Goal: Task Accomplishment & Management: Complete application form

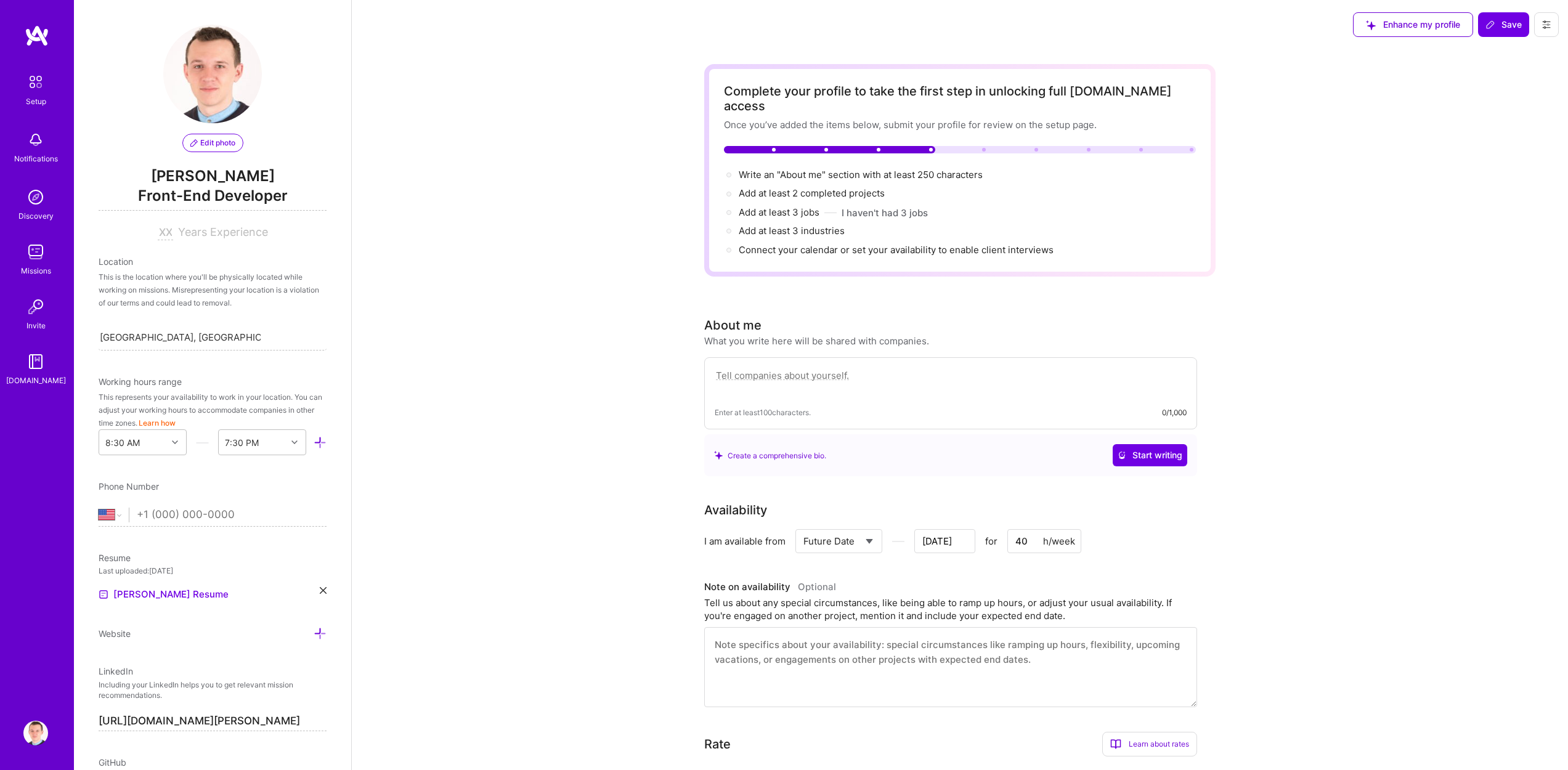
select select "US"
select select "Future Date"
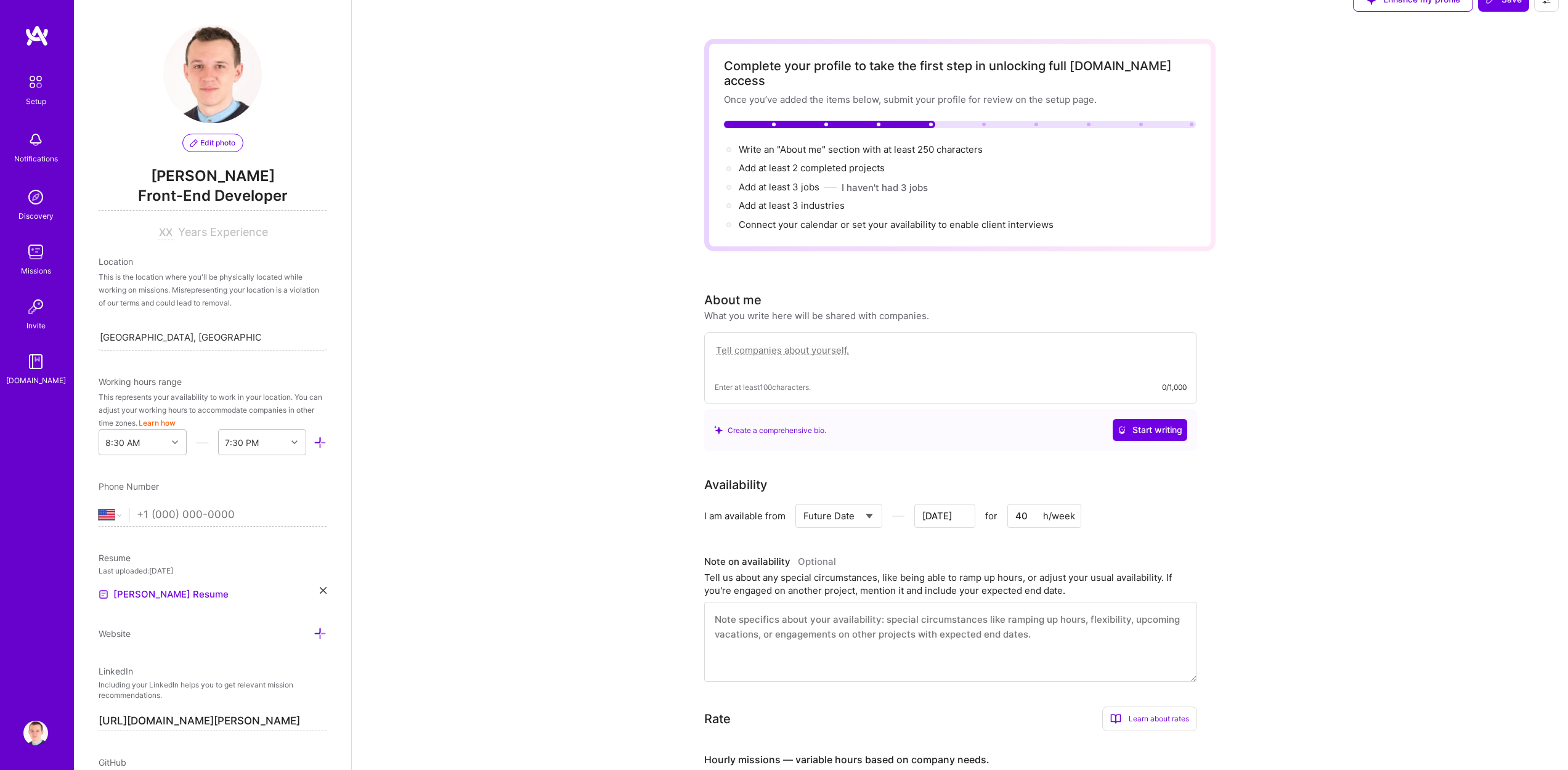
scroll to position [263, 0]
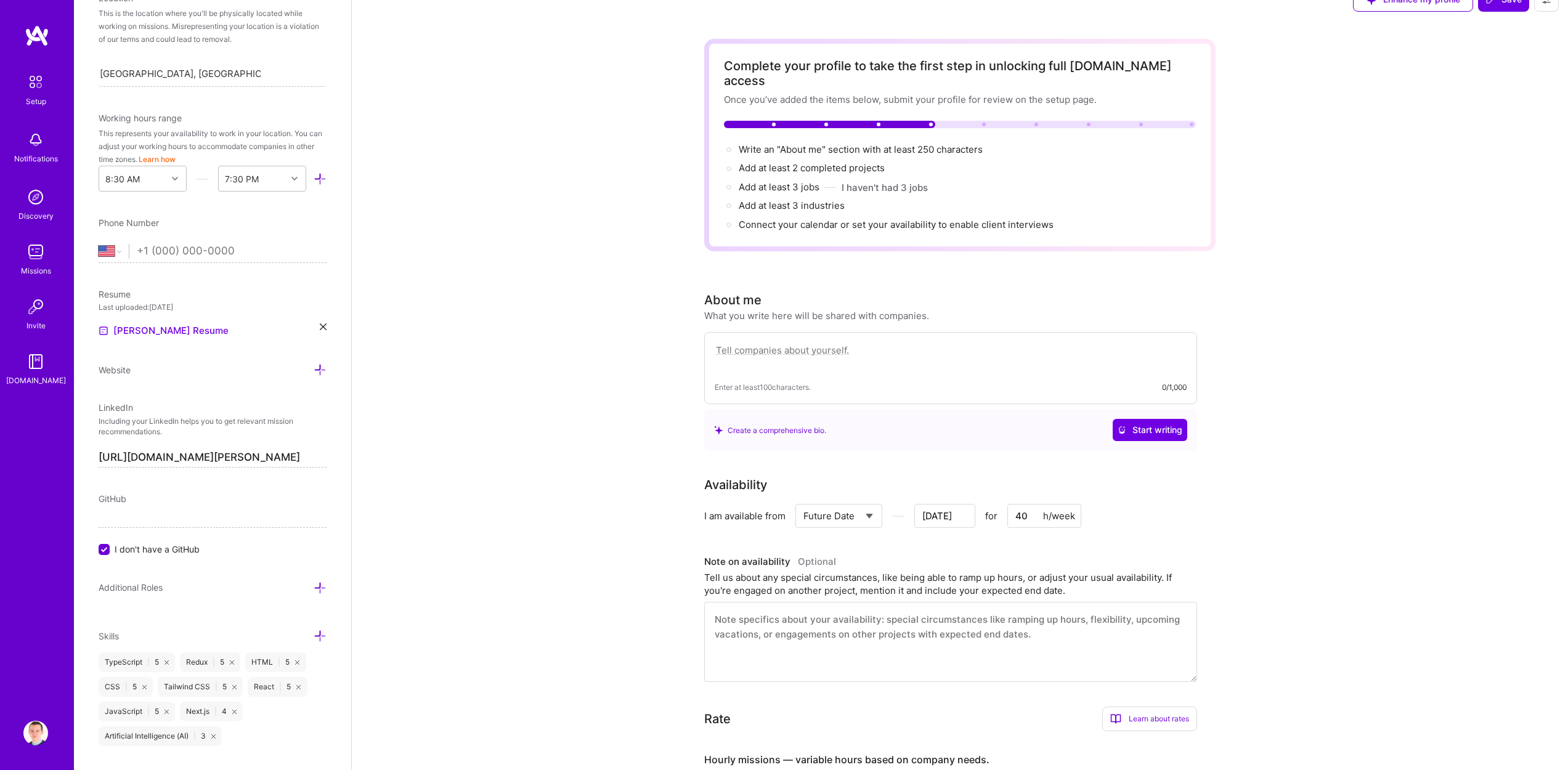
click at [800, 343] on textarea at bounding box center [950, 357] width 472 height 28
click at [642, 303] on div "Complete your profile to take the first step in unlocking full [DOMAIN_NAME] ac…" at bounding box center [959, 576] width 1216 height 1105
click at [1143, 424] on span "Start writing" at bounding box center [1150, 429] width 65 height 12
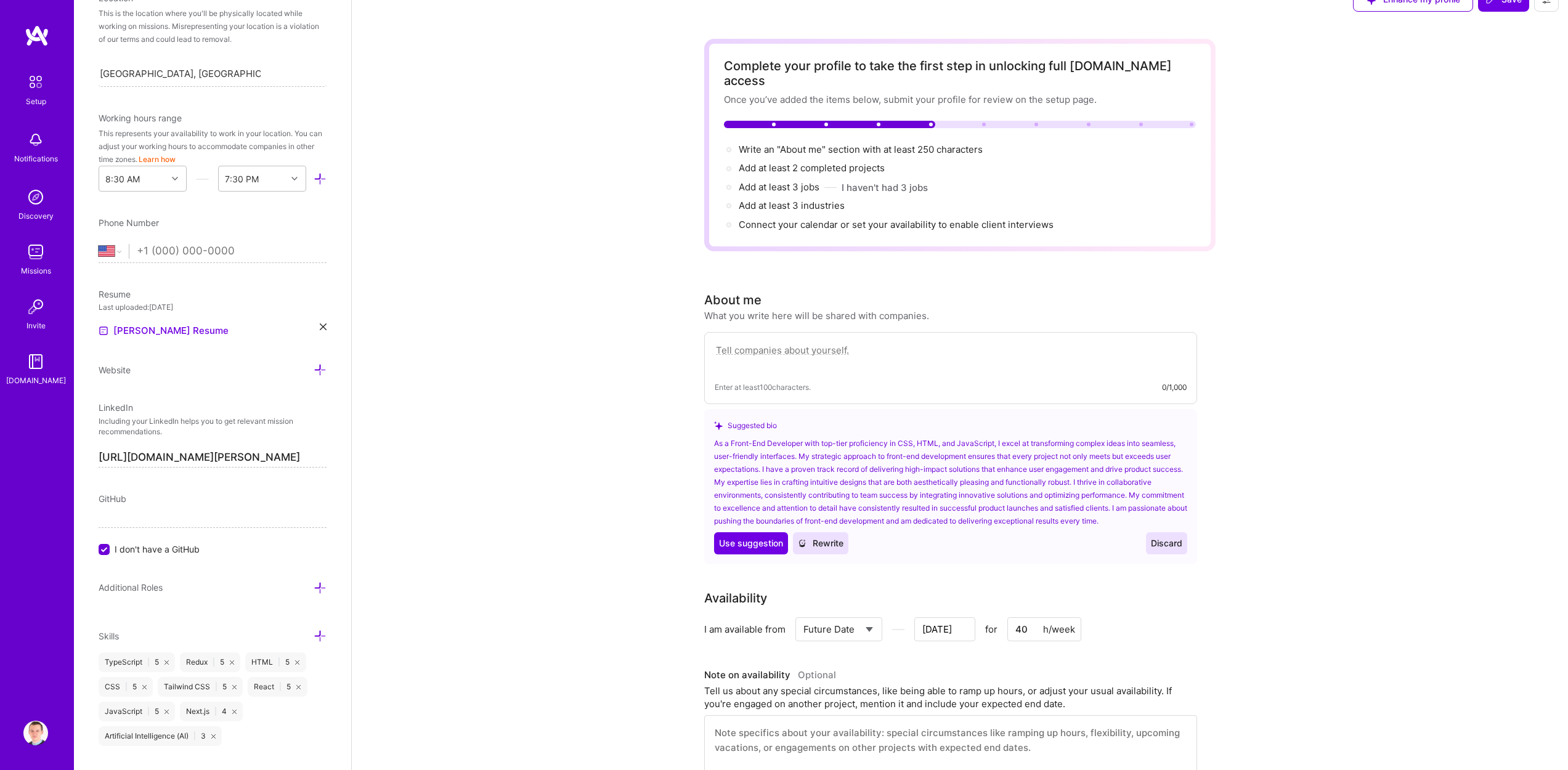
drag, startPoint x: 1003, startPoint y: 431, endPoint x: 1110, endPoint y: 432, distance: 107.0
click at [1101, 437] on div "As a Front-End Developer with top-tier proficiency in CSS, HTML, and JavaScript…" at bounding box center [950, 482] width 473 height 91
click at [1122, 437] on div "As a Front-End Developer with top-tier proficiency in CSS, HTML, and JavaScript…" at bounding box center [950, 482] width 473 height 91
click at [793, 353] on textarea at bounding box center [950, 357] width 472 height 28
paste textarea "I’m a Staff Frontend Engineer based in [GEOGRAPHIC_DATA], [GEOGRAPHIC_DATA], wi…"
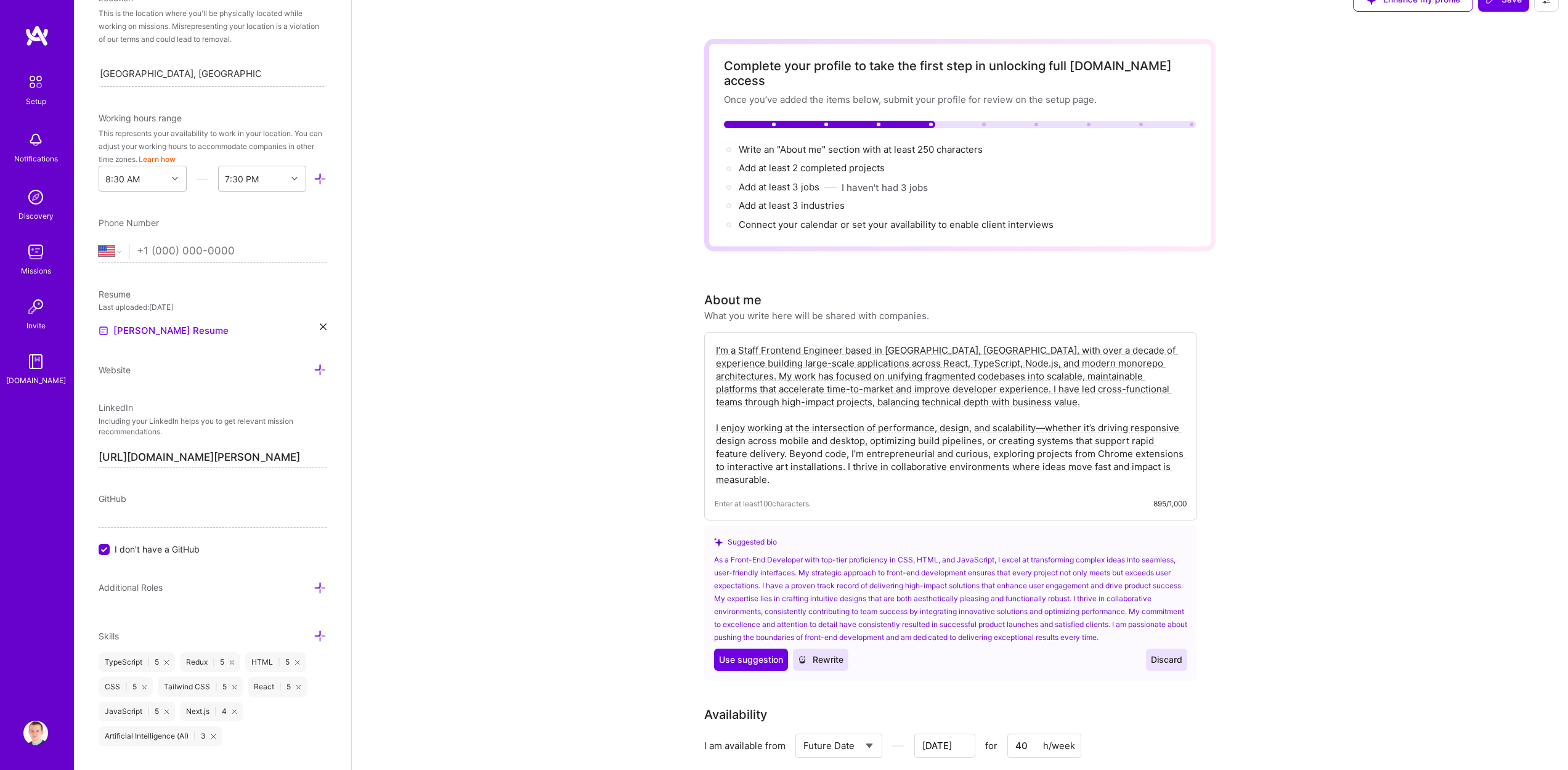
click at [912, 343] on textarea "I’m a Staff Frontend Engineer based in [GEOGRAPHIC_DATA], [GEOGRAPHIC_DATA], wi…" at bounding box center [950, 415] width 472 height 145
click at [895, 343] on textarea "I’m a Staff Frontend Engineer based in [GEOGRAPHIC_DATA], [GEOGRAPHIC_DATA], wi…" at bounding box center [950, 415] width 472 height 145
click at [892, 350] on textarea "I’m a Staff Frontend Engineer based in [GEOGRAPHIC_DATA], with over a decade of…" at bounding box center [950, 415] width 472 height 145
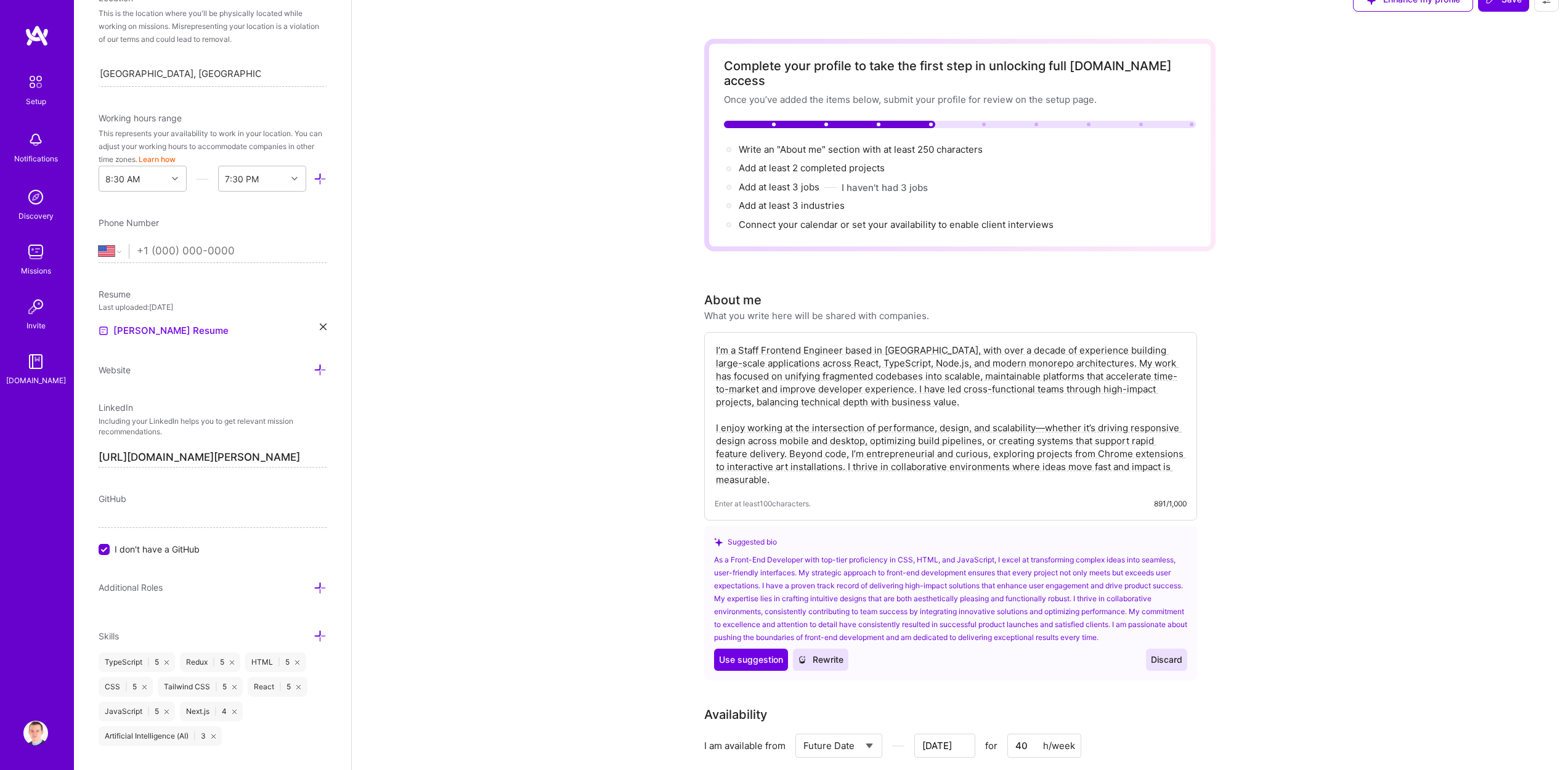
click at [892, 350] on textarea "I’m a Staff Frontend Engineer based in [GEOGRAPHIC_DATA], with over a decade of…" at bounding box center [950, 415] width 472 height 145
click at [921, 347] on textarea "I’m a Staff Frontend Engineer based in [GEOGRAPHIC_DATA], with over a decade of…" at bounding box center [950, 415] width 472 height 145
click at [855, 363] on textarea "I’m a Staff Frontend Engineer based in [GEOGRAPHIC_DATA], with over a decade of…" at bounding box center [950, 415] width 472 height 145
click at [1073, 384] on textarea "I’m a Staff Frontend Engineer based in [GEOGRAPHIC_DATA], with over a decade of…" at bounding box center [950, 415] width 472 height 145
click at [1042, 416] on textarea "I’m a Staff Frontend Engineer based in [GEOGRAPHIC_DATA], with over a decade of…" at bounding box center [950, 415] width 472 height 145
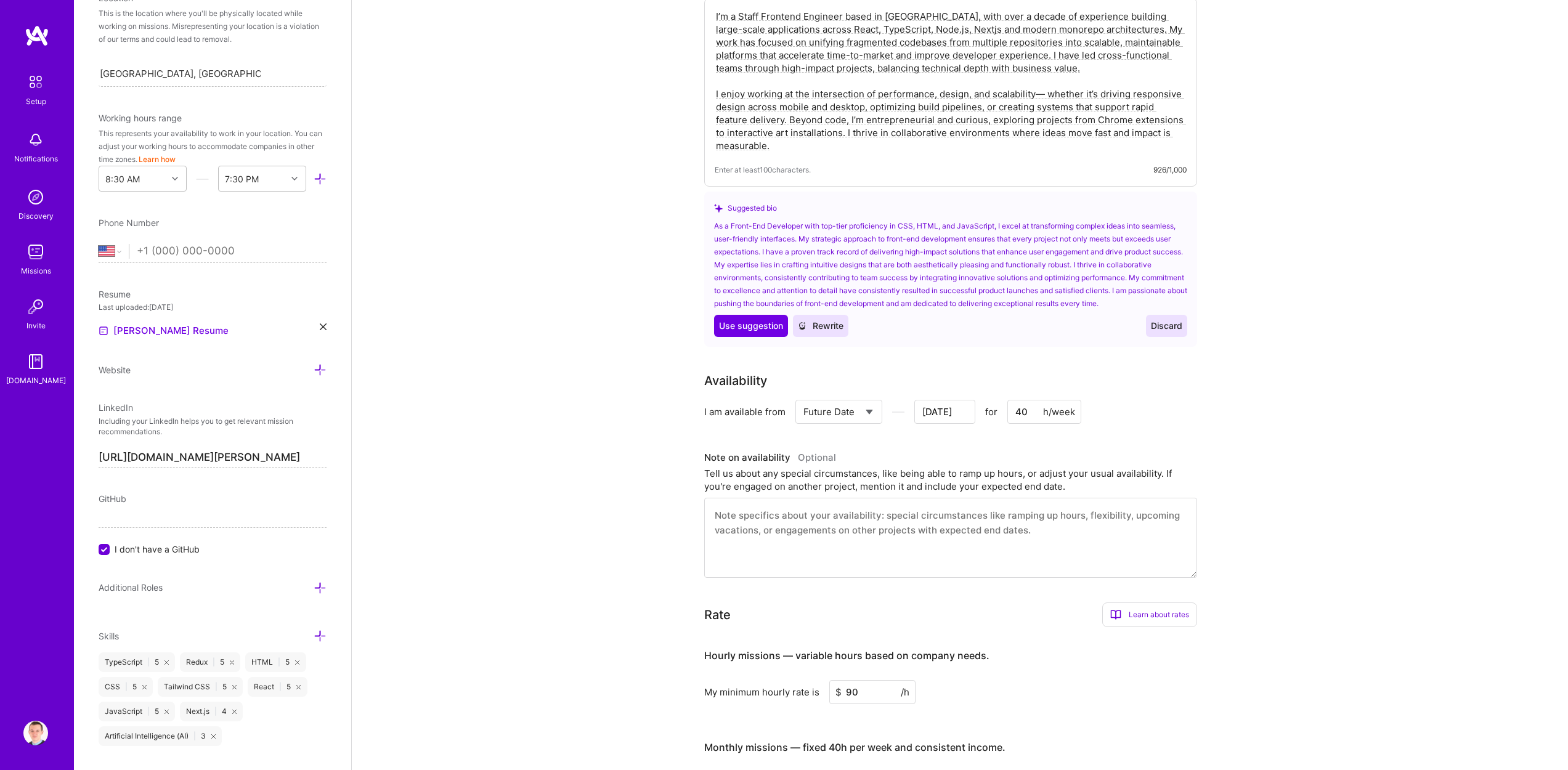
scroll to position [363, 0]
type textarea "I’m a Staff Frontend Engineer based in [GEOGRAPHIC_DATA], with over a decade of…"
drag, startPoint x: 885, startPoint y: 454, endPoint x: 1039, endPoint y: 453, distance: 154.0
click at [993, 464] on div "Tell us about any special circumstances, like being able to ramp up hours, or a…" at bounding box center [951, 476] width 493 height 26
click at [1039, 464] on div "Tell us about any special circumstances, like being able to ramp up hours, or a…" at bounding box center [951, 476] width 493 height 26
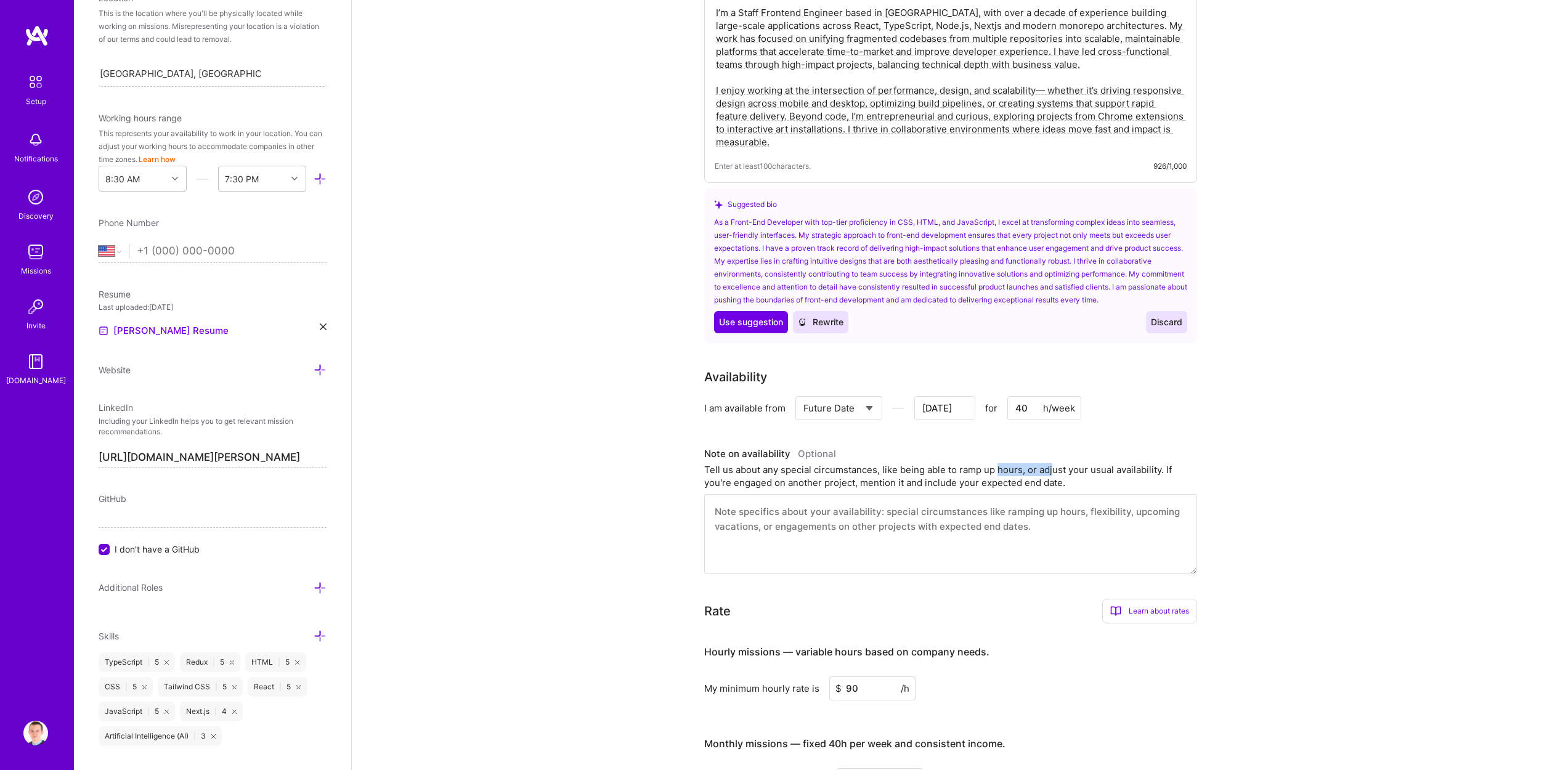
drag, startPoint x: 1013, startPoint y: 457, endPoint x: 1116, endPoint y: 458, distance: 103.0
click at [1084, 464] on div "Tell us about any special circumstances, like being able to ramp up hours, or a…" at bounding box center [951, 476] width 493 height 26
click at [1116, 464] on div "Tell us about any special circumstances, like being able to ramp up hours, or a…" at bounding box center [951, 476] width 493 height 26
drag, startPoint x: 1093, startPoint y: 455, endPoint x: 1135, endPoint y: 464, distance: 43.0
click at [1129, 464] on div "Tell us about any special circumstances, like being able to ramp up hours, or a…" at bounding box center [951, 476] width 493 height 26
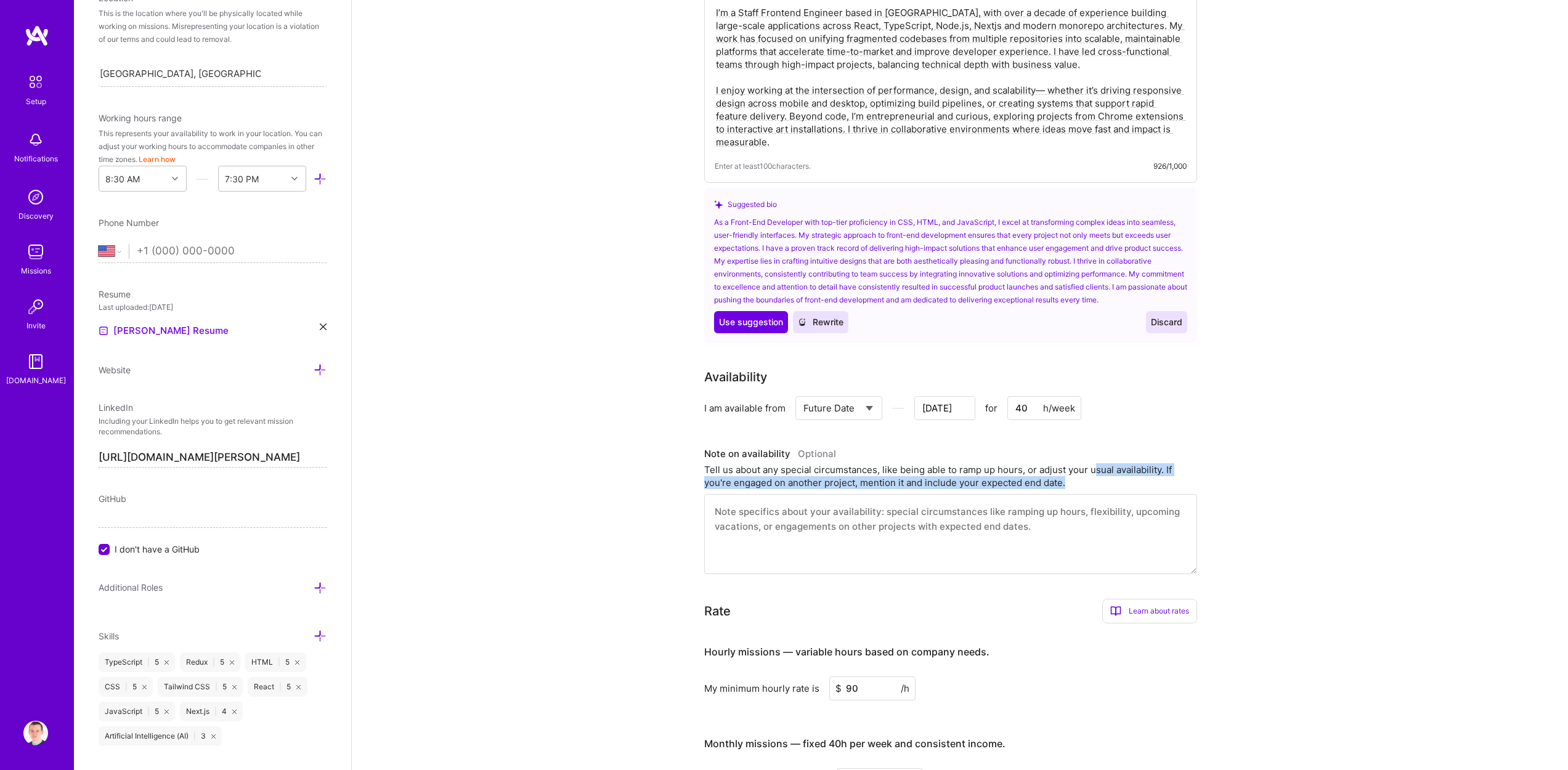
click at [1137, 465] on div "Tell us about any special circumstances, like being able to ramp up hours, or a…" at bounding box center [951, 476] width 493 height 26
drag, startPoint x: 1081, startPoint y: 453, endPoint x: 1126, endPoint y: 469, distance: 47.8
click at [1120, 468] on div "Tell us about any special circumstances, like being able to ramp up hours, or a…" at bounding box center [951, 476] width 493 height 26
click at [1126, 469] on div "Tell us about any special circumstances, like being able to ramp up hours, or a…" at bounding box center [951, 476] width 493 height 26
drag, startPoint x: 782, startPoint y: 468, endPoint x: 931, endPoint y: 468, distance: 149.0
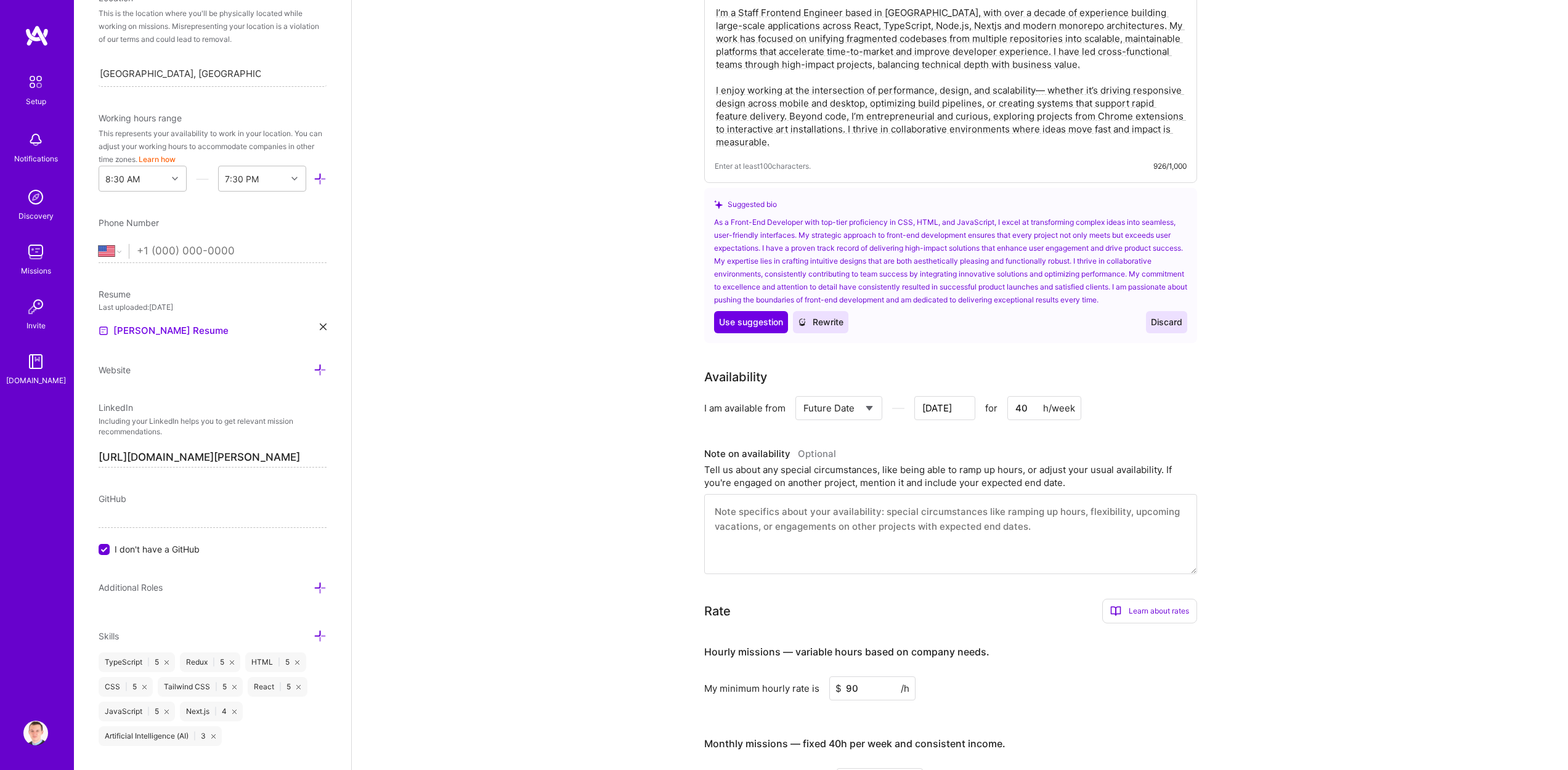
click at [916, 468] on div "Tell us about any special circumstances, like being able to ramp up hours, or a…" at bounding box center [951, 476] width 493 height 26
click at [973, 467] on div "Tell us about any special circumstances, like being able to ramp up hours, or a…" at bounding box center [951, 476] width 493 height 26
drag, startPoint x: 909, startPoint y: 465, endPoint x: 1049, endPoint y: 470, distance: 140.1
click at [1013, 470] on div "Tell us about any special circumstances, like being able to ramp up hours, or a…" at bounding box center [951, 476] width 493 height 26
click at [1082, 469] on div "Tell us about any special circumstances, like being able to ramp up hours, or a…" at bounding box center [951, 476] width 493 height 26
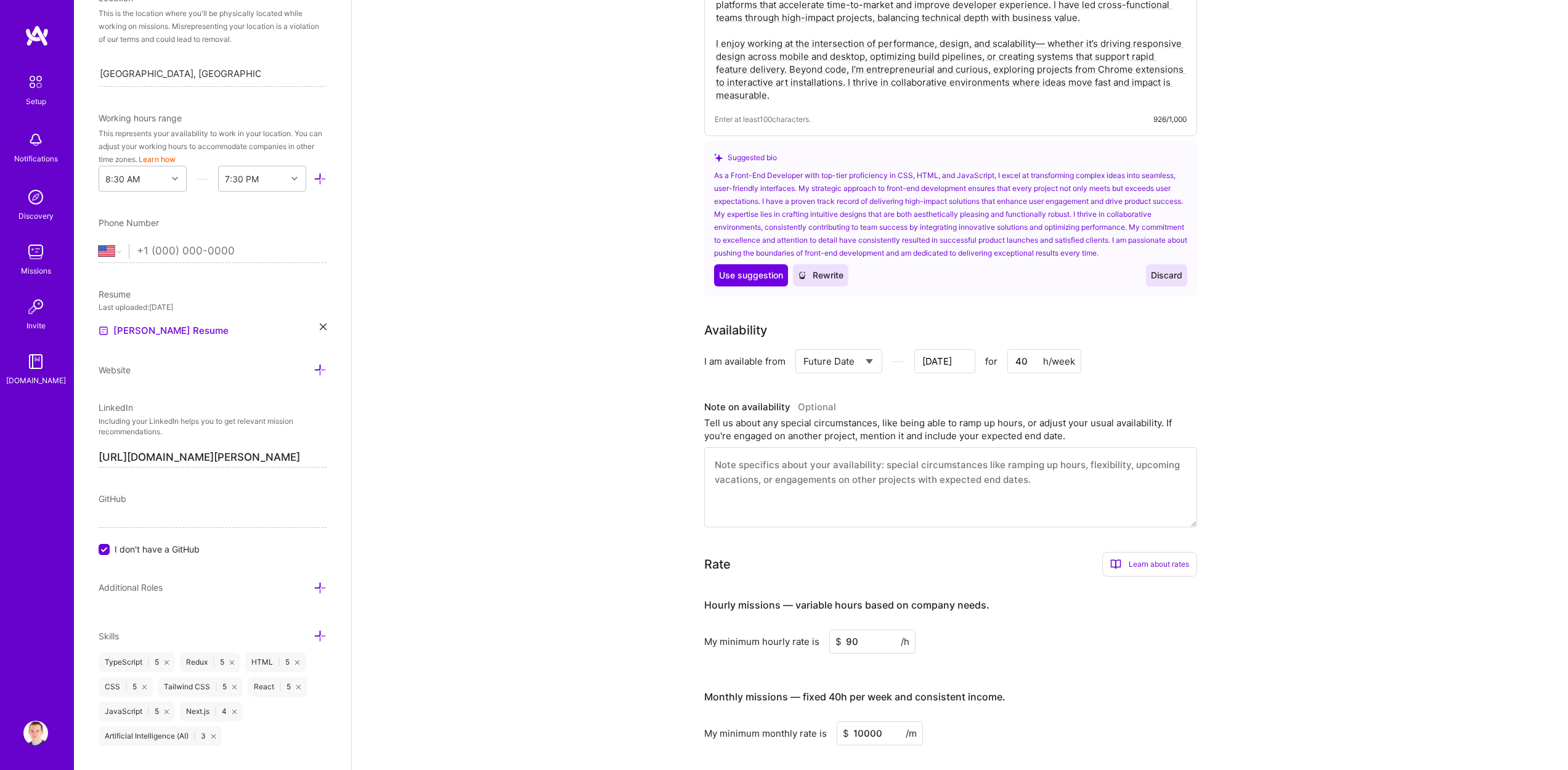
scroll to position [424, 0]
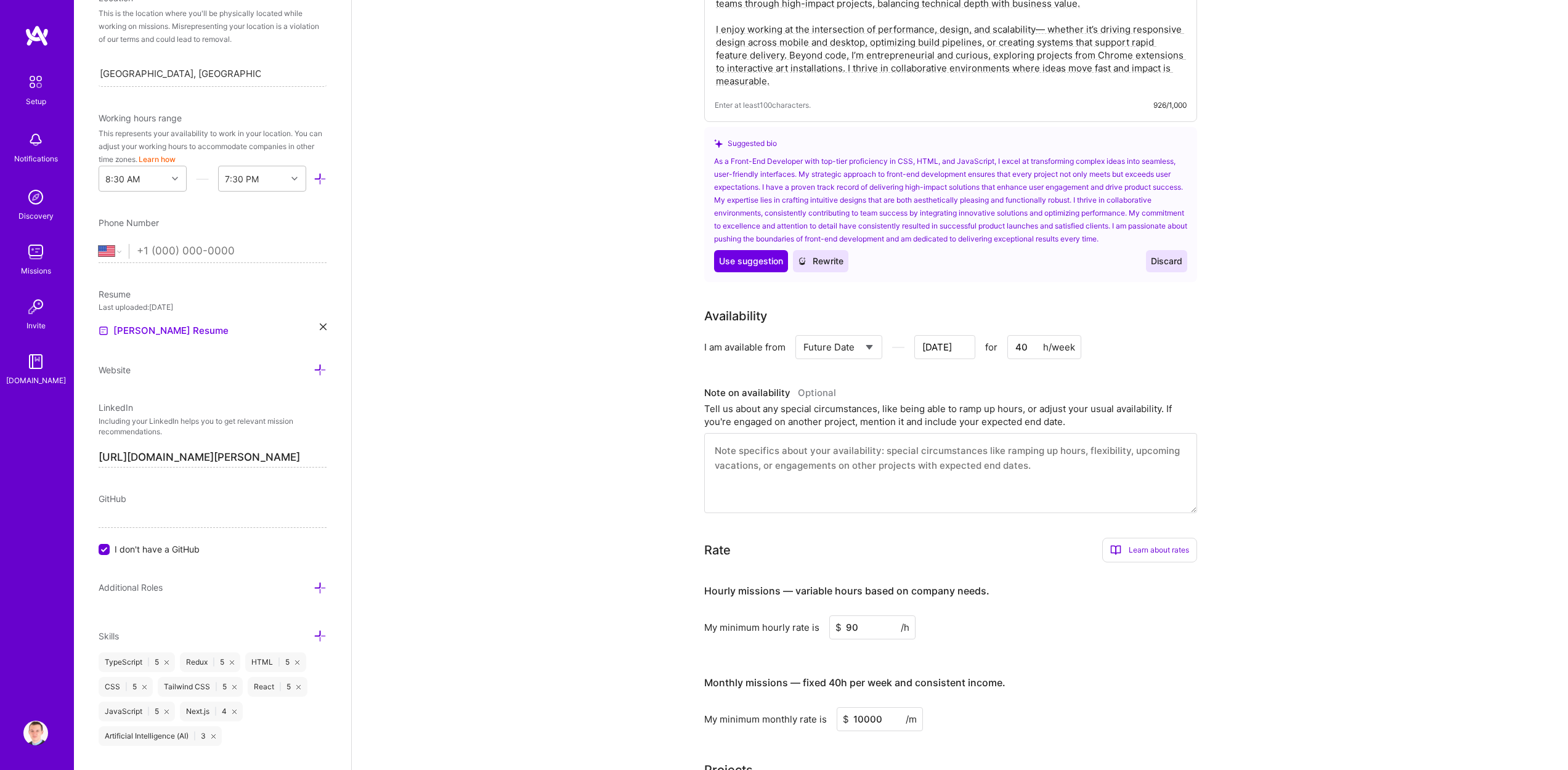
click at [793, 453] on textarea at bounding box center [951, 473] width 493 height 80
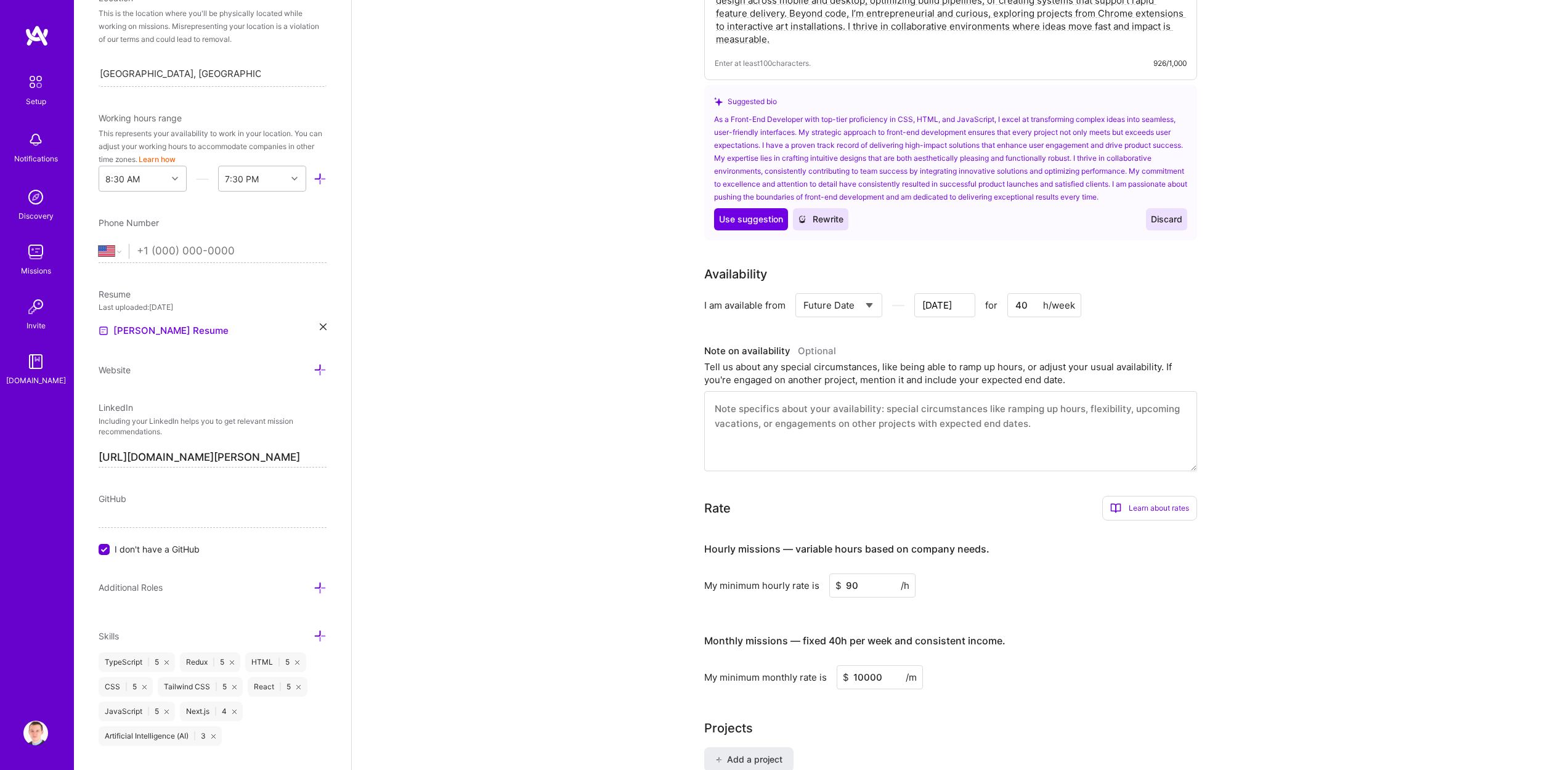
scroll to position [474, 0]
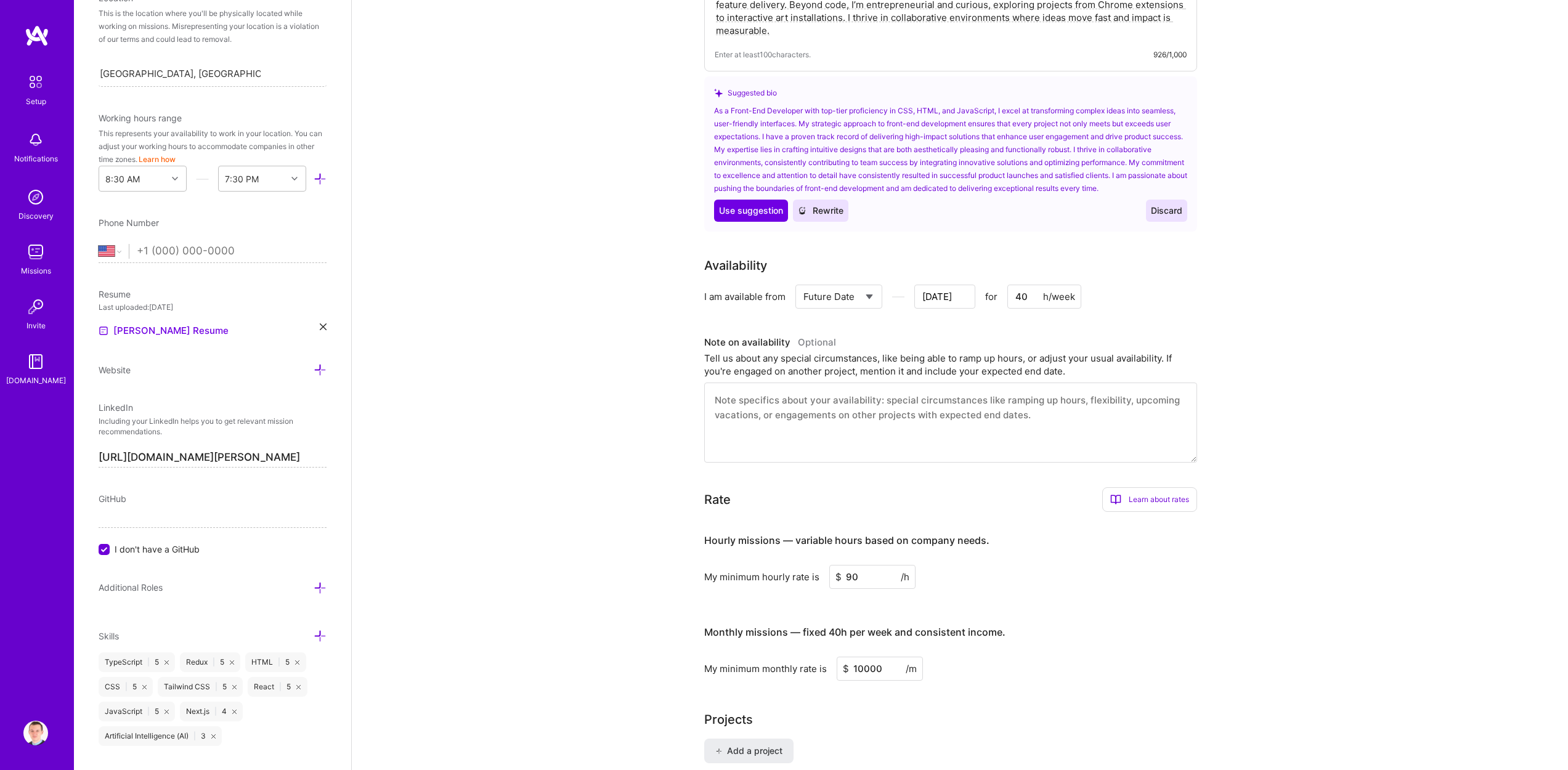
click at [943, 284] on input "[DATE]" at bounding box center [945, 296] width 61 height 24
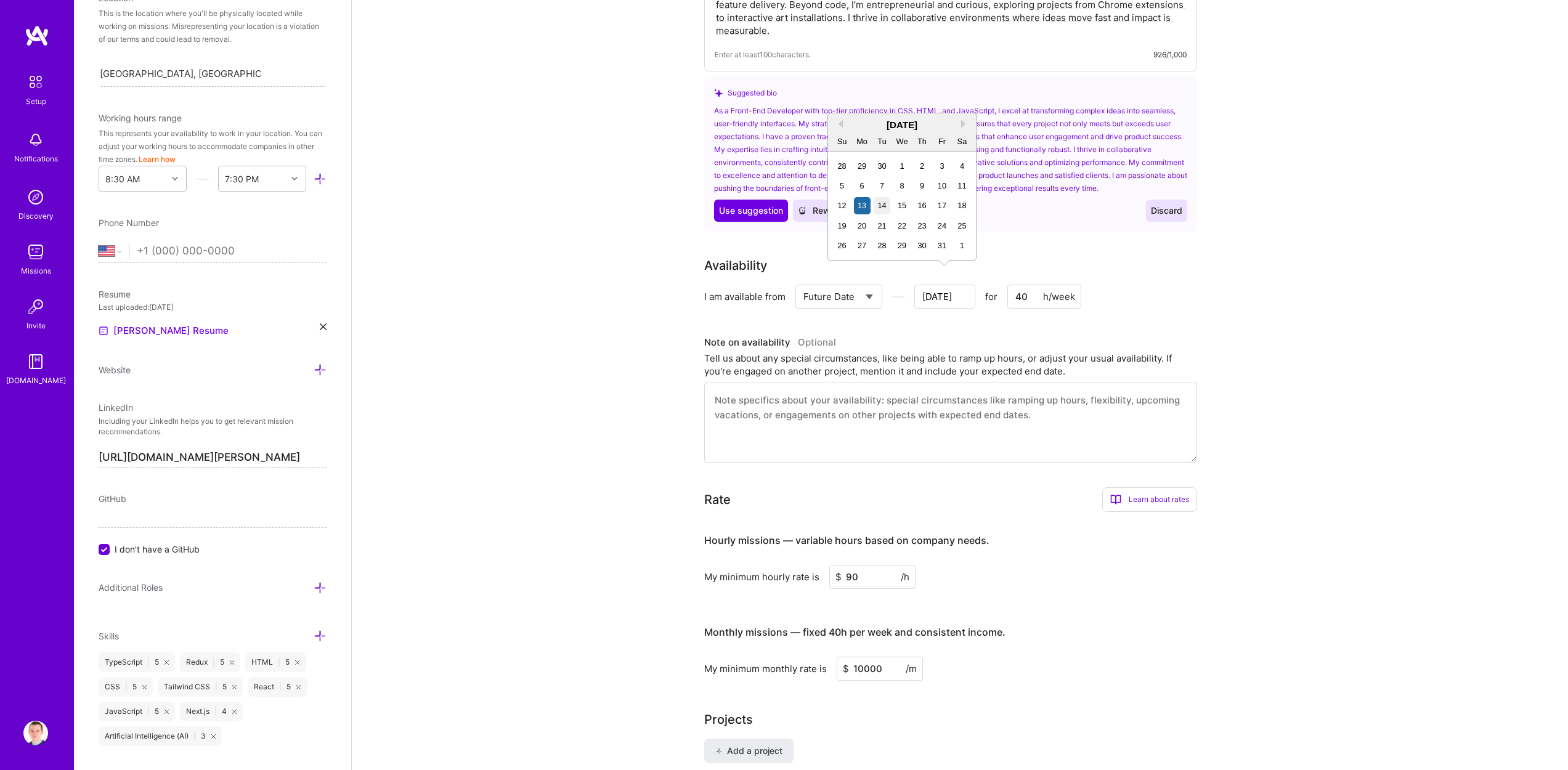
click at [884, 201] on div "14" at bounding box center [882, 205] width 16 height 16
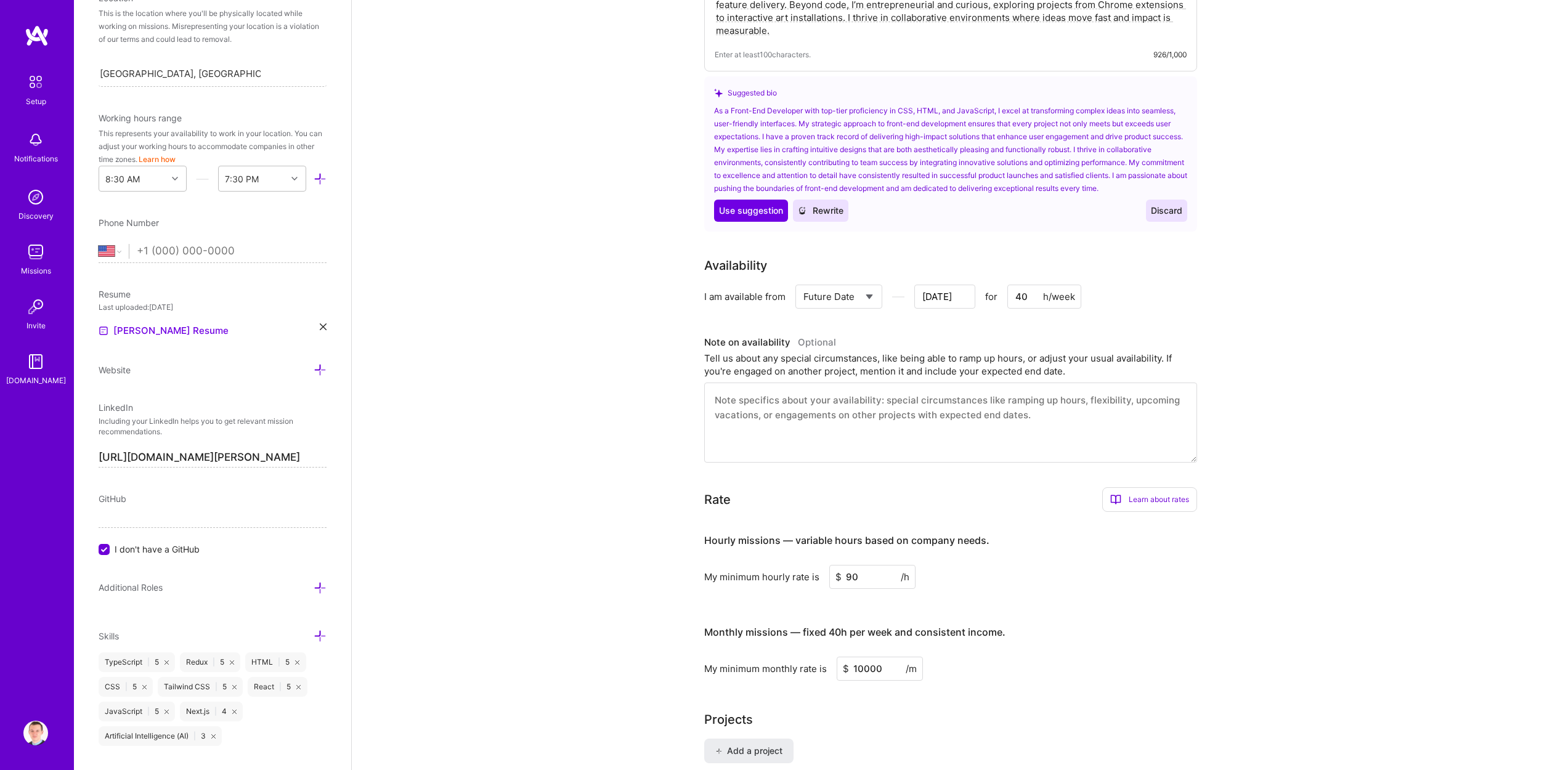
click at [882, 405] on textarea at bounding box center [951, 422] width 493 height 80
click at [946, 296] on div "Availability I am available from Select... Right Now Future Date Not Available …" at bounding box center [959, 360] width 511 height 206
click at [948, 284] on input "[DATE]" at bounding box center [945, 296] width 61 height 24
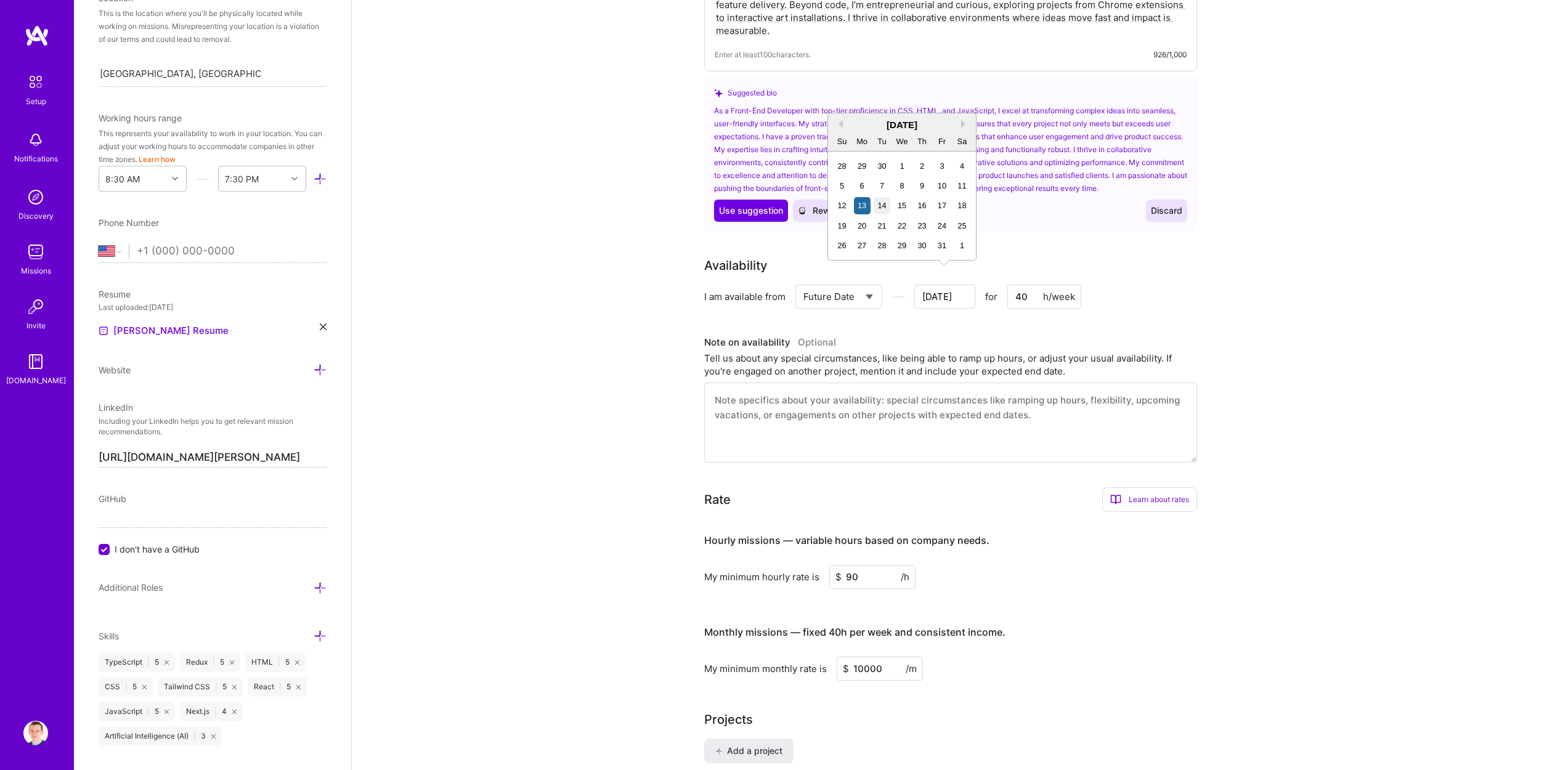
click at [886, 205] on div "14" at bounding box center [882, 205] width 16 height 16
type input "[DATE]"
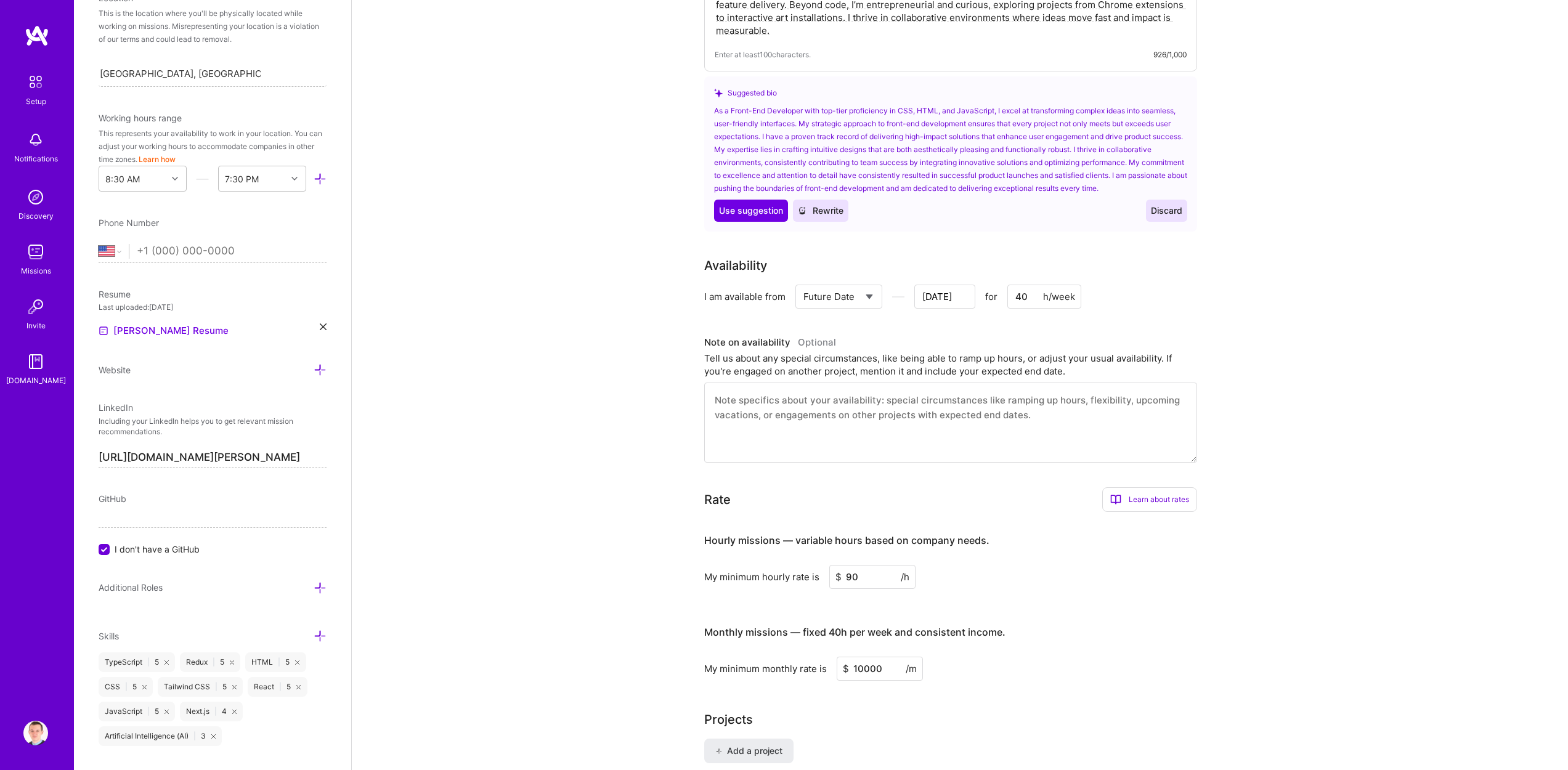
click at [958, 285] on input "[DATE]" at bounding box center [945, 296] width 61 height 24
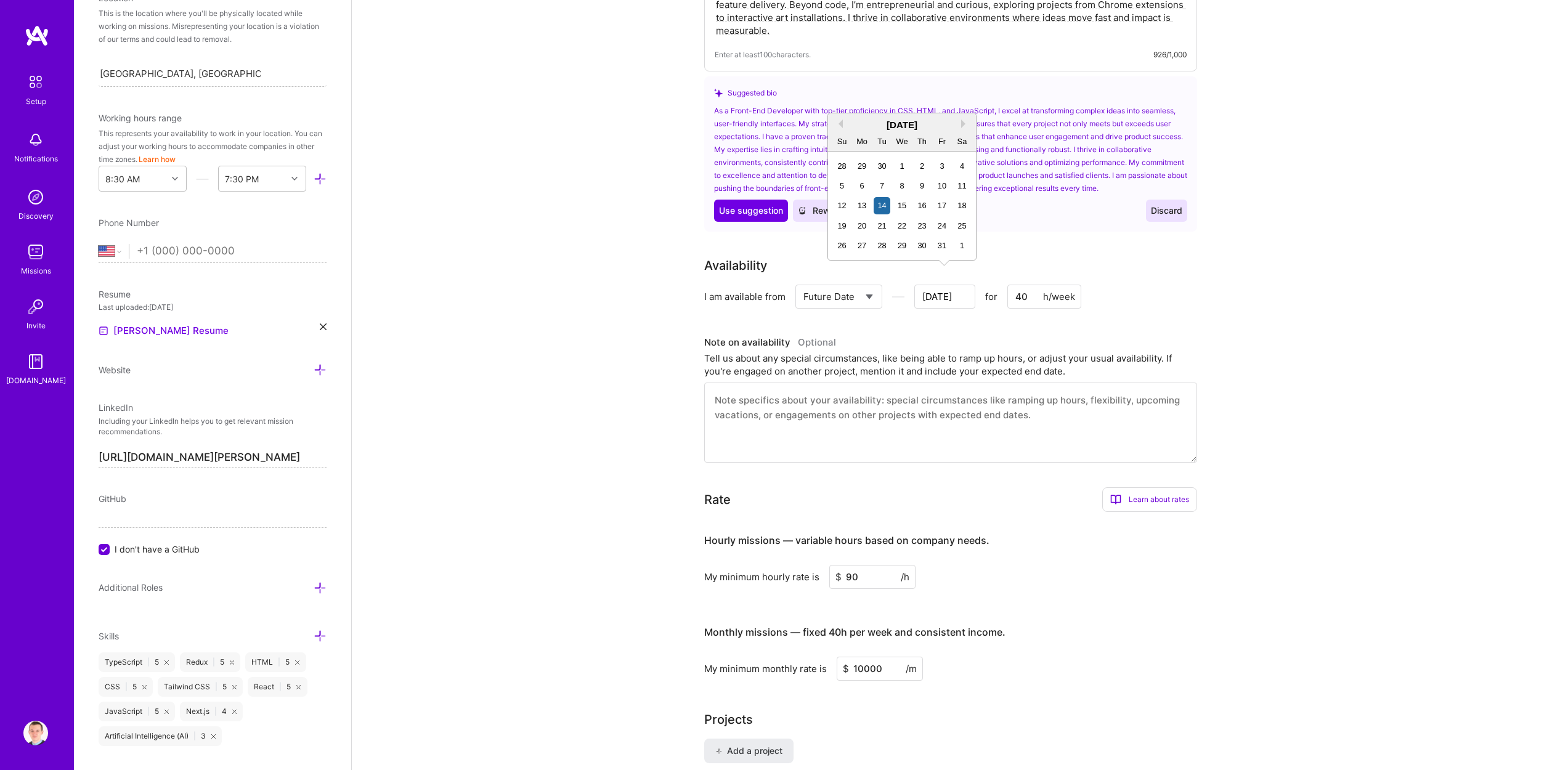
click at [868, 396] on textarea at bounding box center [951, 422] width 493 height 80
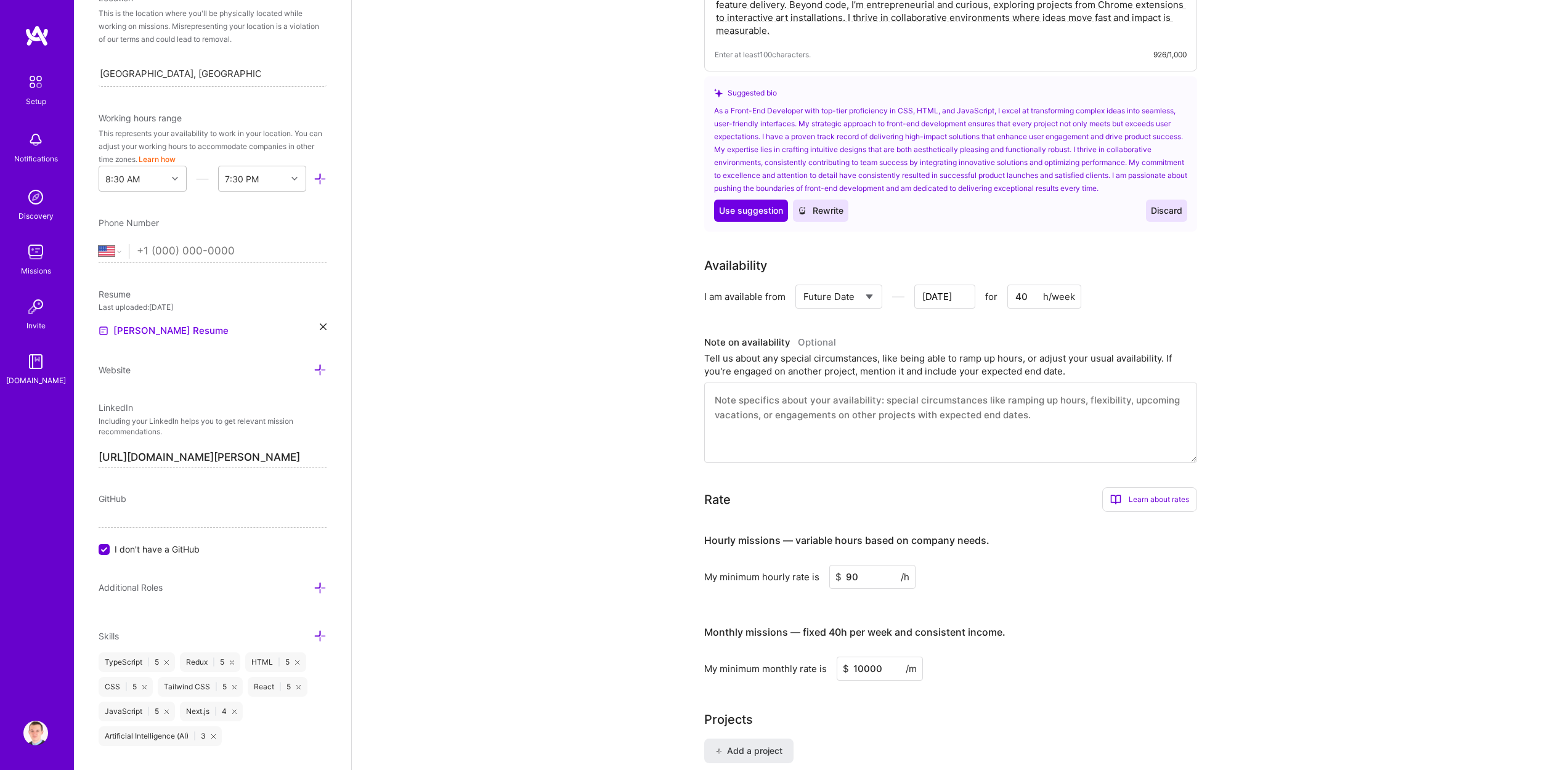
click at [1023, 291] on input "40" at bounding box center [1044, 296] width 74 height 24
click at [888, 393] on textarea at bounding box center [951, 422] width 493 height 80
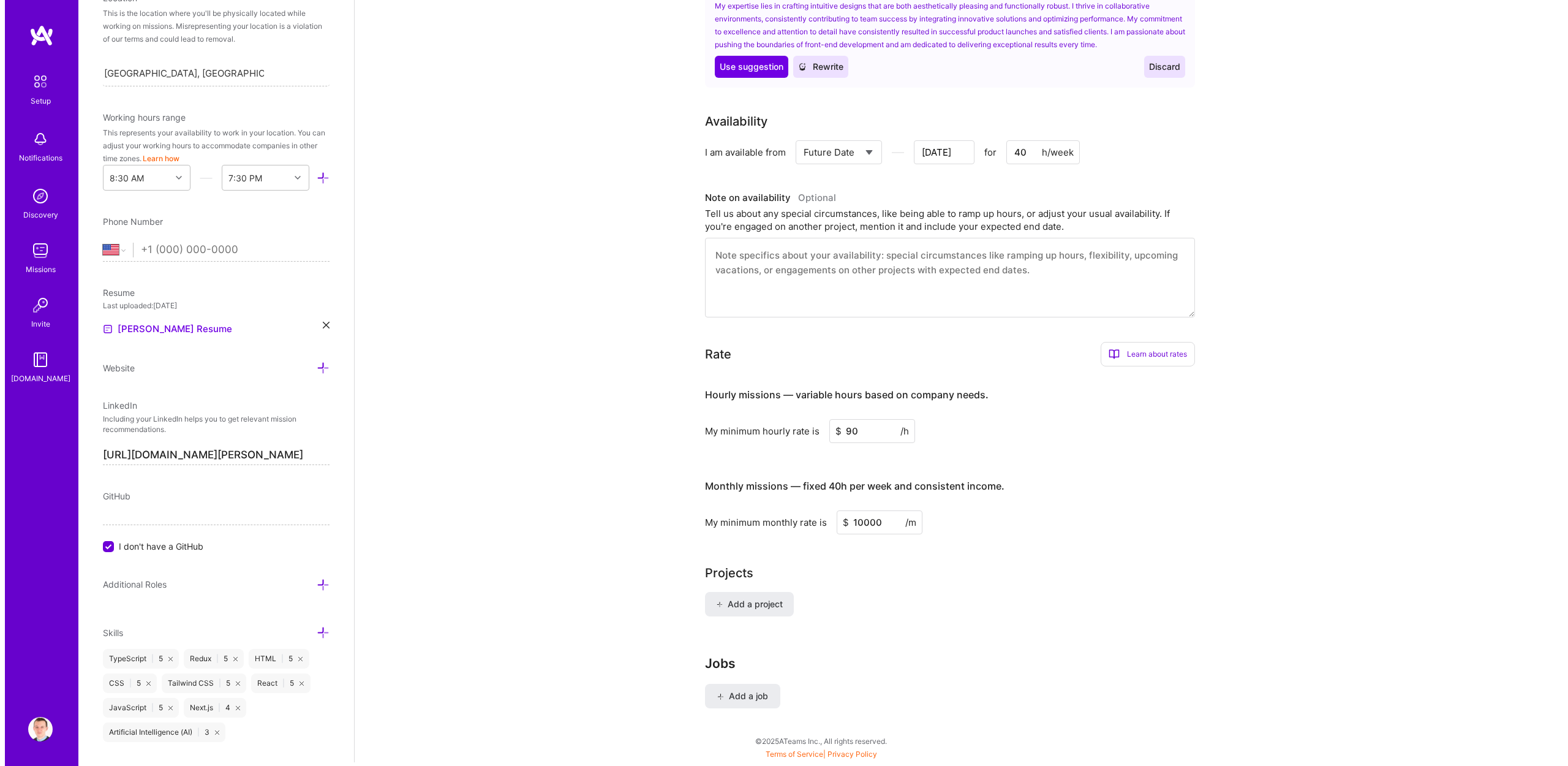
scroll to position [650, 0]
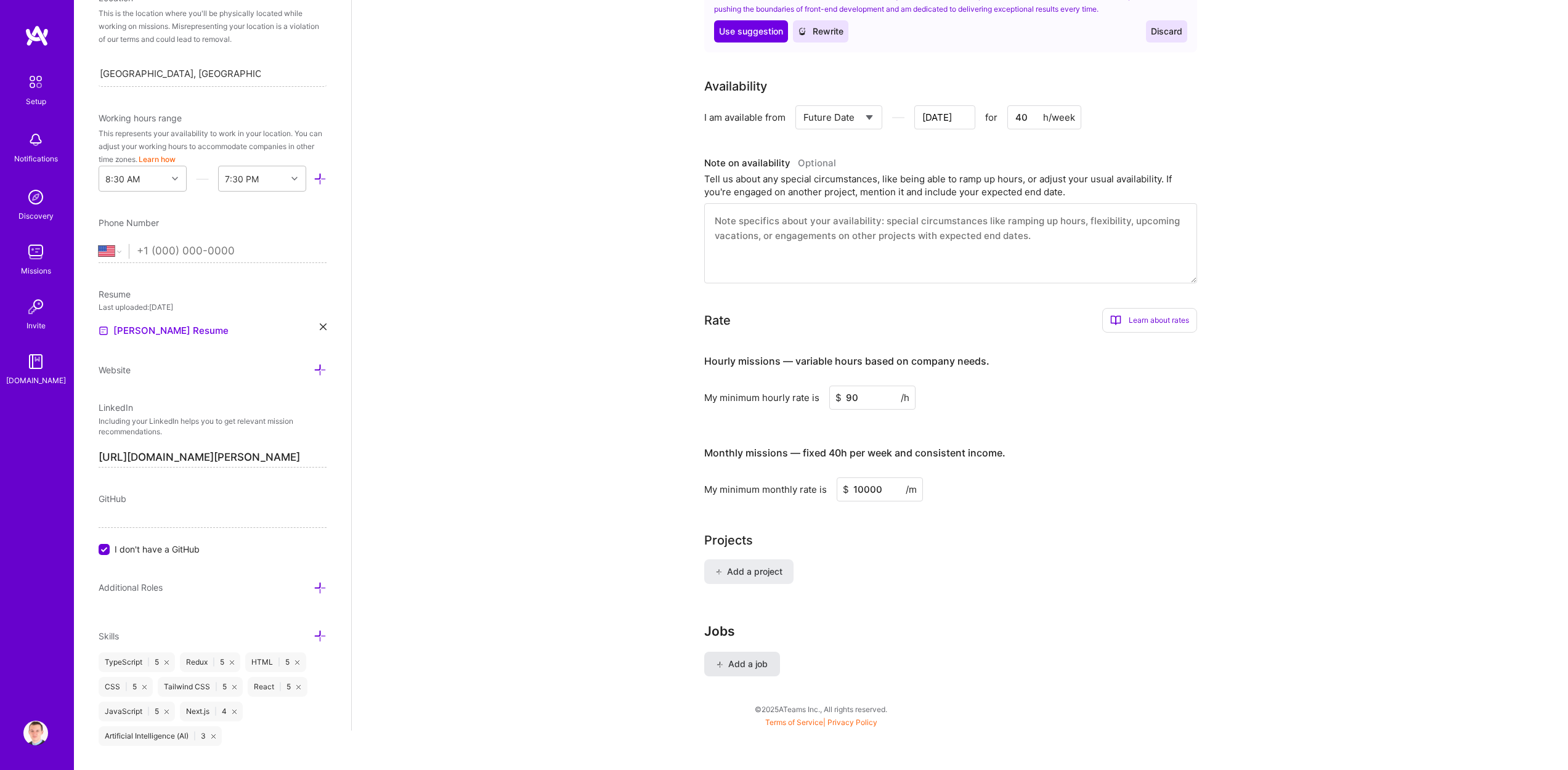
click at [718, 658] on span "Add a job" at bounding box center [742, 664] width 51 height 12
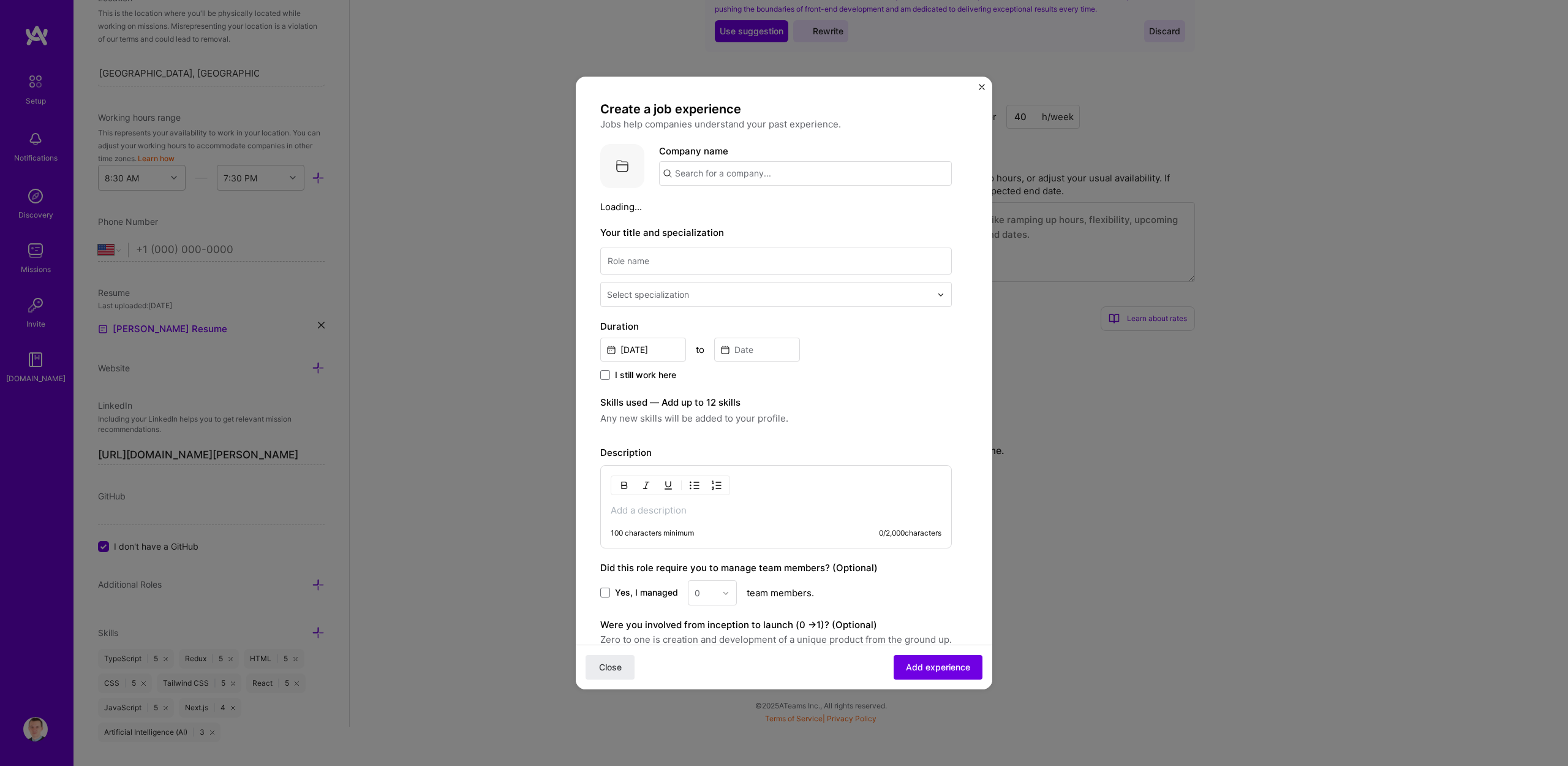
scroll to position [537, 0]
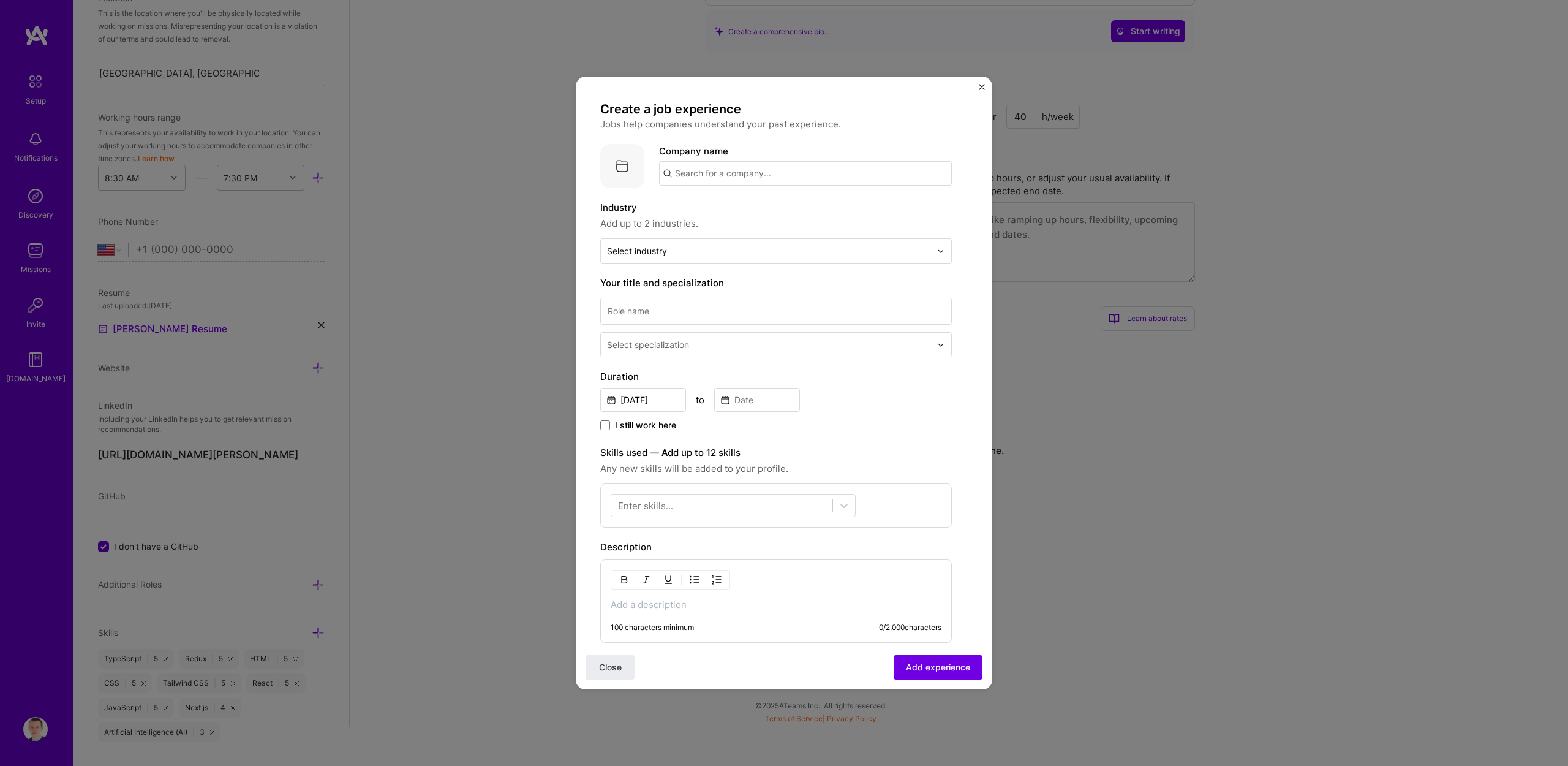
click at [737, 170] on input "text" at bounding box center [805, 173] width 293 height 25
click at [745, 214] on span "[DOMAIN_NAME]" at bounding box center [725, 216] width 59 height 10
type input "Docler Holding Luxembourg"
click at [653, 249] on div "Select industry 0" at bounding box center [637, 251] width 60 height 13
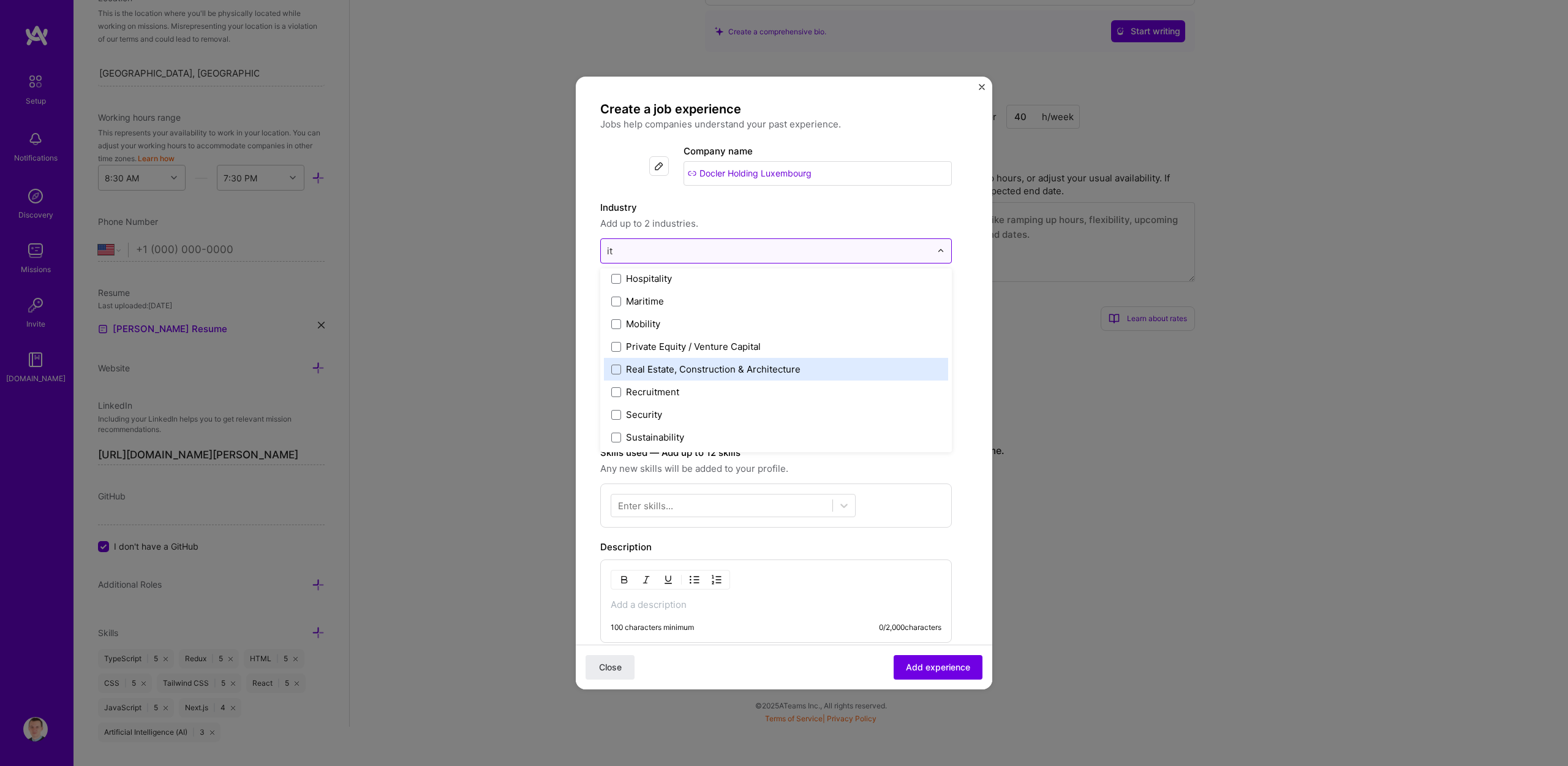
scroll to position [0, 0]
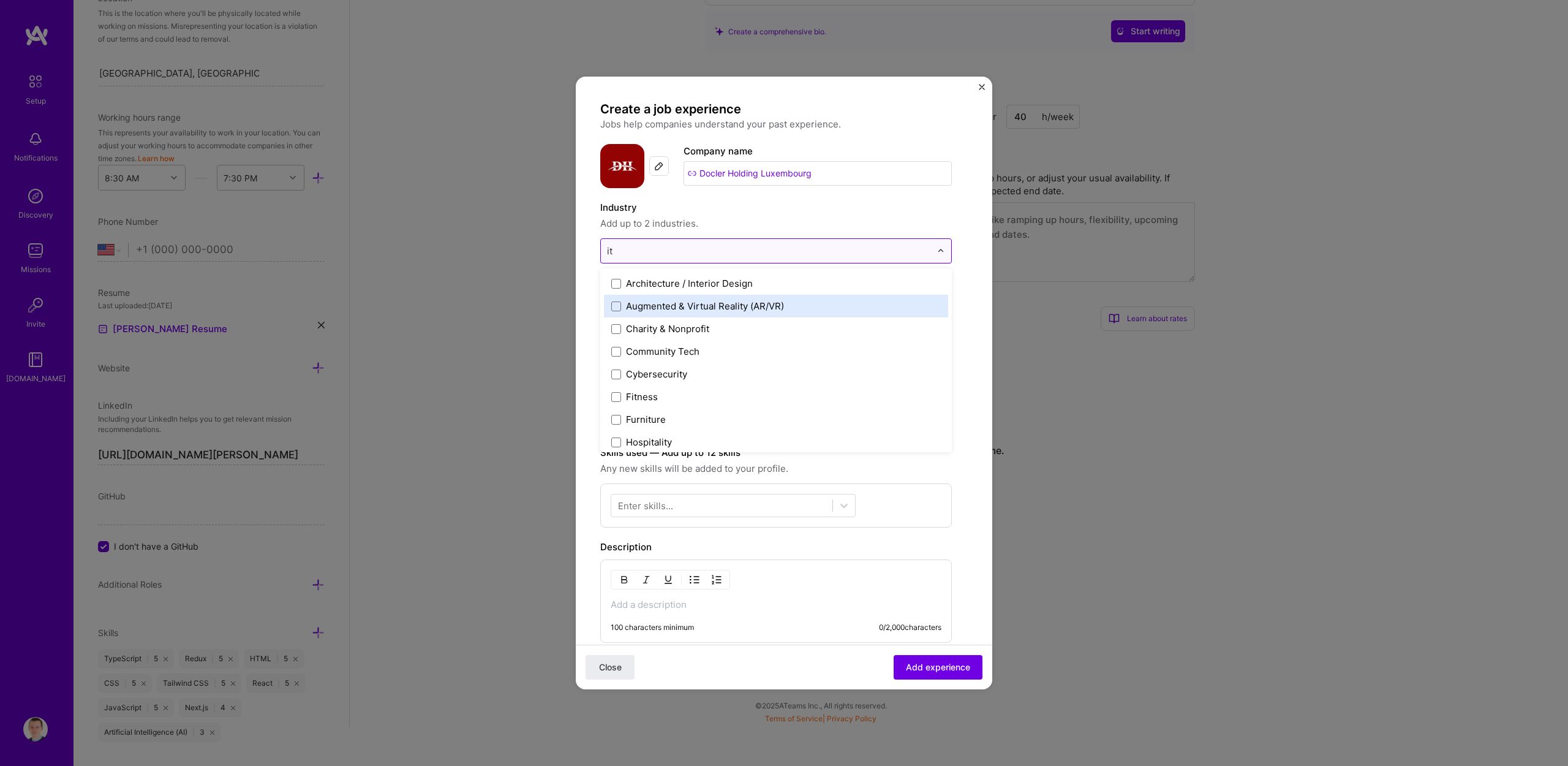
type input "i"
type input "I"
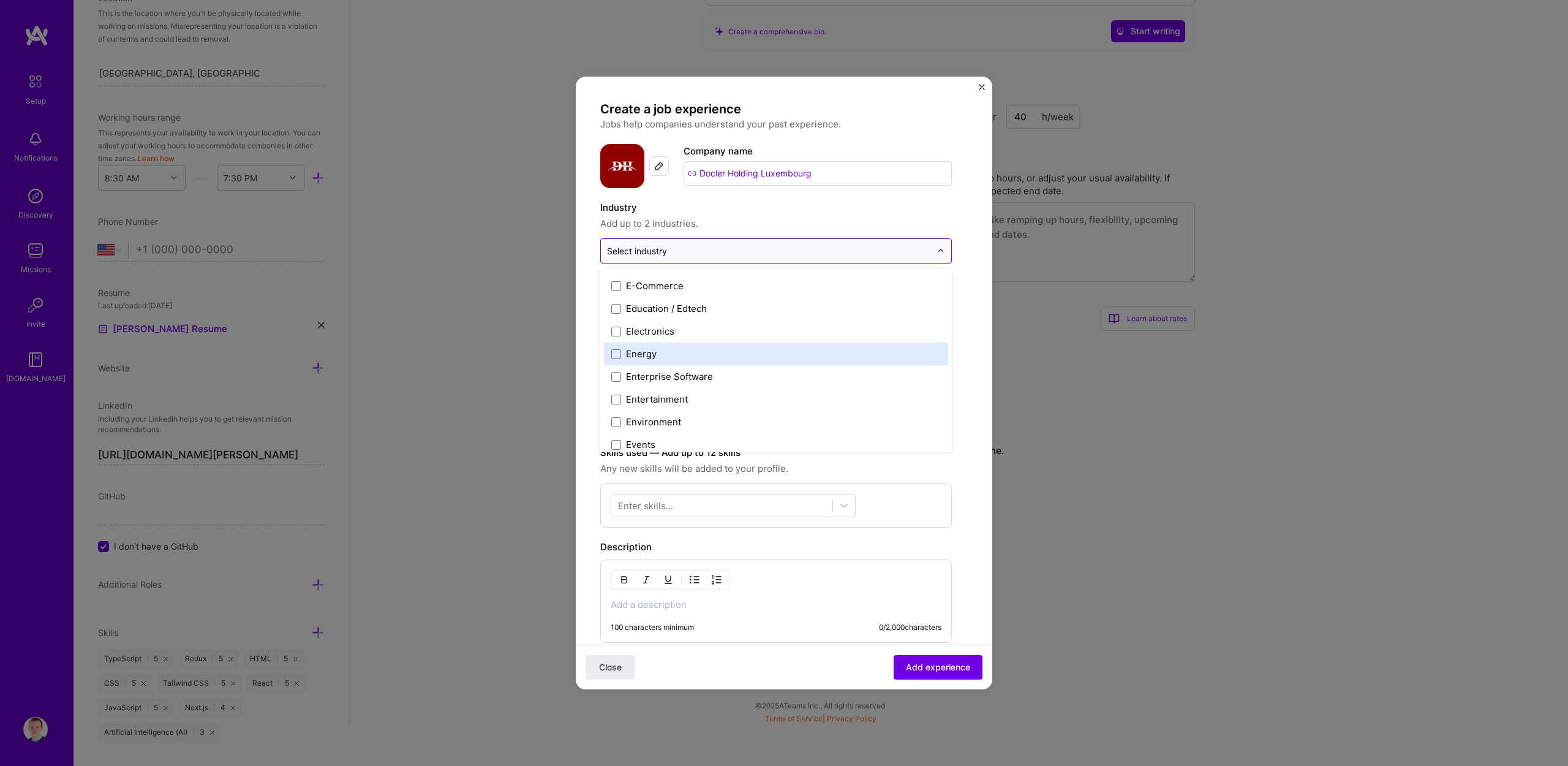
scroll to position [1104, 0]
click at [623, 379] on label "Entertainment" at bounding box center [776, 380] width 329 height 13
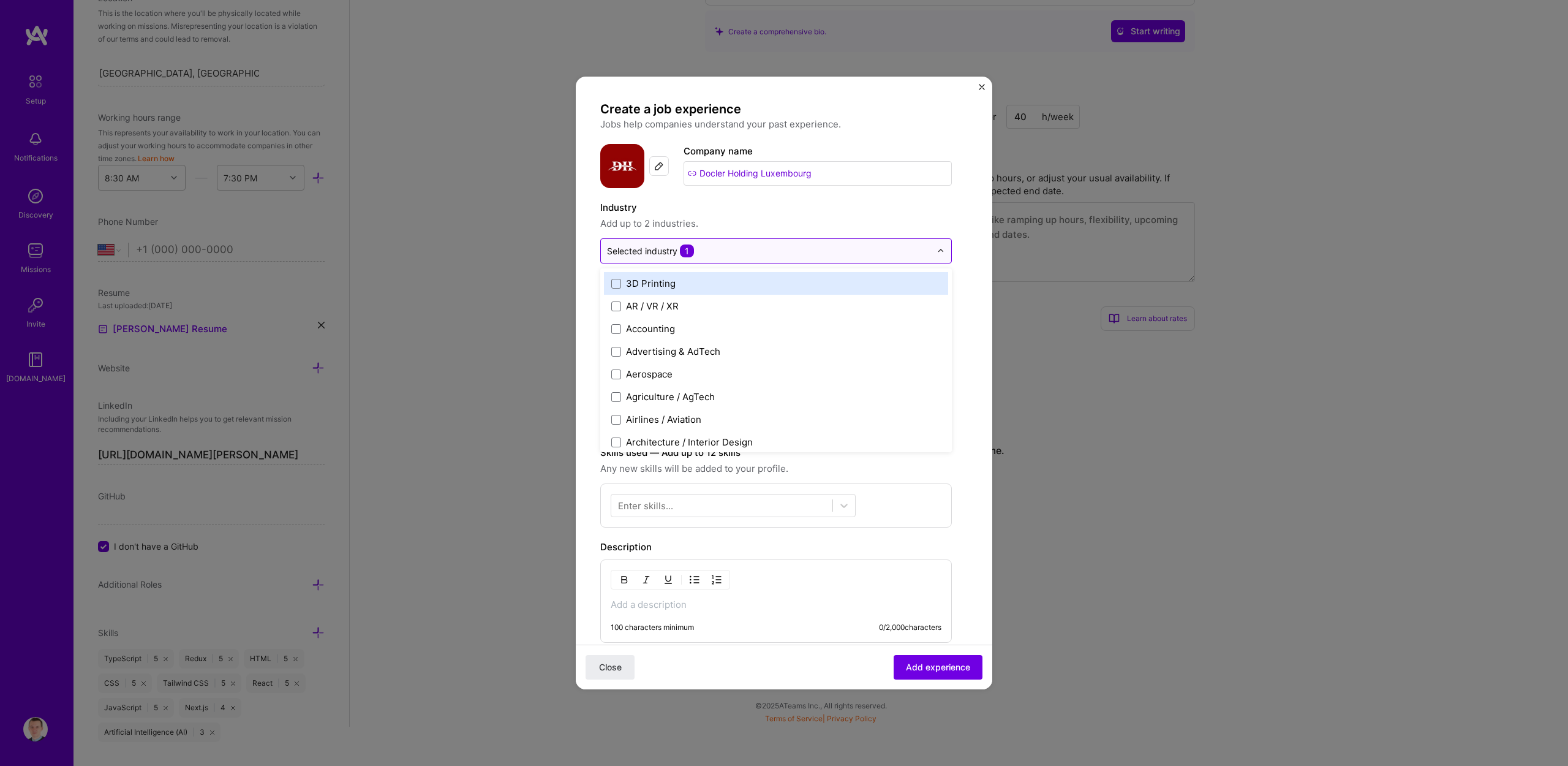
click at [788, 202] on label "Industry" at bounding box center [776, 207] width 351 height 14
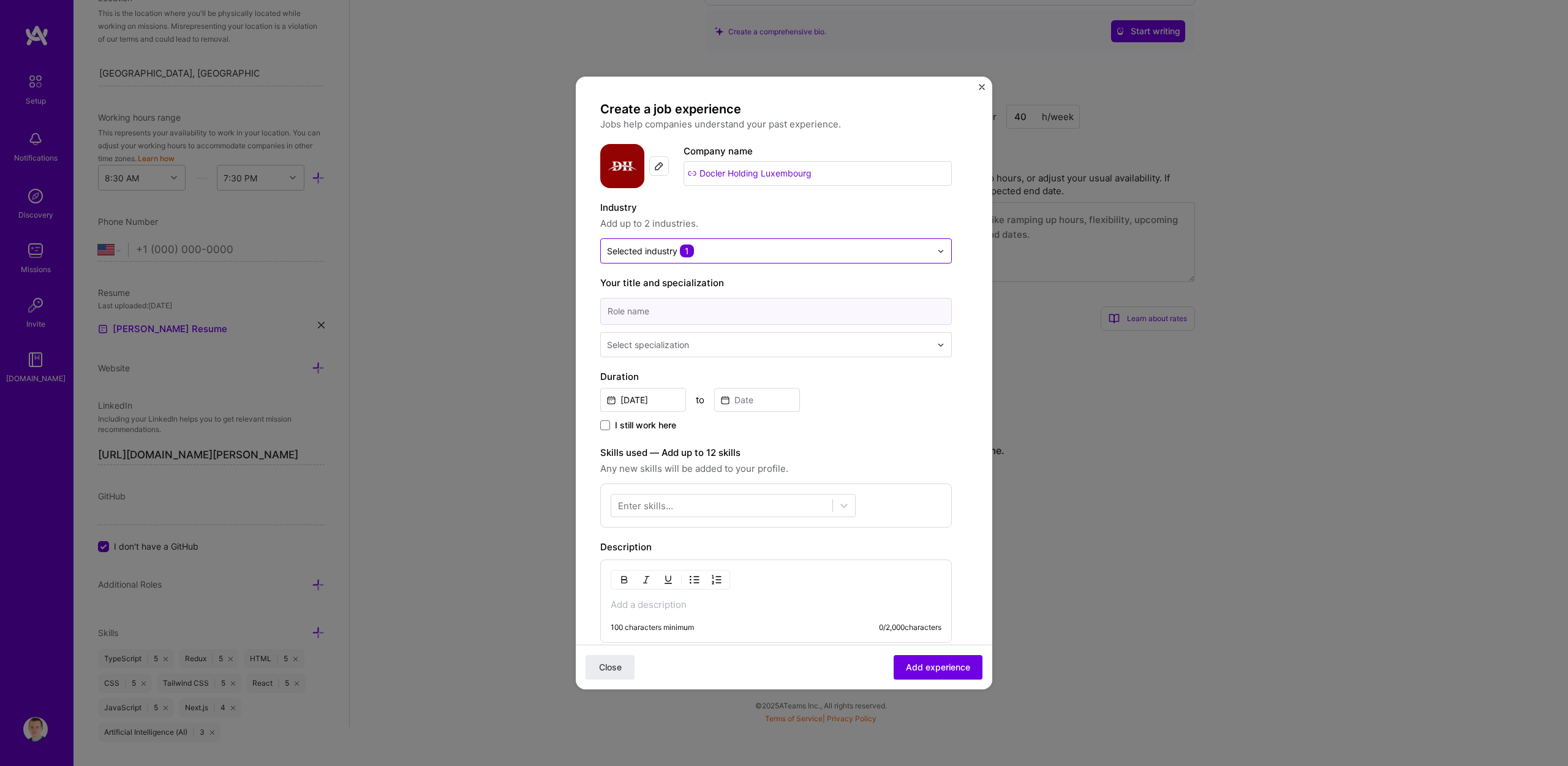
click at [669, 314] on input at bounding box center [776, 311] width 351 height 27
type input "Staff Software Enginner"
click at [684, 346] on div "Select specialization" at bounding box center [648, 345] width 82 height 13
type input "fron"
click at [692, 374] on div "Front-End Developer" at bounding box center [776, 377] width 344 height 23
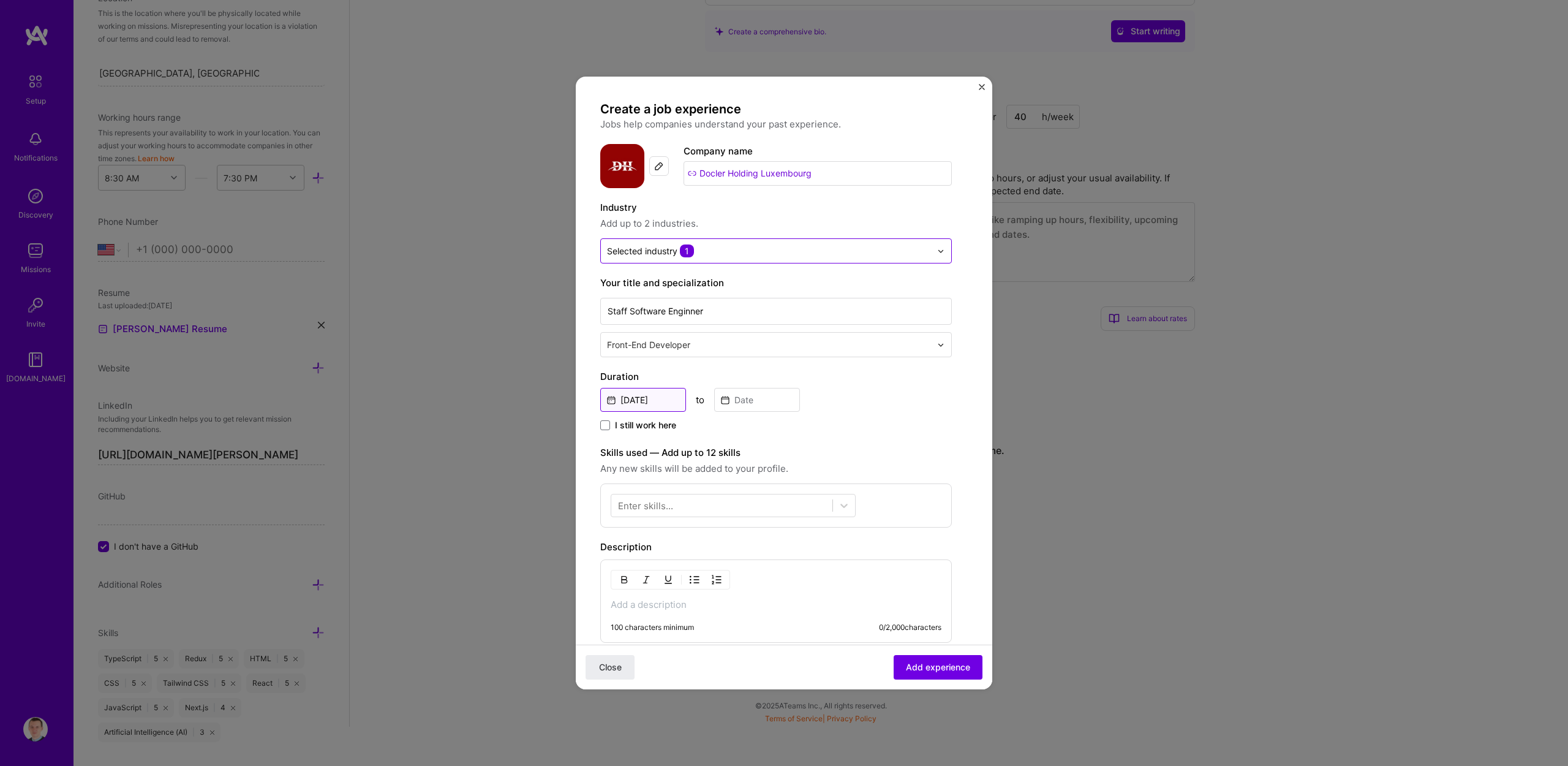
click at [641, 404] on input "[DATE]" at bounding box center [643, 400] width 86 height 24
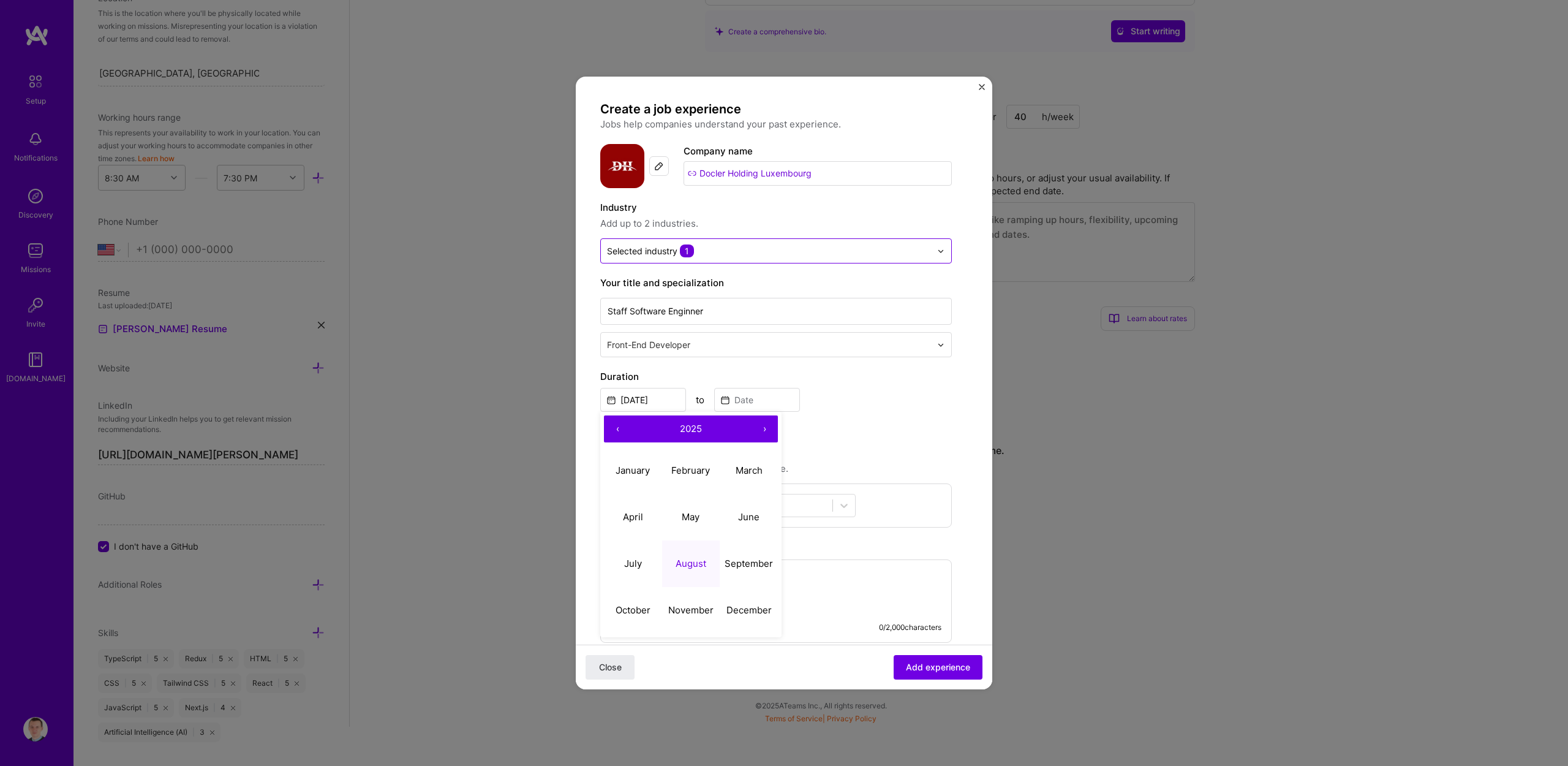
click at [620, 429] on button "‹" at bounding box center [617, 429] width 27 height 27
click at [691, 617] on button "November" at bounding box center [691, 610] width 58 height 47
type input "[DATE]"
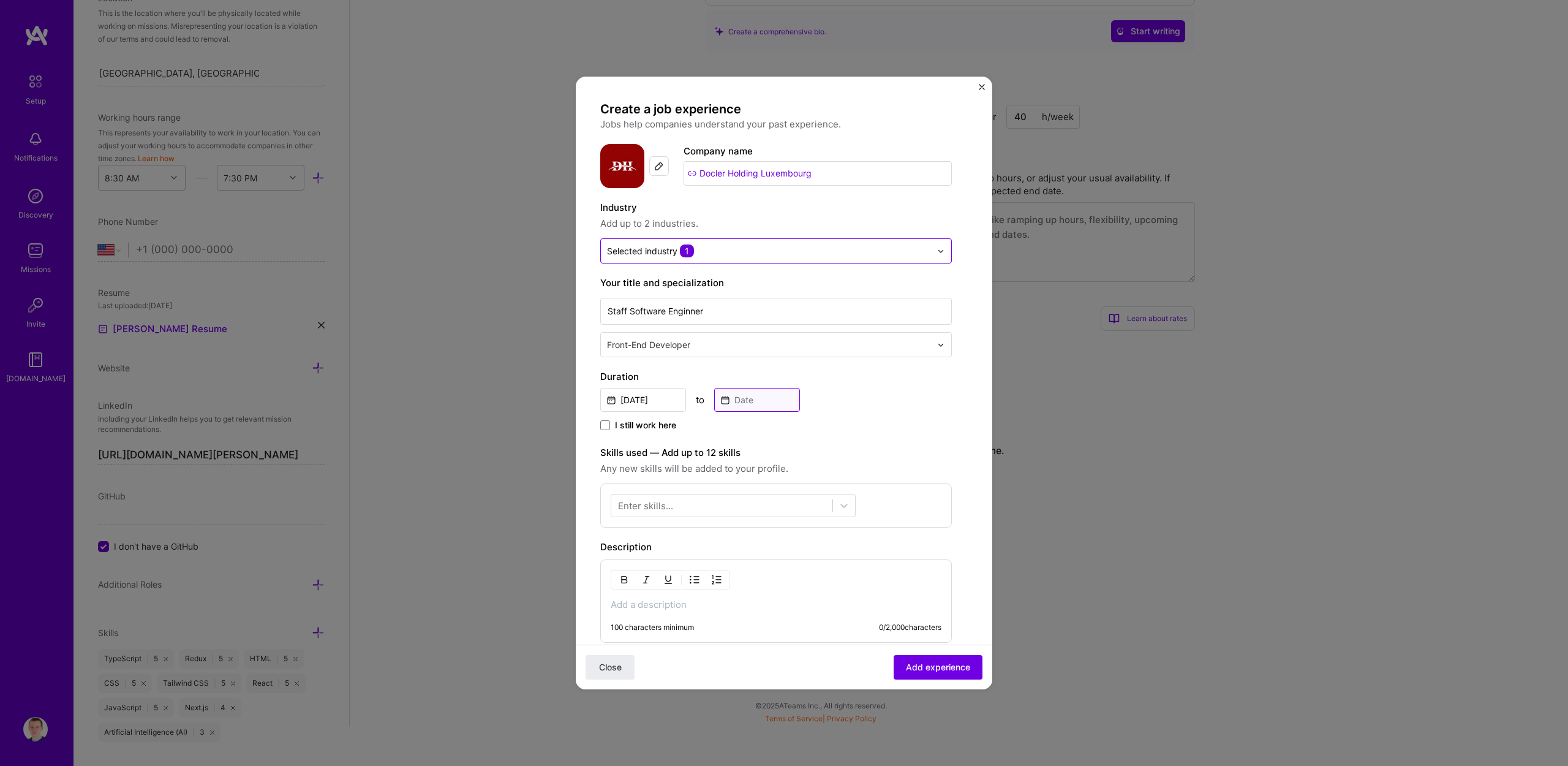
click at [742, 401] on input at bounding box center [757, 400] width 86 height 24
click at [671, 420] on span "I still work here" at bounding box center [645, 425] width 61 height 12
click at [0, 0] on input "I still work here" at bounding box center [0, 0] width 0 height 0
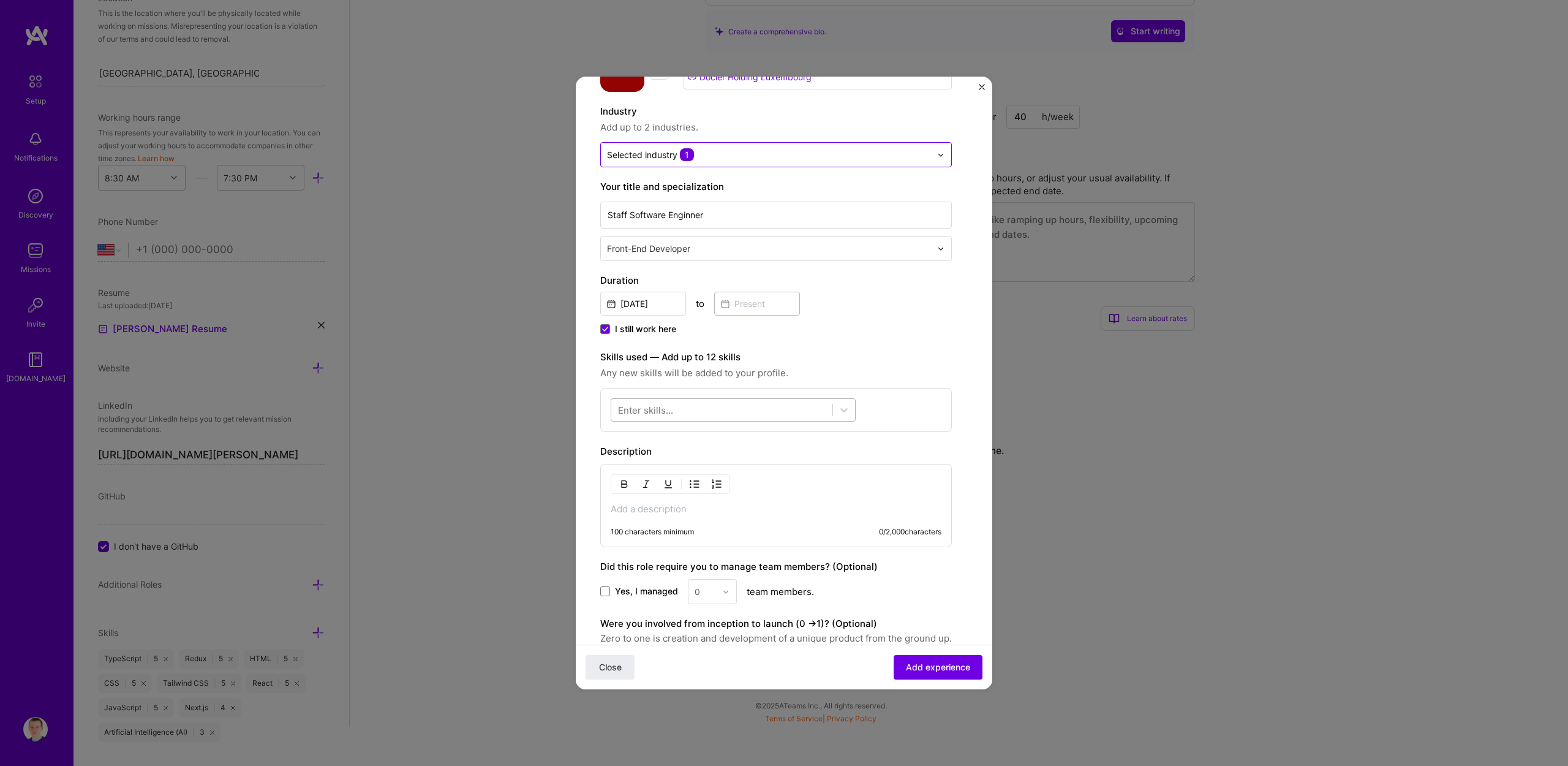
scroll to position [97, 0]
click at [678, 415] on div at bounding box center [722, 409] width 221 height 20
click at [670, 485] on div "TypeScript" at bounding box center [734, 482] width 230 height 13
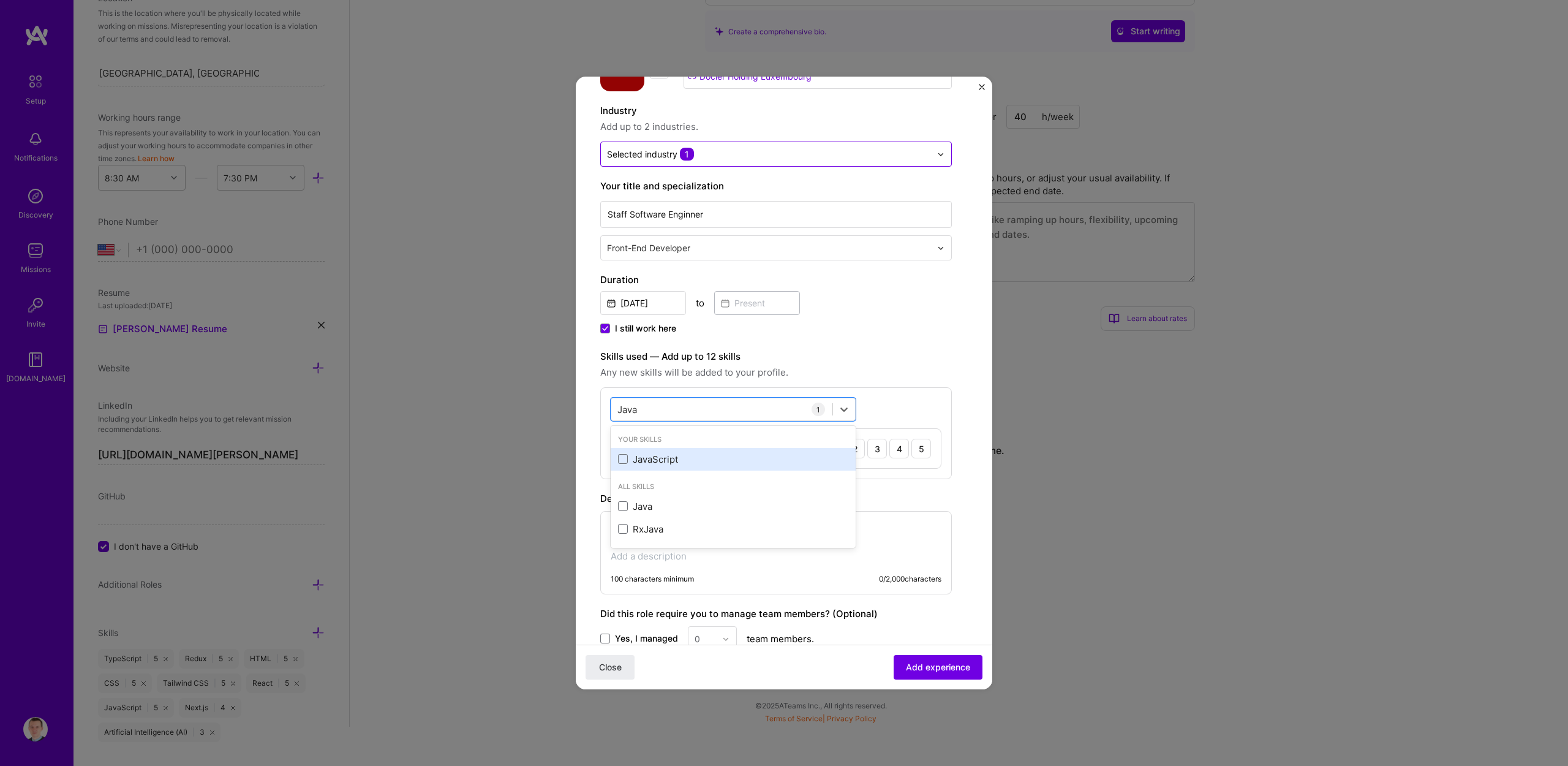
click at [688, 454] on div "JavaScript" at bounding box center [734, 459] width 230 height 13
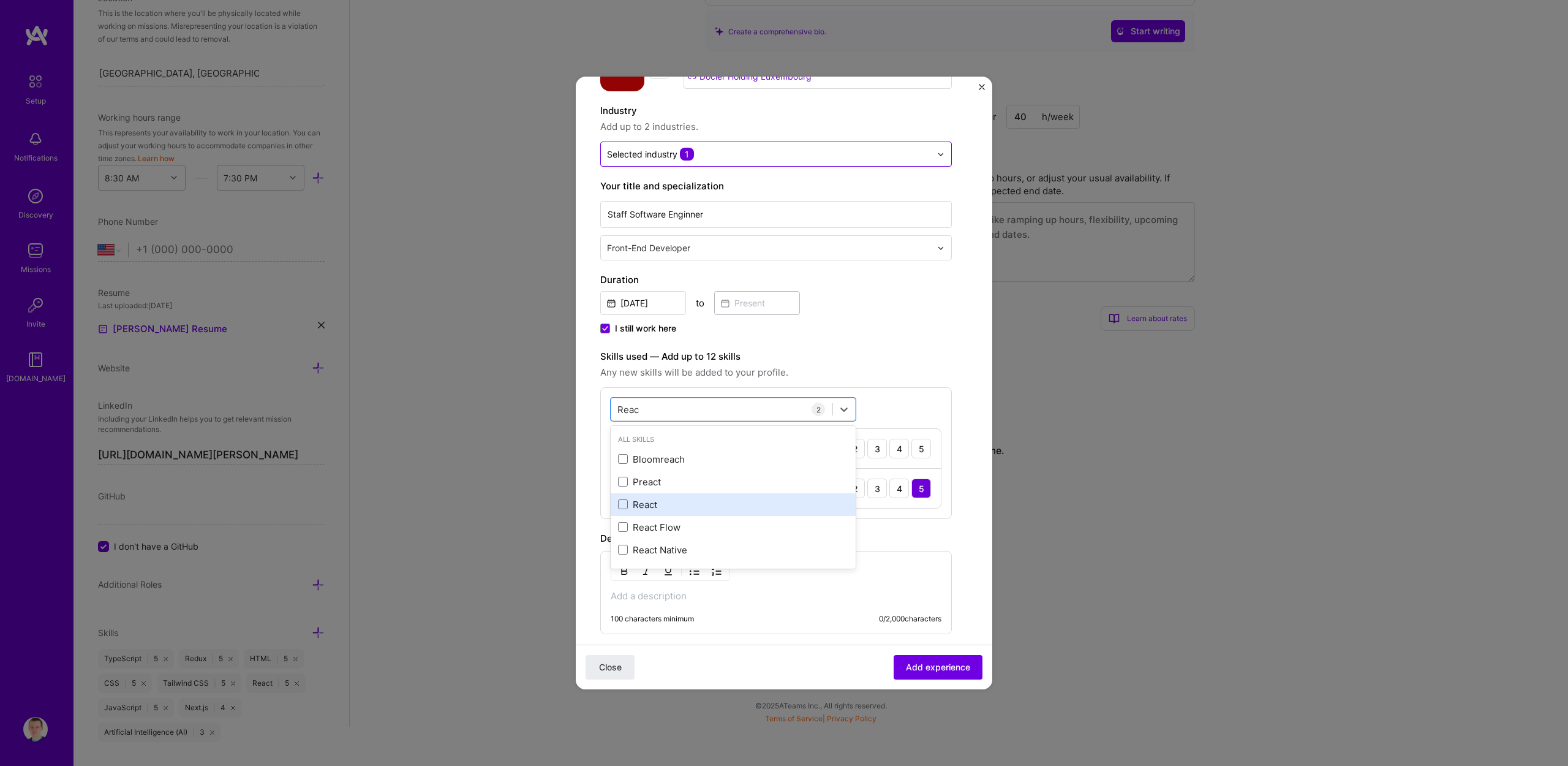
click at [671, 506] on div "React" at bounding box center [734, 505] width 230 height 13
click at [669, 503] on div "Redux" at bounding box center [734, 505] width 230 height 13
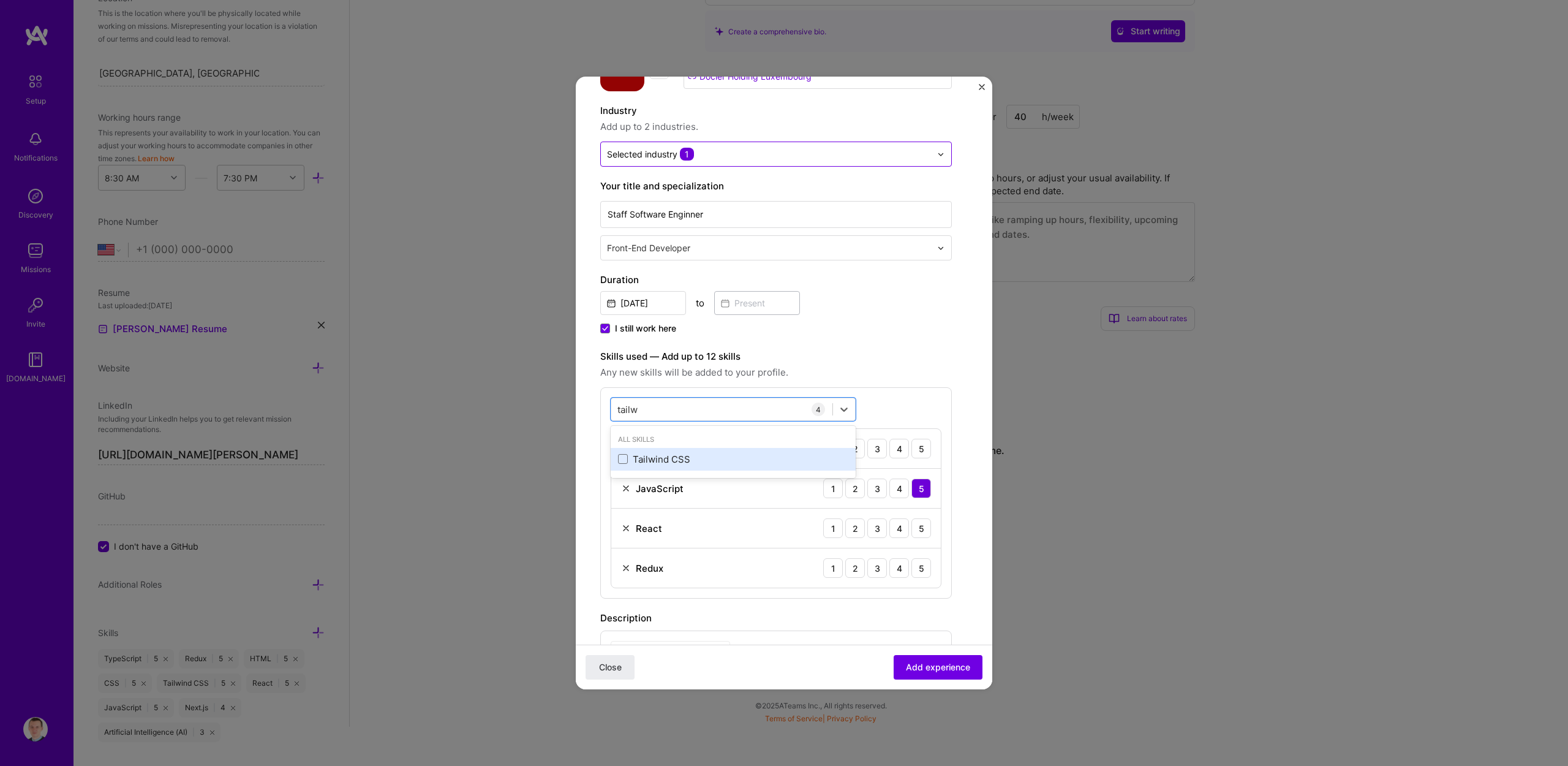
click at [689, 460] on div "Tailwind CSS" at bounding box center [734, 459] width 230 height 13
type input "S"
type input "Nex"
click at [670, 454] on div "Next.js" at bounding box center [734, 459] width 230 height 13
click at [705, 405] on div "Nex Nex" at bounding box center [722, 409] width 221 height 20
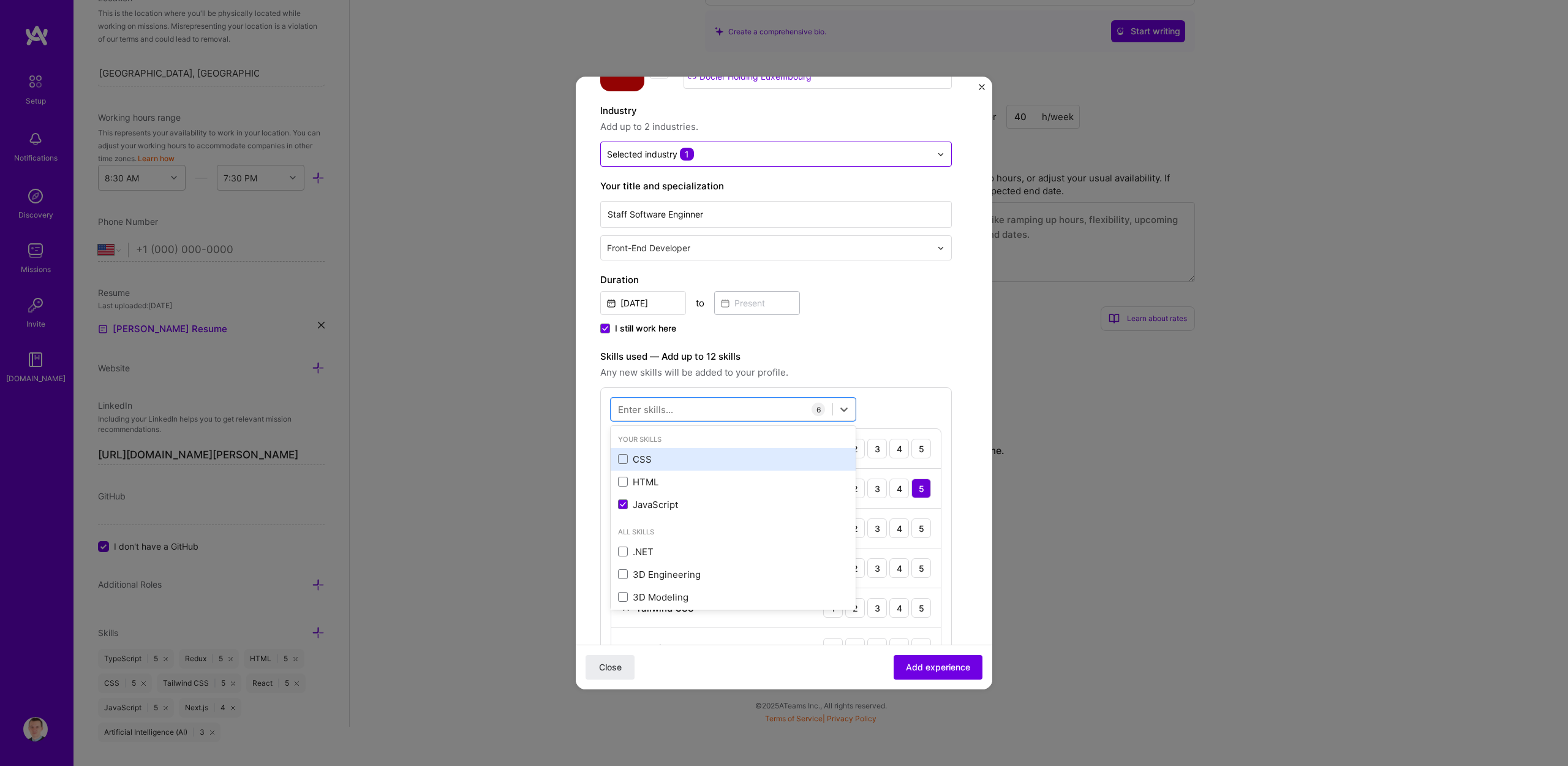
click at [668, 458] on div "CSS" at bounding box center [734, 459] width 230 height 13
click at [662, 479] on div "HTML" at bounding box center [734, 482] width 230 height 13
click at [855, 341] on div "Create a job experience Jobs help companies understand your past experience. Co…" at bounding box center [776, 537] width 351 height 1065
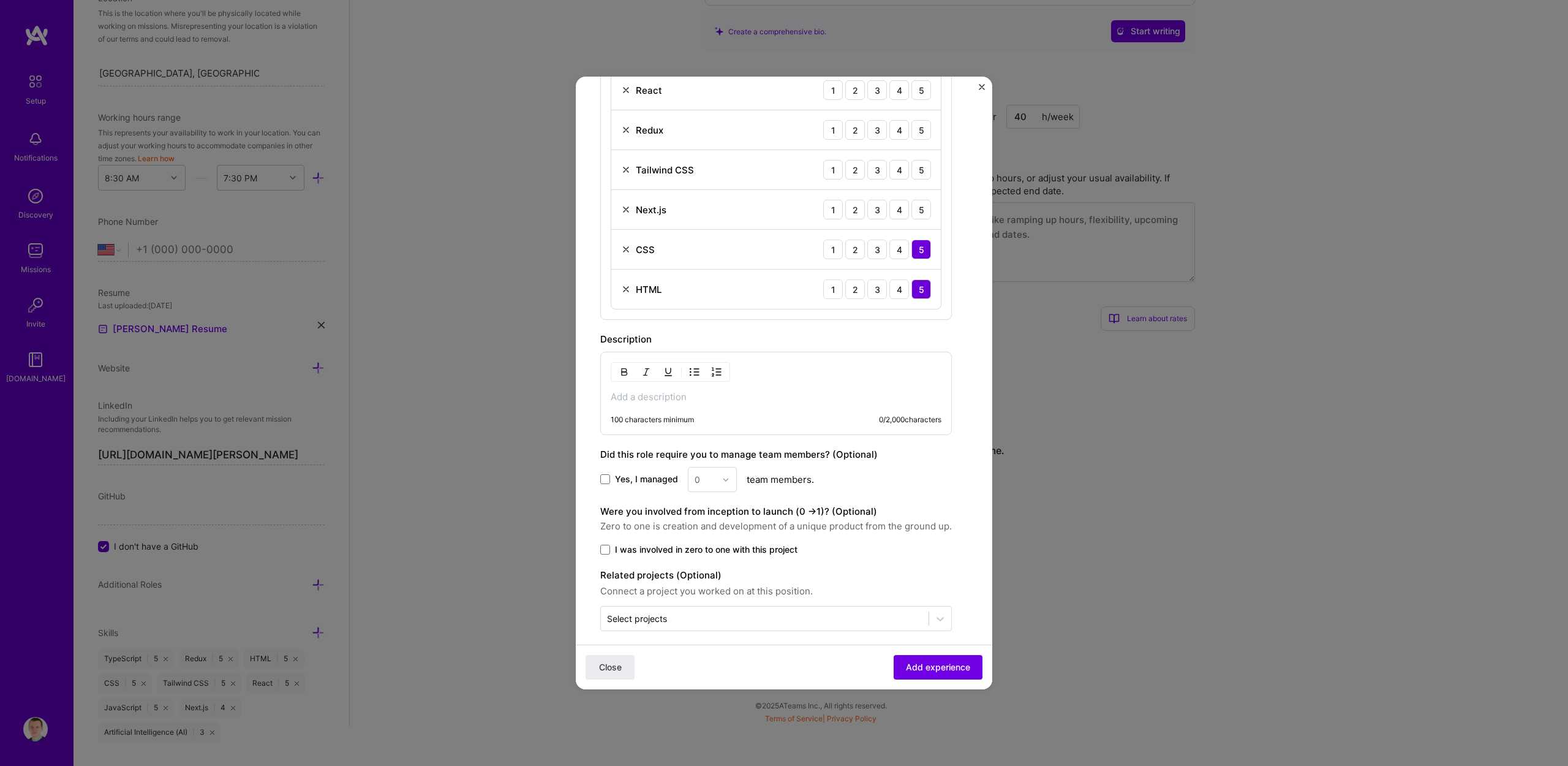
scroll to position [546, 0]
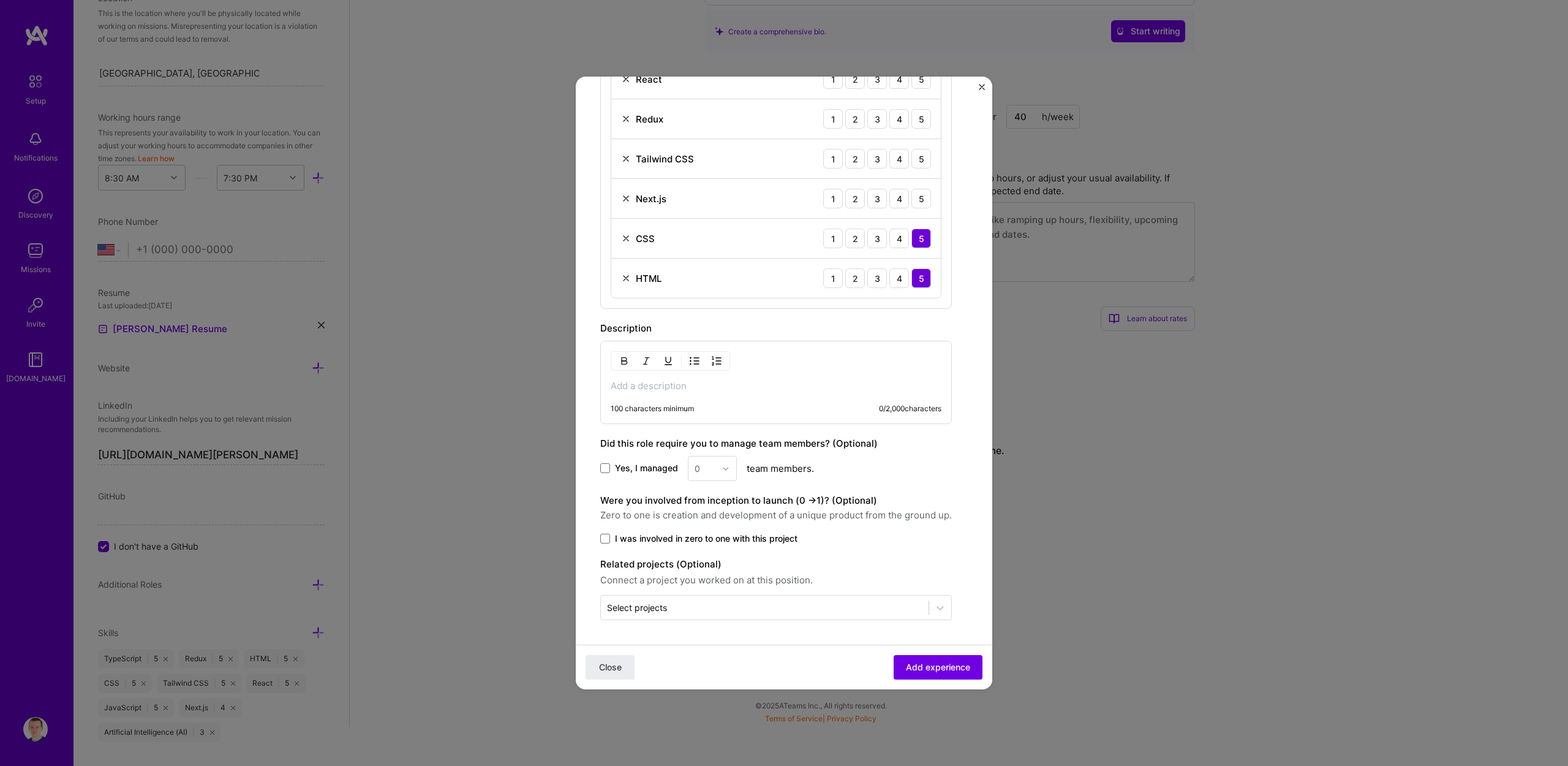
click at [684, 542] on span "I was involved in zero to one with this project" at bounding box center [707, 538] width 183 height 12
click at [0, 0] on input "I was involved in zero to one with this project" at bounding box center [0, 0] width 0 height 0
click at [696, 607] on input "text" at bounding box center [764, 607] width 315 height 13
click at [866, 530] on div "Were you involved from inception to launch (0 - > 1)? (Optional) Zero to one is…" at bounding box center [776, 519] width 351 height 52
click at [923, 670] on span "Add experience" at bounding box center [938, 667] width 64 height 12
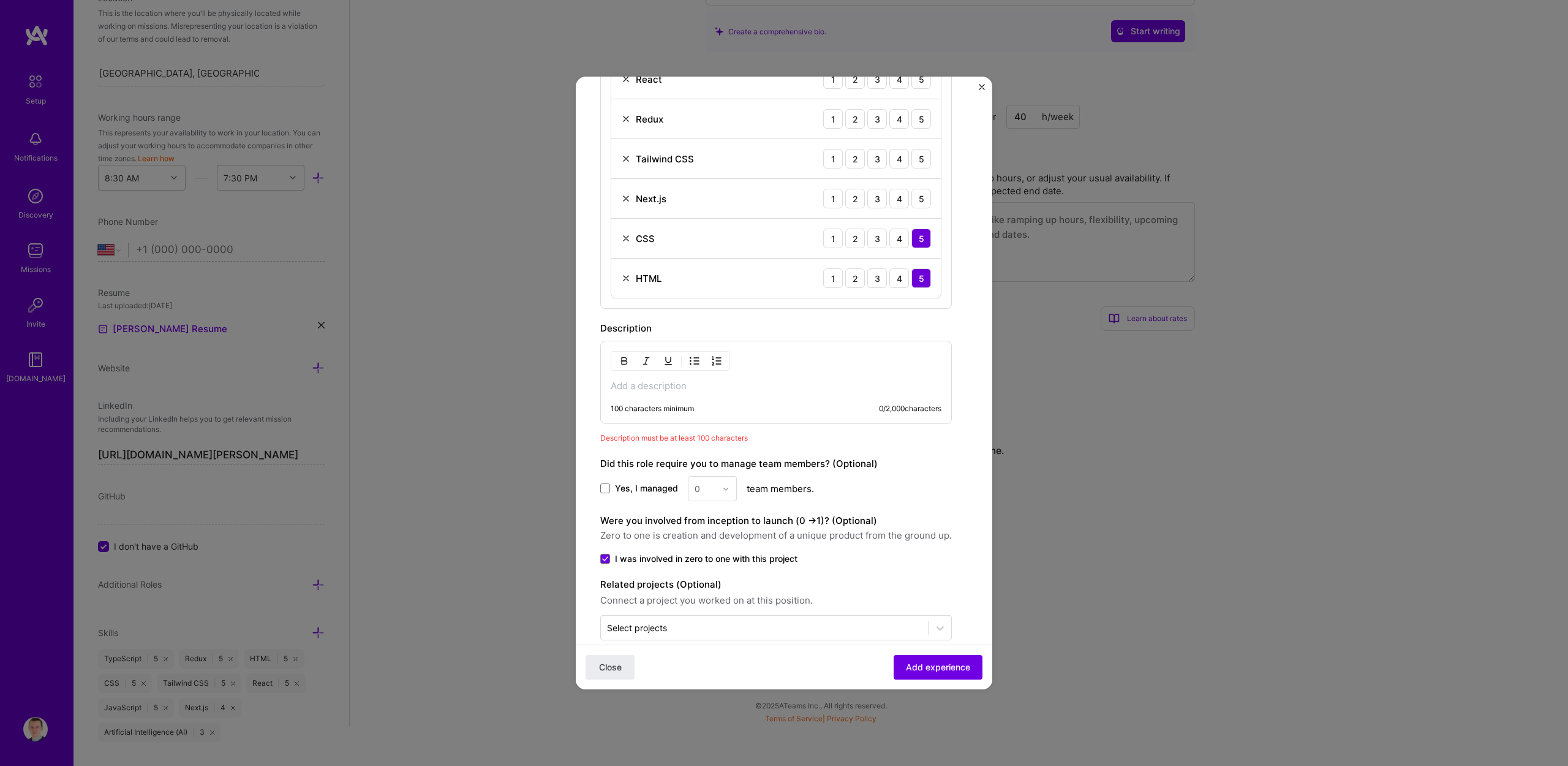
click at [688, 464] on label "Did this role require you to manage team members? (Optional)" at bounding box center [739, 464] width 278 height 11
click at [686, 380] on p at bounding box center [776, 386] width 331 height 12
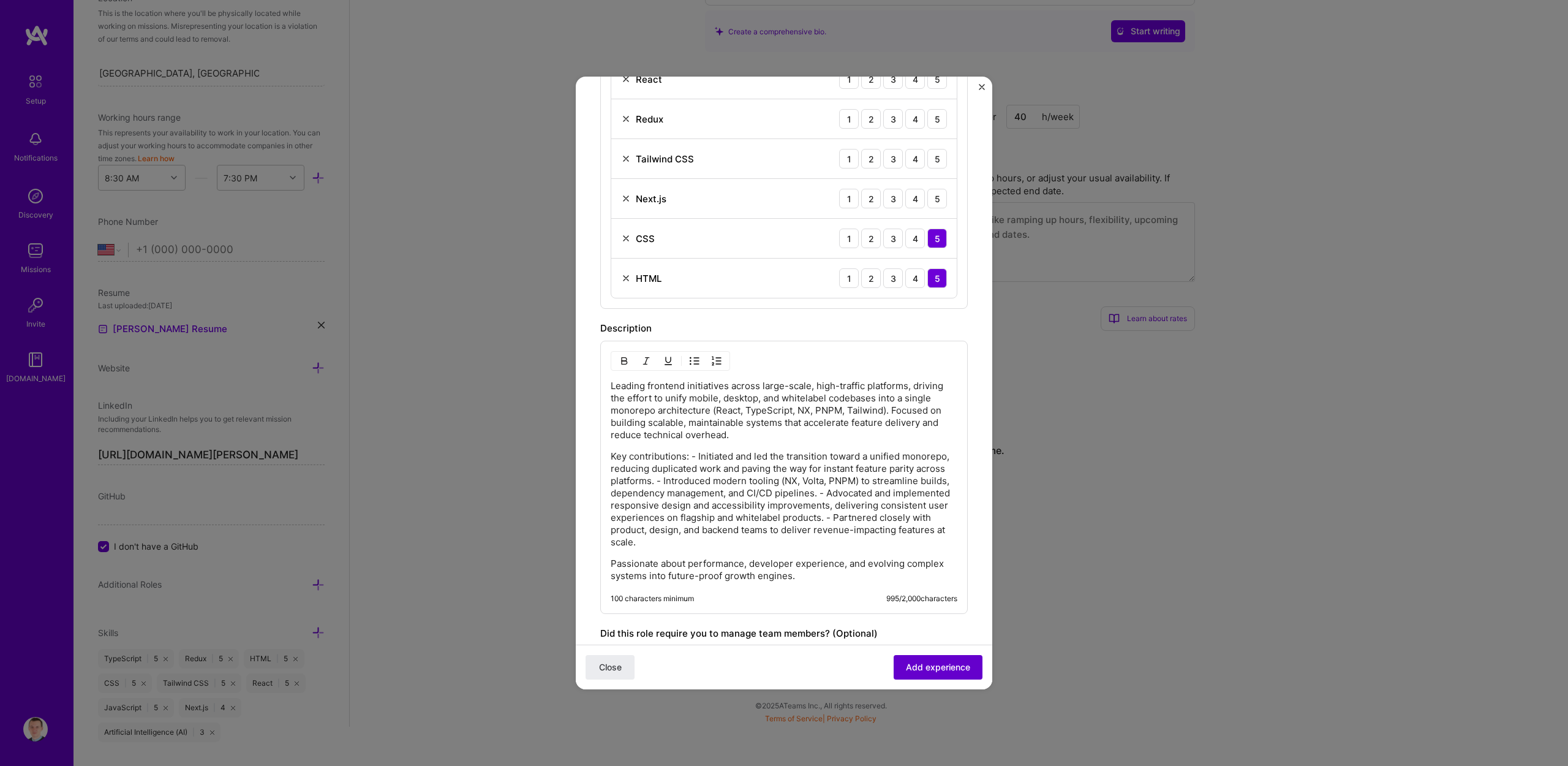
click at [924, 668] on span "Add experience" at bounding box center [938, 667] width 64 height 12
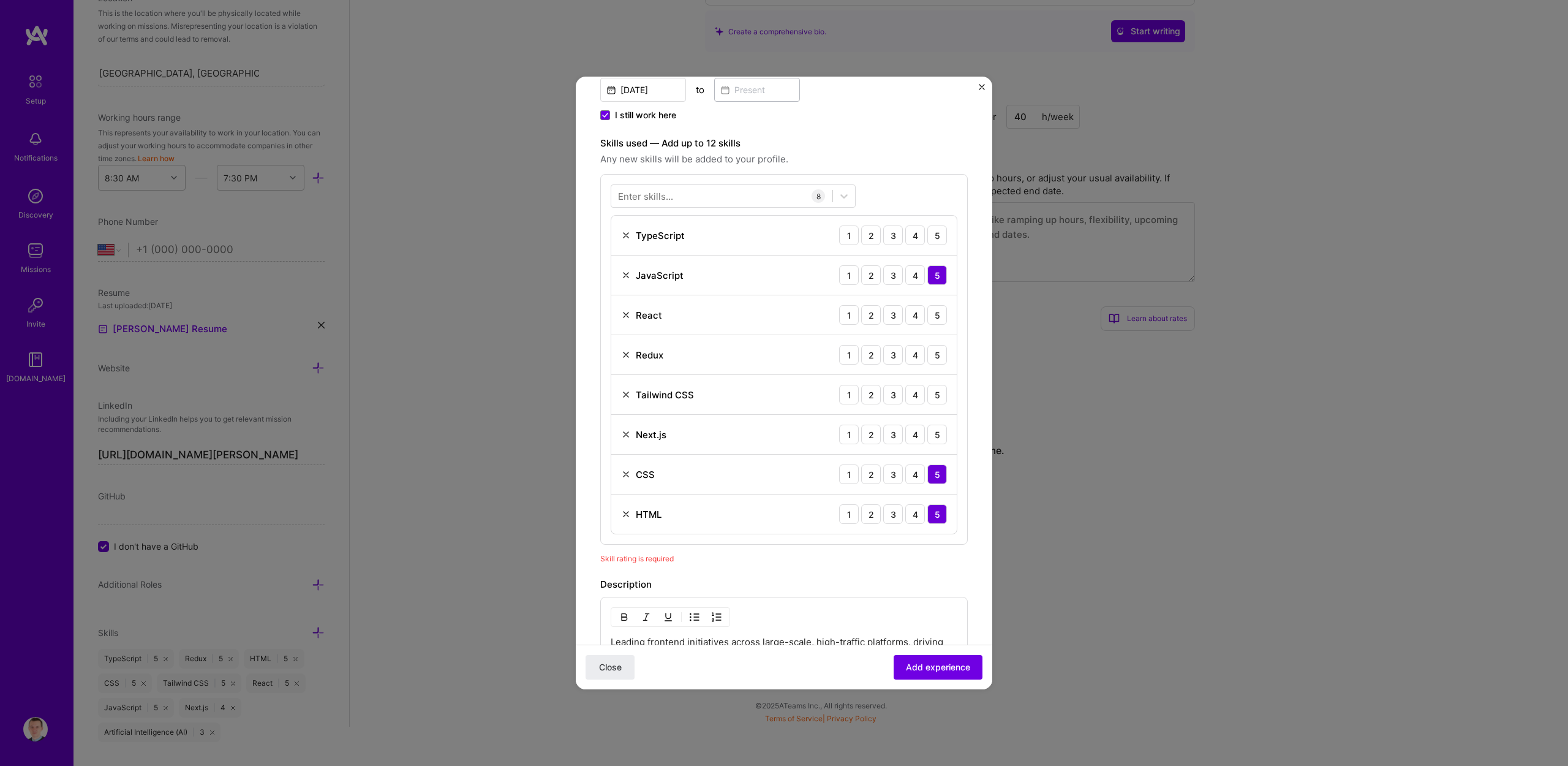
scroll to position [294, 0]
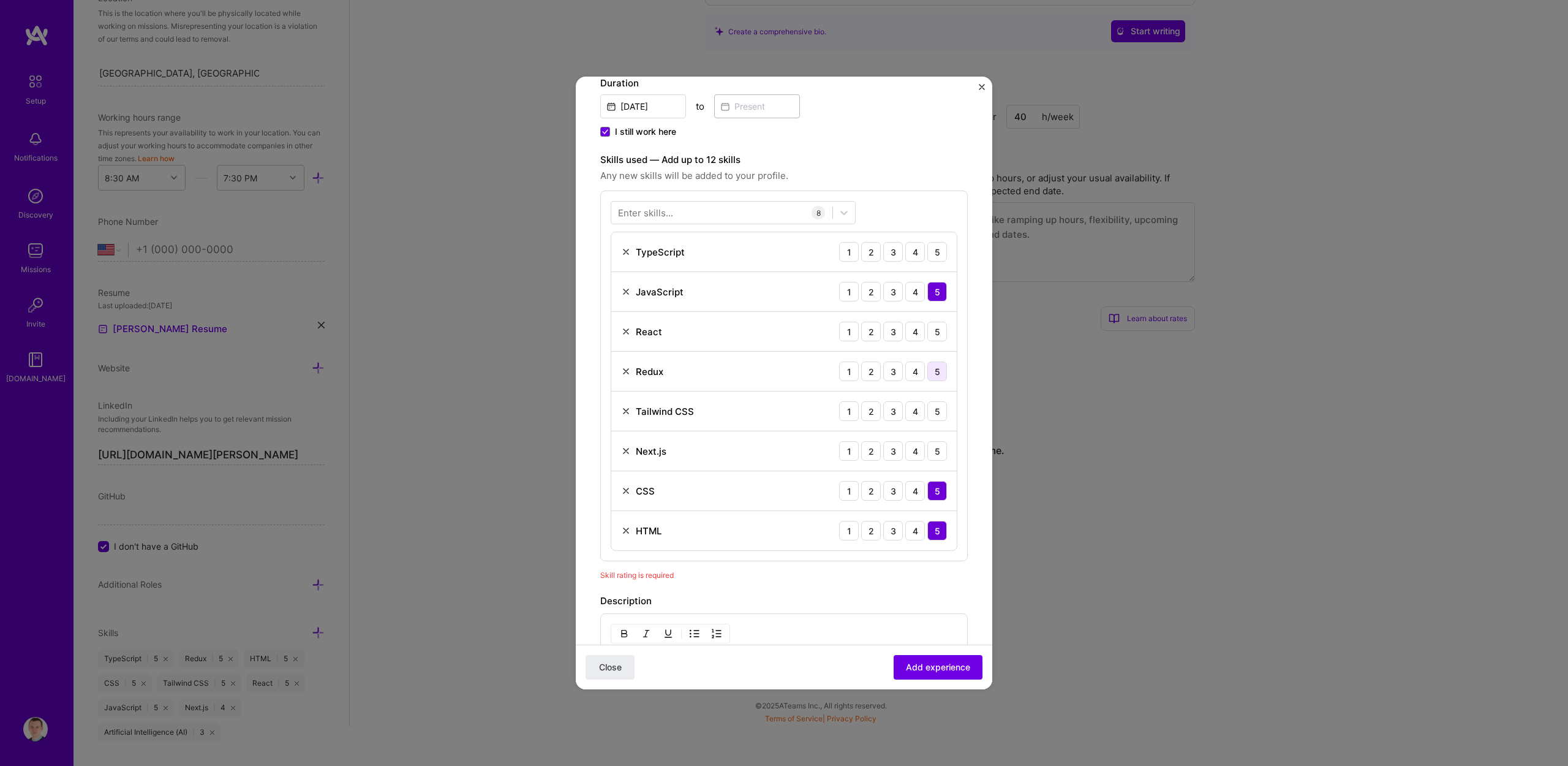
click at [928, 372] on div "5" at bounding box center [937, 371] width 20 height 20
click at [929, 334] on div "5" at bounding box center [937, 331] width 20 height 20
click at [928, 414] on div "5" at bounding box center [937, 411] width 20 height 20
click at [910, 452] on div "4" at bounding box center [915, 450] width 20 height 20
click at [912, 252] on div "4" at bounding box center [915, 251] width 20 height 20
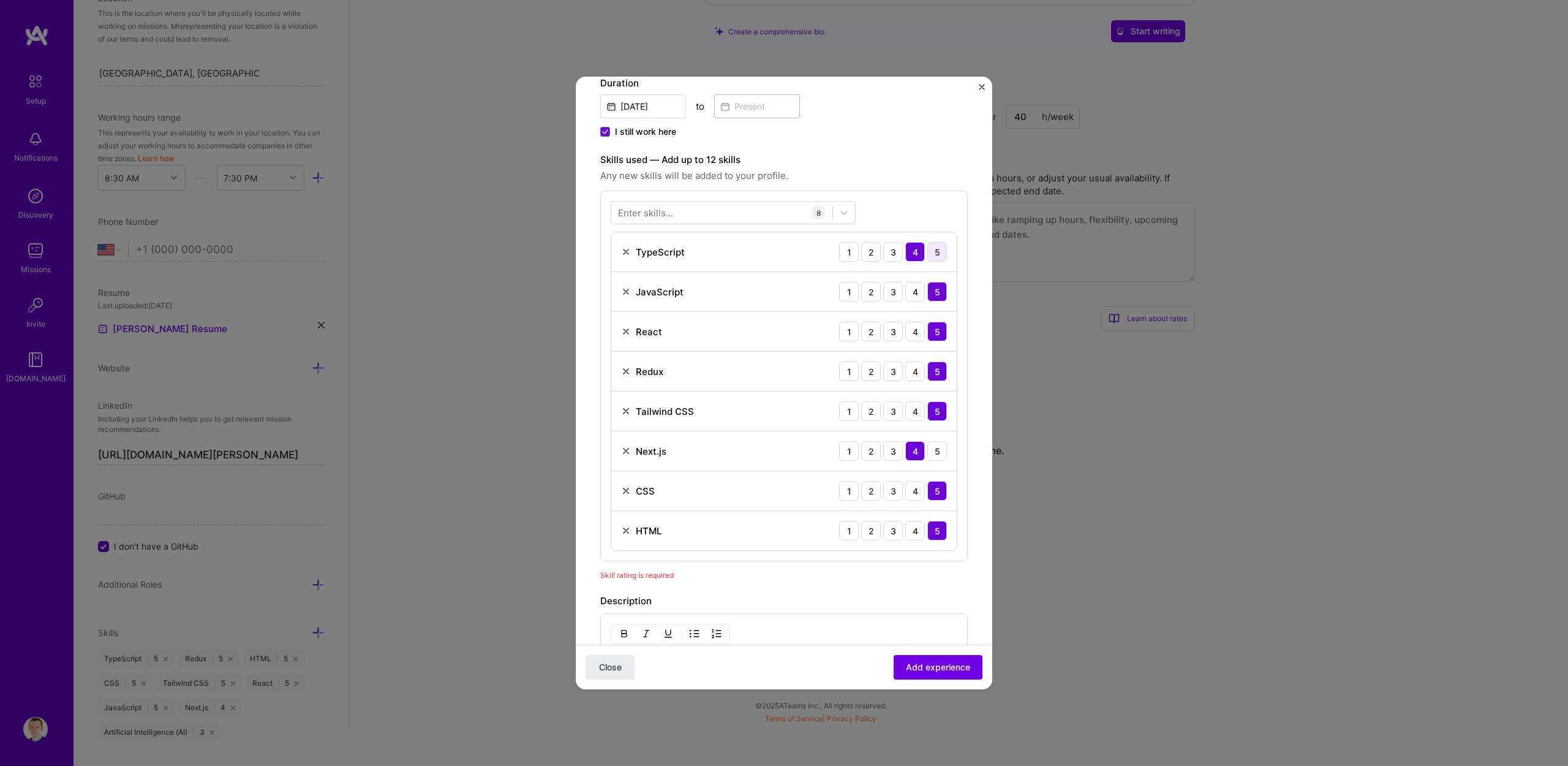
click at [933, 248] on div "5" at bounding box center [937, 251] width 20 height 20
click at [917, 673] on button "Add experience" at bounding box center [938, 667] width 89 height 25
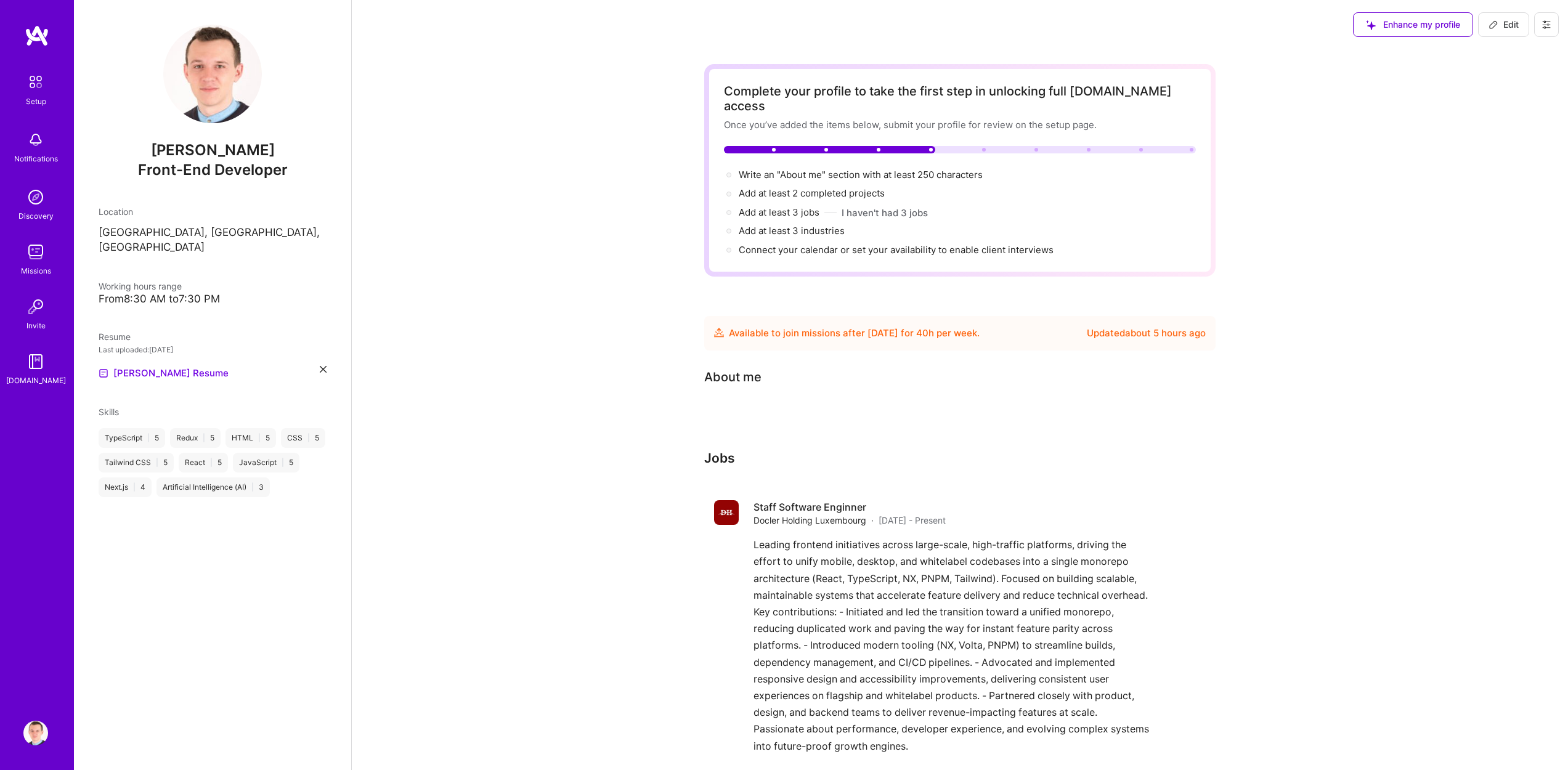
scroll to position [0, 0]
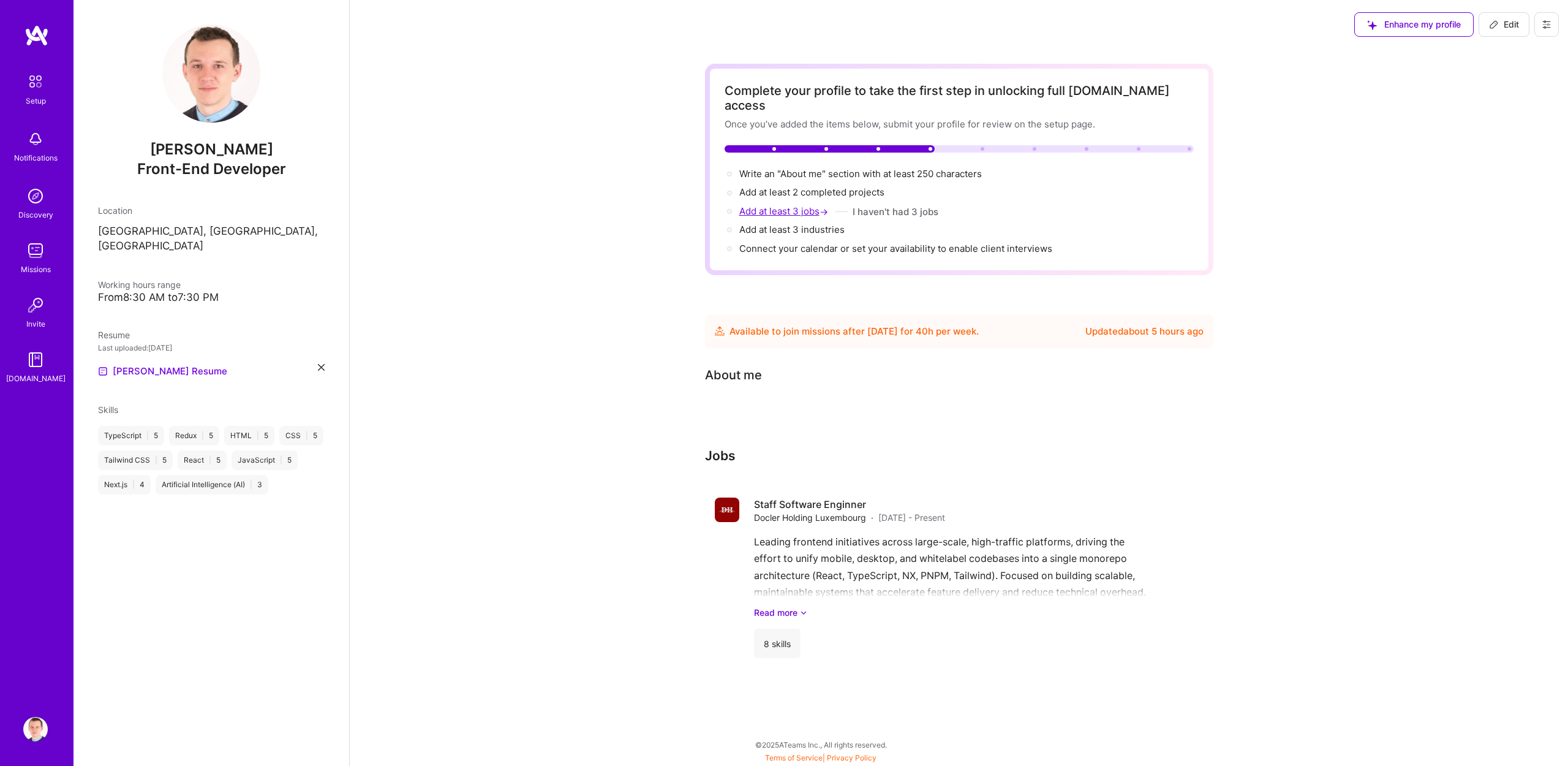
click at [772, 205] on span "Add at least 3 jobs →" at bounding box center [785, 211] width 91 height 11
select select "US"
select select "Future Date"
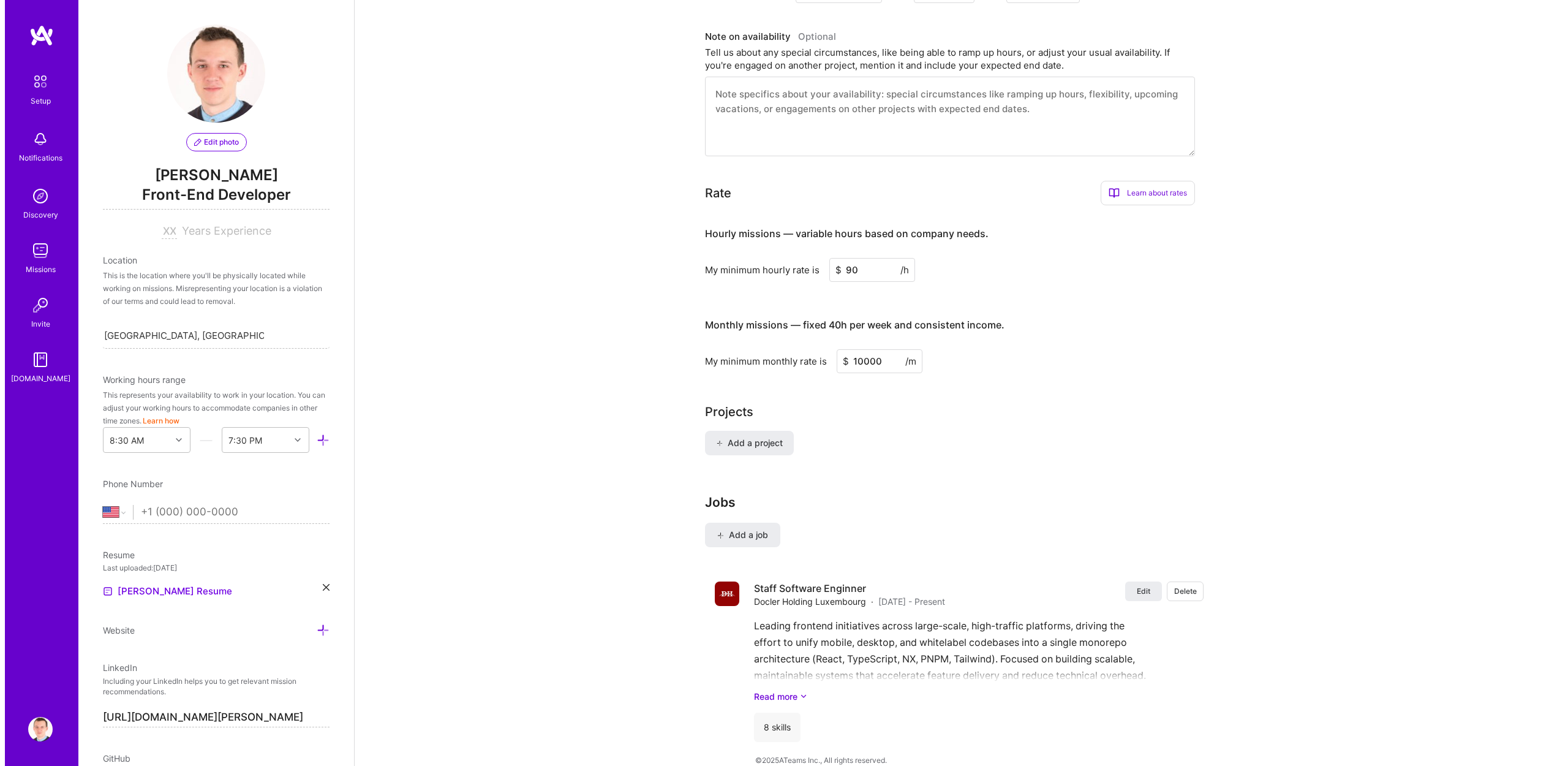
scroll to position [548, 0]
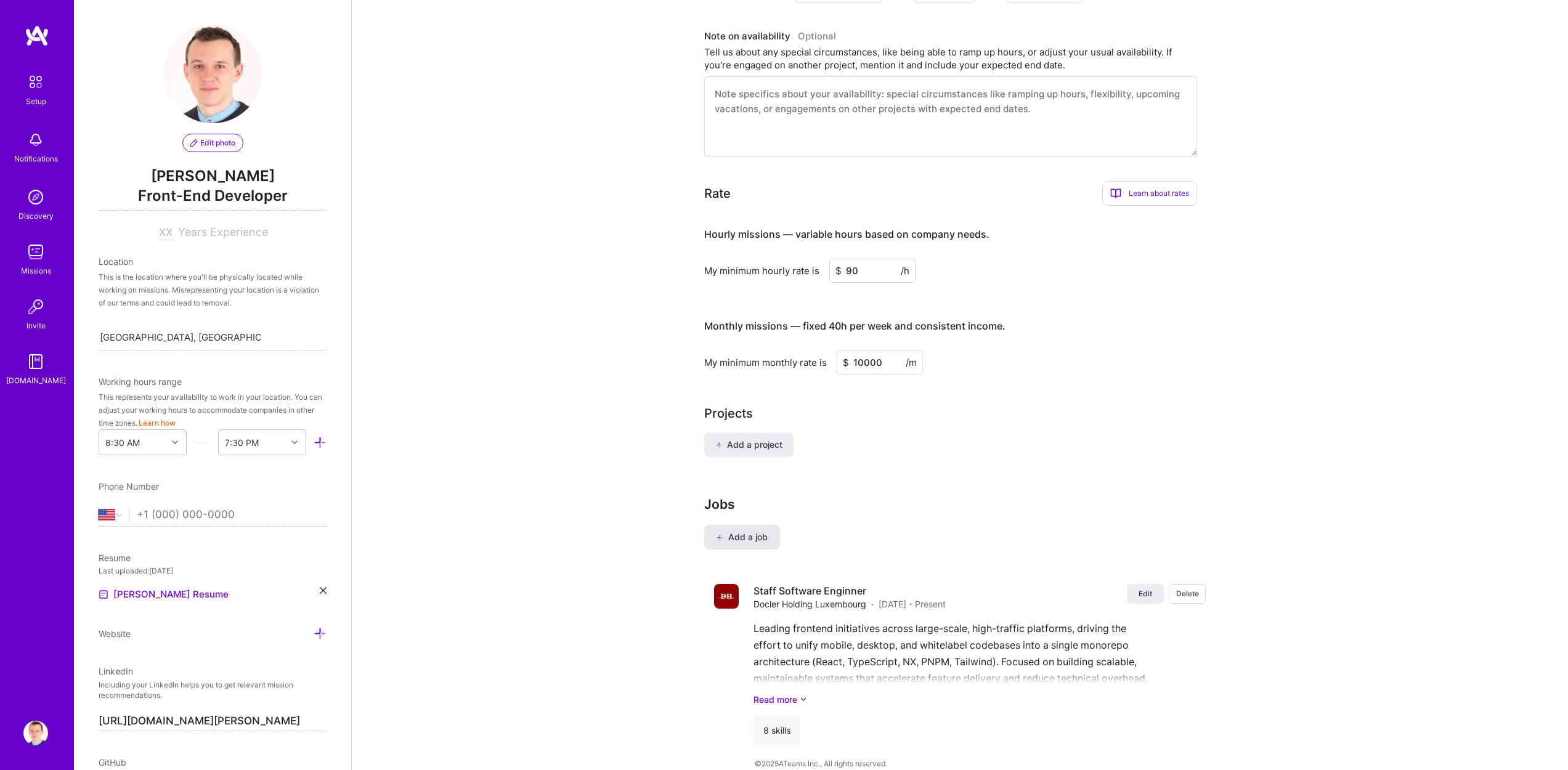
click at [759, 525] on button "Add a job" at bounding box center [742, 537] width 76 height 25
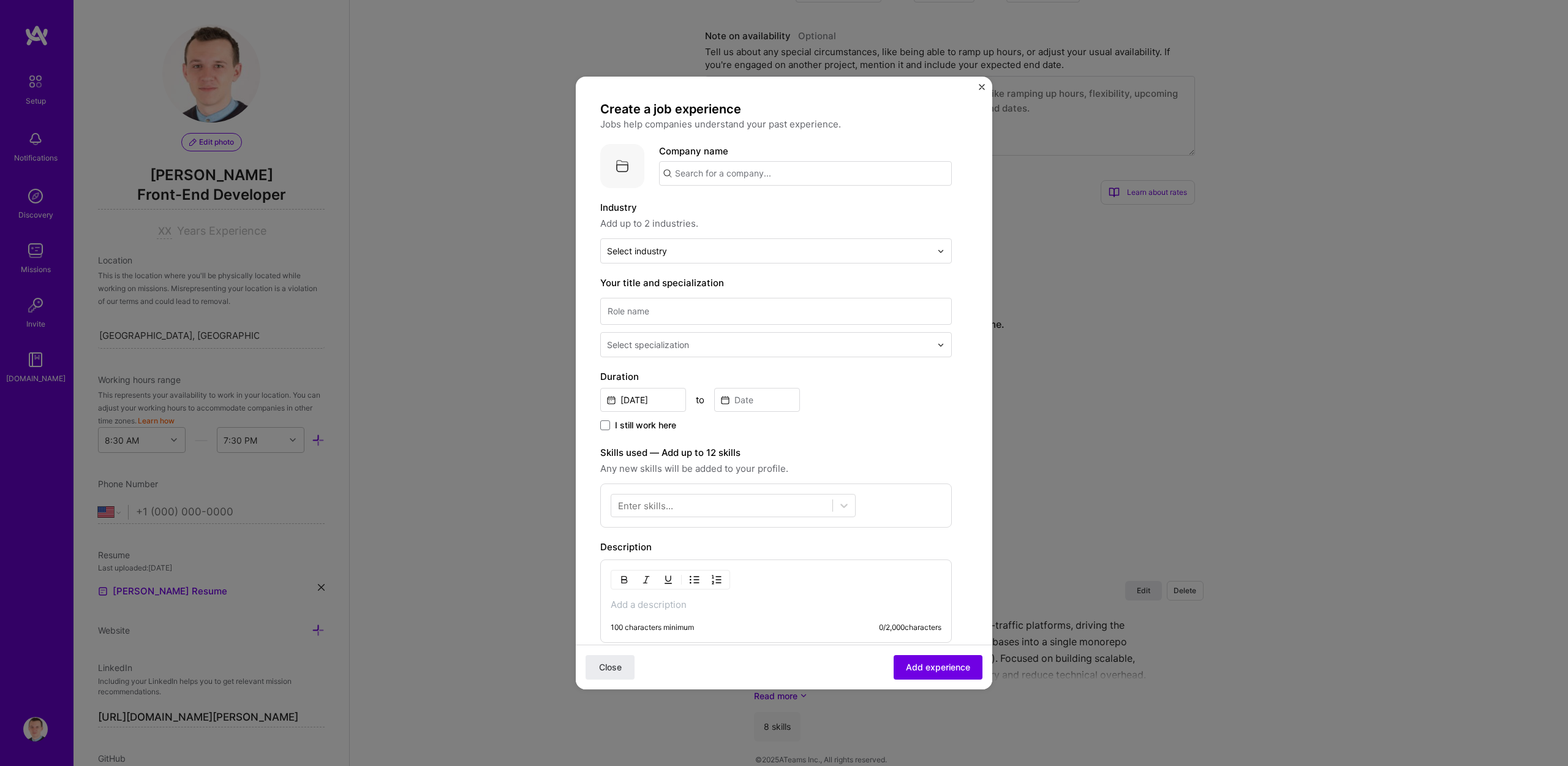
click at [735, 173] on input "text" at bounding box center [805, 173] width 293 height 25
click at [730, 204] on span "Docler Holding Luxembourg" at bounding box center [757, 204] width 122 height 13
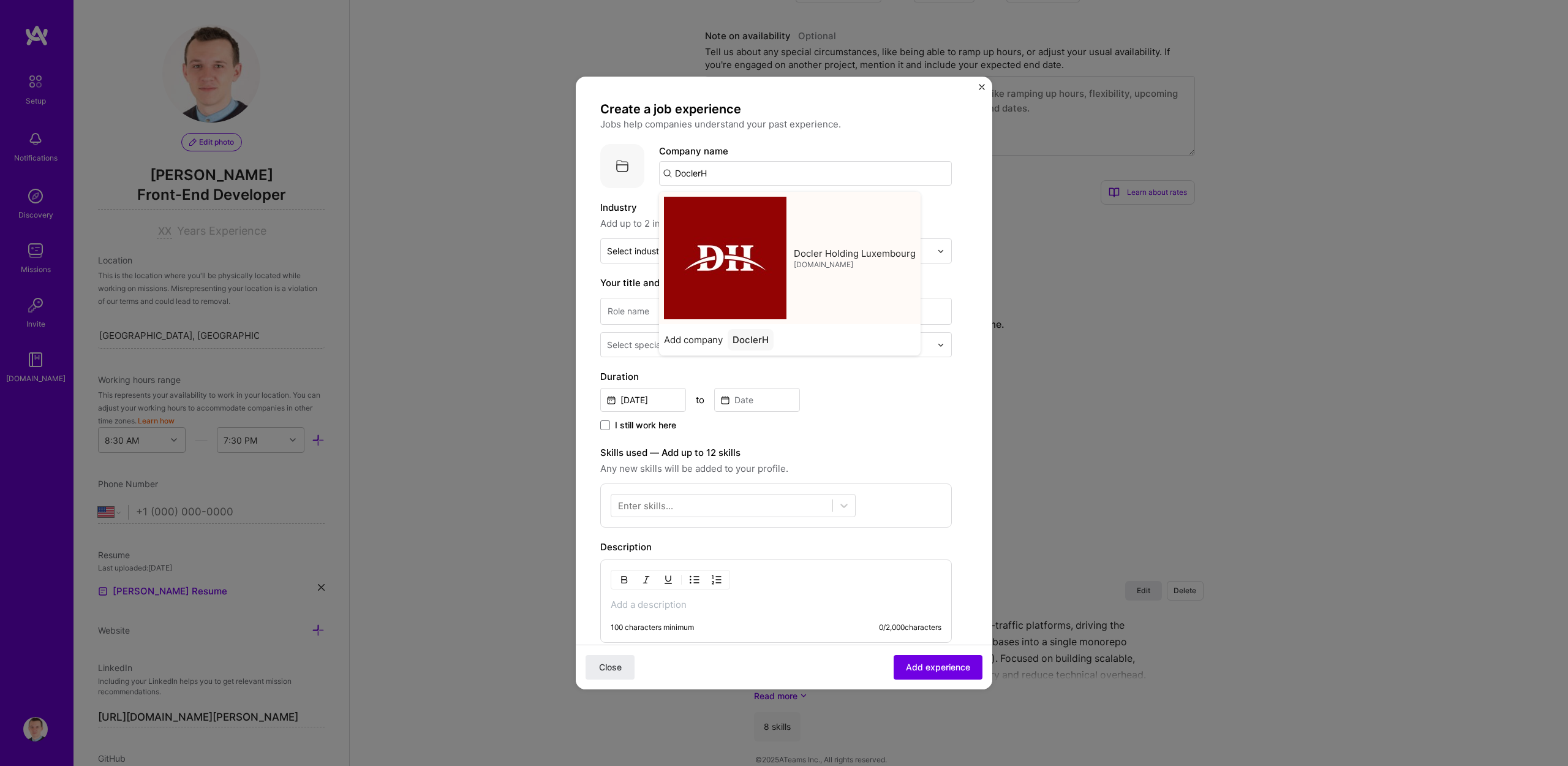
type input "Docler Holding Luxembourg"
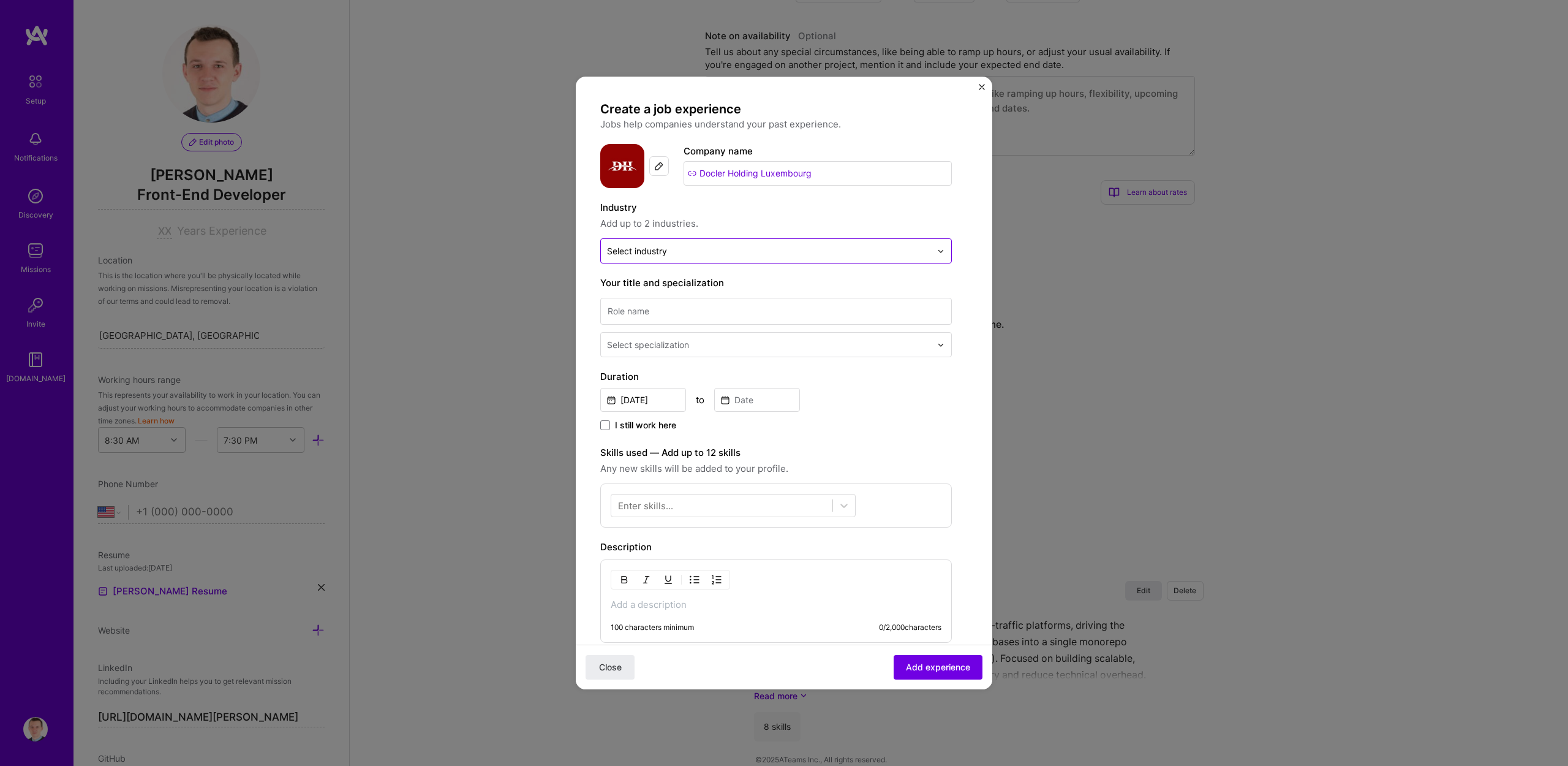
click at [676, 251] on input "text" at bounding box center [769, 251] width 324 height 13
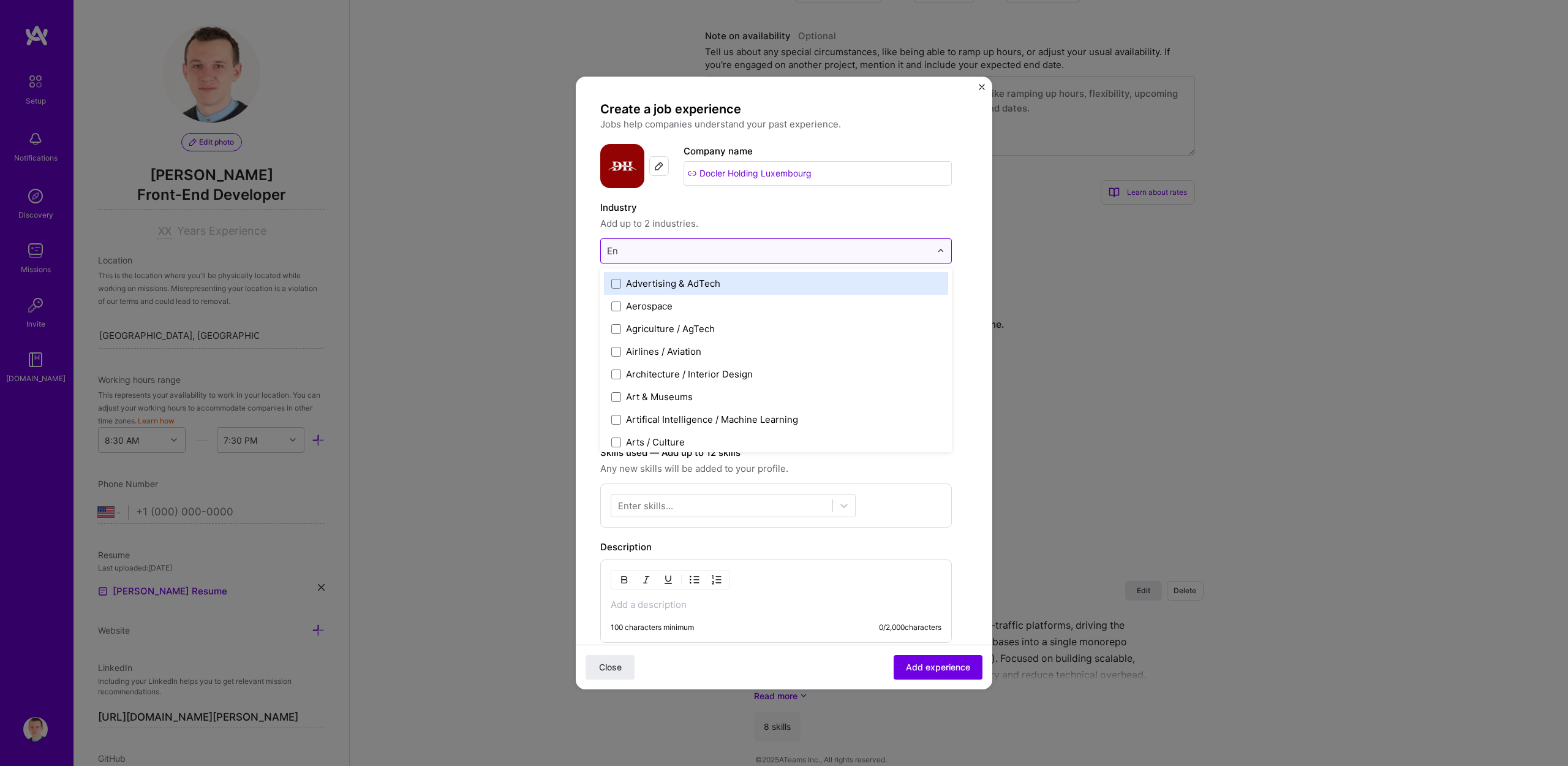
type input "Ent"
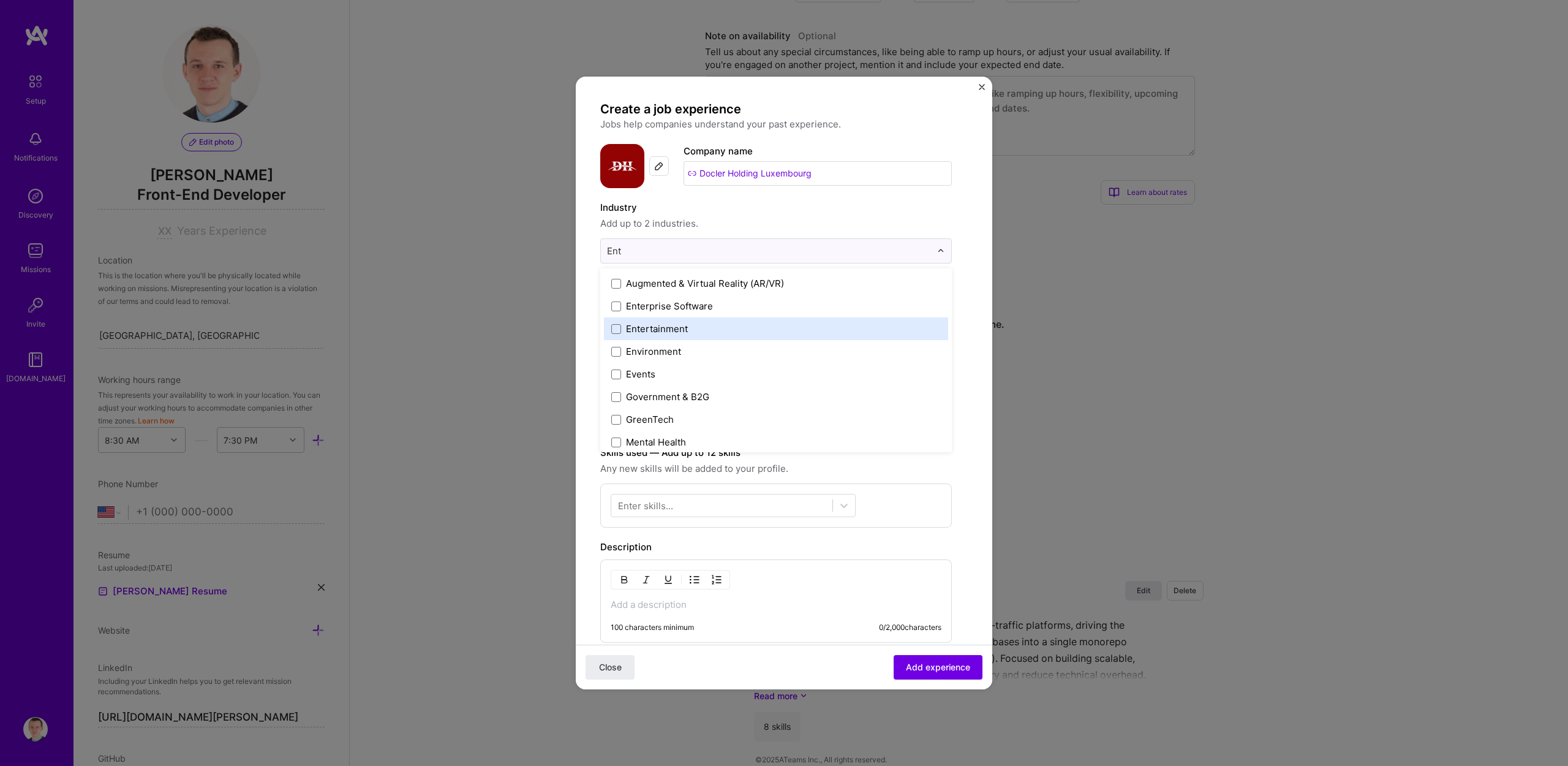
click at [667, 326] on div "Entertainment" at bounding box center [657, 329] width 62 height 13
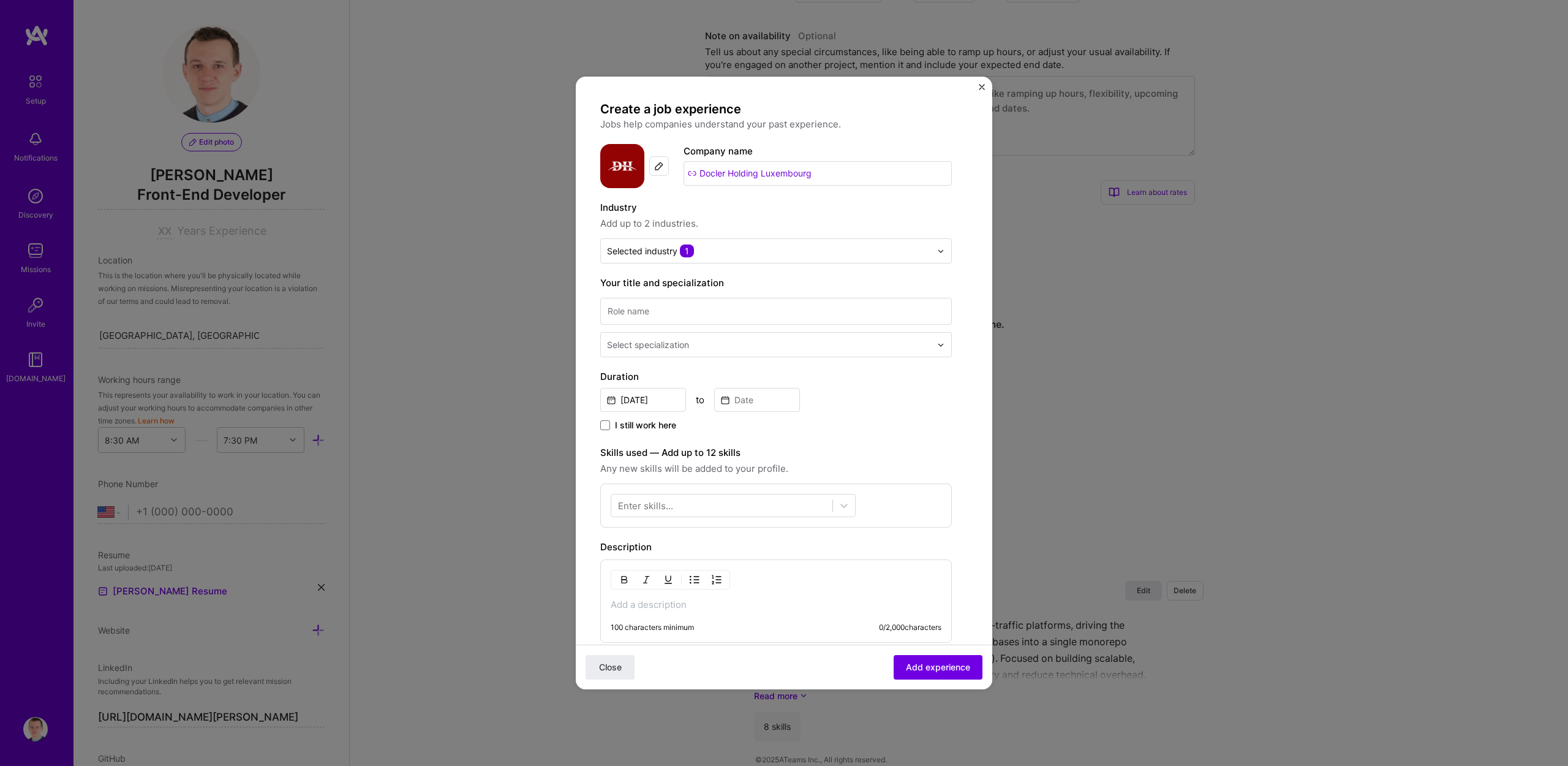
click at [780, 183] on input "Docler Holding Luxembourg" at bounding box center [818, 173] width 268 height 25
click at [686, 306] on input at bounding box center [776, 311] width 351 height 27
click at [651, 304] on input "Senior Frontend Engi" at bounding box center [776, 311] width 351 height 27
click at [651, 305] on input "Senior Frontend Engi" at bounding box center [776, 311] width 351 height 27
type input "Senior Software Engineer"
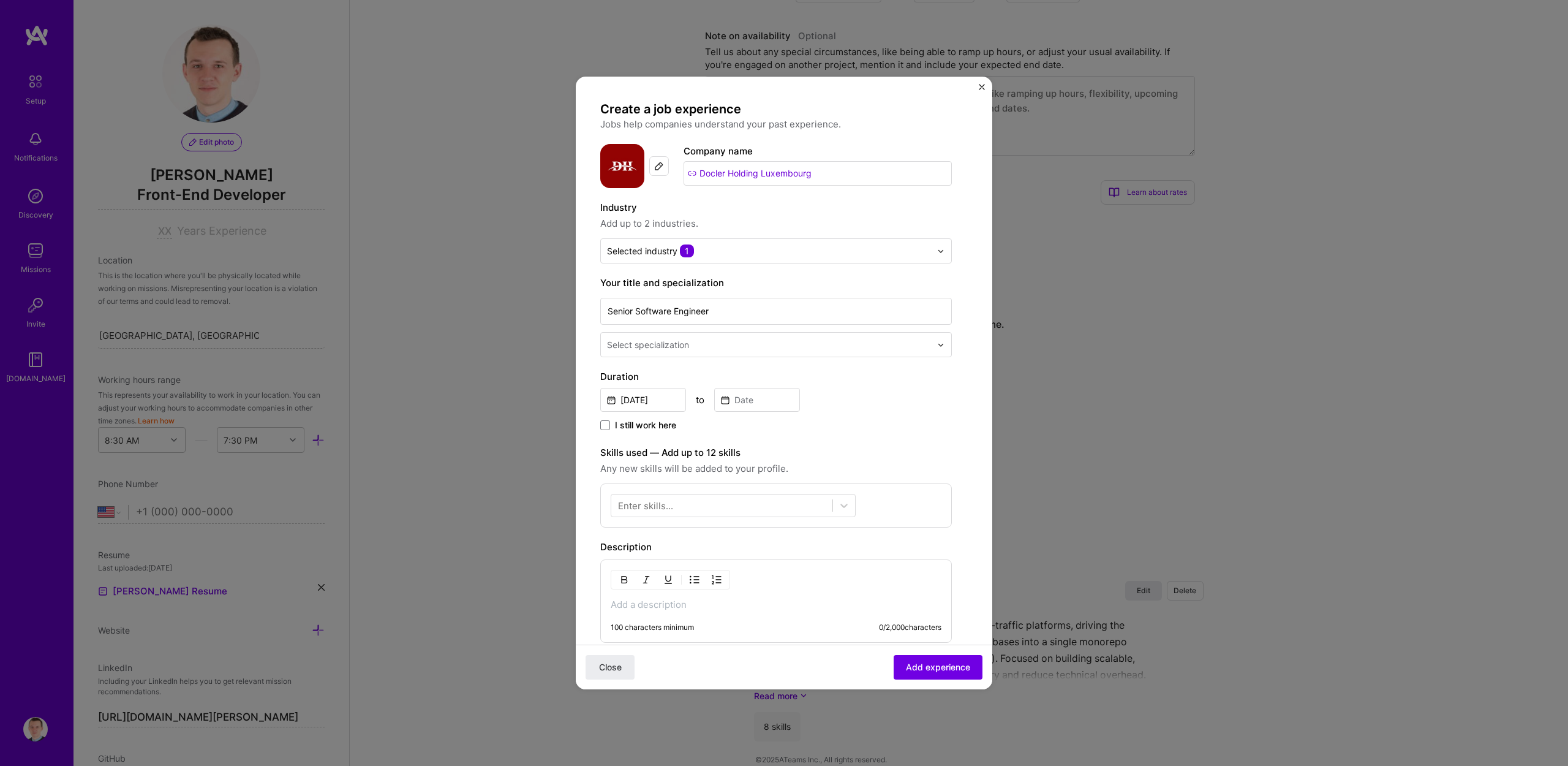
click at [673, 341] on div "Select specialization" at bounding box center [648, 345] width 82 height 13
type input "fron"
click at [673, 379] on div "Front-End Developer" at bounding box center [776, 377] width 344 height 23
click at [654, 391] on input "[DATE]" at bounding box center [643, 400] width 86 height 24
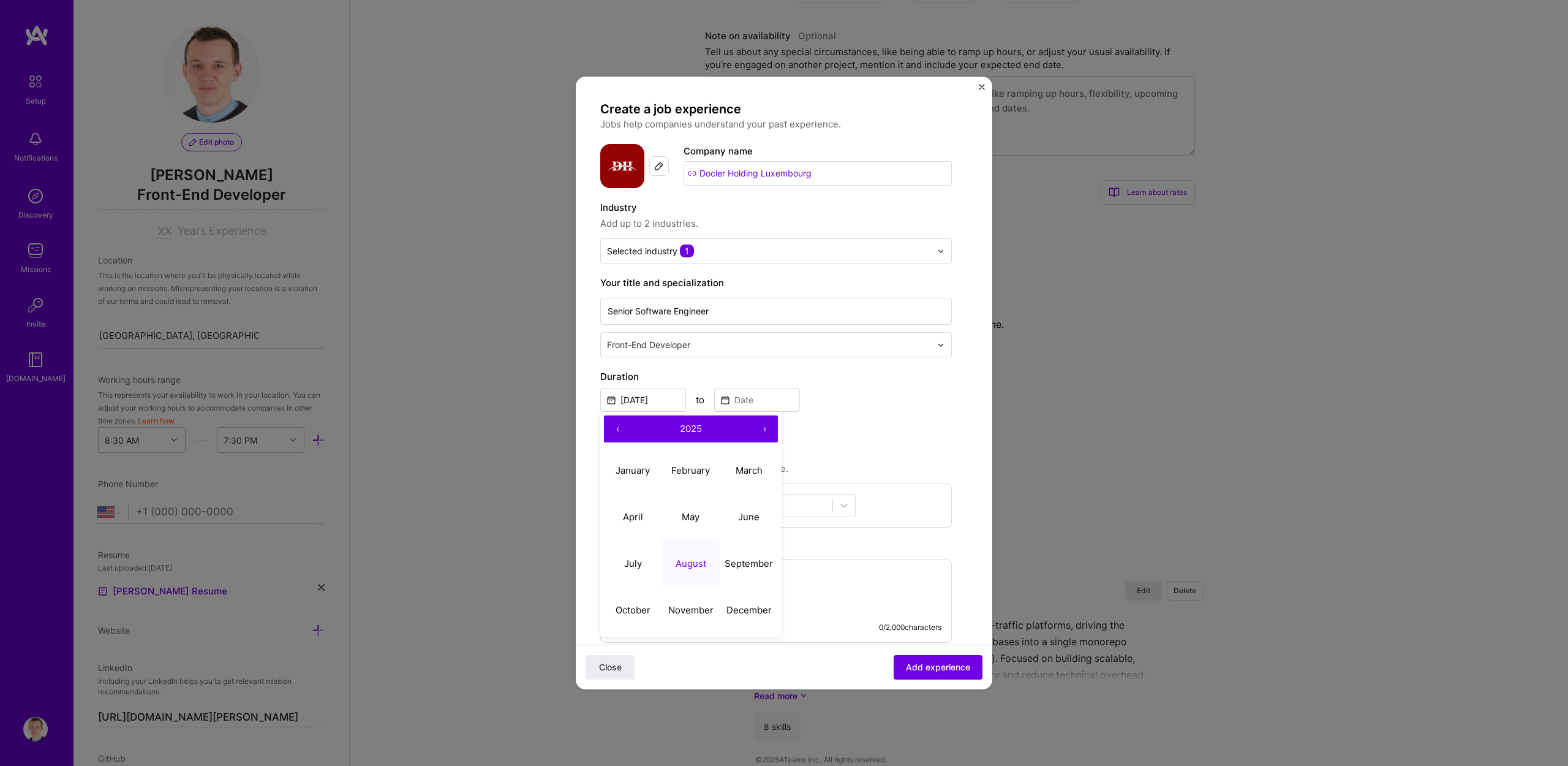
click at [618, 428] on button "‹" at bounding box center [617, 429] width 27 height 27
click at [618, 428] on button "‹" at bounding box center [617, 429] width 27 height 27
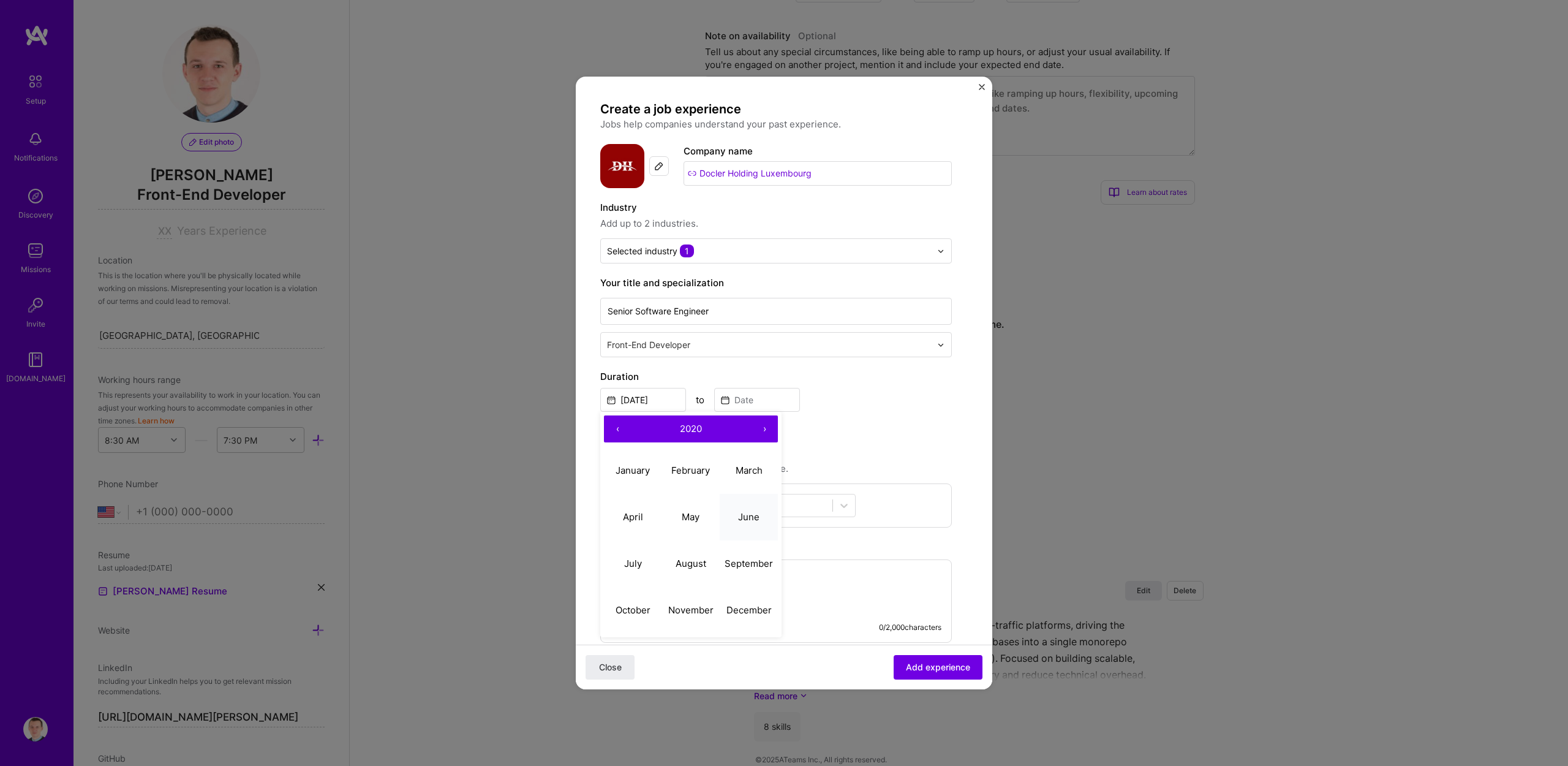
click at [734, 516] on button "June" at bounding box center [749, 517] width 58 height 47
type input "[DATE]"
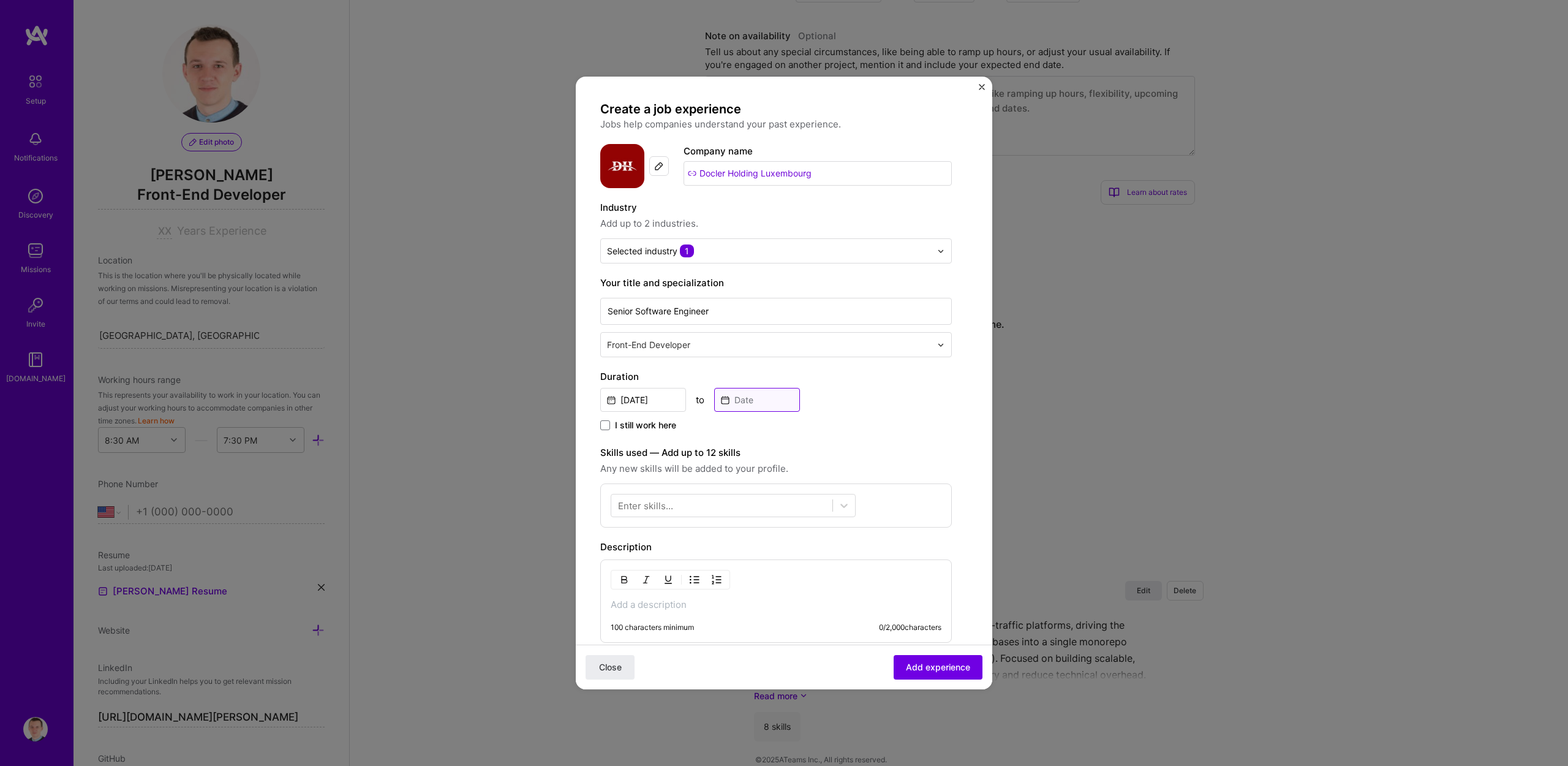
click at [759, 402] on input at bounding box center [757, 400] width 86 height 24
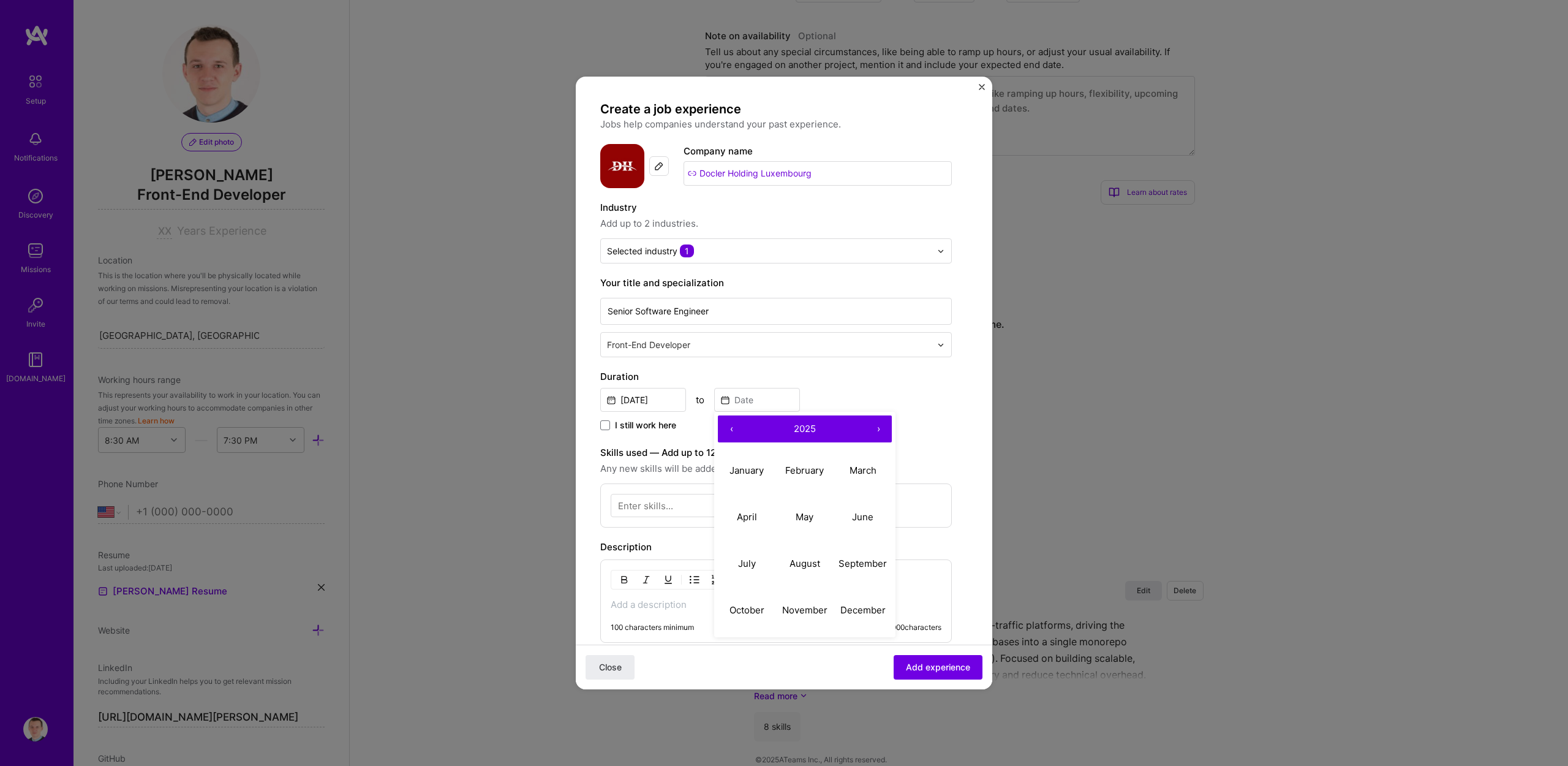
click at [730, 424] on button "‹" at bounding box center [731, 429] width 27 height 27
click at [731, 426] on button "‹" at bounding box center [731, 429] width 27 height 27
click at [785, 607] on abbr "November" at bounding box center [805, 610] width 45 height 11
type input "[DATE]"
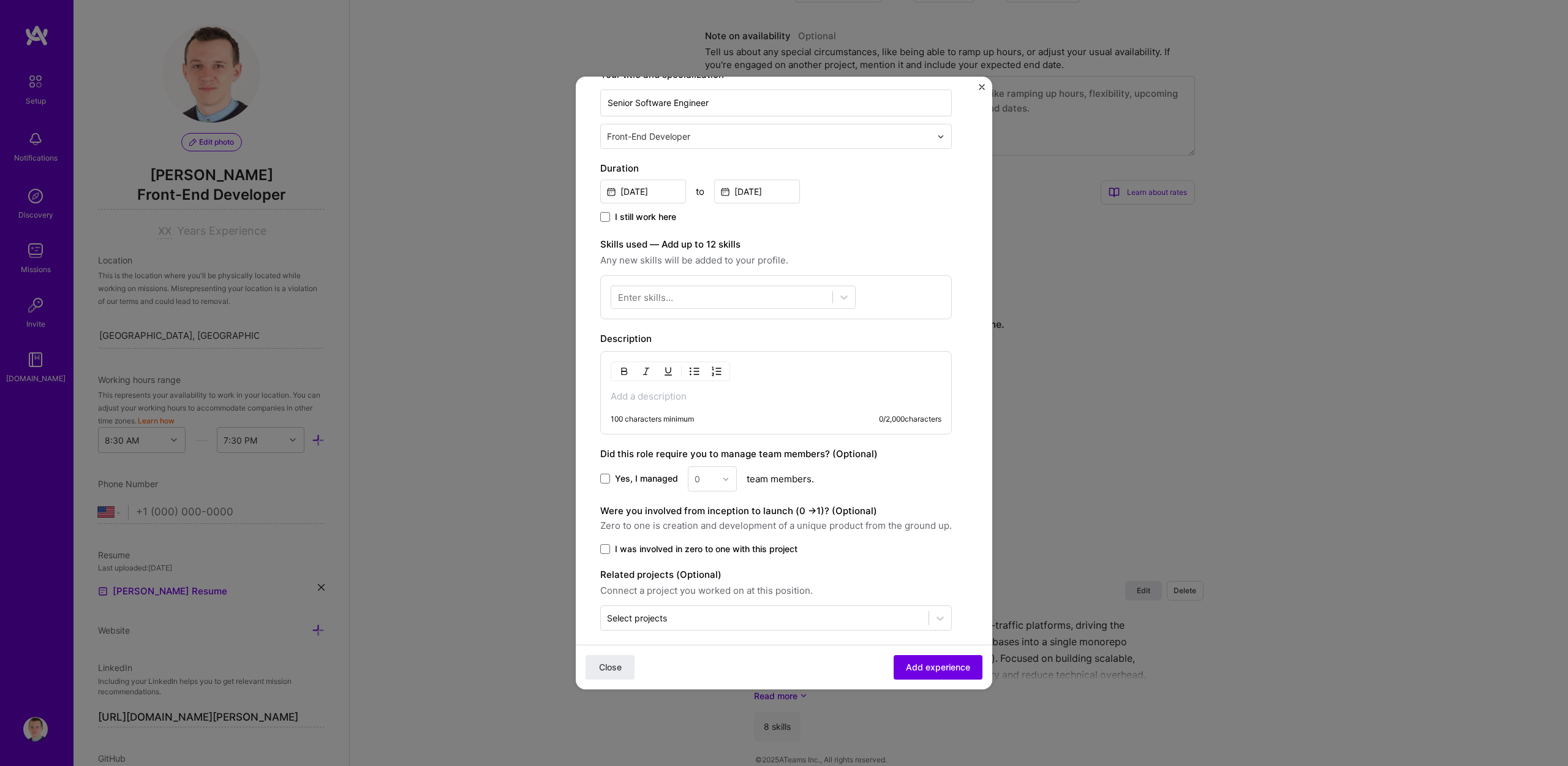
scroll to position [219, 0]
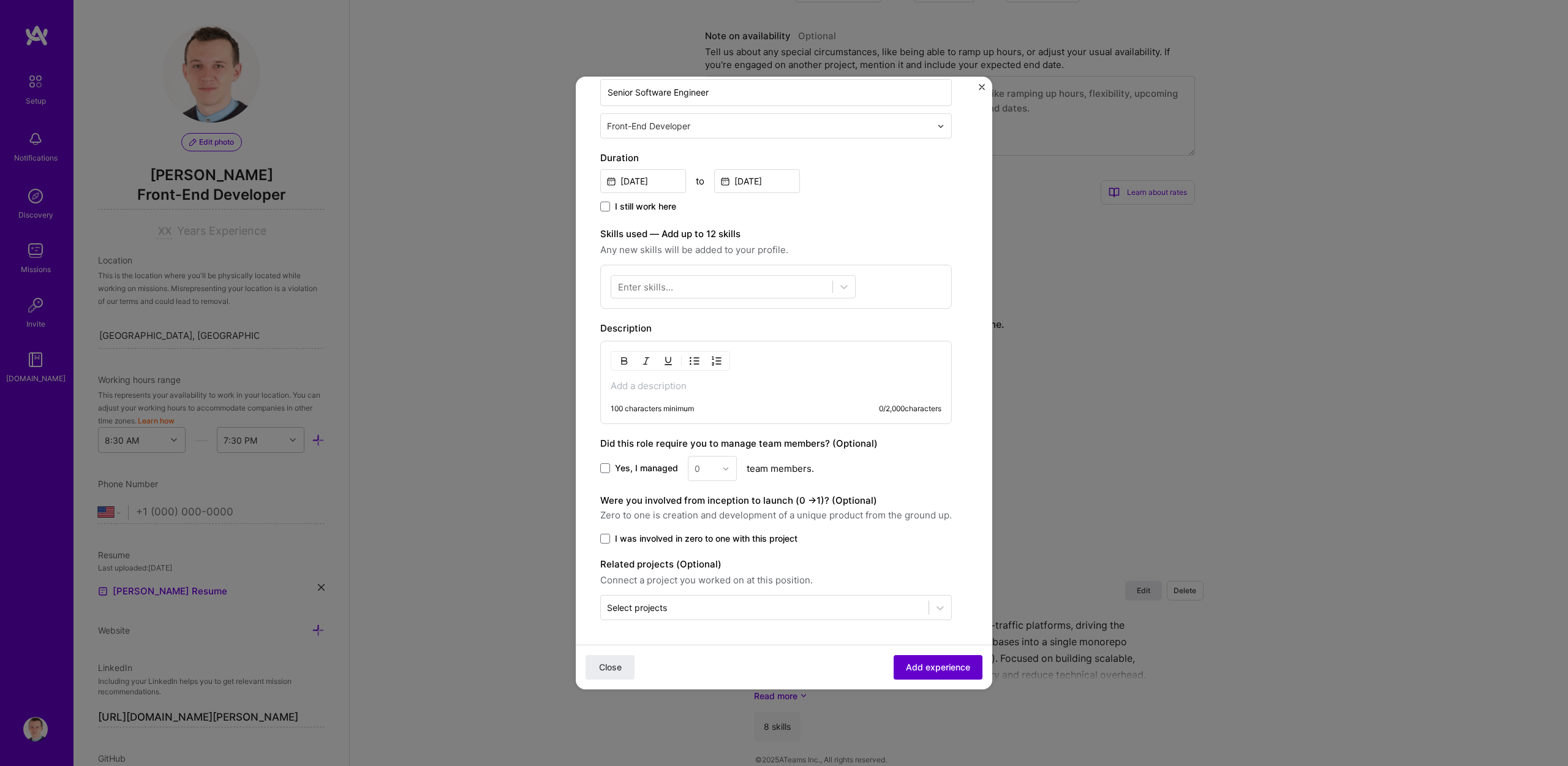
click at [926, 666] on span "Add experience" at bounding box center [938, 667] width 64 height 12
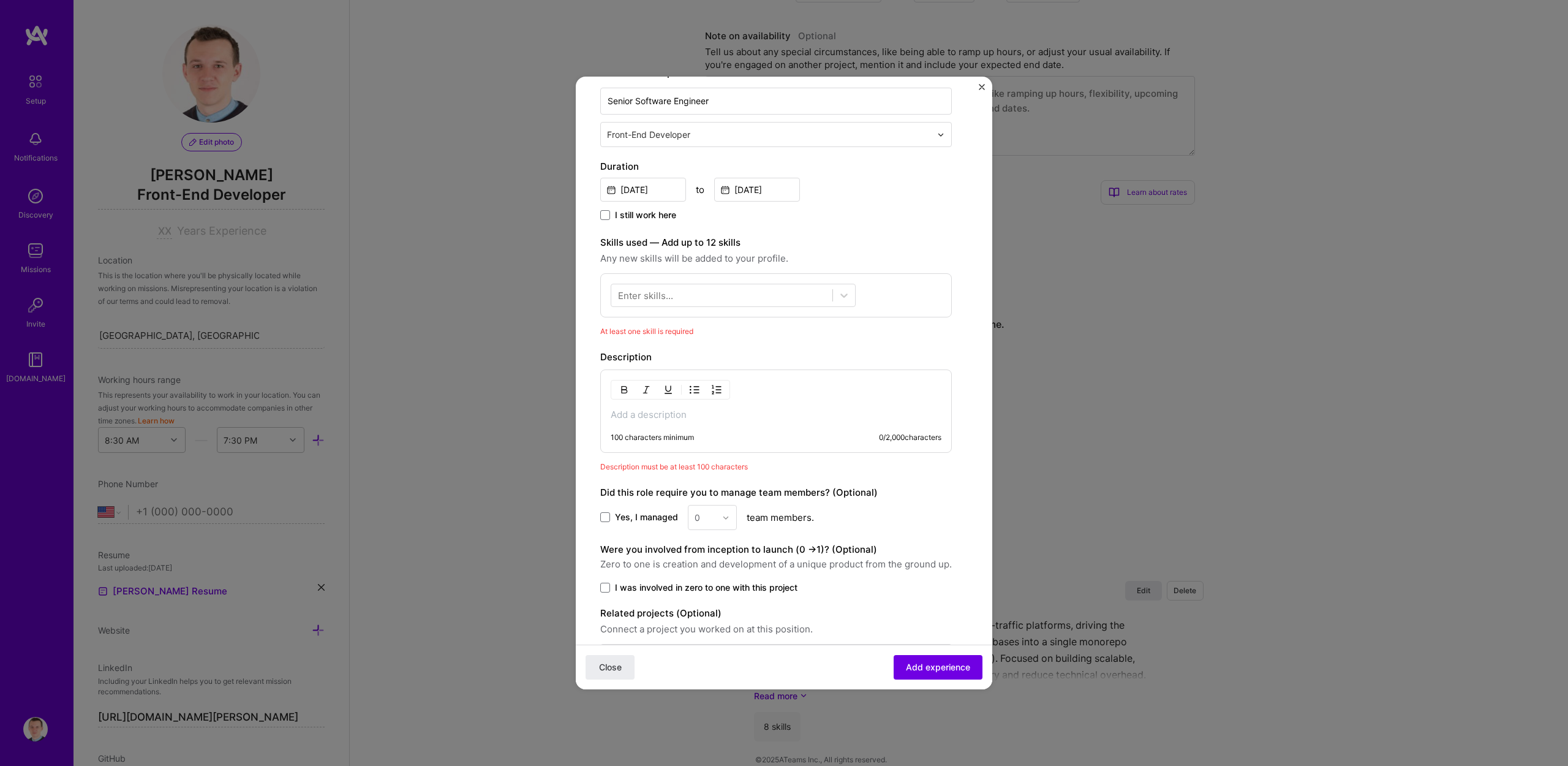
scroll to position [200, 0]
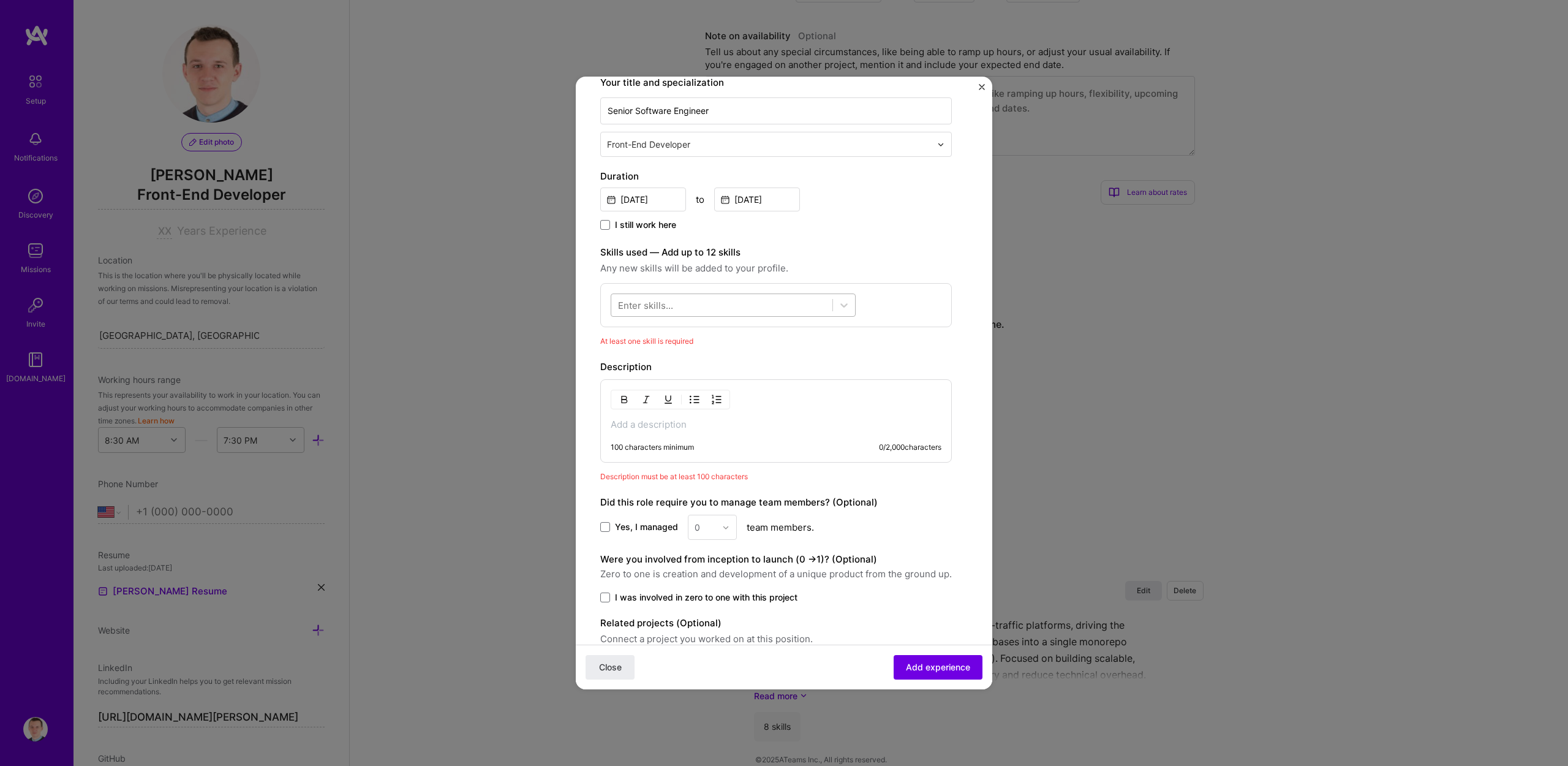
click at [698, 304] on div at bounding box center [722, 306] width 221 height 20
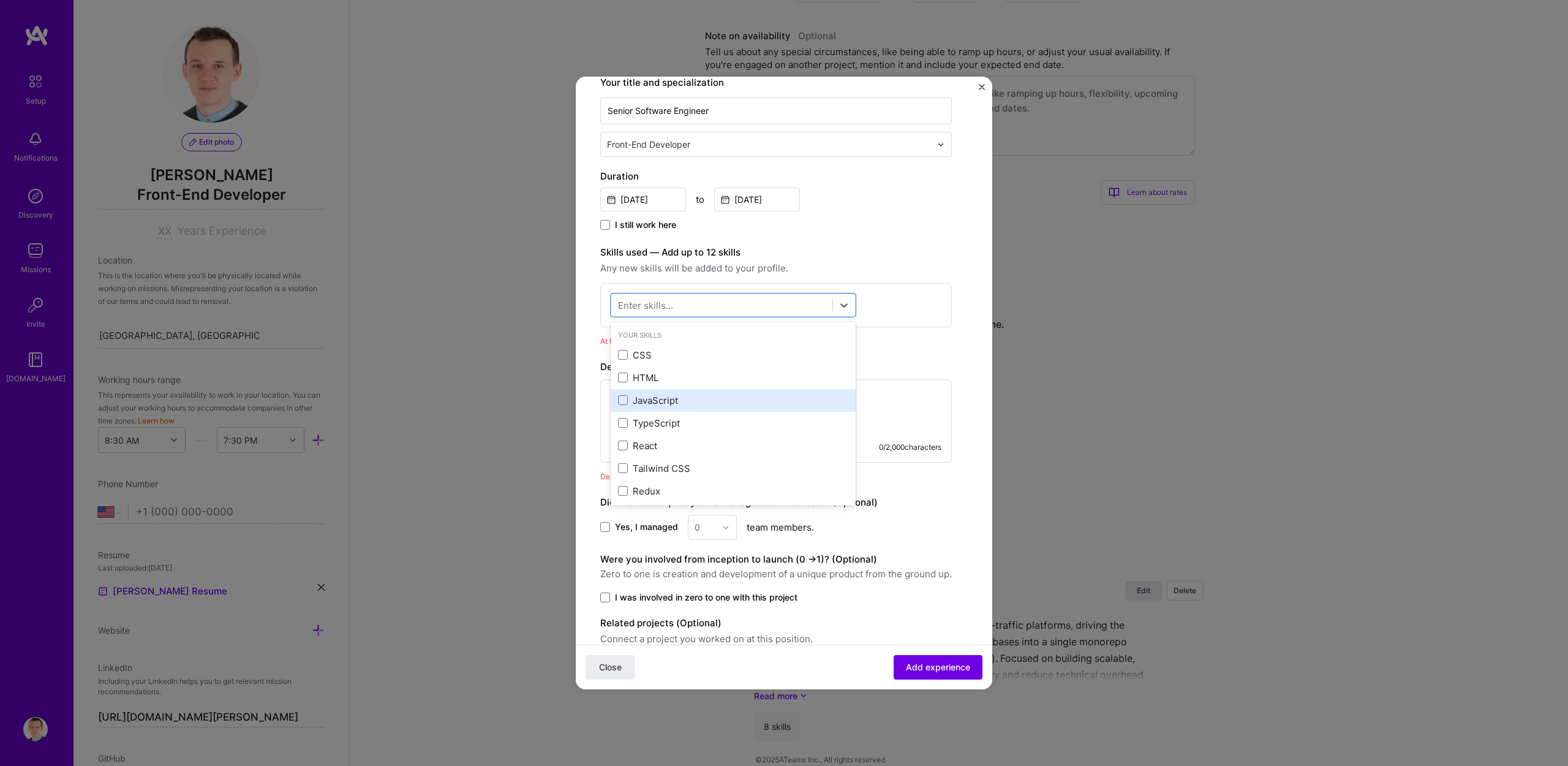
click at [664, 394] on div "JavaScript" at bounding box center [734, 401] width 230 height 13
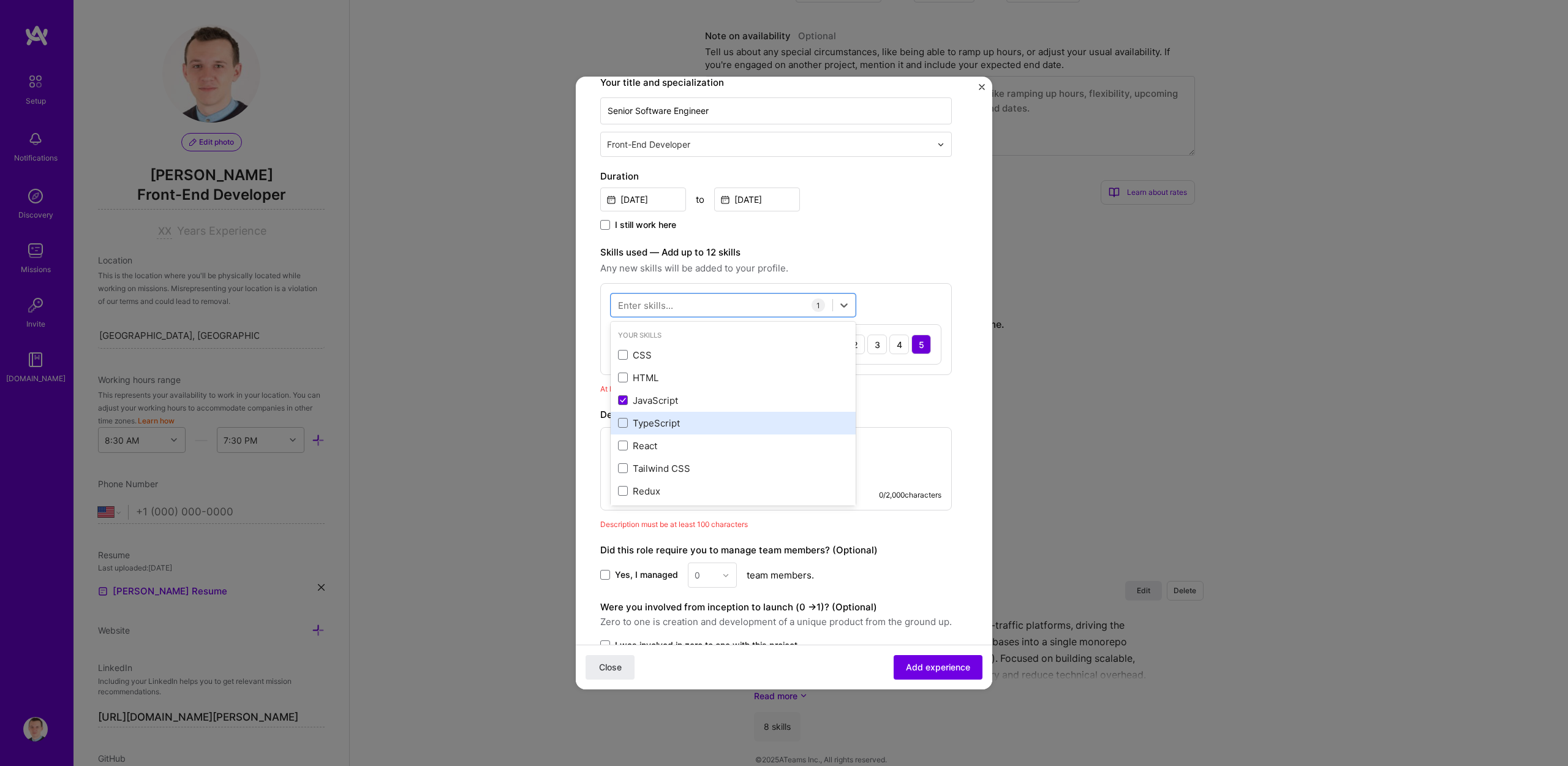
click at [665, 417] on div "TypeScript" at bounding box center [734, 423] width 230 height 13
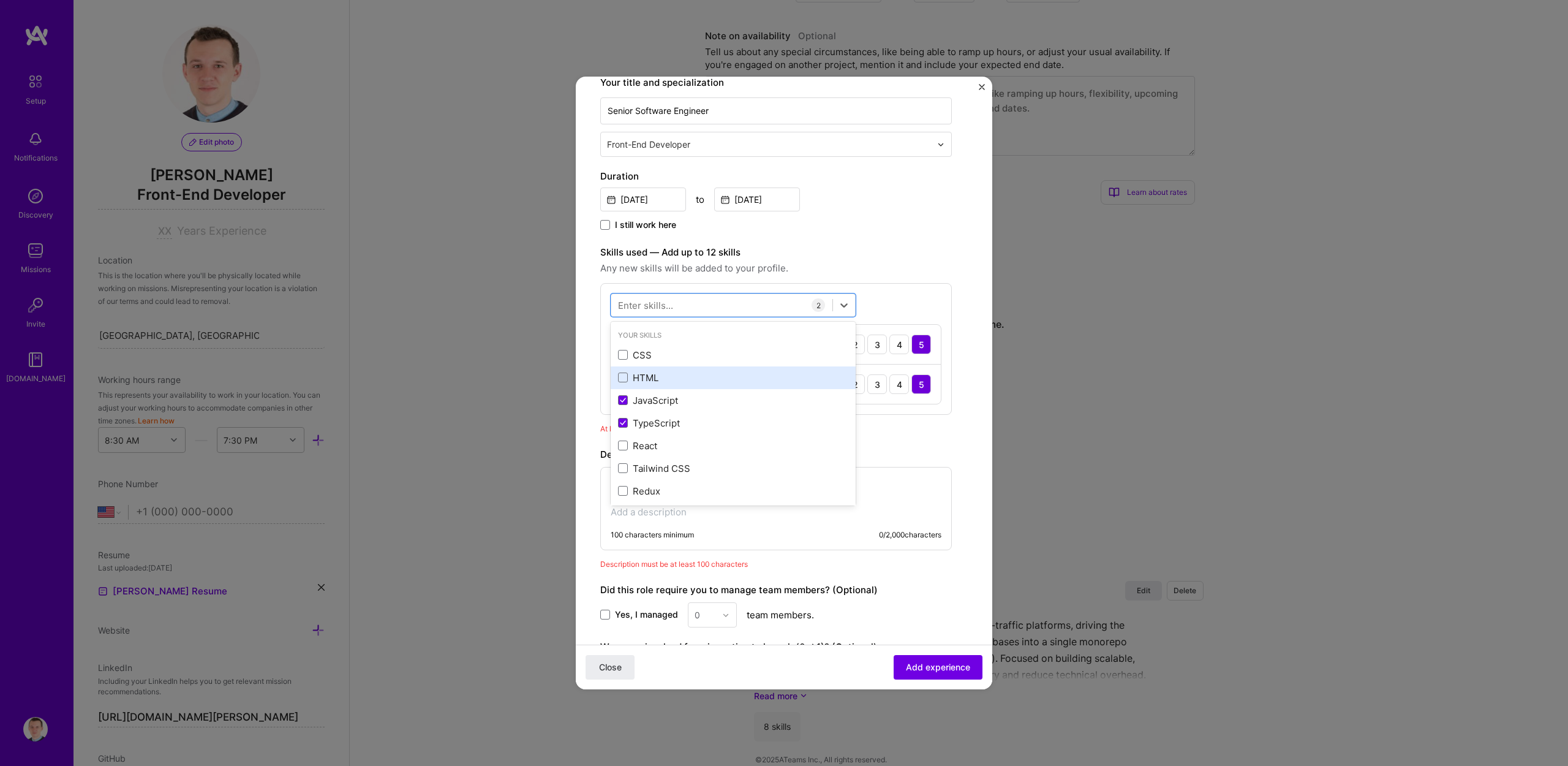
click at [657, 372] on div "HTML" at bounding box center [734, 378] width 230 height 13
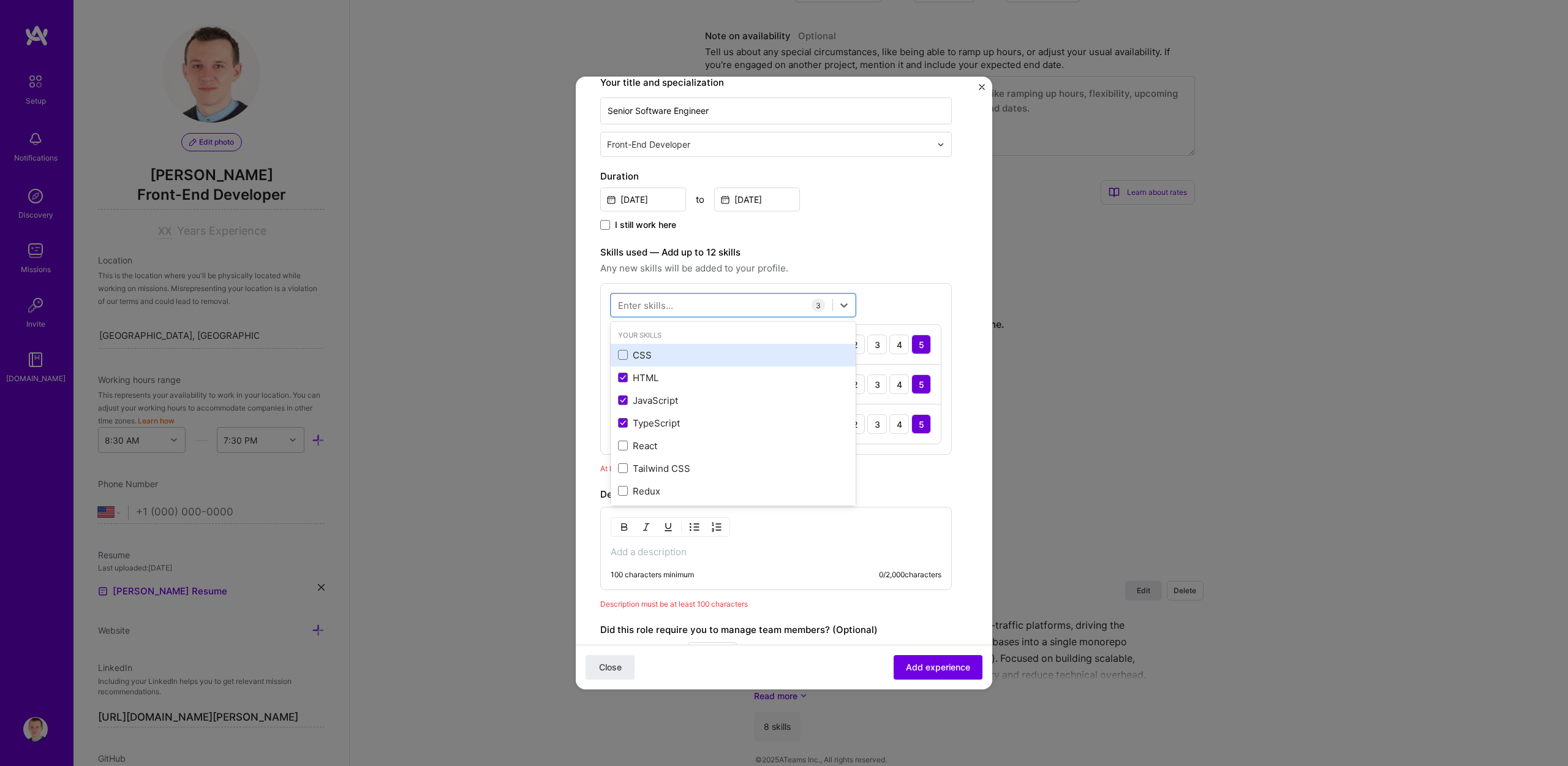
click at [654, 354] on div "CSS" at bounding box center [734, 355] width 230 height 13
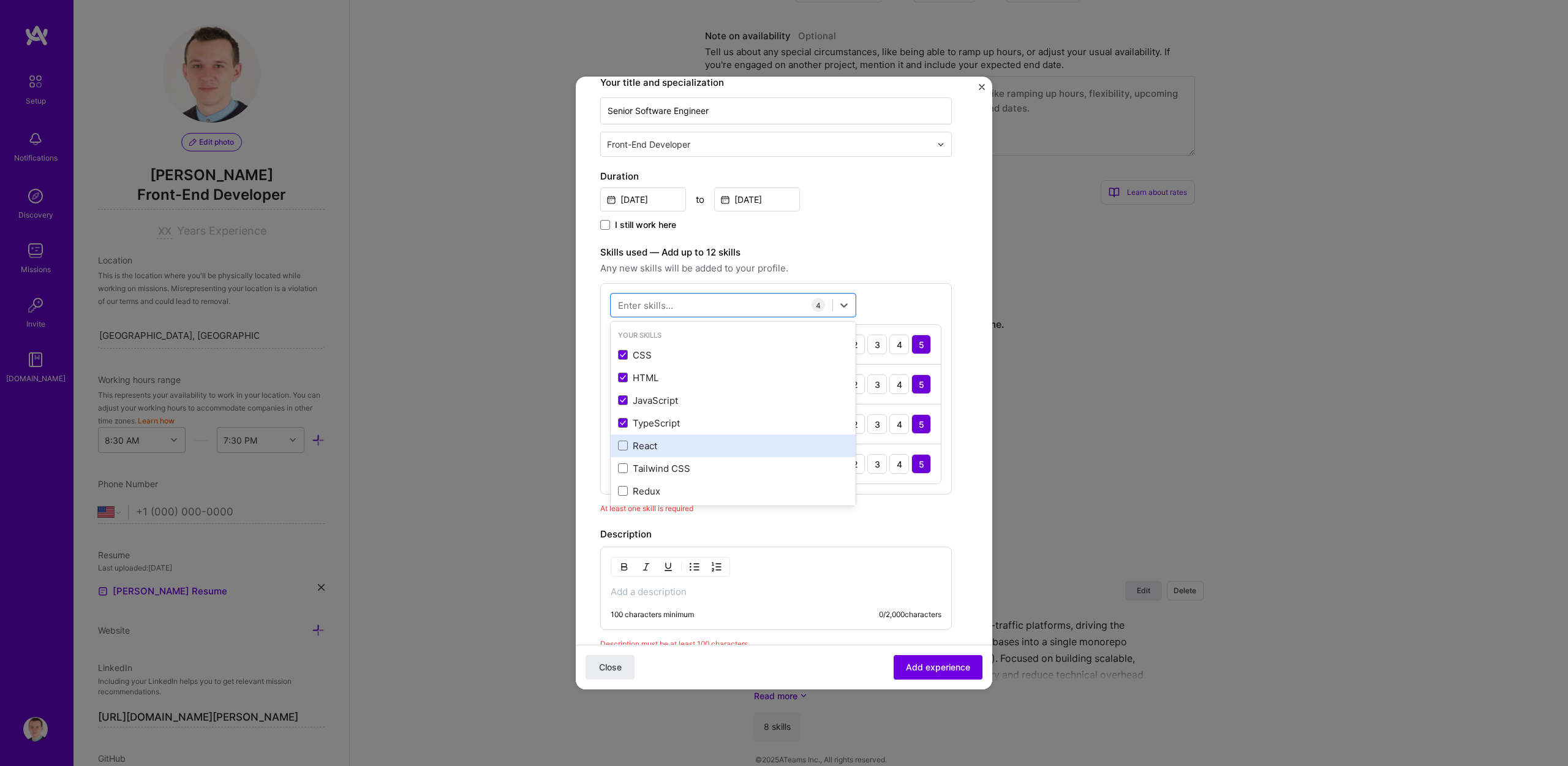
click at [656, 449] on div "React" at bounding box center [734, 445] width 230 height 13
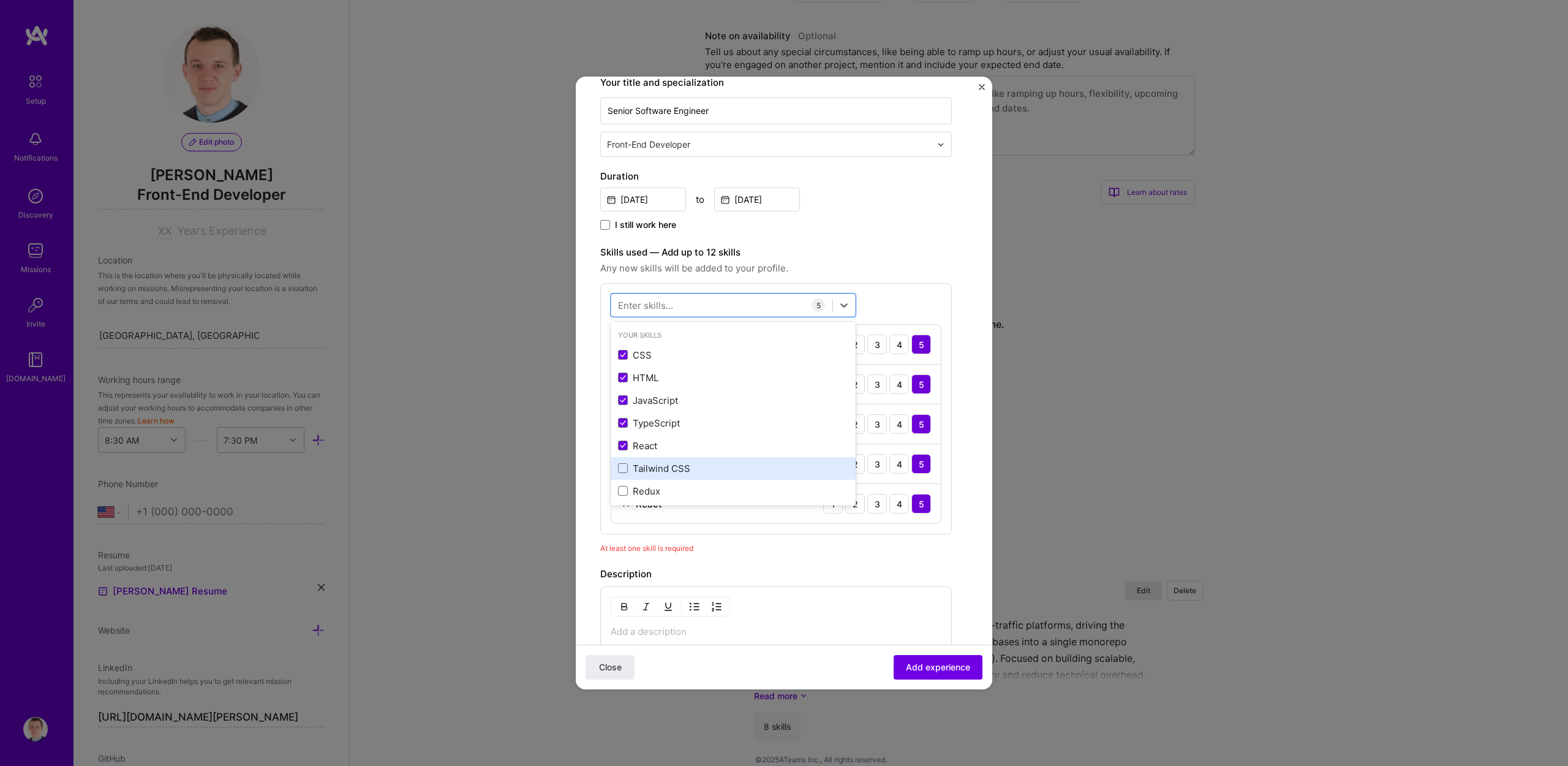
click at [653, 470] on div "Tailwind CSS" at bounding box center [734, 468] width 230 height 13
click at [650, 486] on div "Redux" at bounding box center [734, 491] width 230 height 13
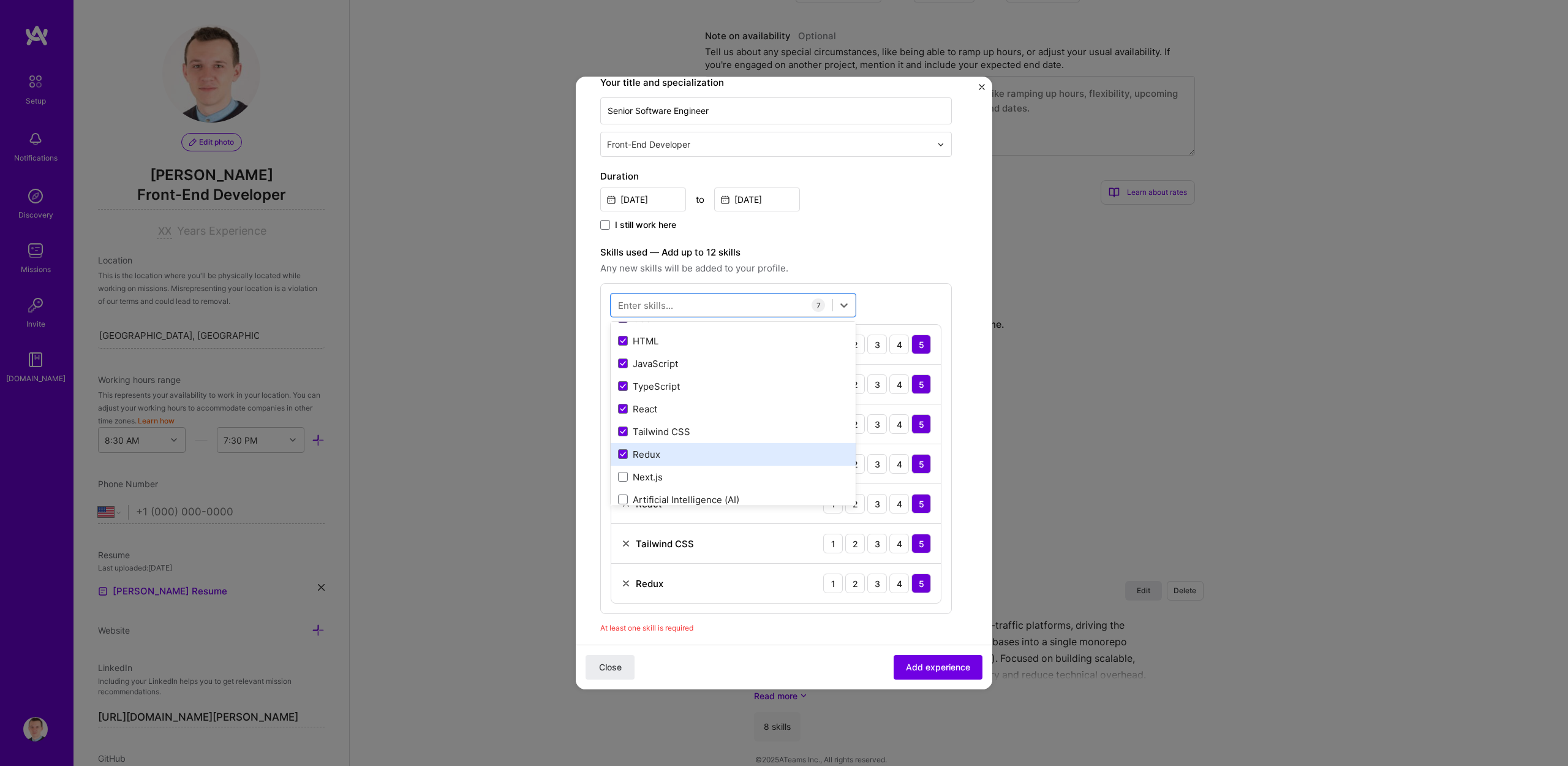
scroll to position [56, 0]
click at [691, 457] on div "Next.js" at bounding box center [734, 458] width 230 height 13
click at [701, 444] on div "Your Skills CSS HTML JavaScript TypeScript React Tailwind CSS Redux Next.js Art…" at bounding box center [733, 334] width 245 height 229
click at [704, 438] on div "Artificial Intelligence (AI)" at bounding box center [733, 432] width 245 height 23
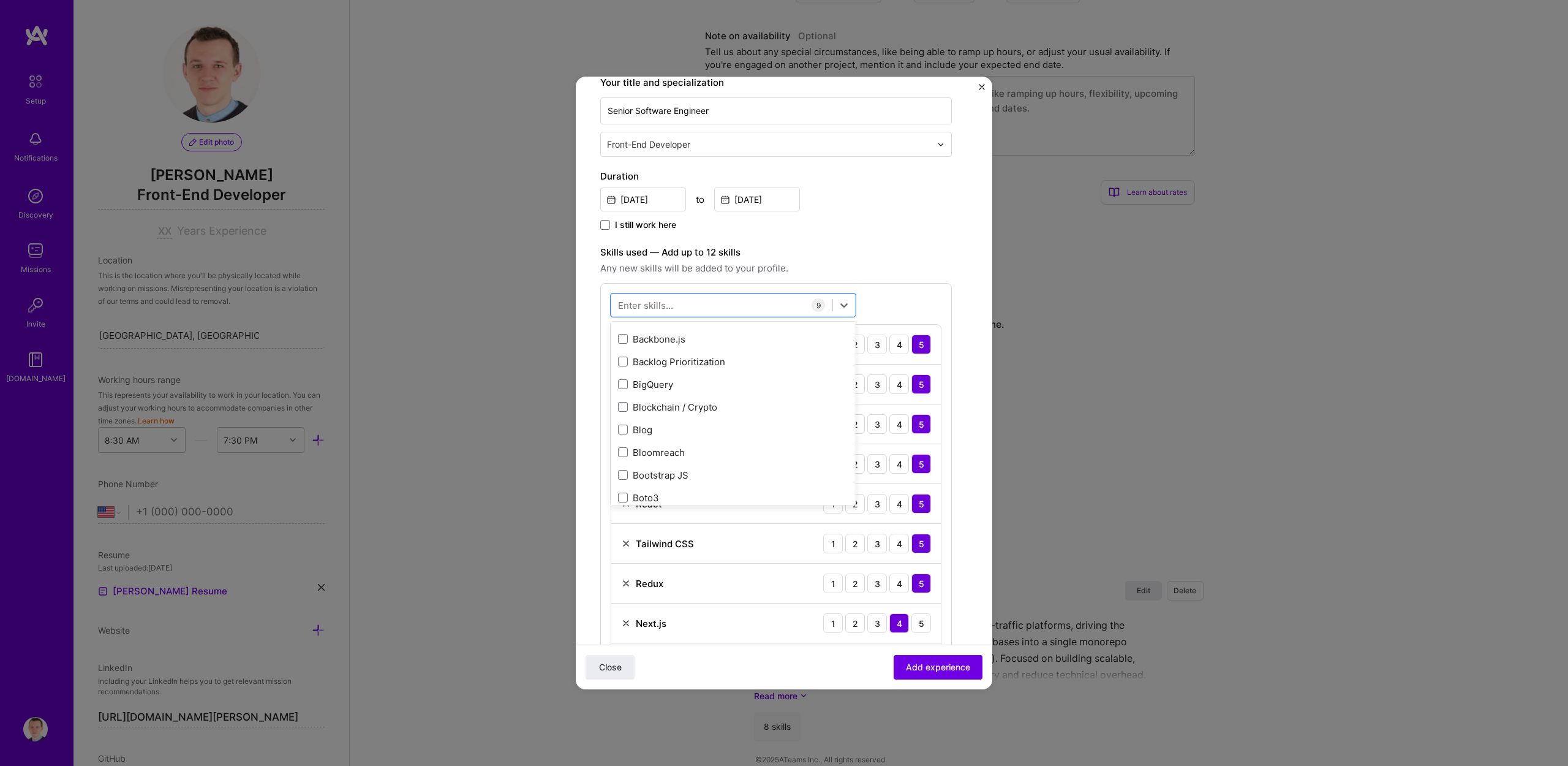
scroll to position [1429, 0]
click at [905, 261] on span "Any new skills will be added to your profile." at bounding box center [776, 268] width 351 height 14
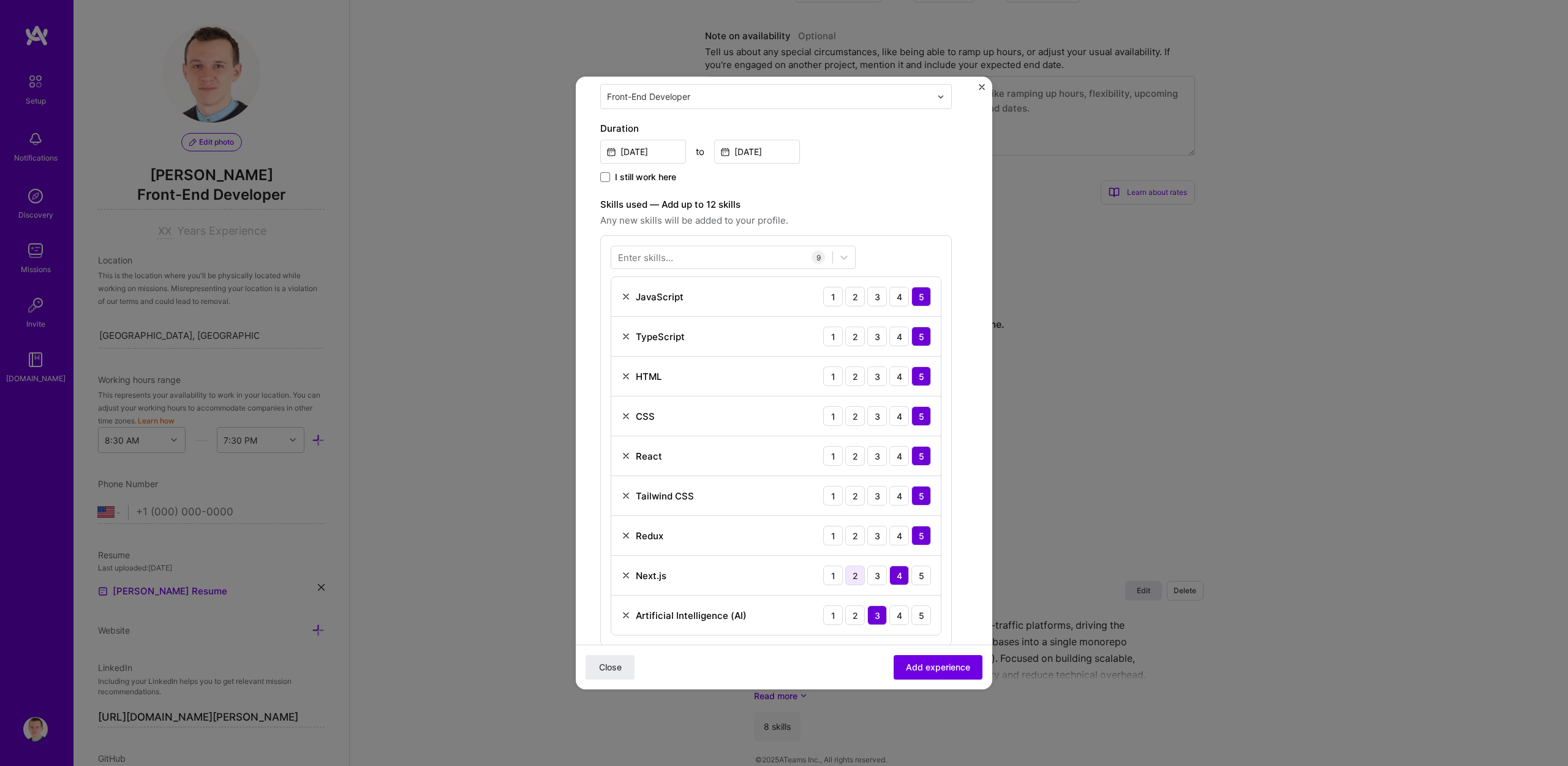
scroll to position [304, 0]
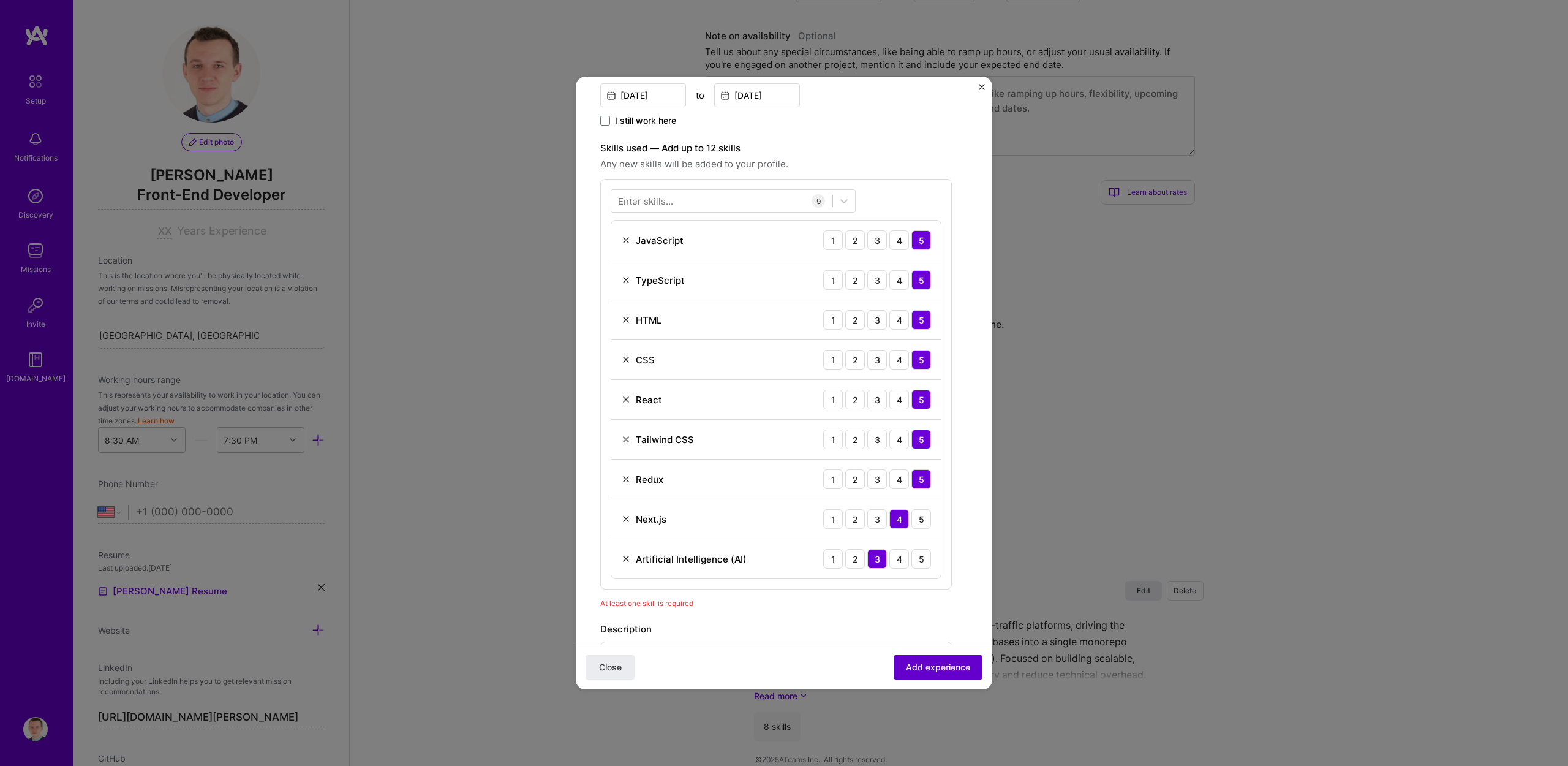
click at [933, 664] on span "Add experience" at bounding box center [938, 667] width 64 height 12
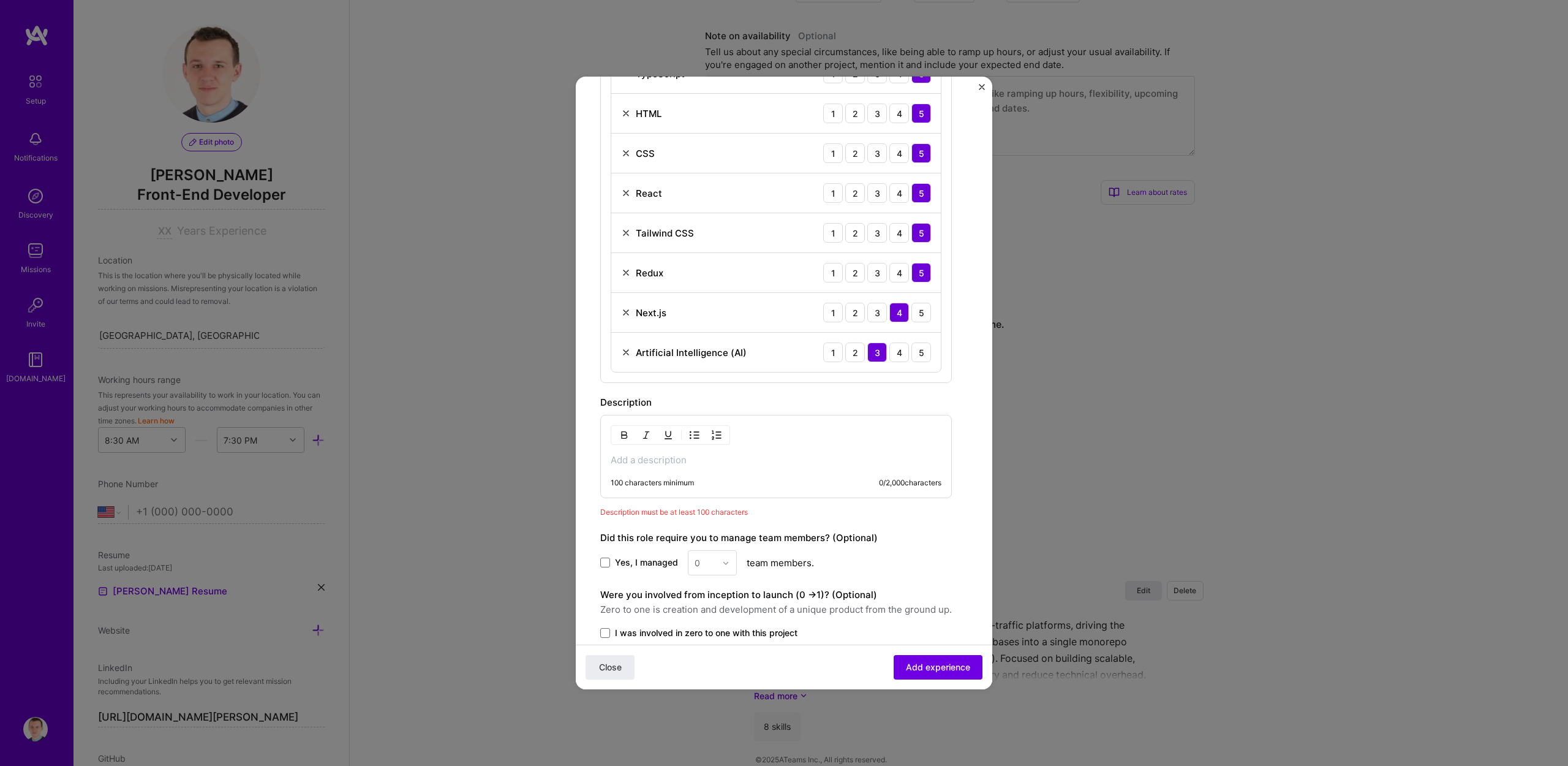
scroll to position [512, 0]
click at [661, 459] on p at bounding box center [776, 459] width 331 height 12
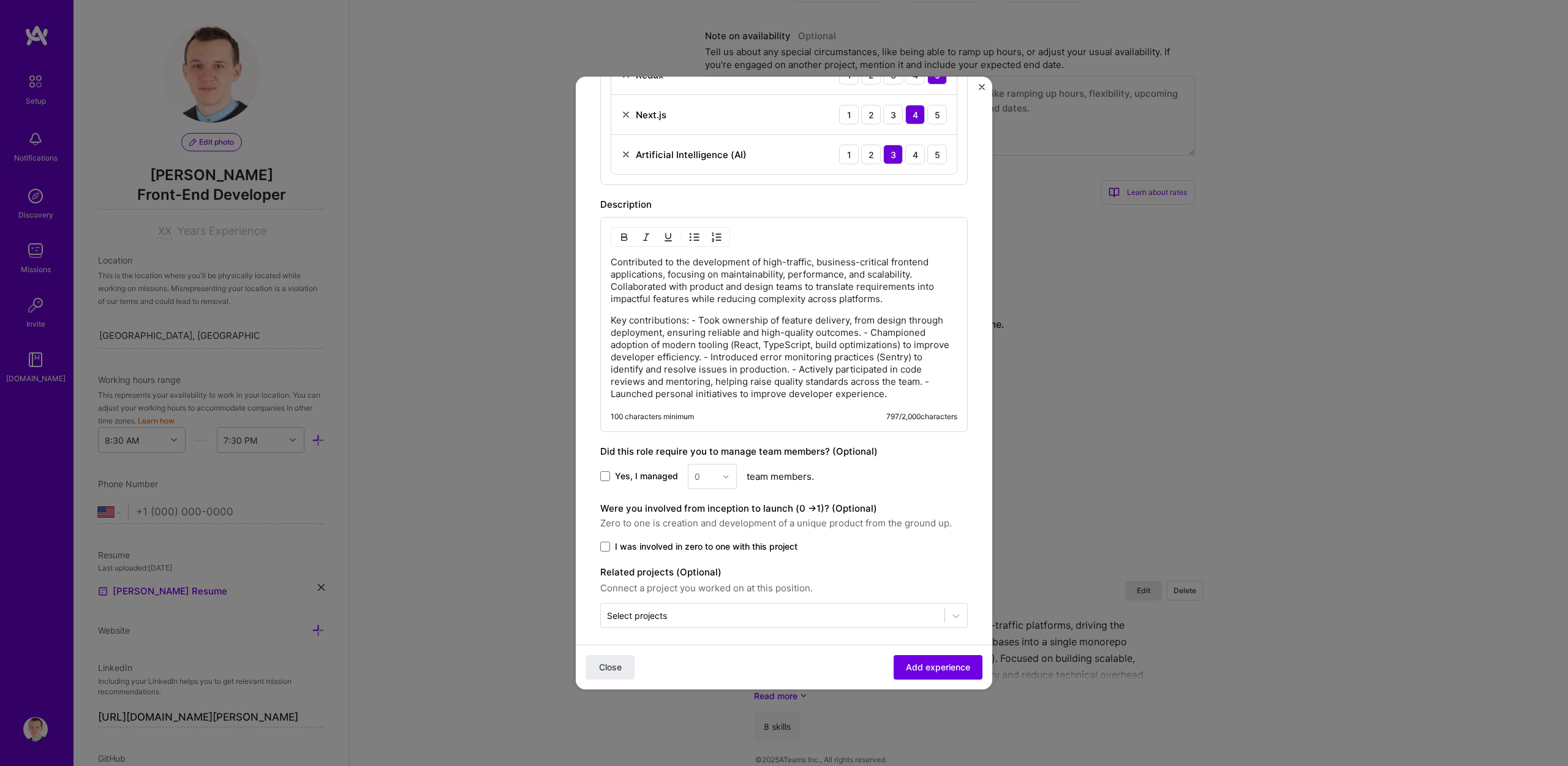
scroll to position [717, 0]
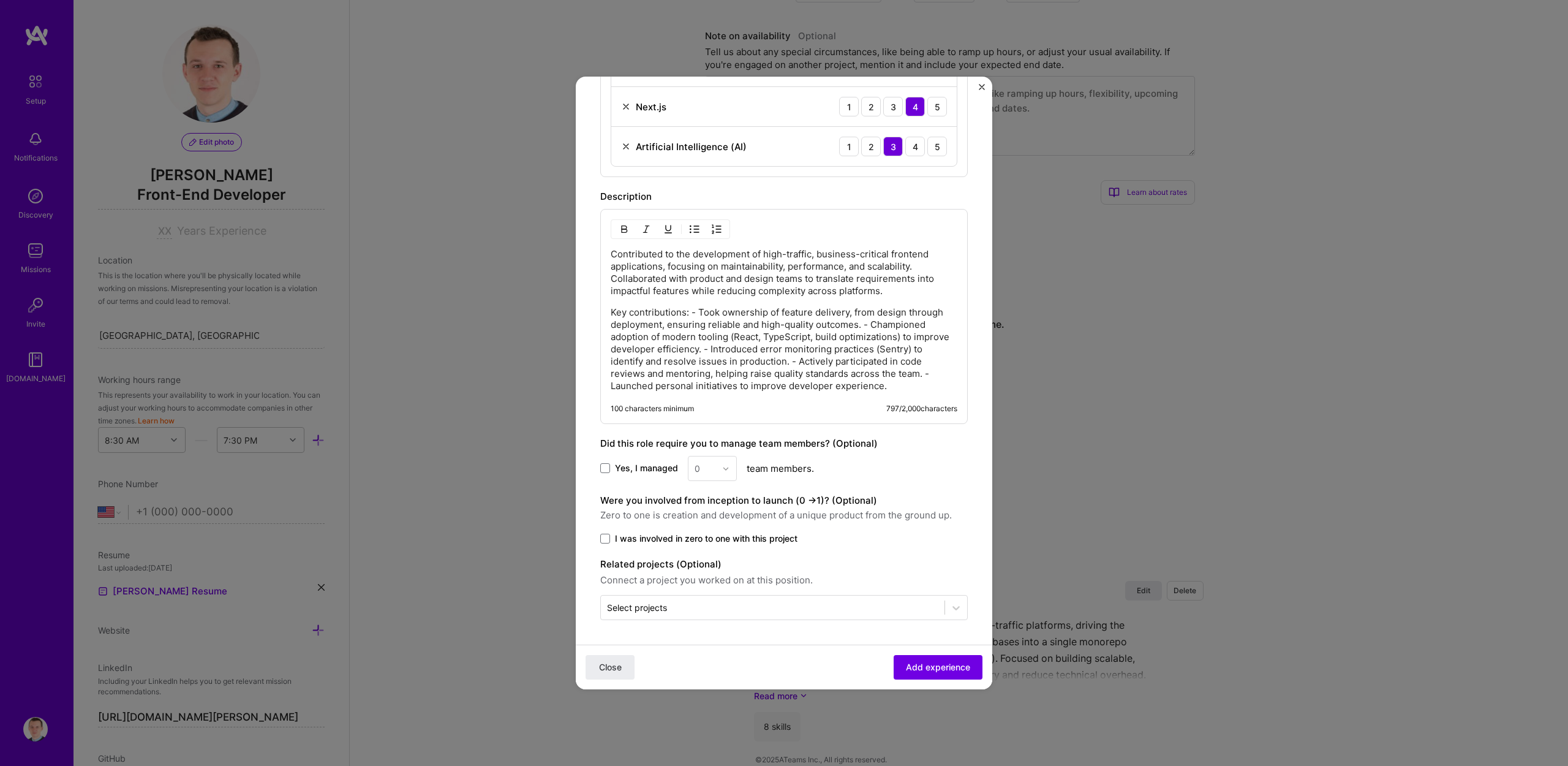
click at [691, 312] on p "Key contributions: - Took ownership of feature delivery, from design through de…" at bounding box center [784, 349] width 347 height 86
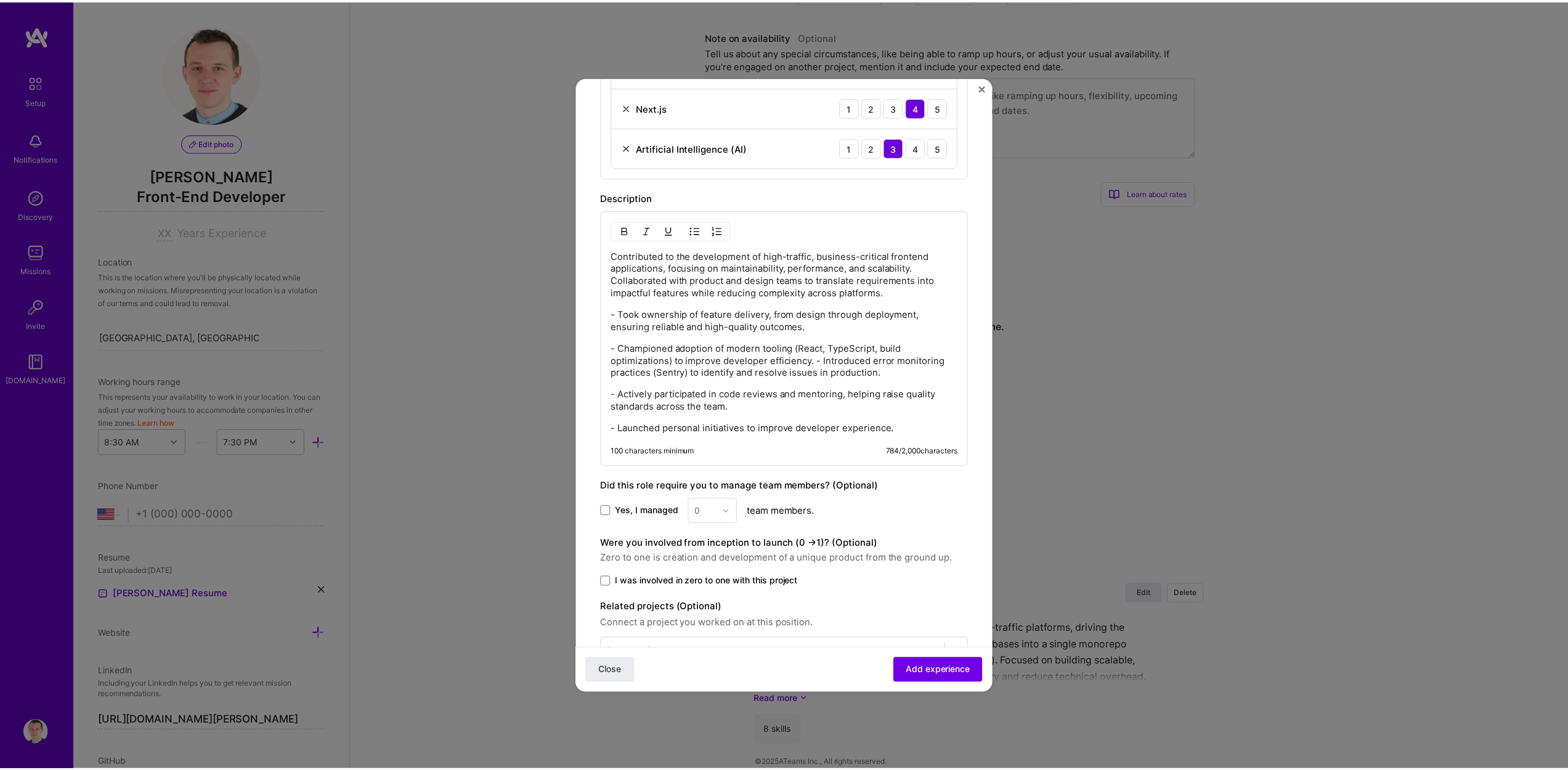
scroll to position [761, 0]
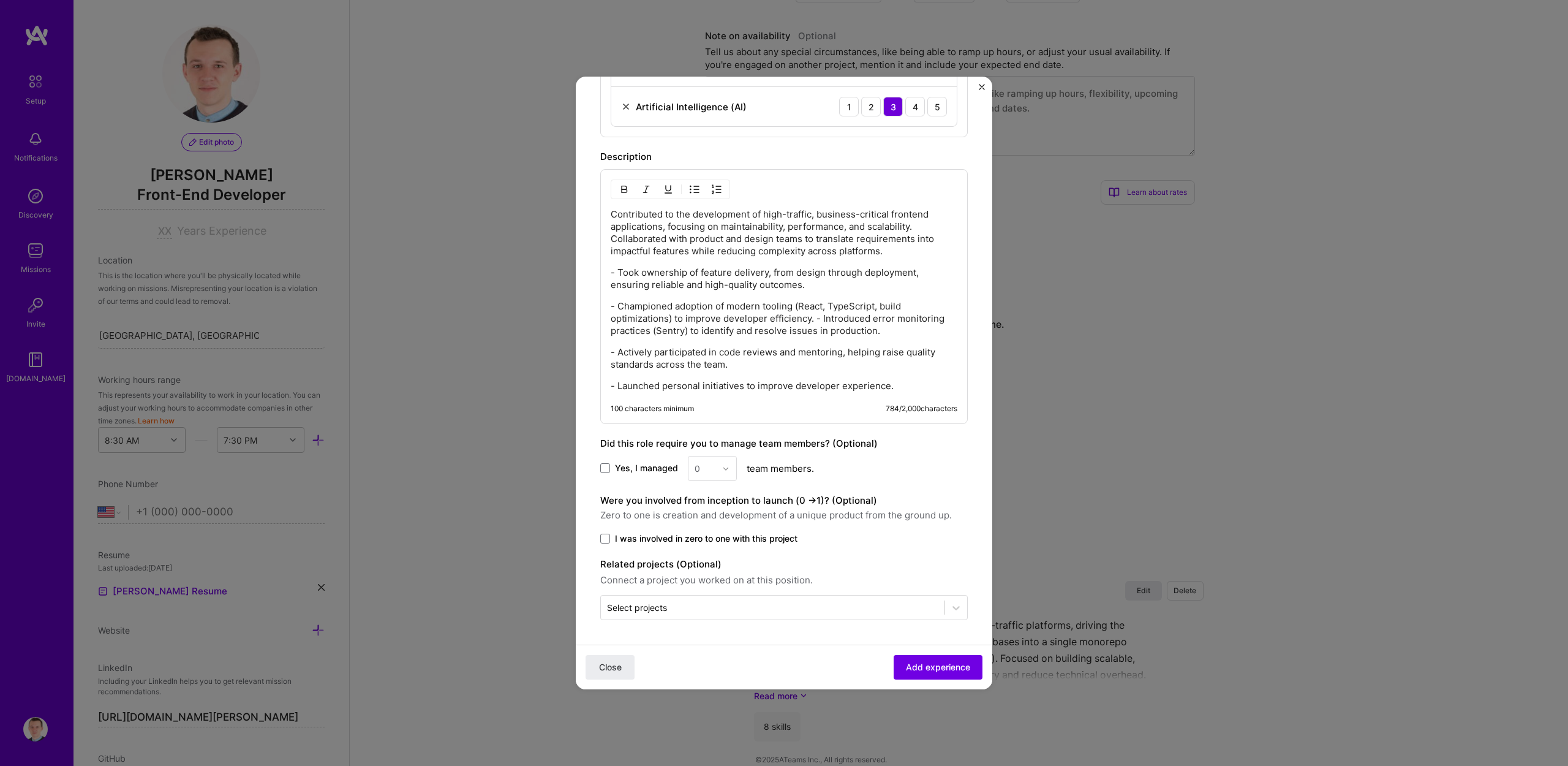
click at [948, 666] on span "Add experience" at bounding box center [938, 667] width 64 height 12
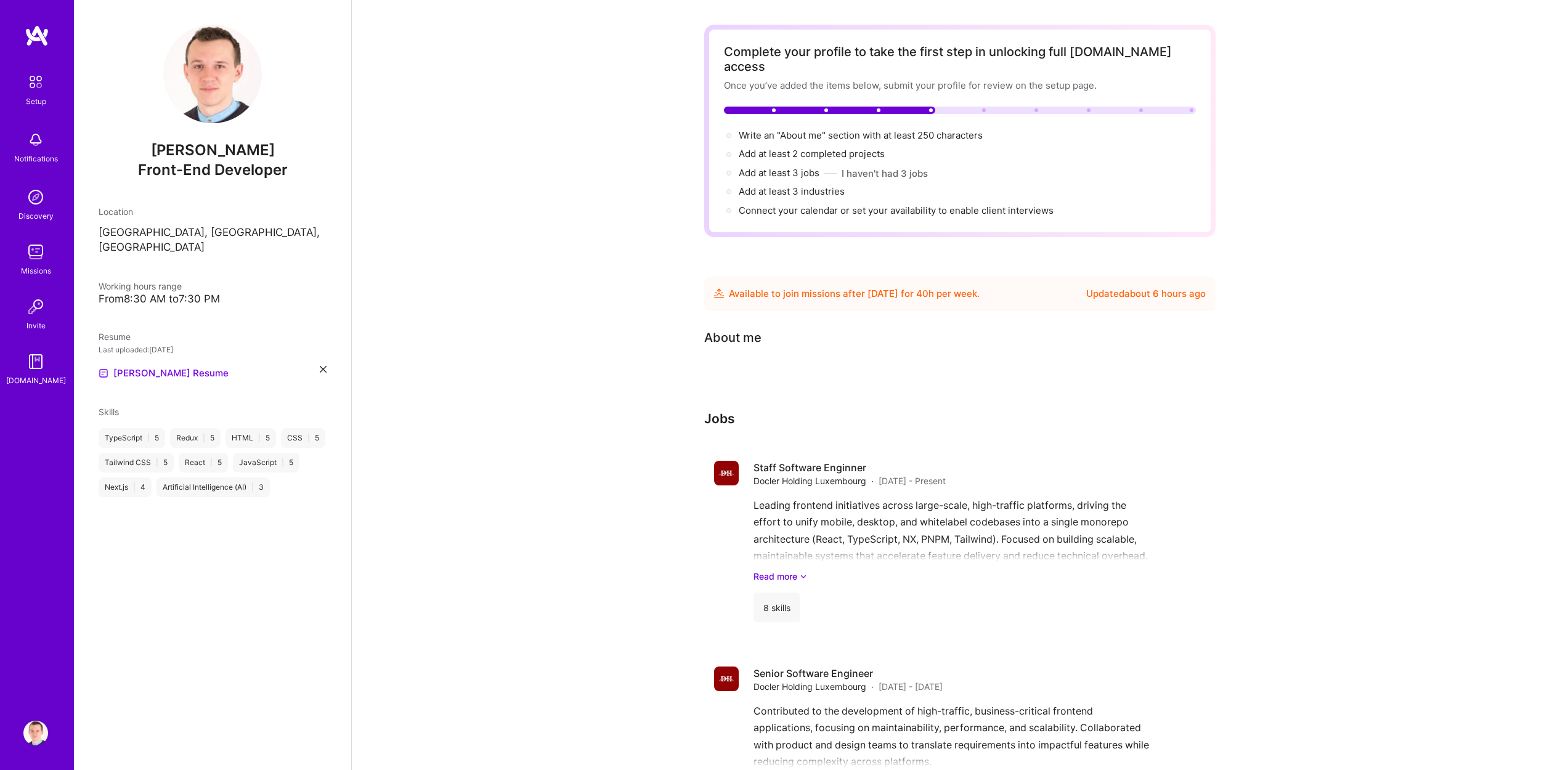
scroll to position [0, 0]
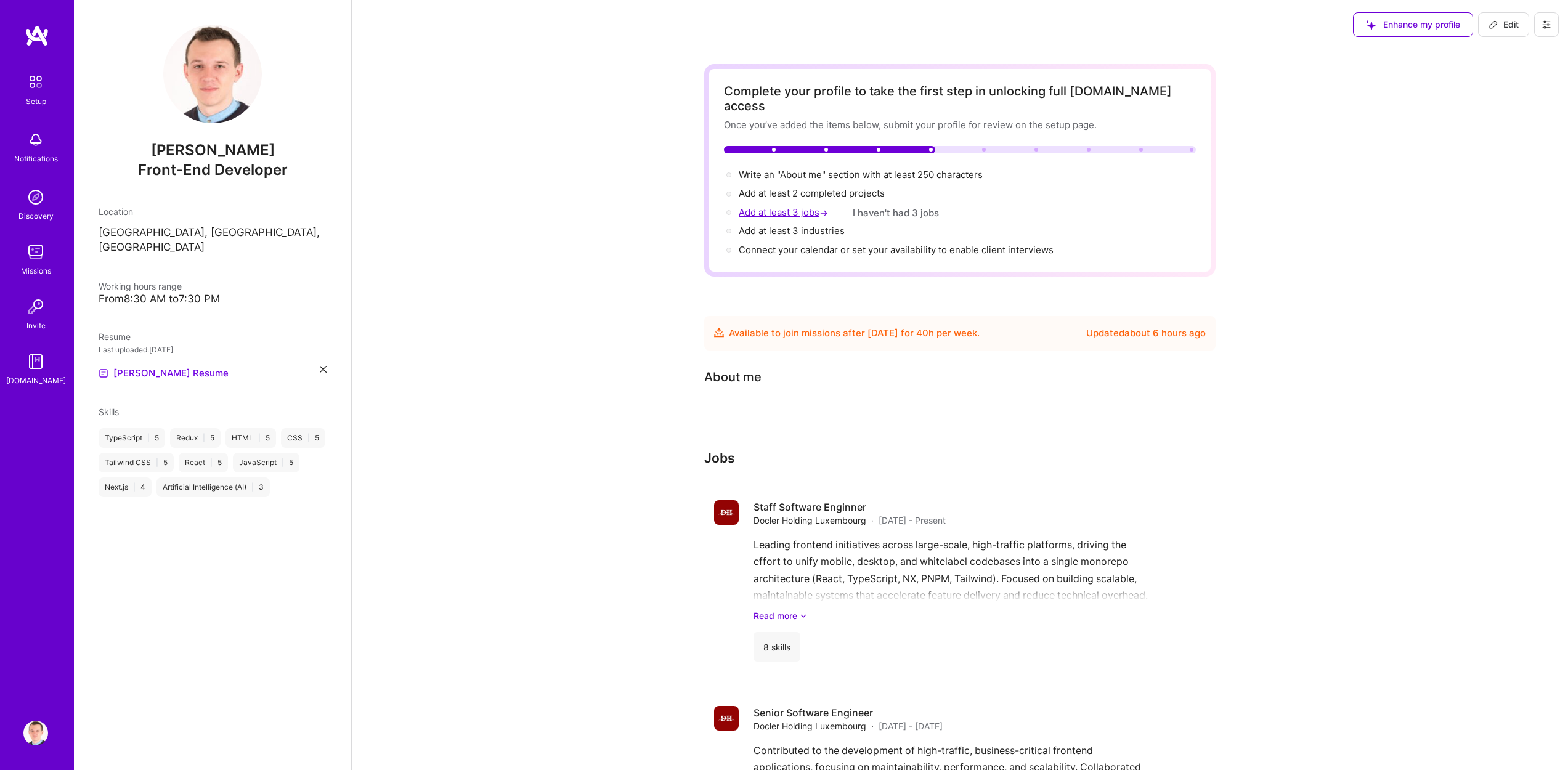
click at [780, 206] on span "Add at least 3 jobs →" at bounding box center [784, 212] width 92 height 11
select select "US"
select select "Future Date"
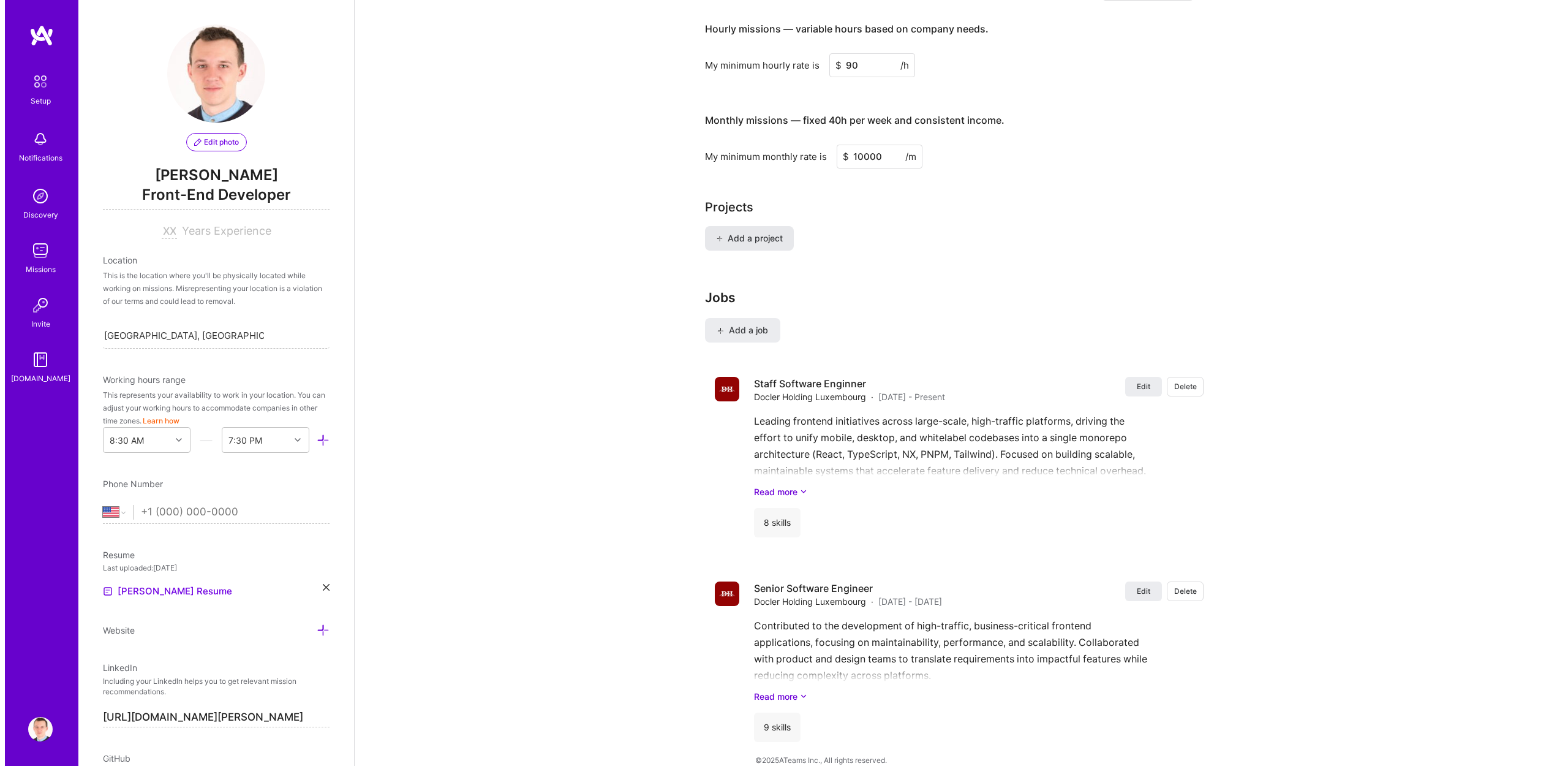
scroll to position [753, 0]
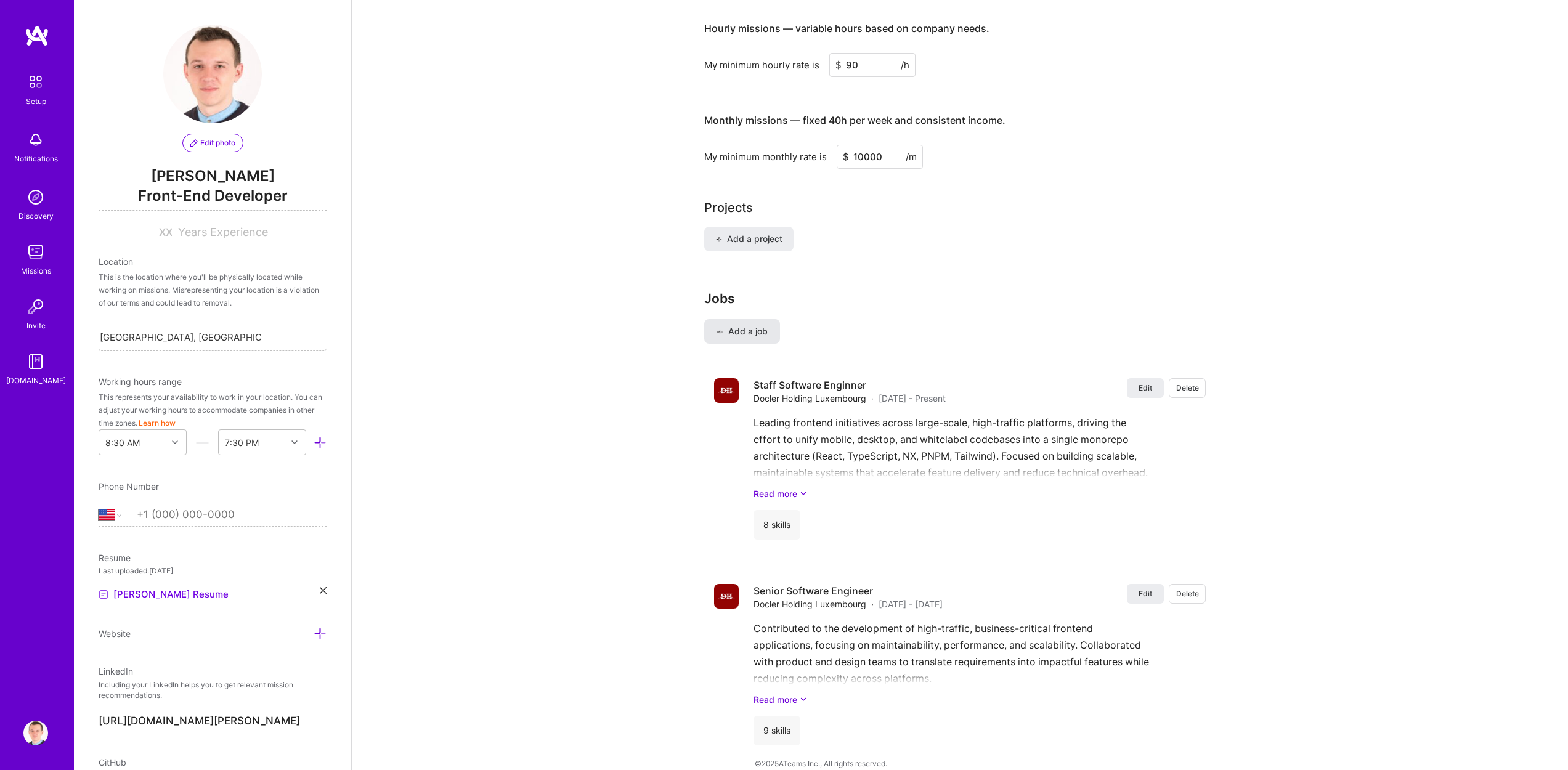
click at [753, 325] on span "Add a job" at bounding box center [742, 331] width 51 height 12
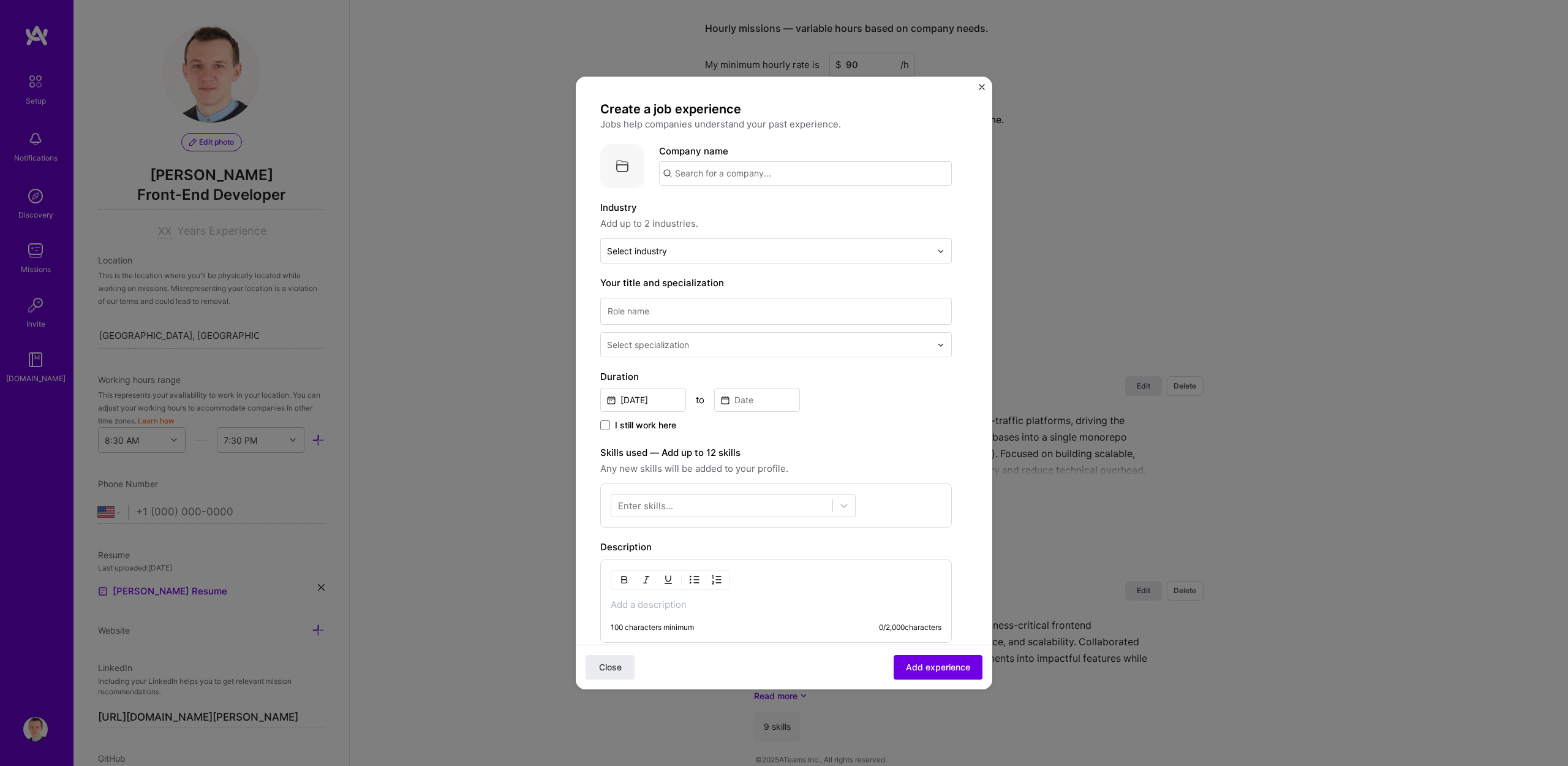
click at [719, 185] on input "text" at bounding box center [805, 173] width 293 height 25
click at [760, 236] on span "Docler Holding Luxembourg" at bounding box center [757, 239] width 122 height 13
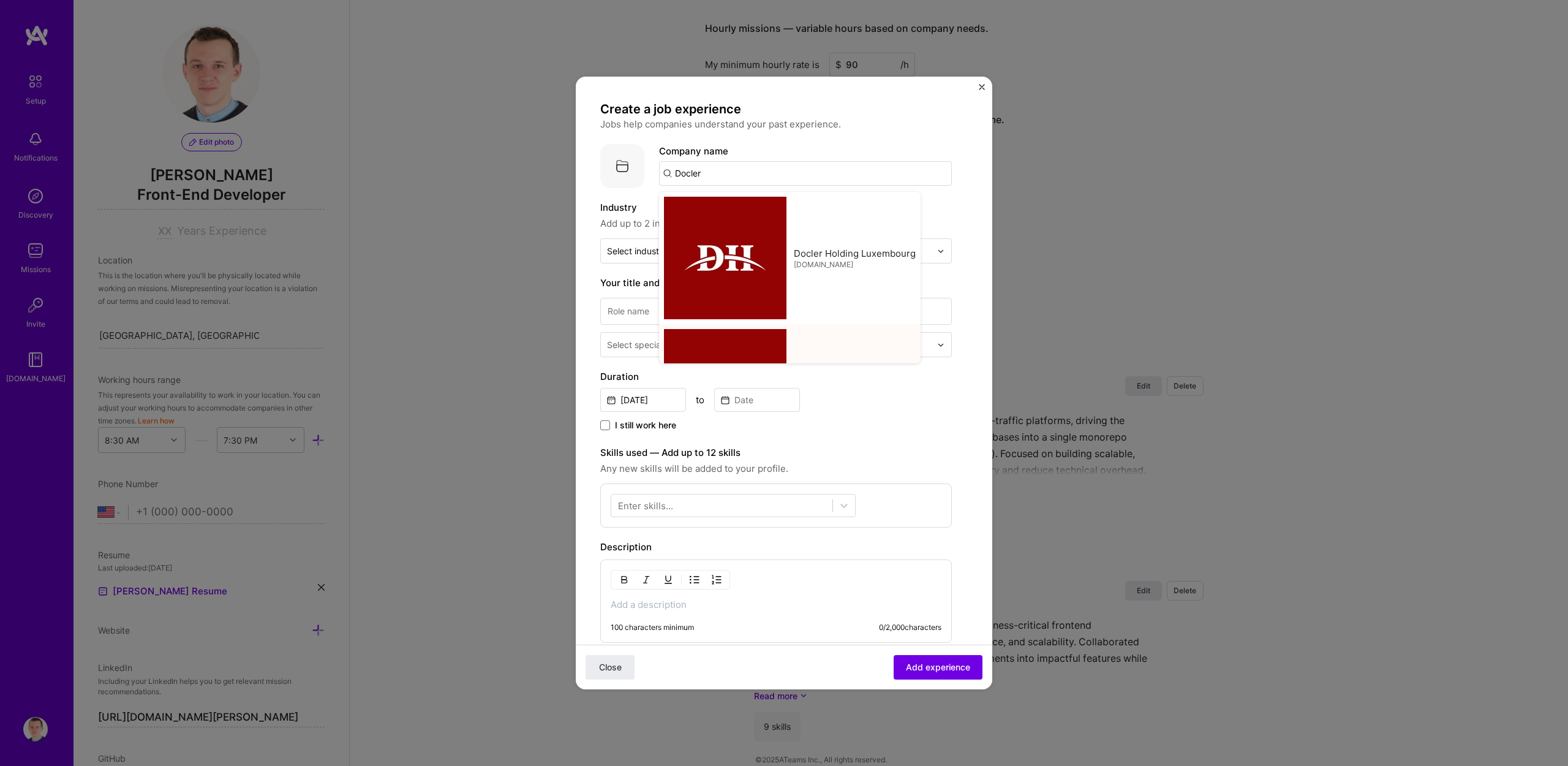
type input "Docler Holding Luxembourg"
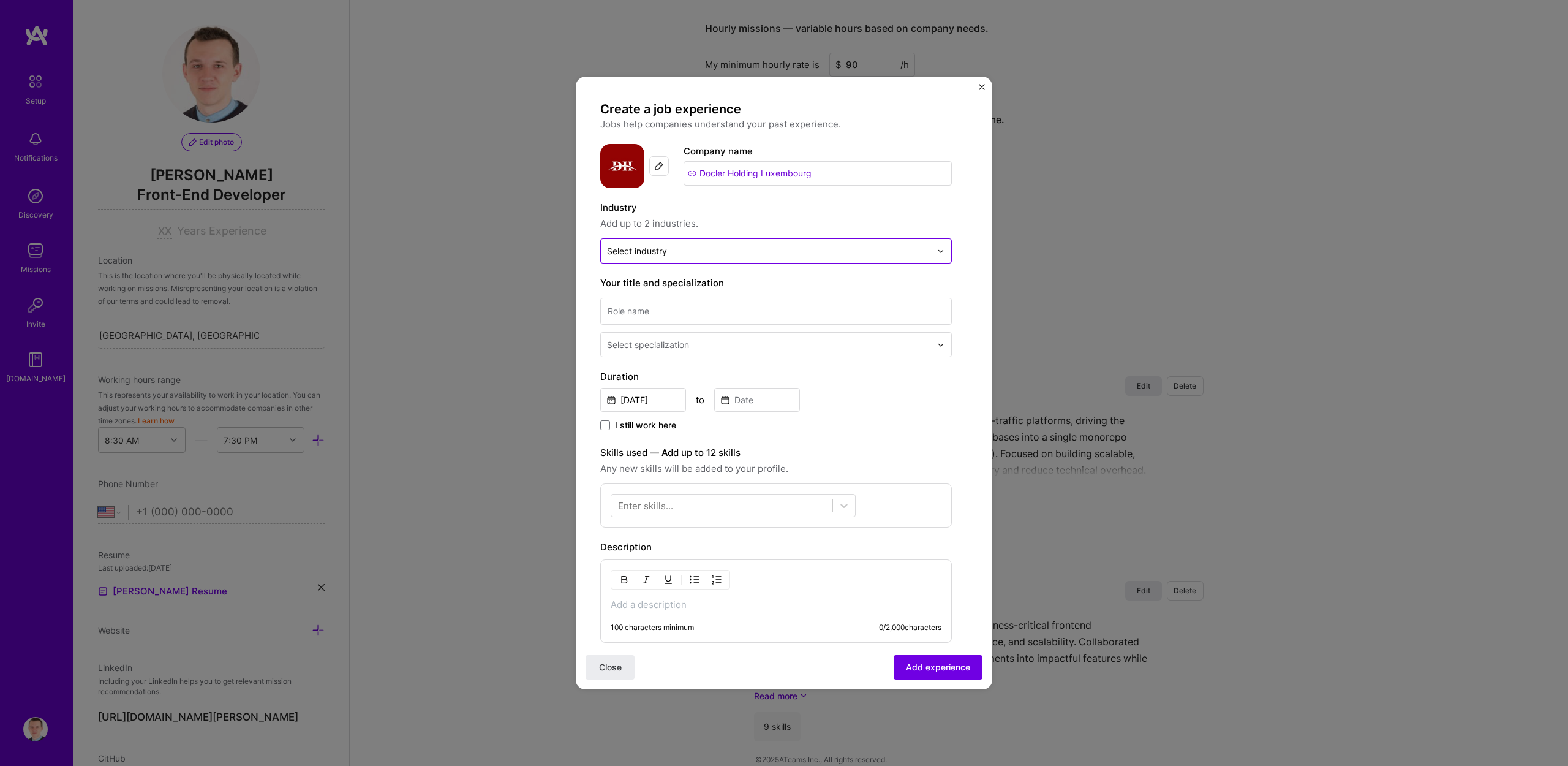
click at [705, 254] on input "text" at bounding box center [769, 251] width 324 height 13
type input "Enter"
click at [701, 304] on label "Entertainment" at bounding box center [776, 306] width 329 height 13
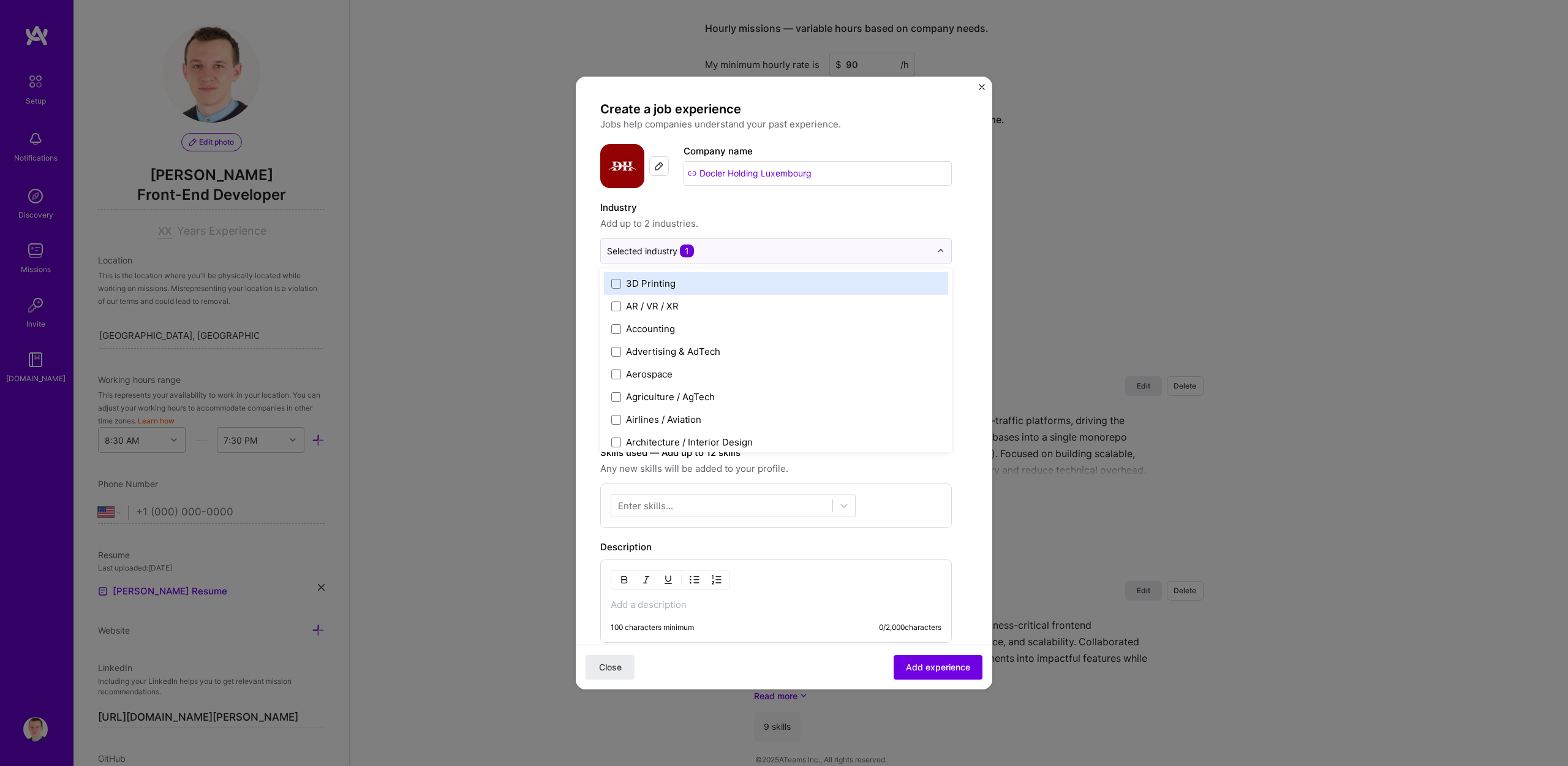
click at [724, 217] on span "Add up to 2 industries." at bounding box center [776, 223] width 351 height 14
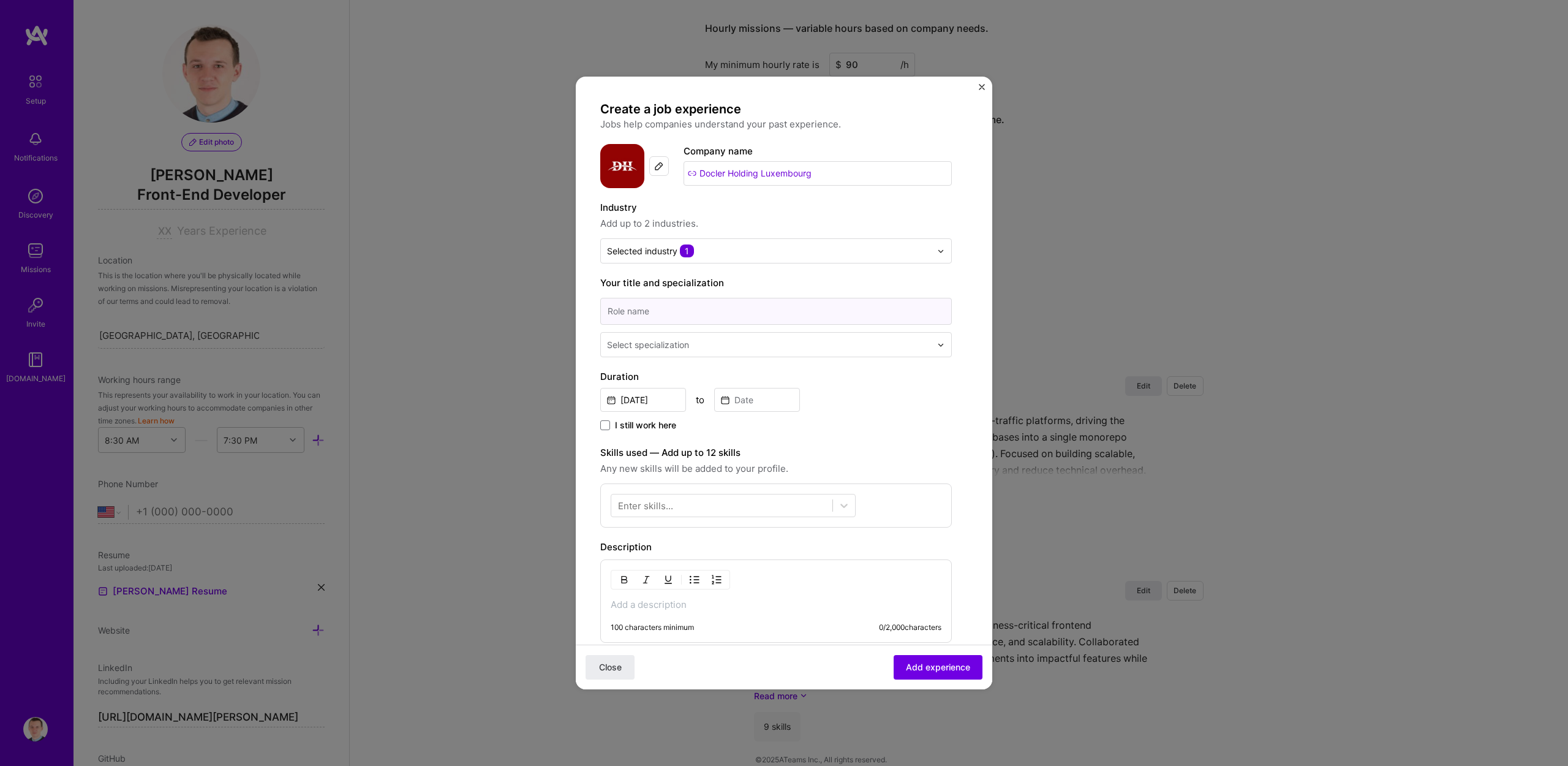
click at [655, 318] on input at bounding box center [776, 311] width 351 height 27
type input "Frontend Developer"
click at [903, 366] on div "Create a job experience Jobs help companies understand your past experience. Co…" at bounding box center [776, 470] width 351 height 738
click at [643, 392] on input "[DATE]" at bounding box center [643, 400] width 86 height 24
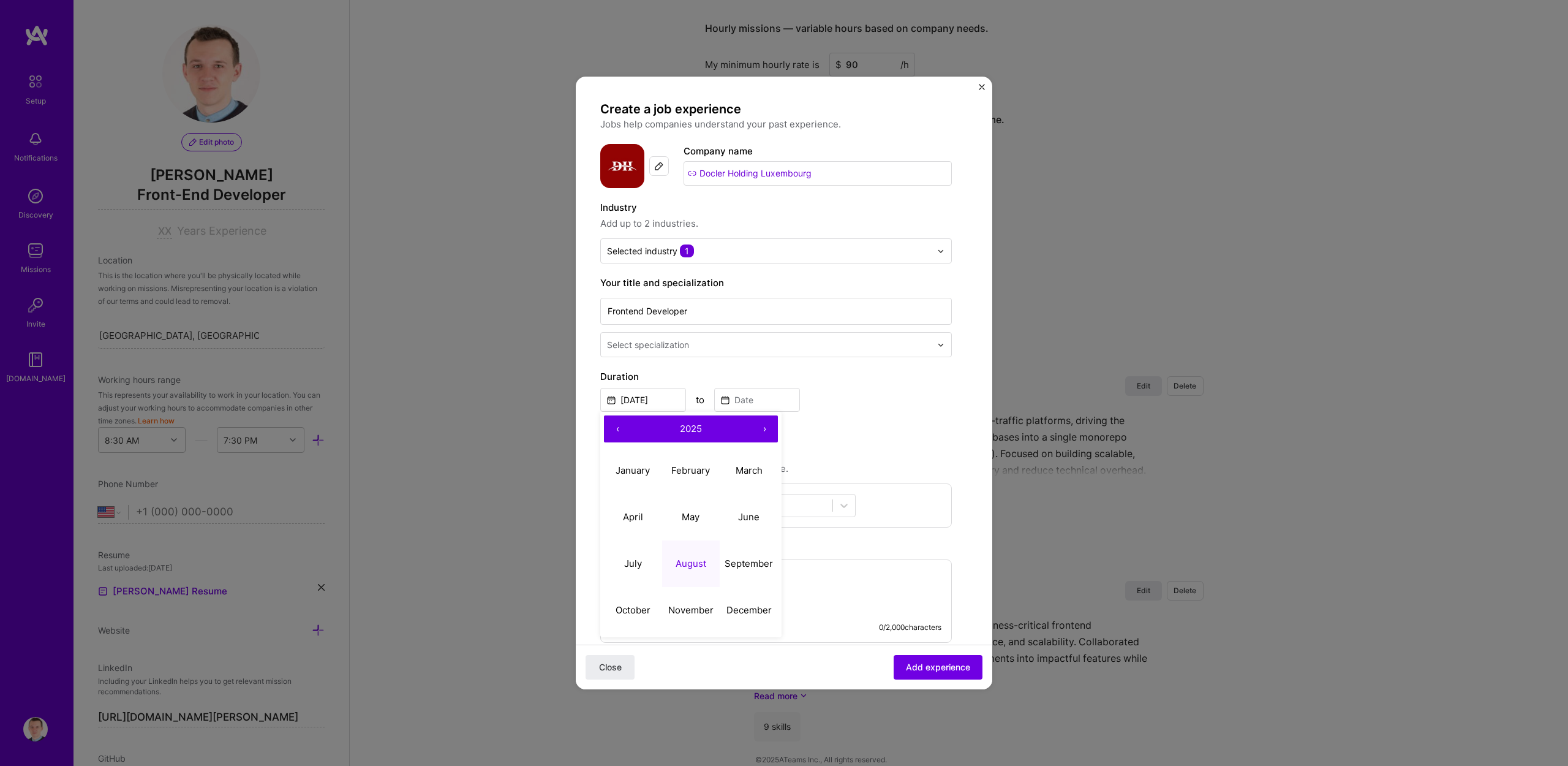
click at [612, 425] on button "‹" at bounding box center [617, 429] width 27 height 27
click at [613, 426] on button "‹" at bounding box center [617, 429] width 27 height 27
click at [614, 426] on button "‹" at bounding box center [617, 429] width 27 height 27
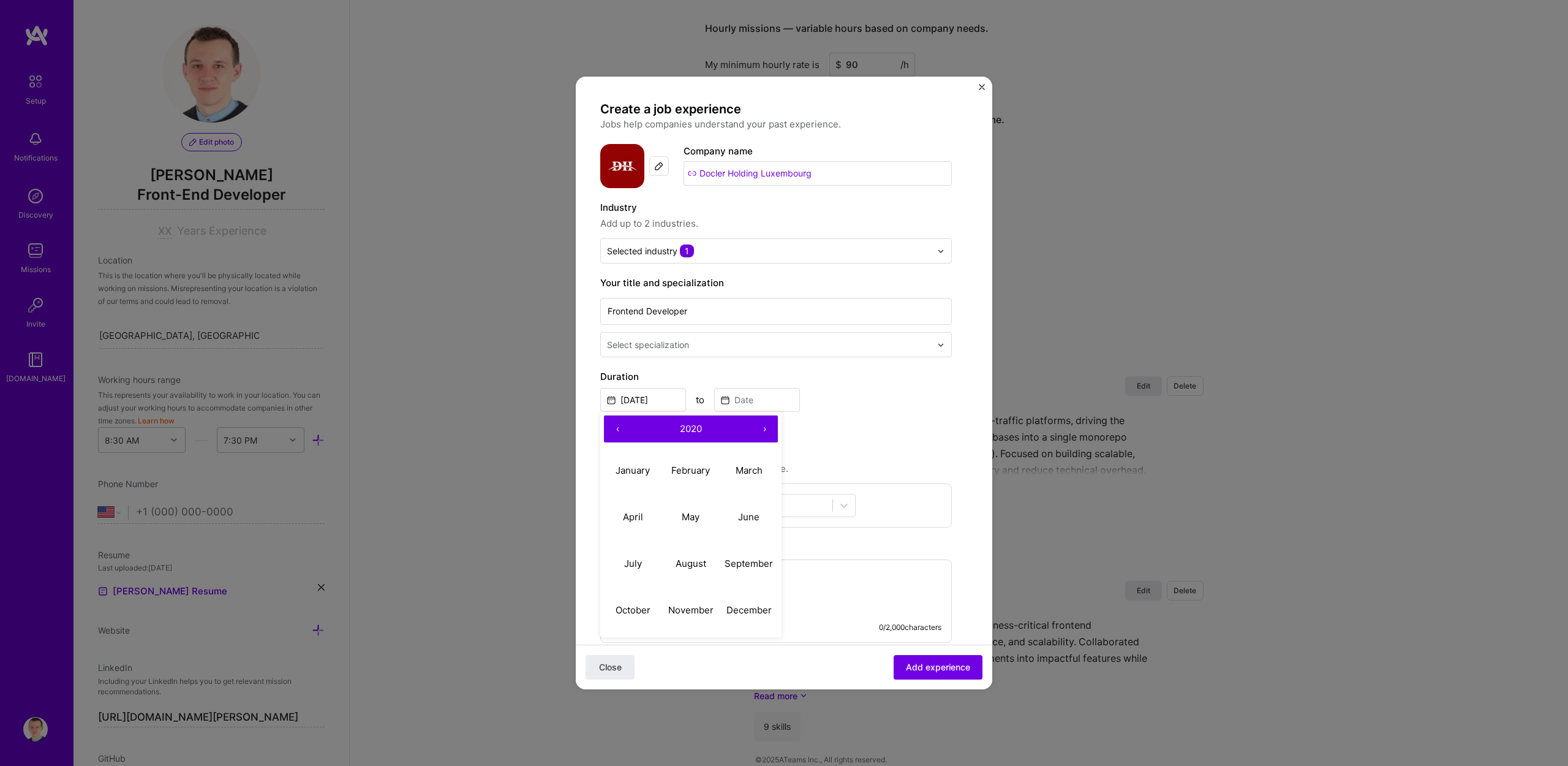
click at [614, 426] on button "‹" at bounding box center [617, 429] width 27 height 27
click at [696, 508] on button "May" at bounding box center [691, 517] width 58 height 47
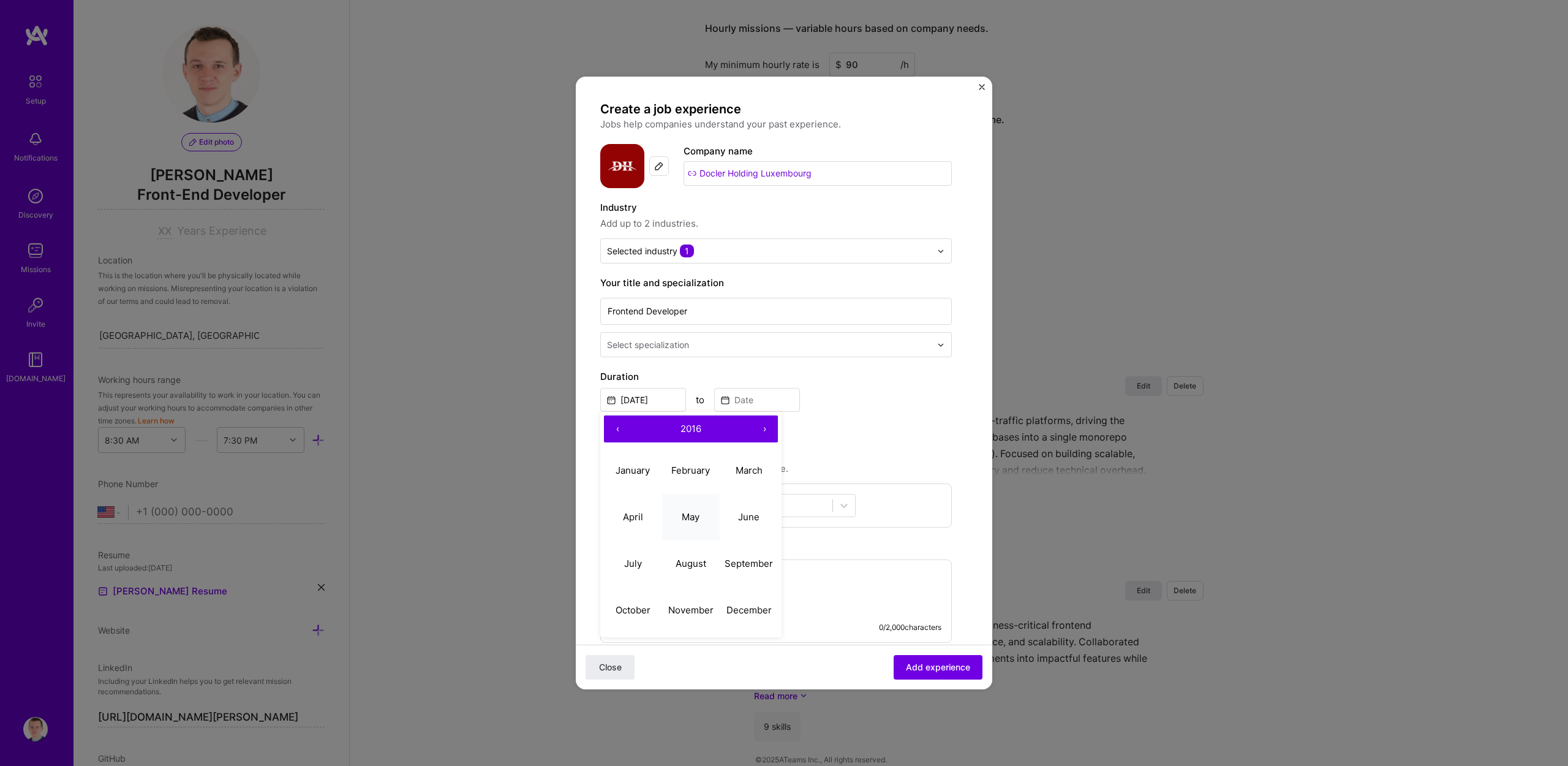
type input "[DATE]"
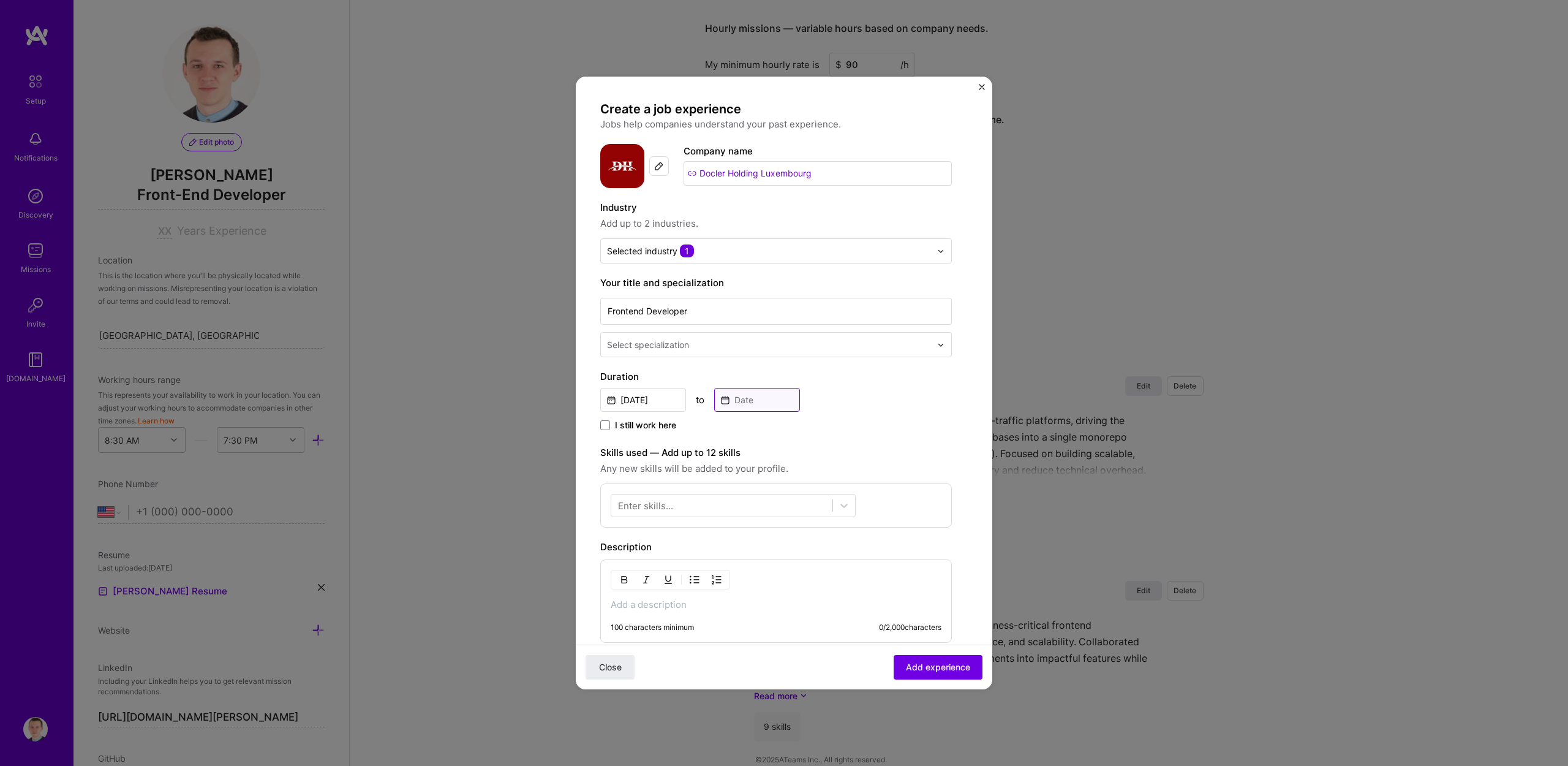
click at [760, 404] on input at bounding box center [757, 400] width 86 height 24
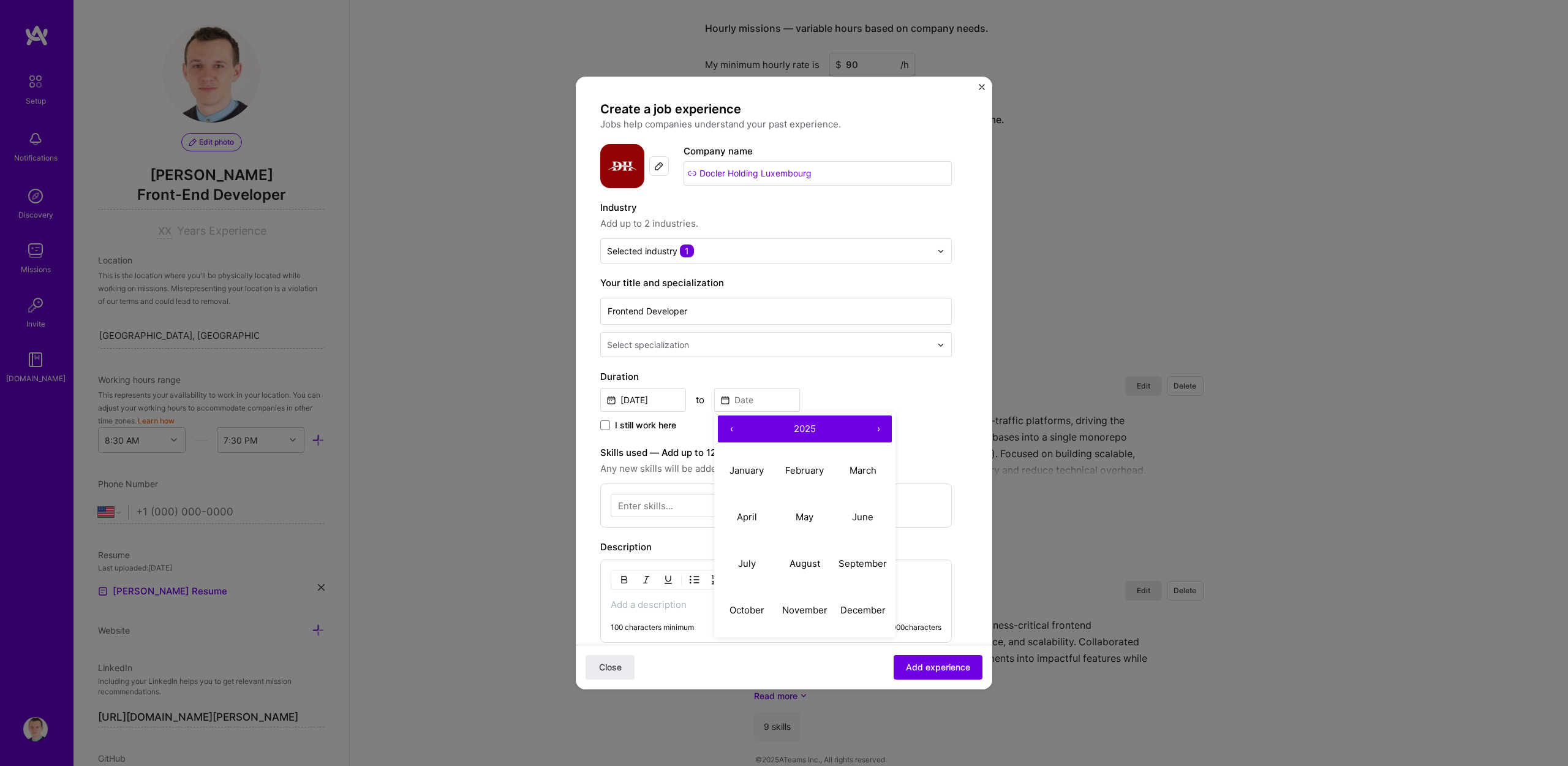
click at [729, 428] on button "‹" at bounding box center [731, 429] width 27 height 27
click at [729, 428] on button "‹" at bounding box center [731, 429] width 27 height 27
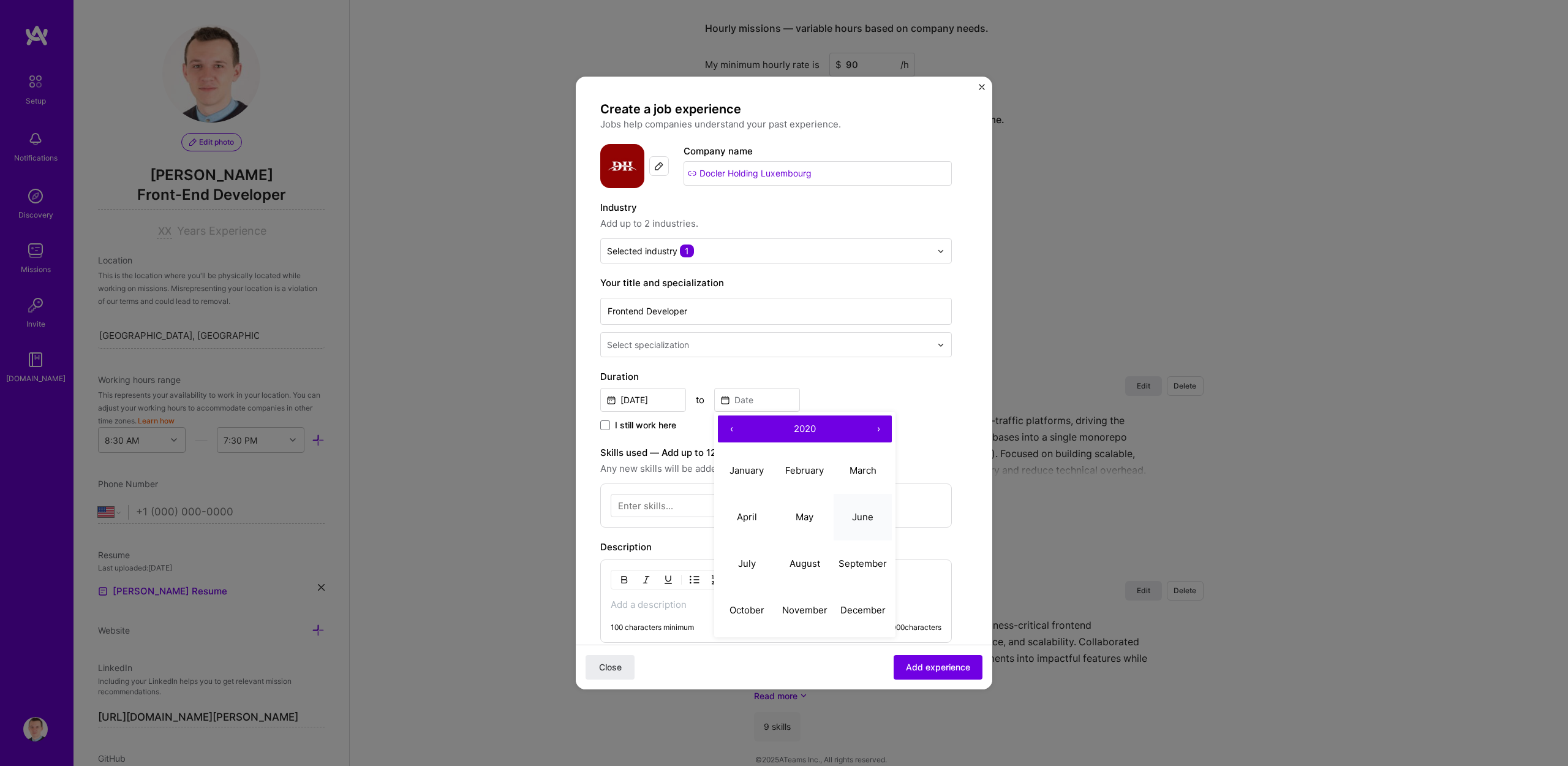
click at [877, 523] on button "June" at bounding box center [863, 517] width 58 height 47
type input "[DATE]"
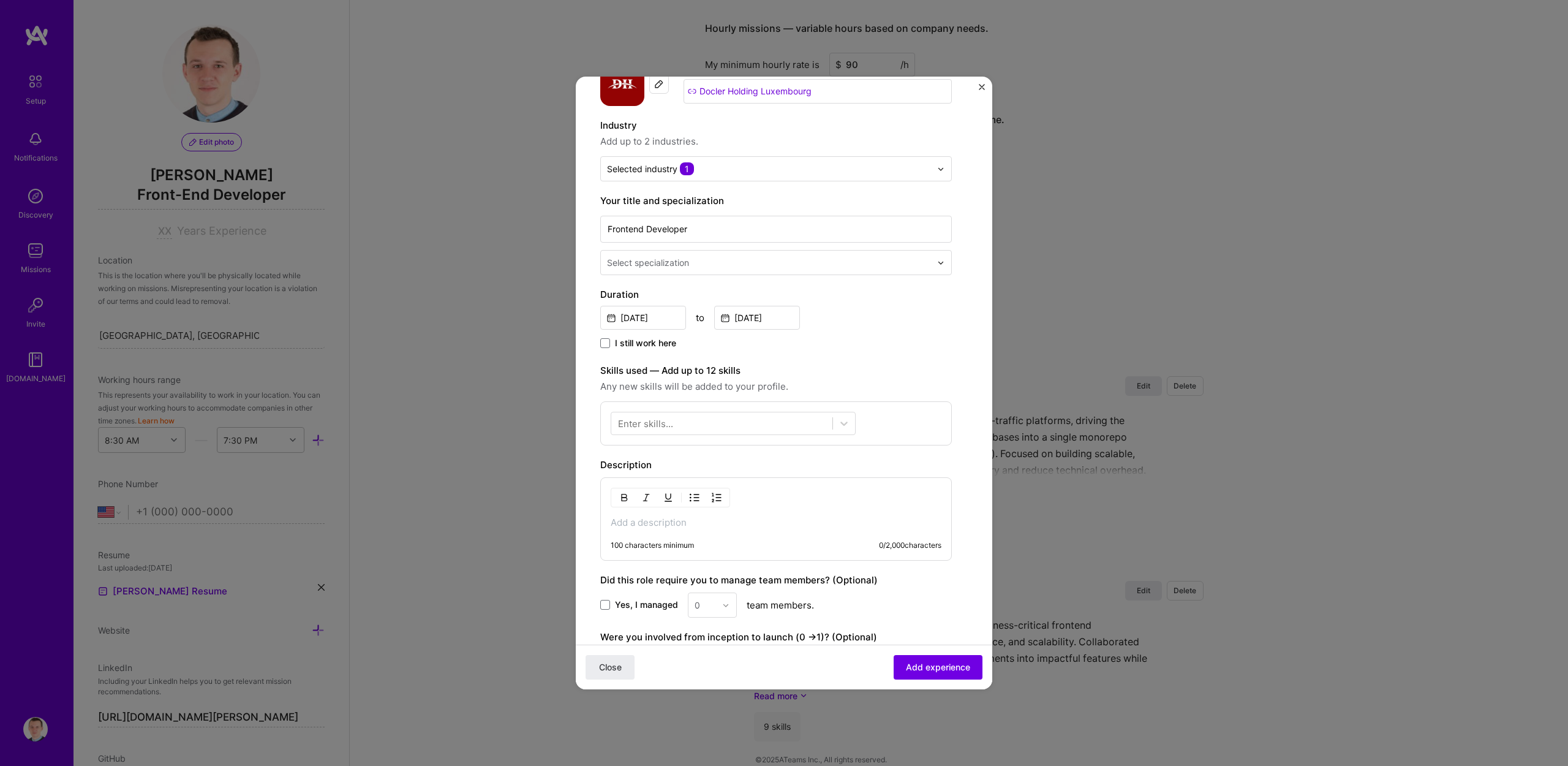
scroll to position [137, 0]
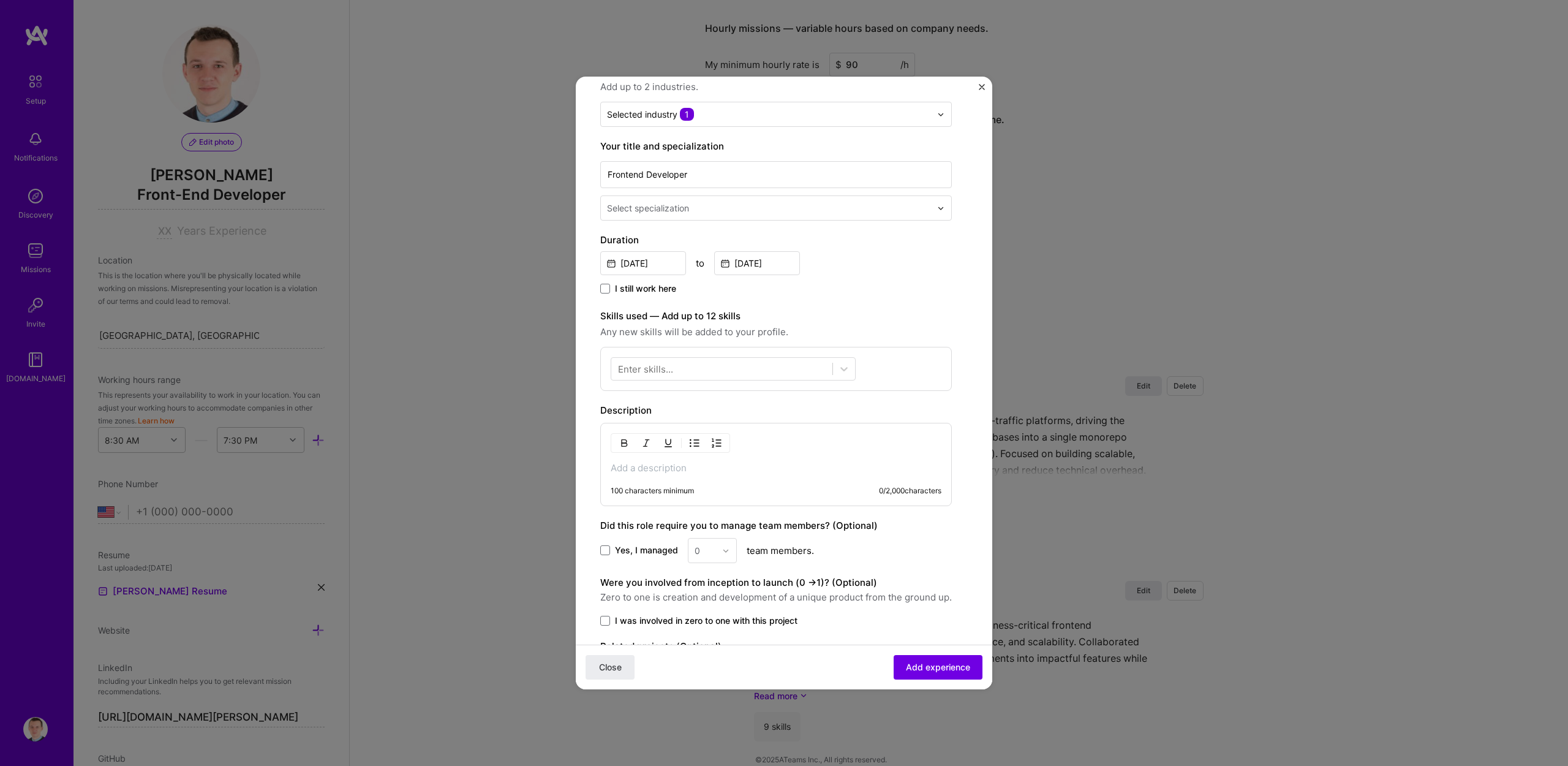
click at [709, 465] on p at bounding box center [776, 467] width 331 height 12
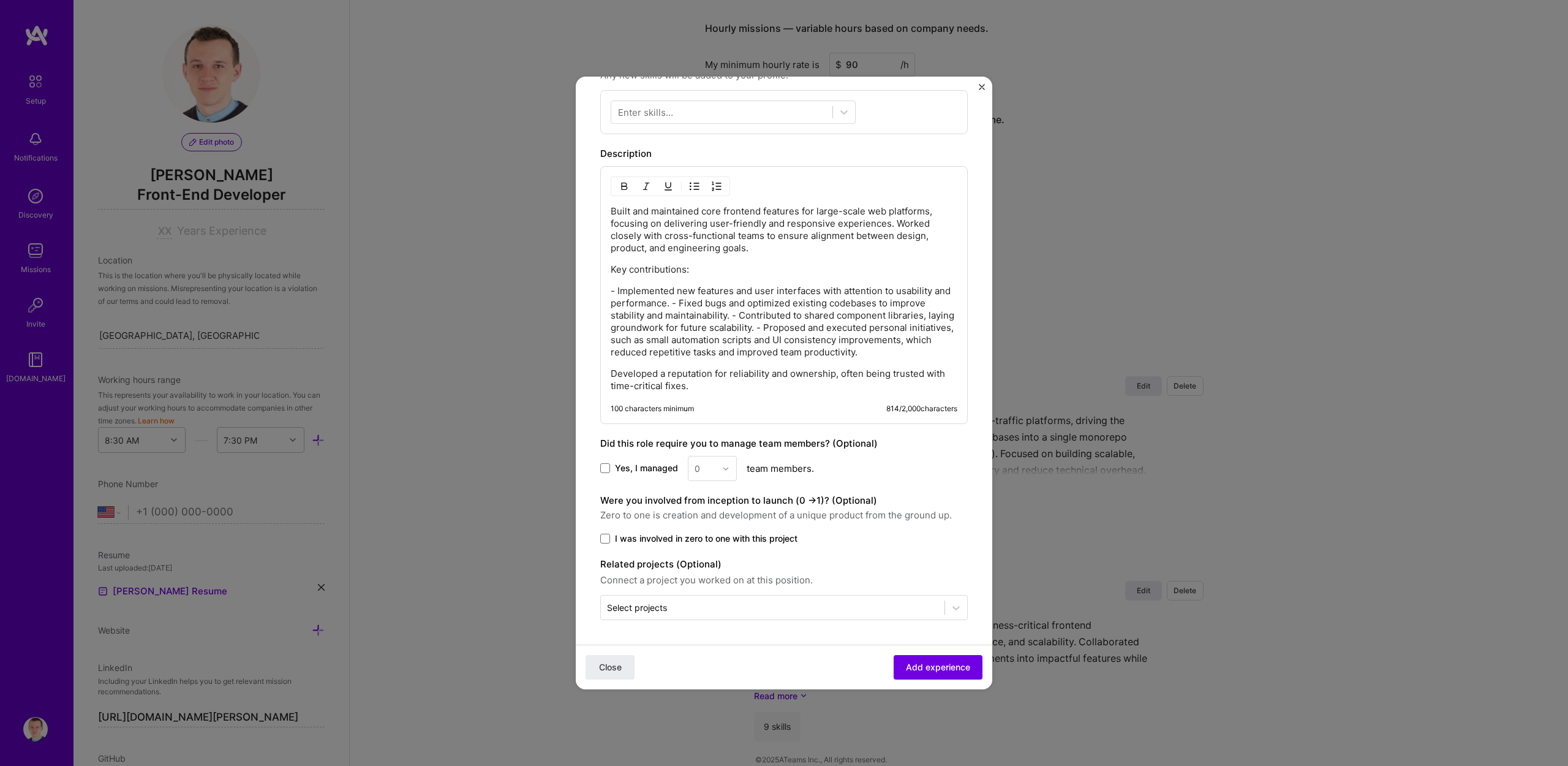
scroll to position [406, 0]
click at [909, 664] on span "Add experience" at bounding box center [938, 667] width 64 height 12
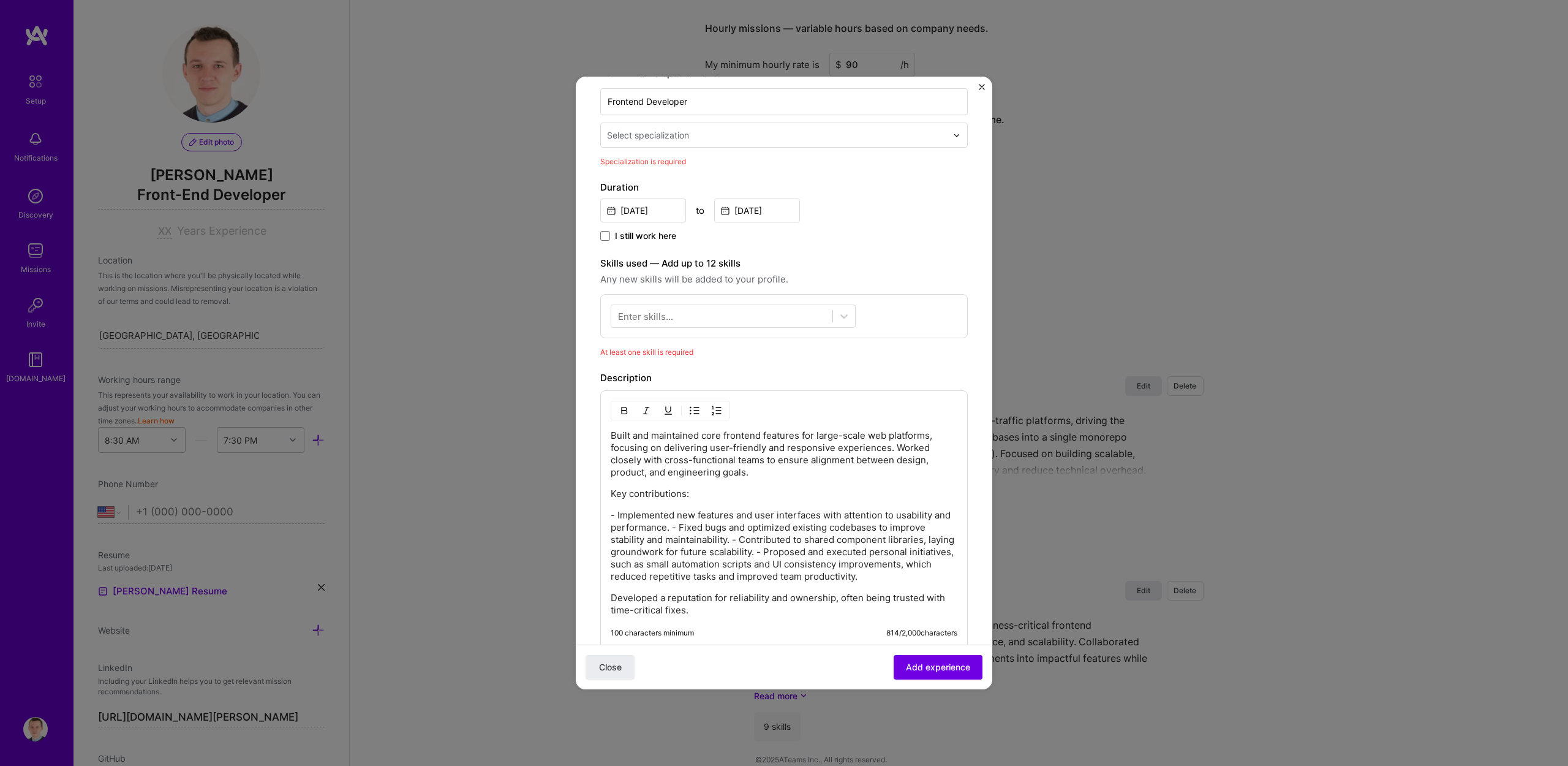
scroll to position [199, 0]
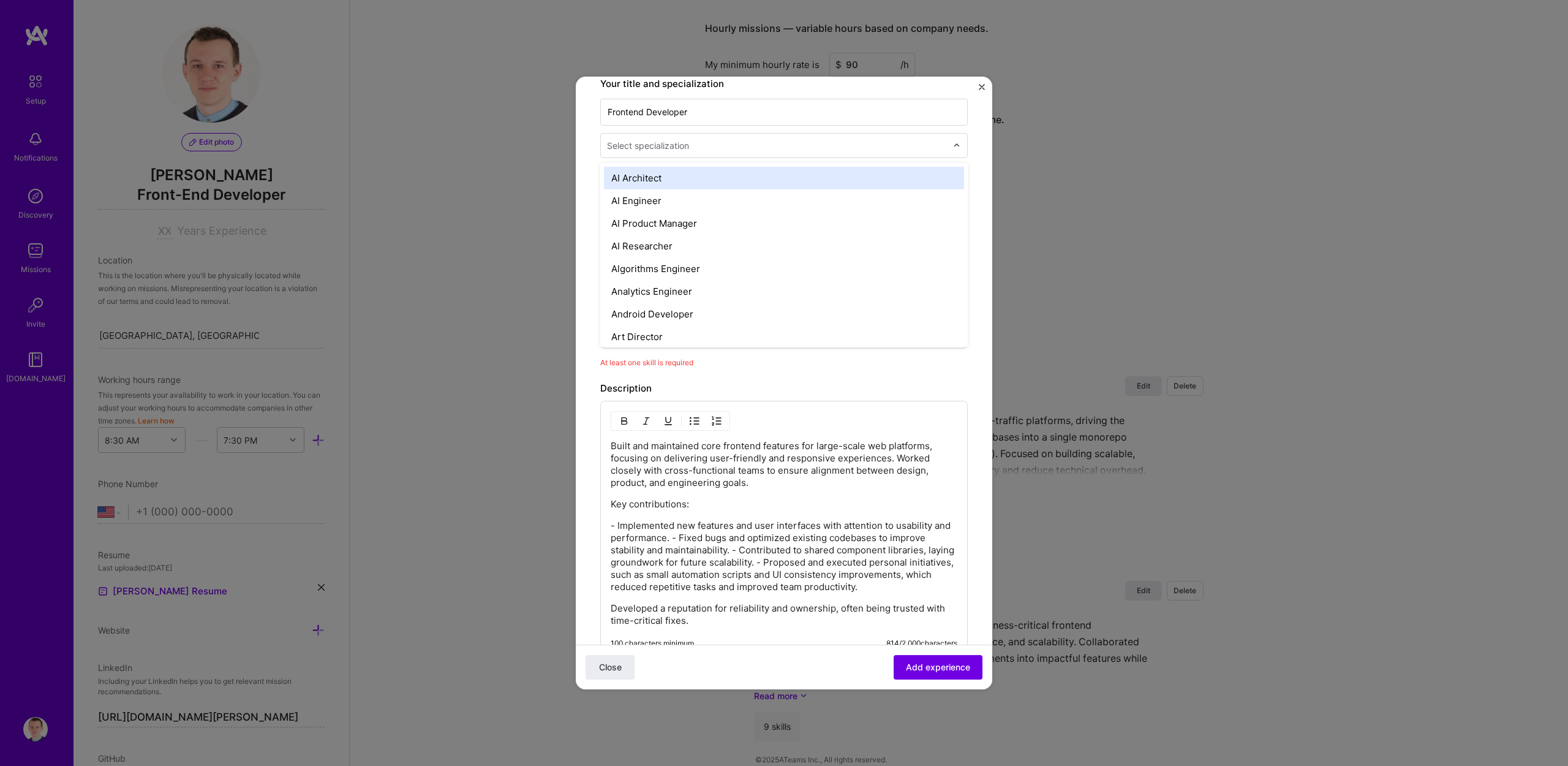
click at [681, 145] on div "Select specialization" at bounding box center [648, 146] width 82 height 13
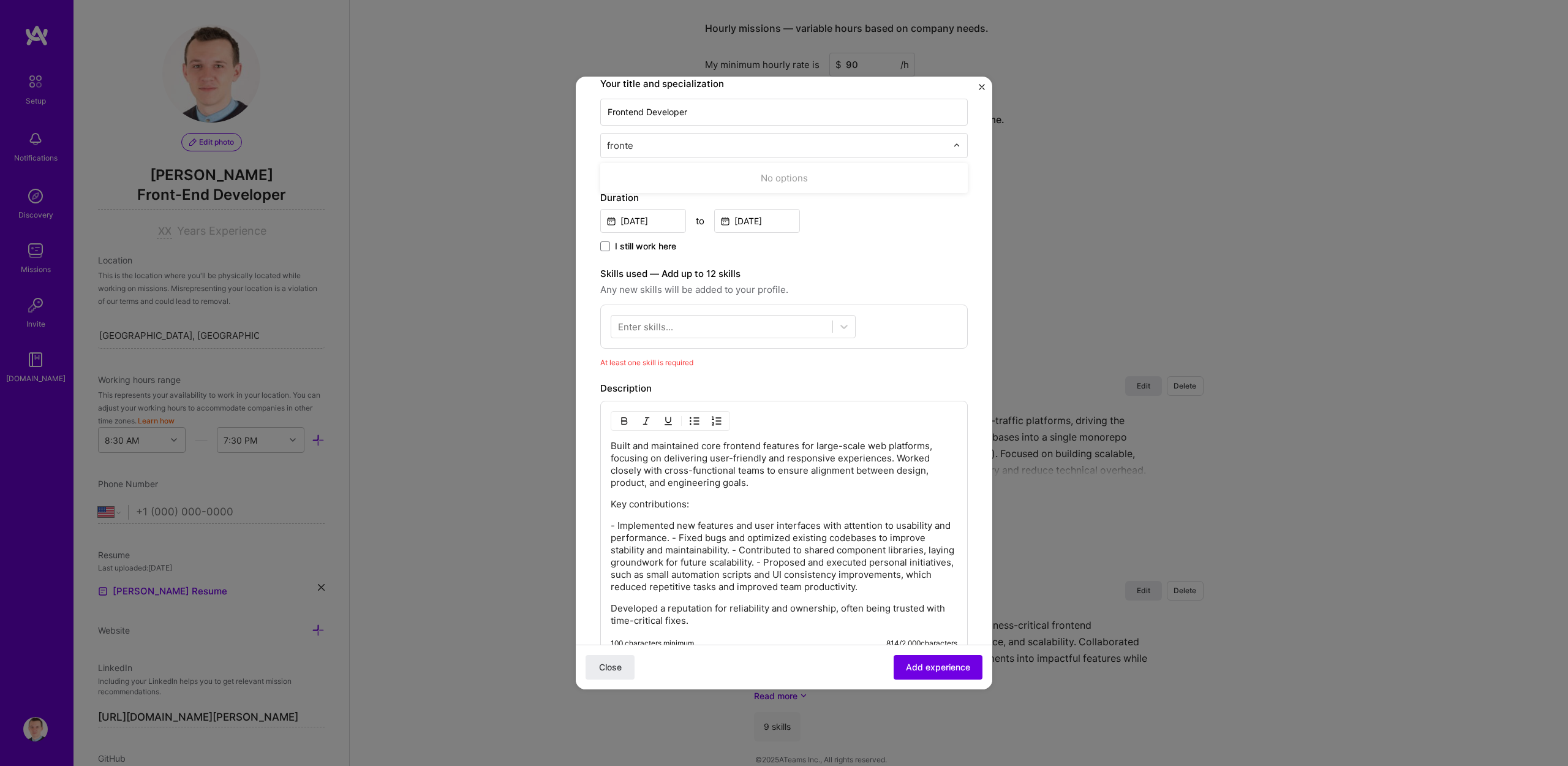
type input "front"
click at [694, 181] on div "Front-End Developer" at bounding box center [784, 178] width 360 height 23
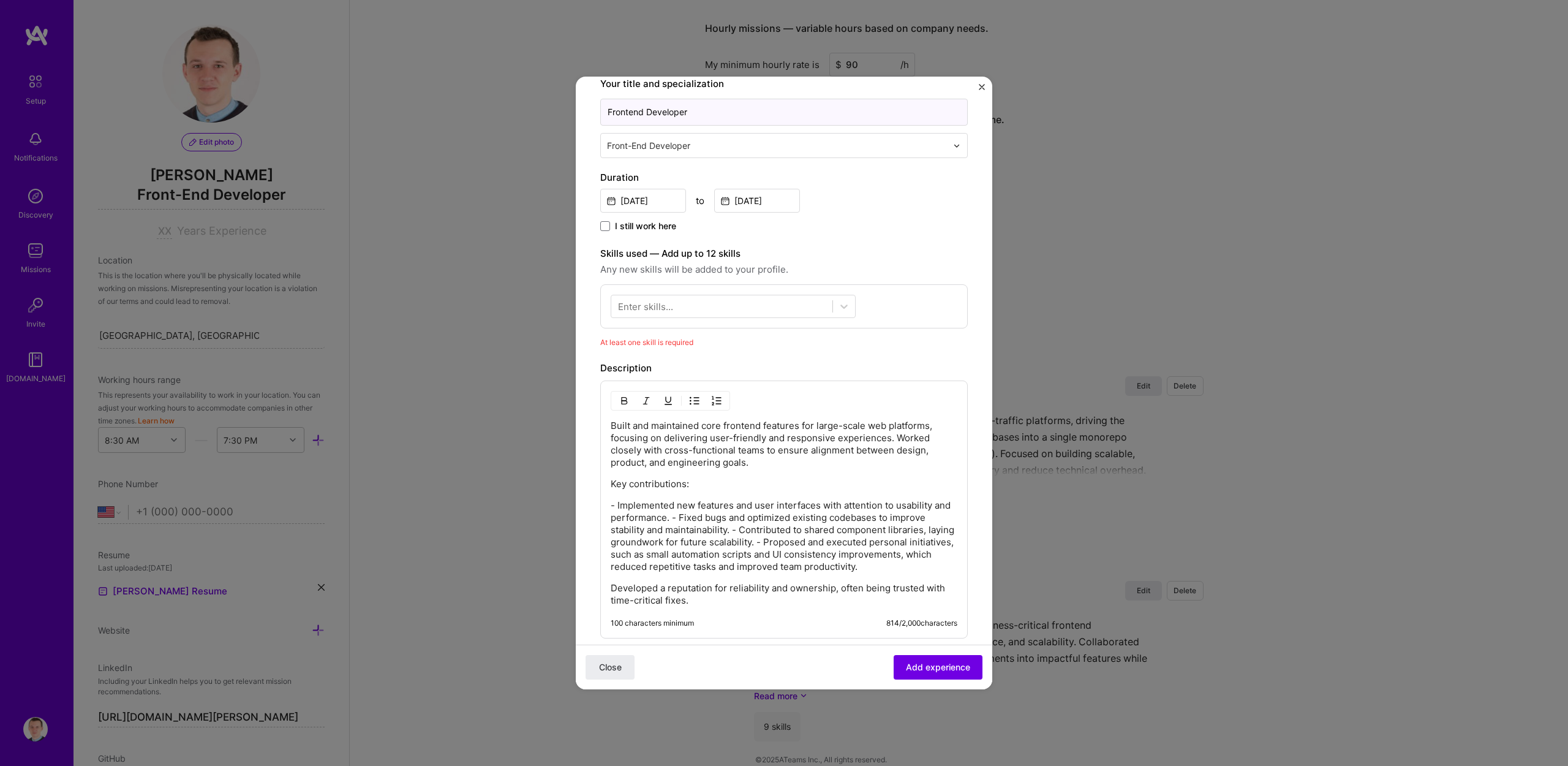
click at [698, 112] on input "Frontend Developer" at bounding box center [784, 112] width 368 height 27
type input "Software Engineer"
click at [737, 301] on div at bounding box center [722, 307] width 221 height 20
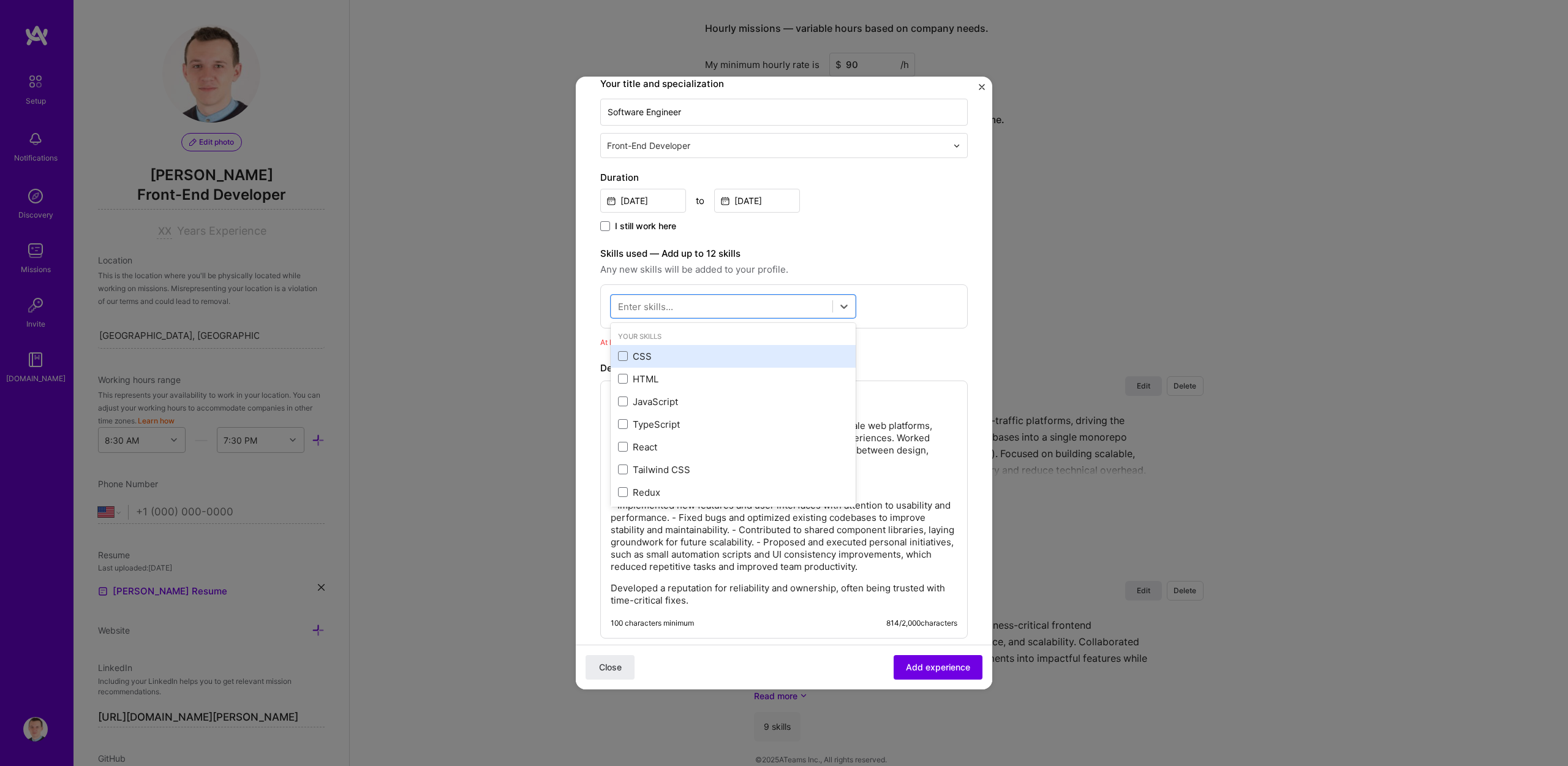
click at [656, 358] on div "CSS" at bounding box center [734, 356] width 230 height 13
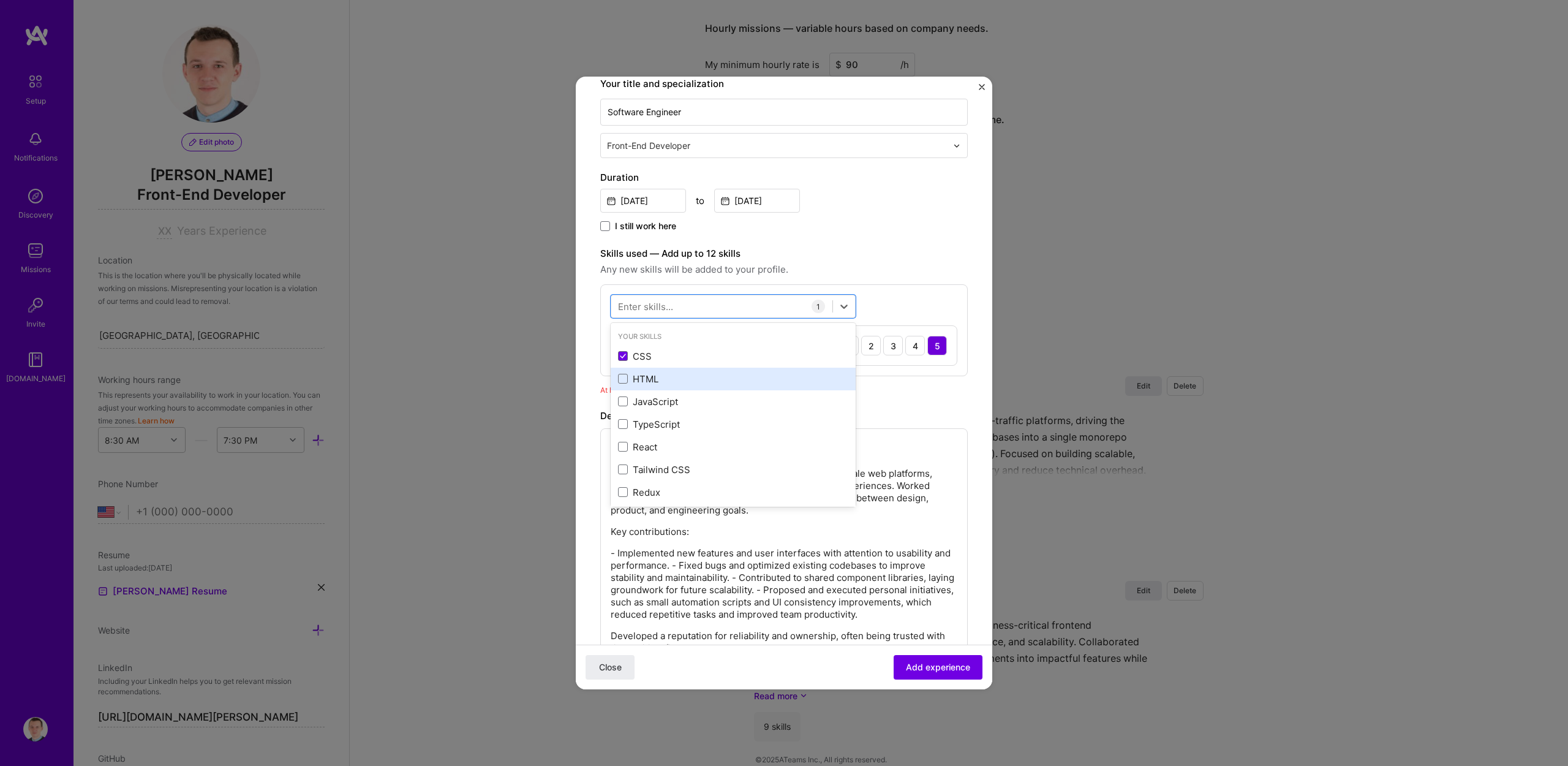
click at [655, 384] on div "HTML" at bounding box center [734, 379] width 230 height 13
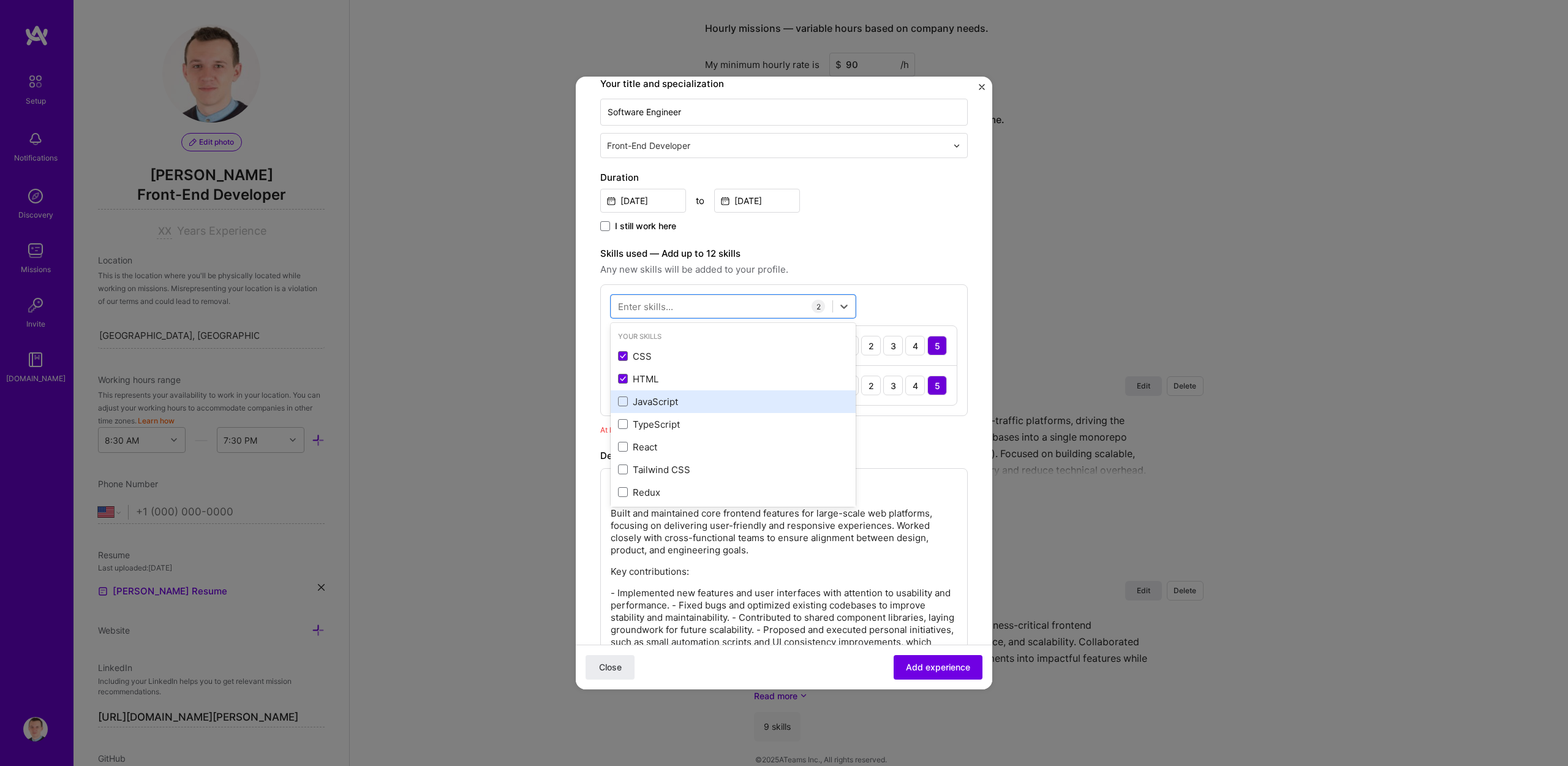
click at [656, 397] on div "JavaScript" at bounding box center [734, 401] width 230 height 13
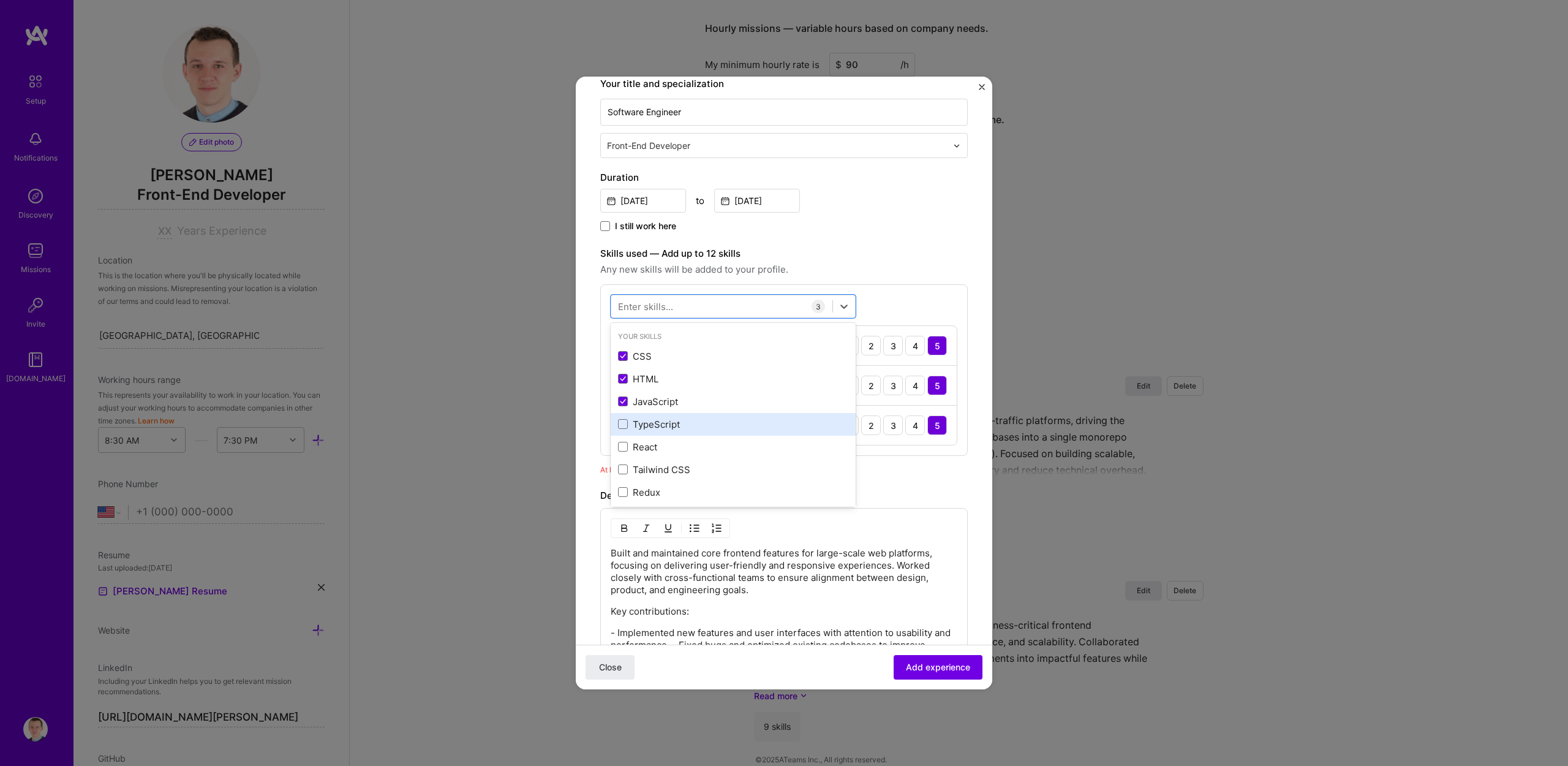
click at [656, 431] on div "TypeScript" at bounding box center [733, 425] width 245 height 23
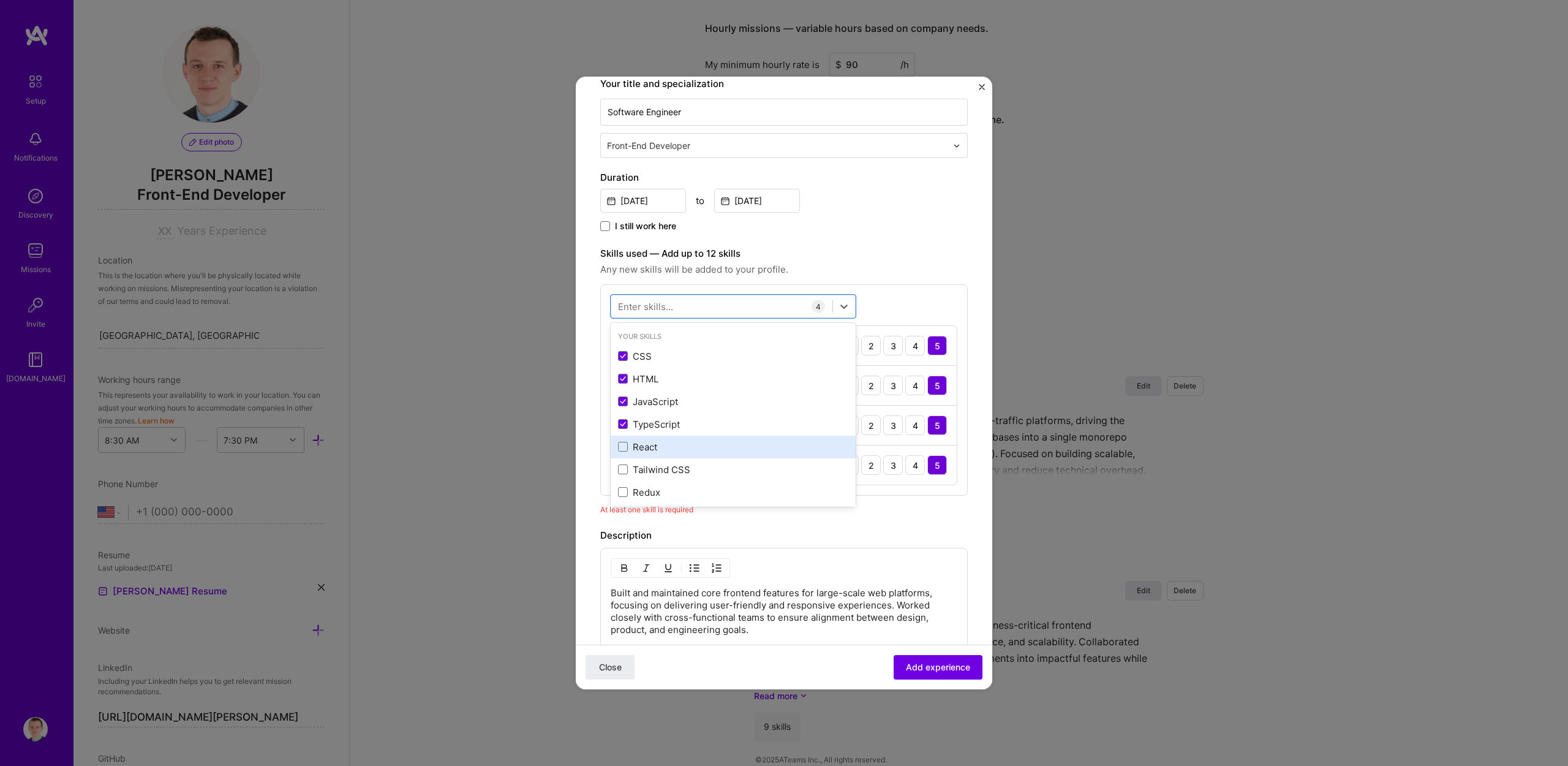
click at [655, 447] on div "React" at bounding box center [734, 447] width 230 height 13
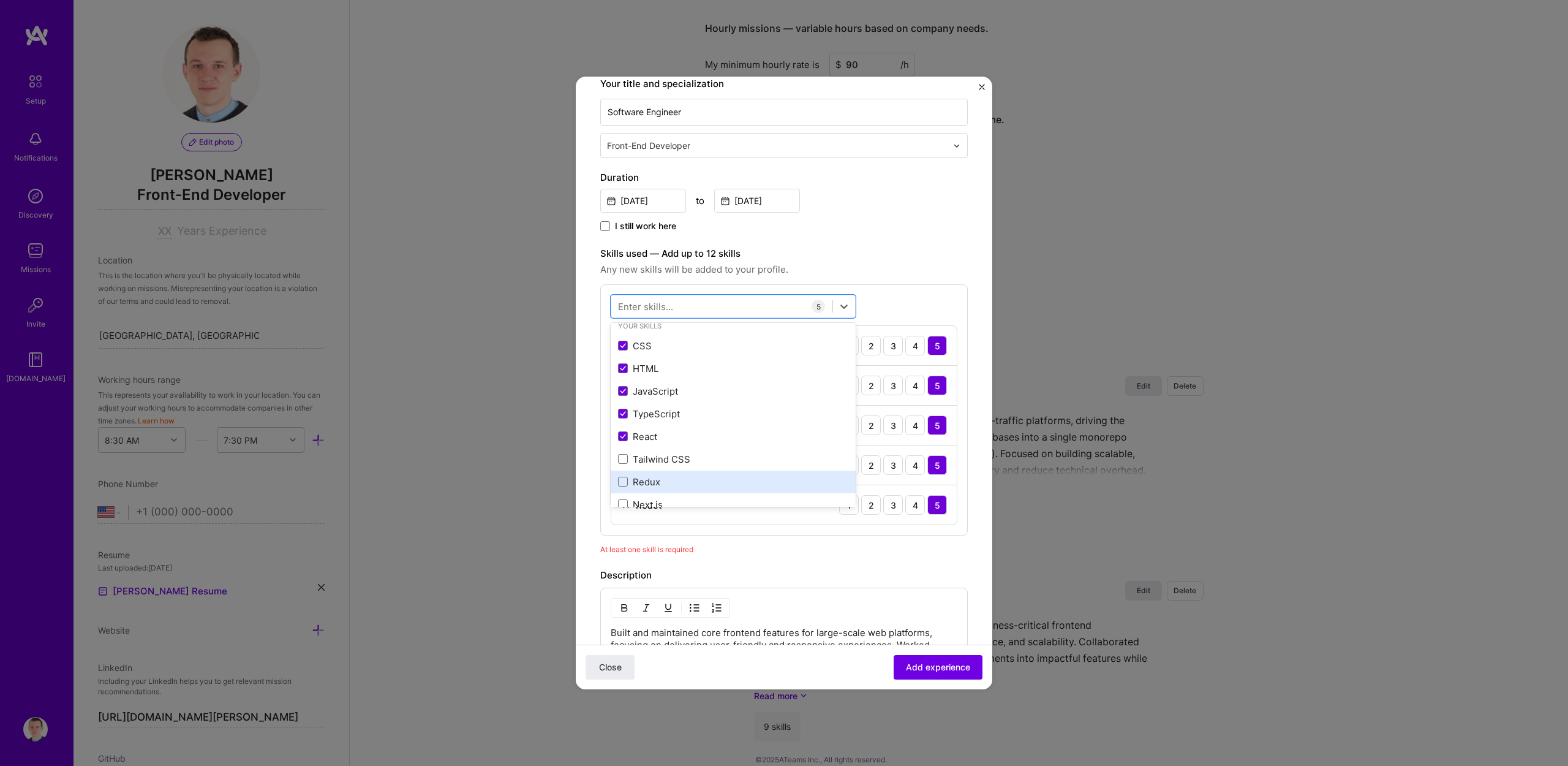
click at [652, 479] on div "Redux" at bounding box center [734, 482] width 230 height 13
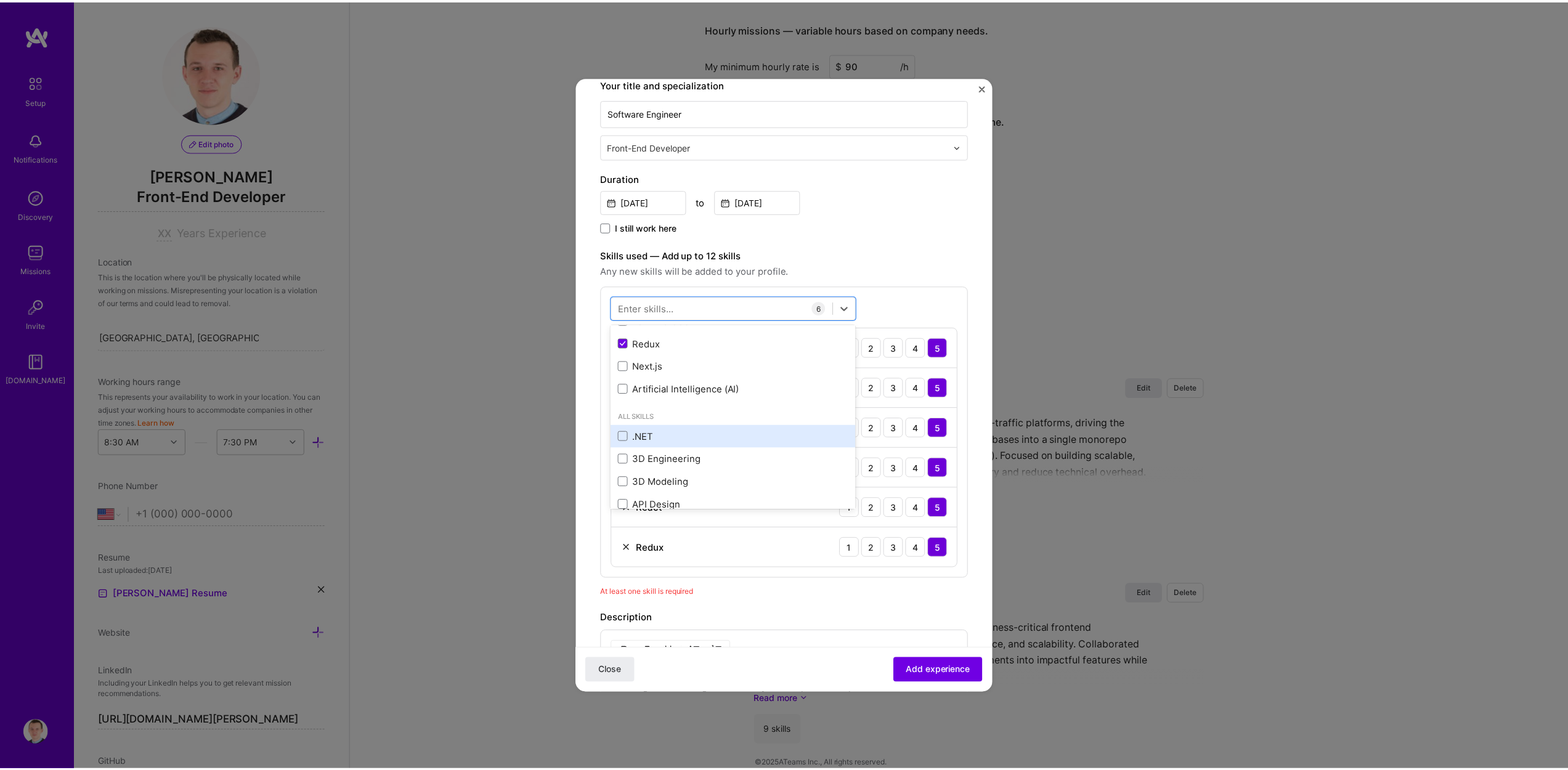
scroll to position [154, 0]
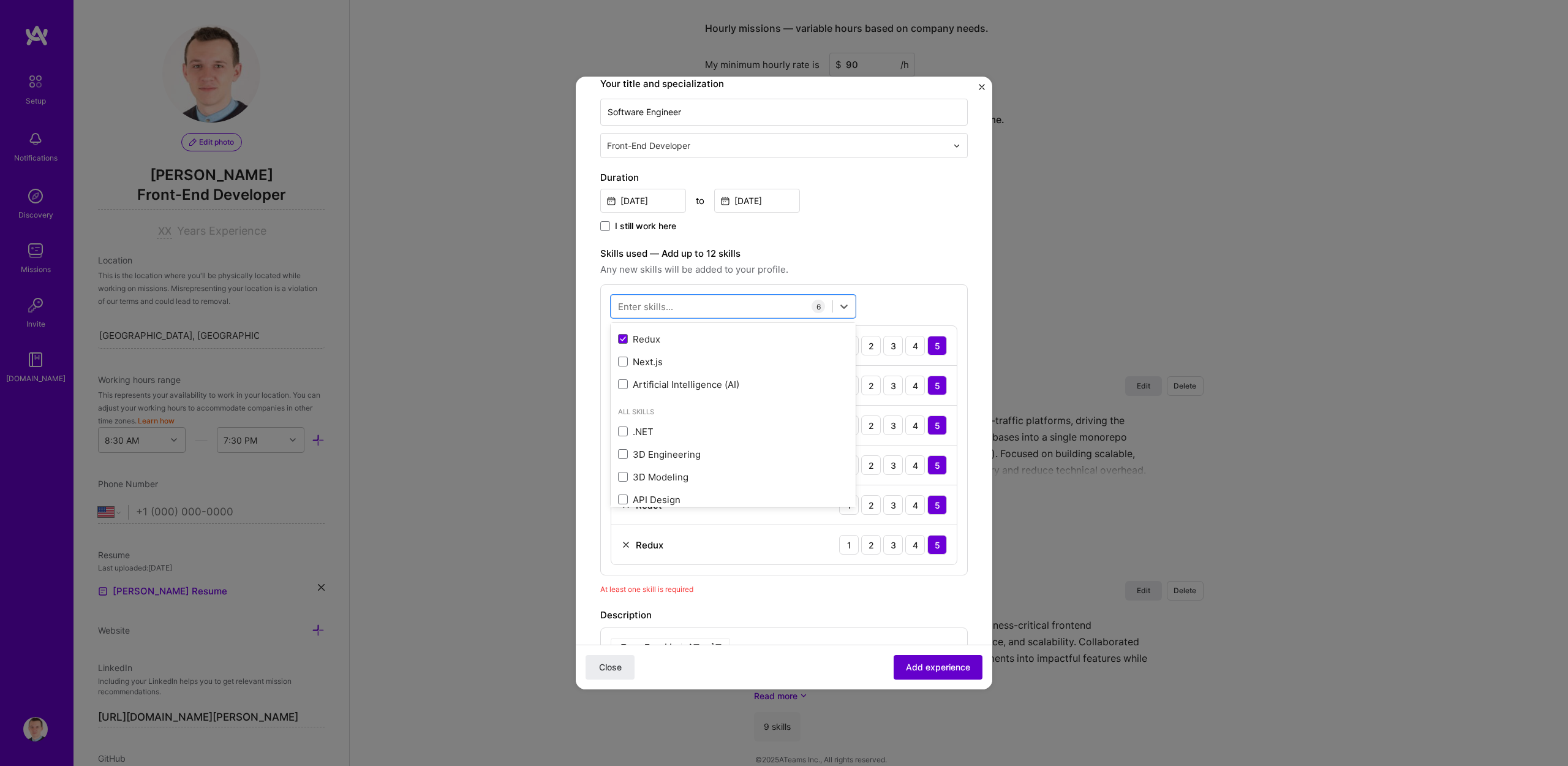
click at [929, 662] on span "Add experience" at bounding box center [938, 667] width 64 height 12
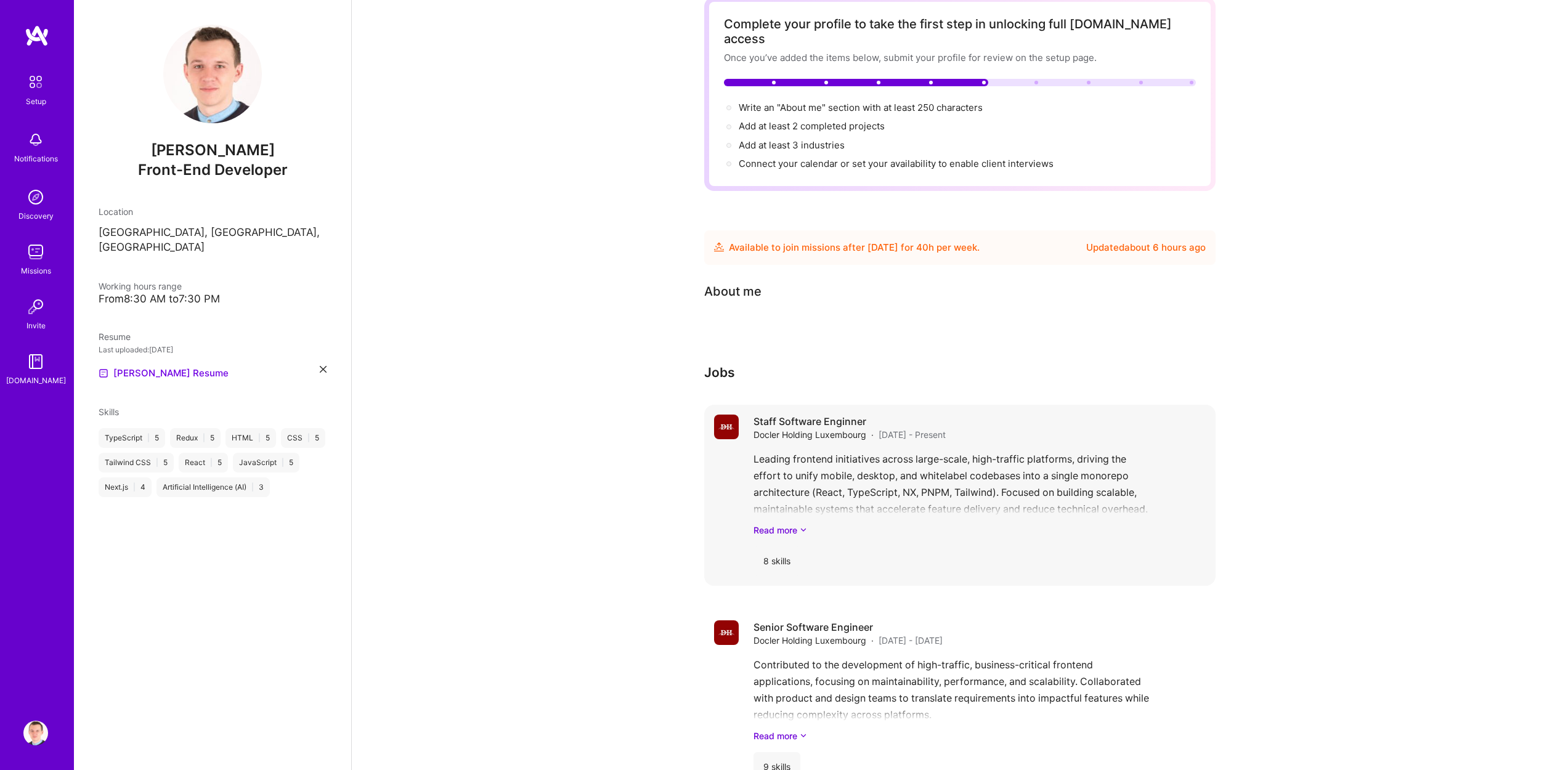
scroll to position [0, 0]
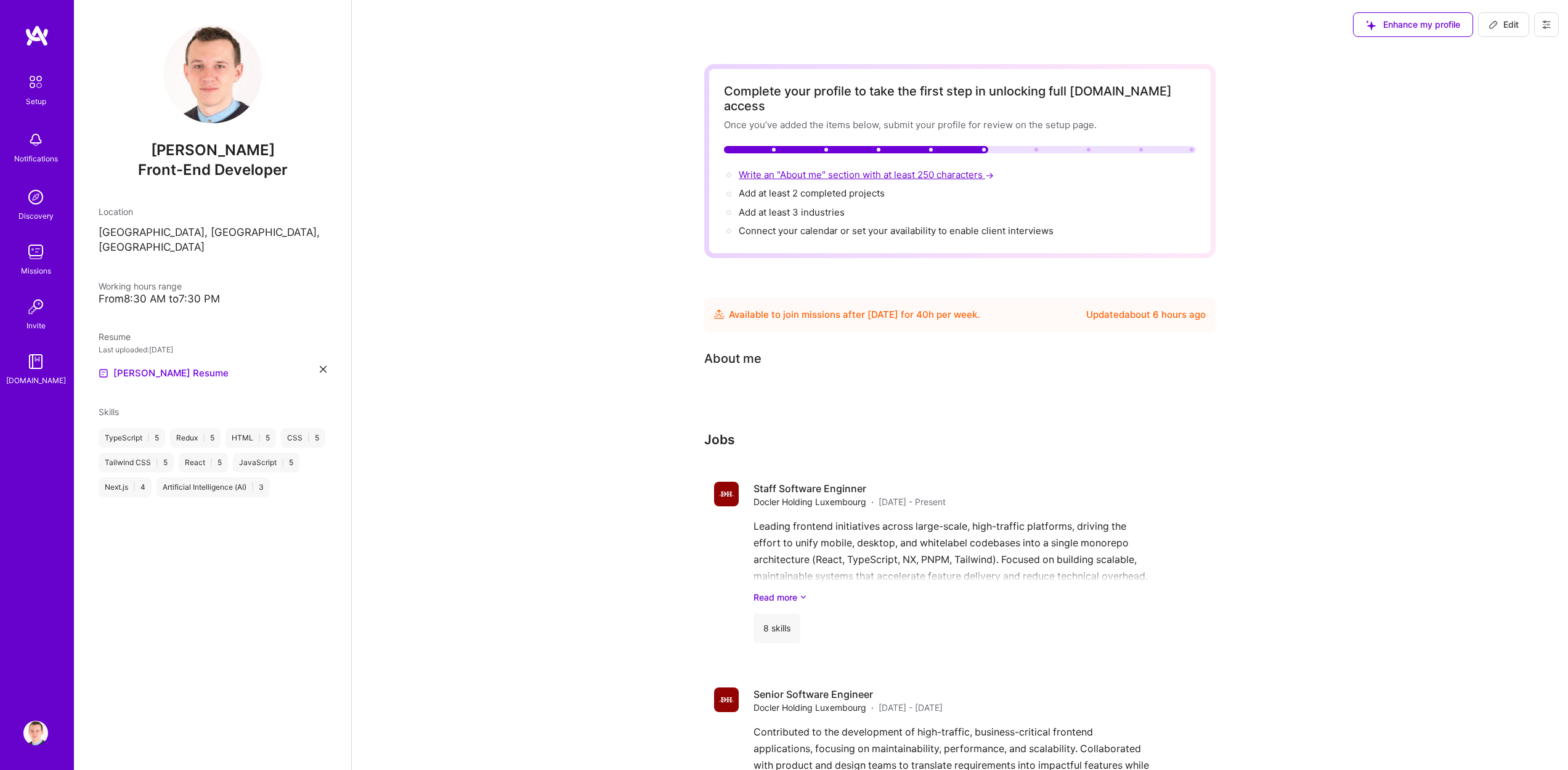
click at [930, 169] on span "Write an "About me" section with at least 250 characters →" at bounding box center [867, 175] width 258 height 11
select select "US"
select select "Future Date"
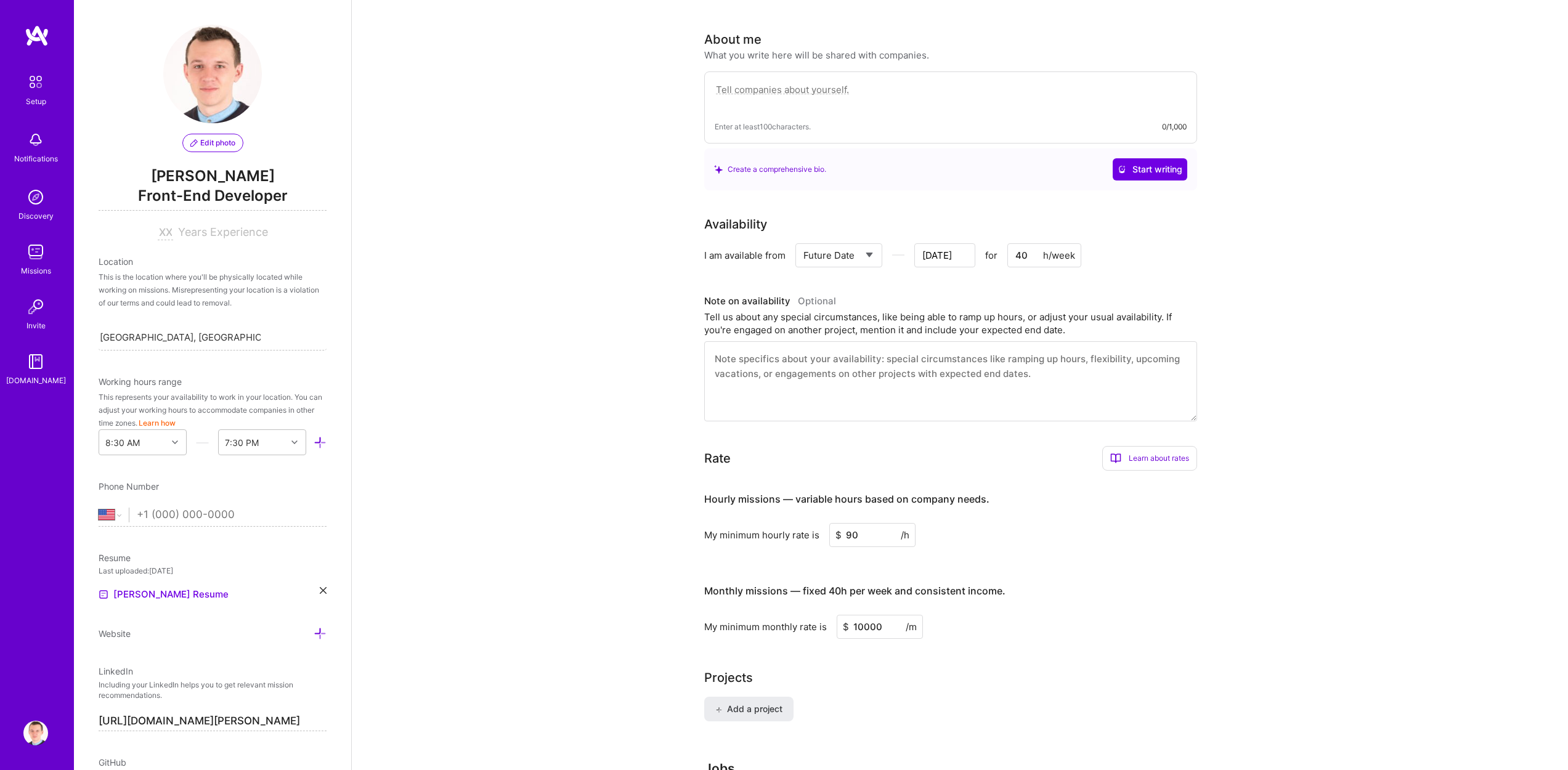
scroll to position [283, 0]
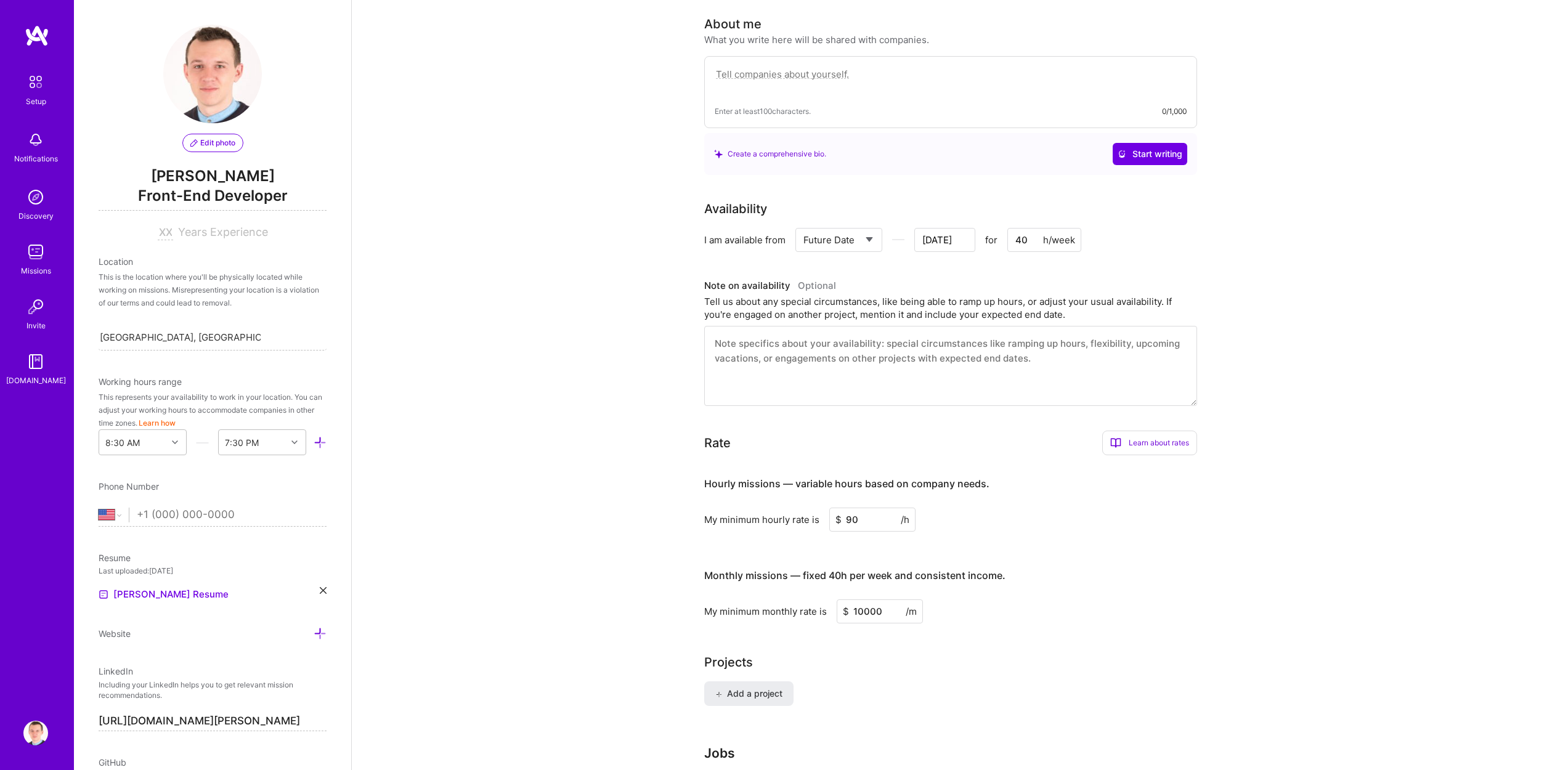
drag, startPoint x: 750, startPoint y: 328, endPoint x: 917, endPoint y: 340, distance: 167.4
click at [904, 338] on textarea at bounding box center [951, 366] width 493 height 80
click at [941, 345] on textarea at bounding box center [951, 366] width 493 height 80
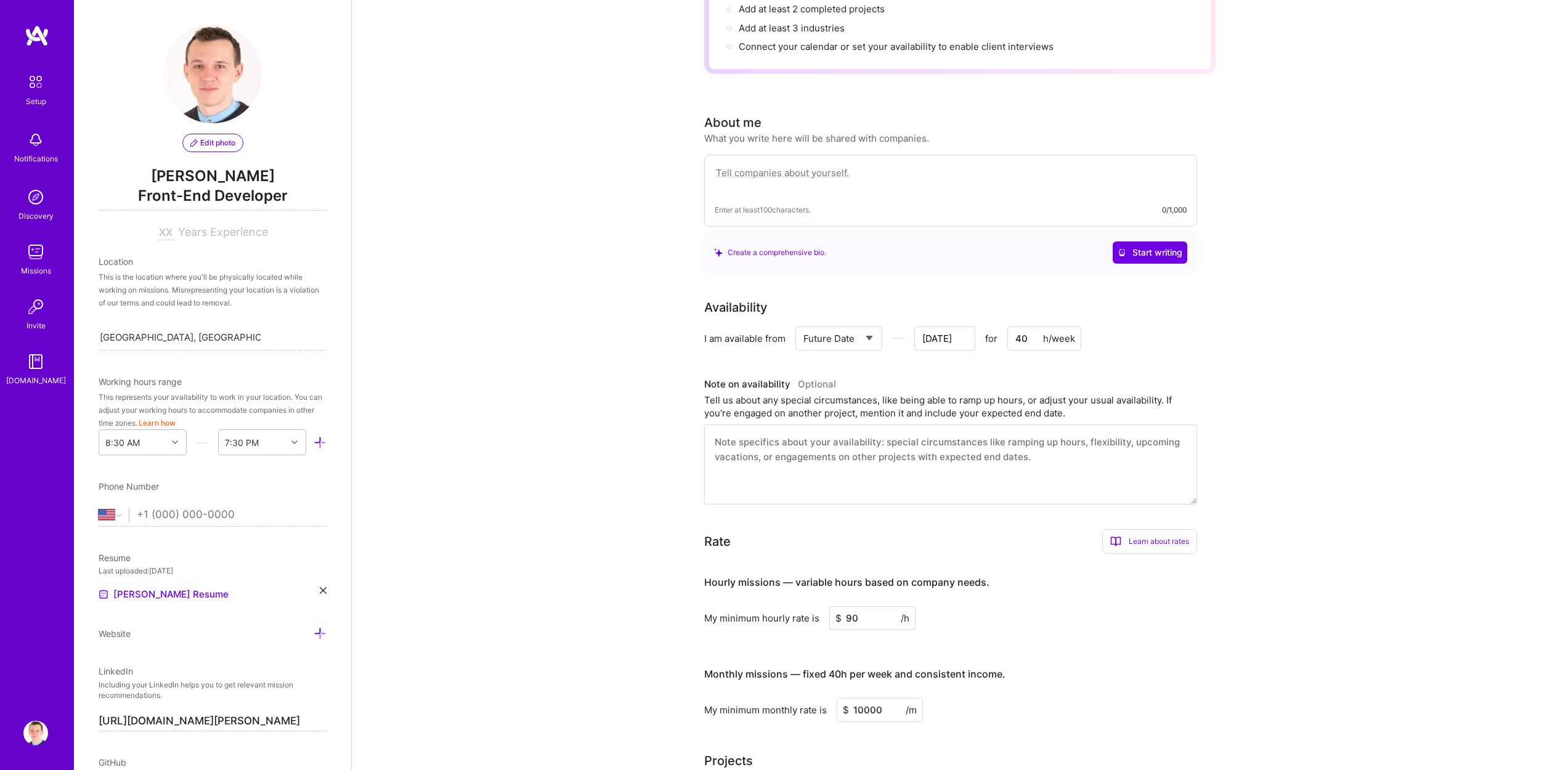
scroll to position [44, 0]
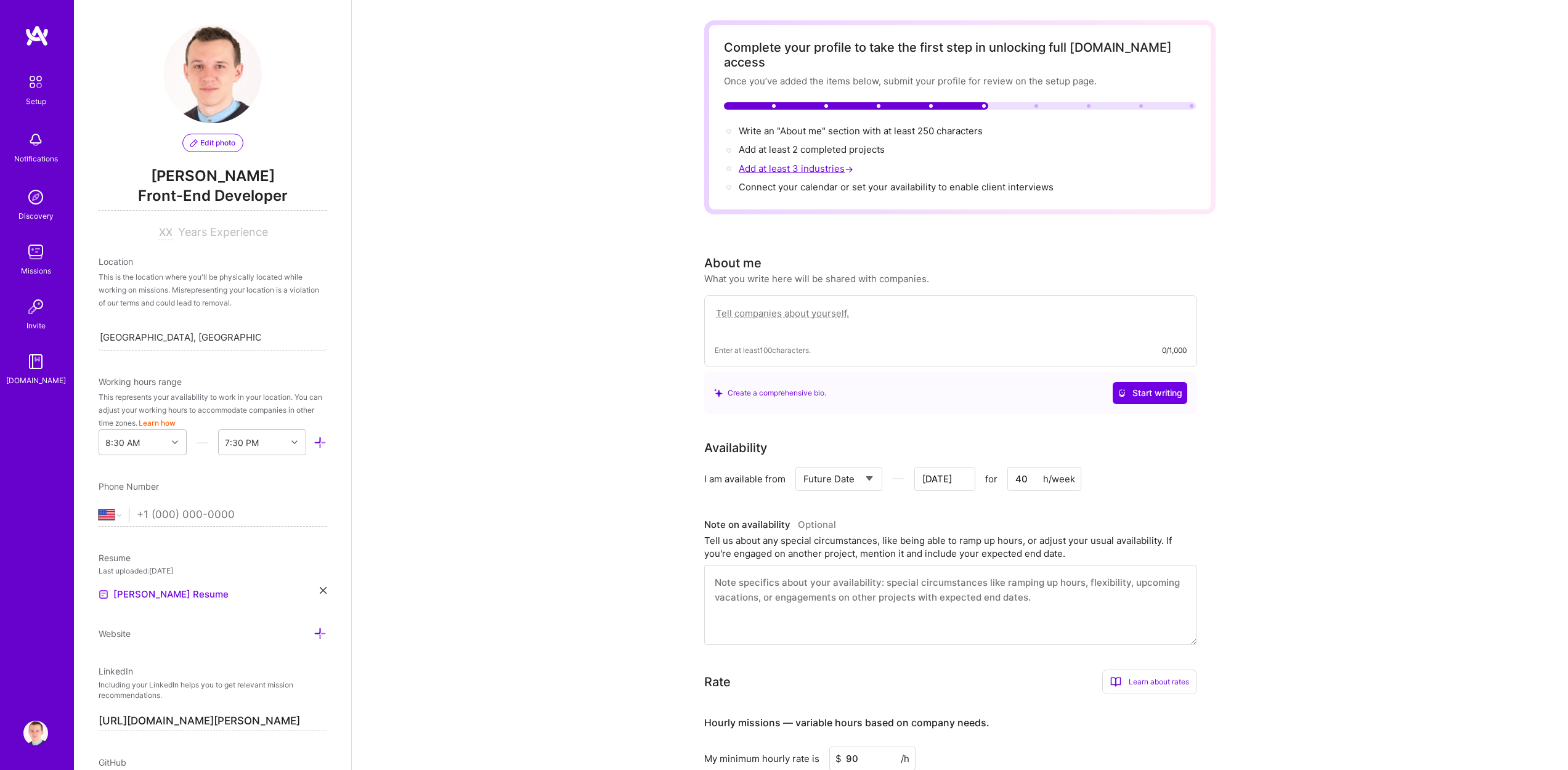
click at [803, 163] on span "Add at least 3 industries →" at bounding box center [797, 168] width 117 height 11
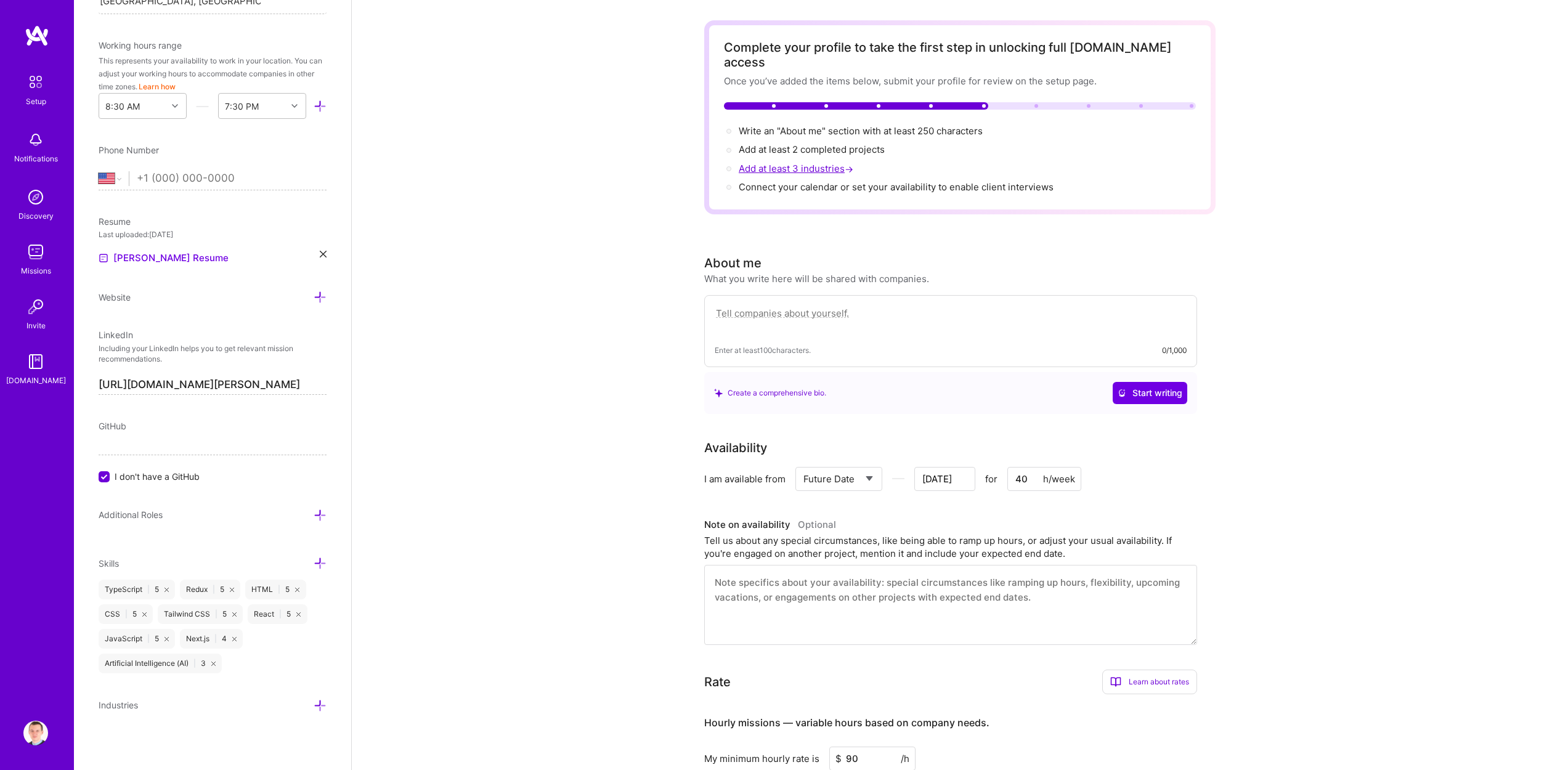
scroll to position [338, 0]
click at [320, 704] on div "Edit photo [PERSON_NAME] Front-End Developer Years Experience Location This is …" at bounding box center [213, 385] width 277 height 770
click at [315, 703] on icon at bounding box center [320, 704] width 13 height 13
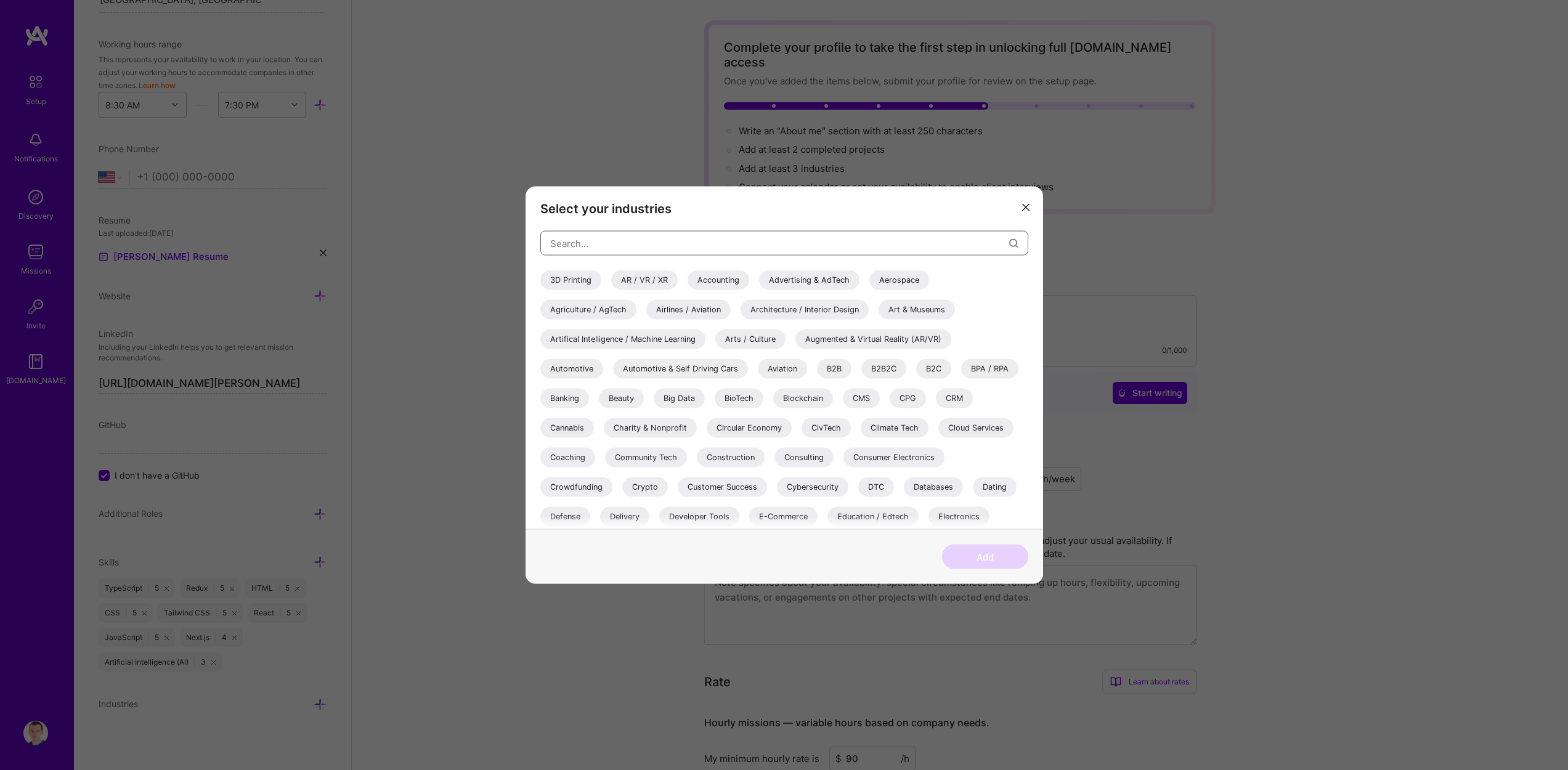
click at [633, 250] on input "modal" at bounding box center [780, 243] width 459 height 32
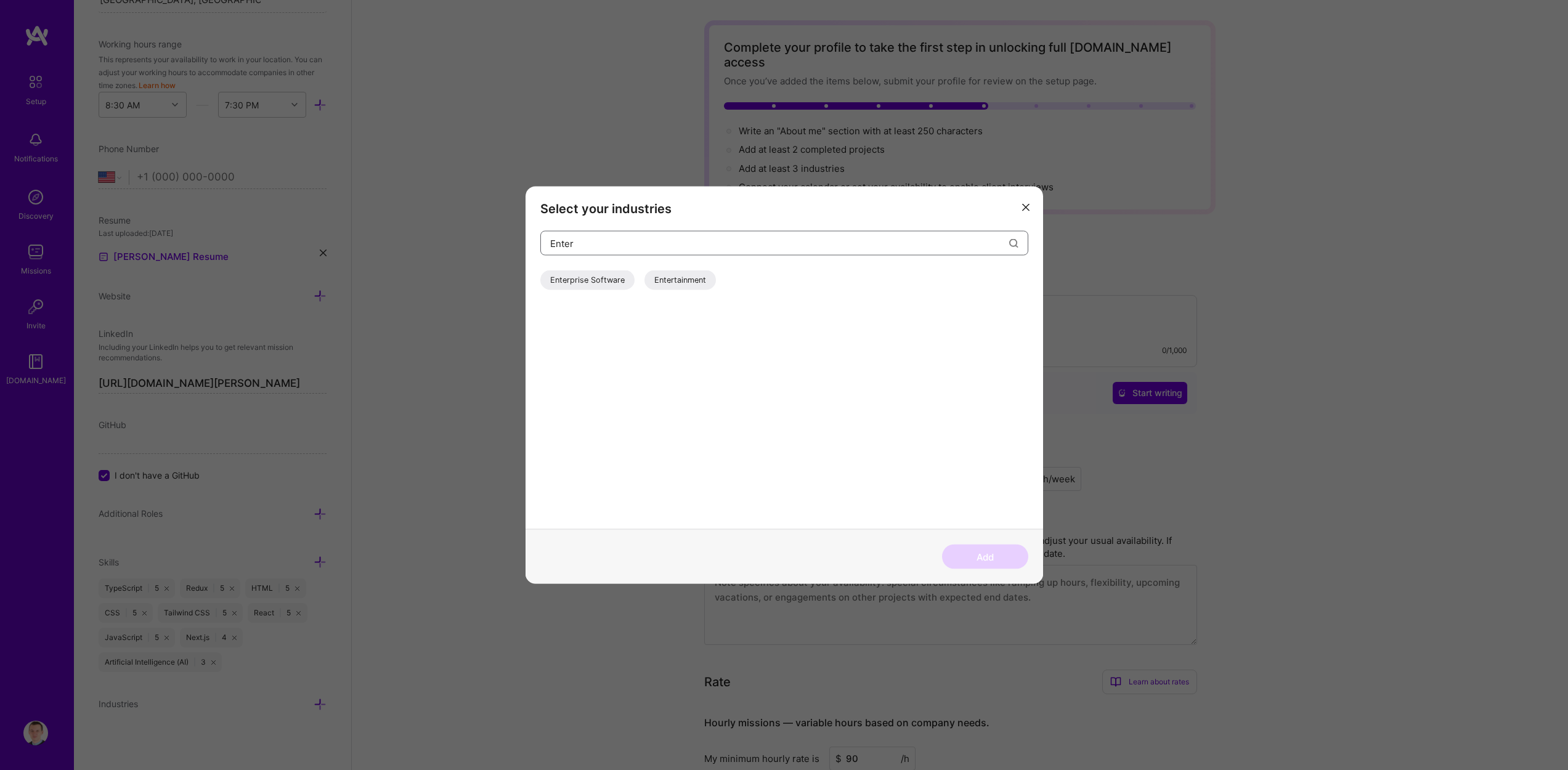
type input "Enter"
click at [665, 275] on div "Entertainment" at bounding box center [680, 280] width 72 height 20
click at [650, 245] on input "Enter" at bounding box center [780, 243] width 459 height 32
type input "SA"
click at [564, 283] on div "SaaS" at bounding box center [559, 280] width 38 height 20
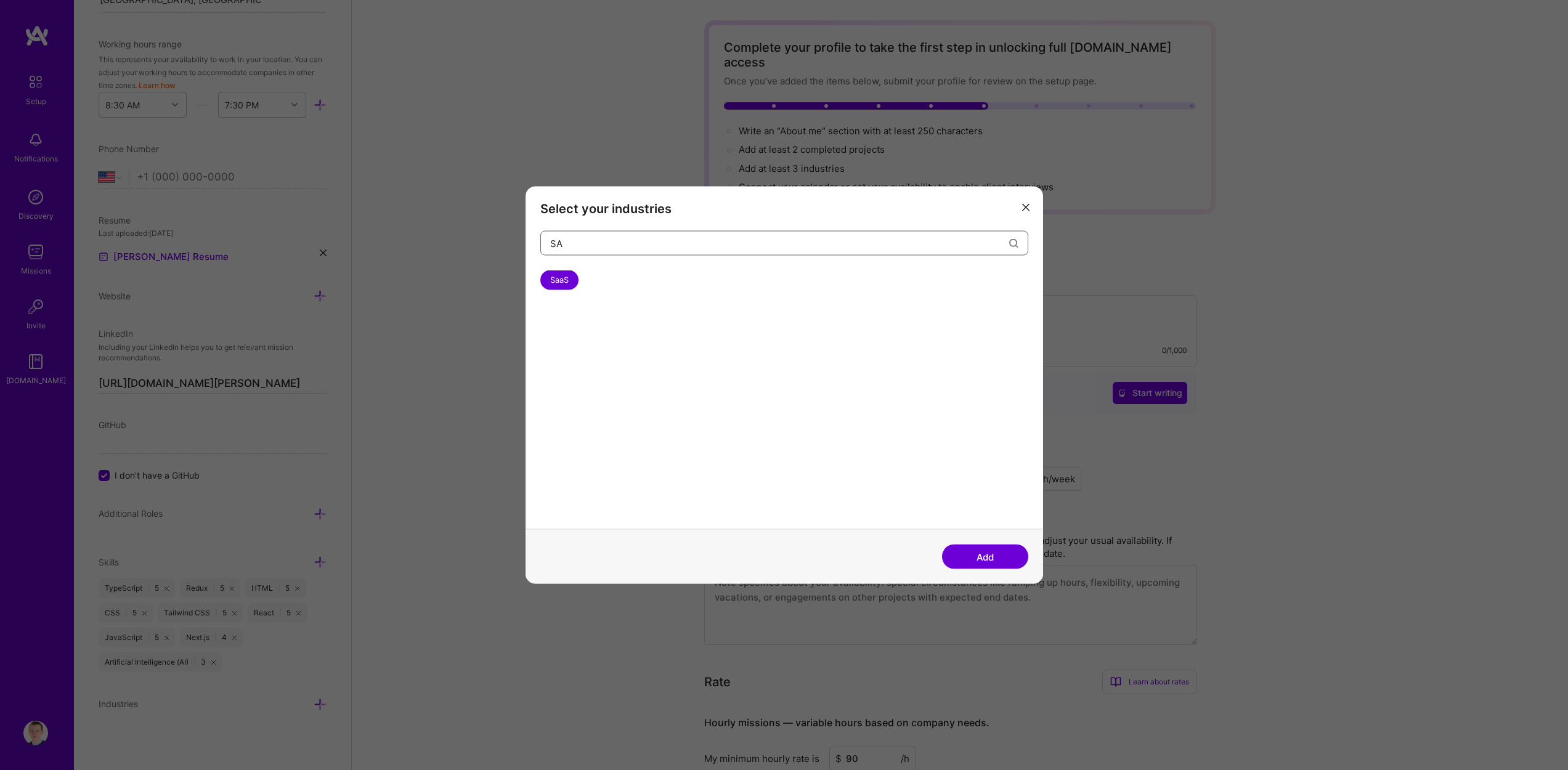
click at [638, 240] on input "SA" at bounding box center [780, 243] width 459 height 32
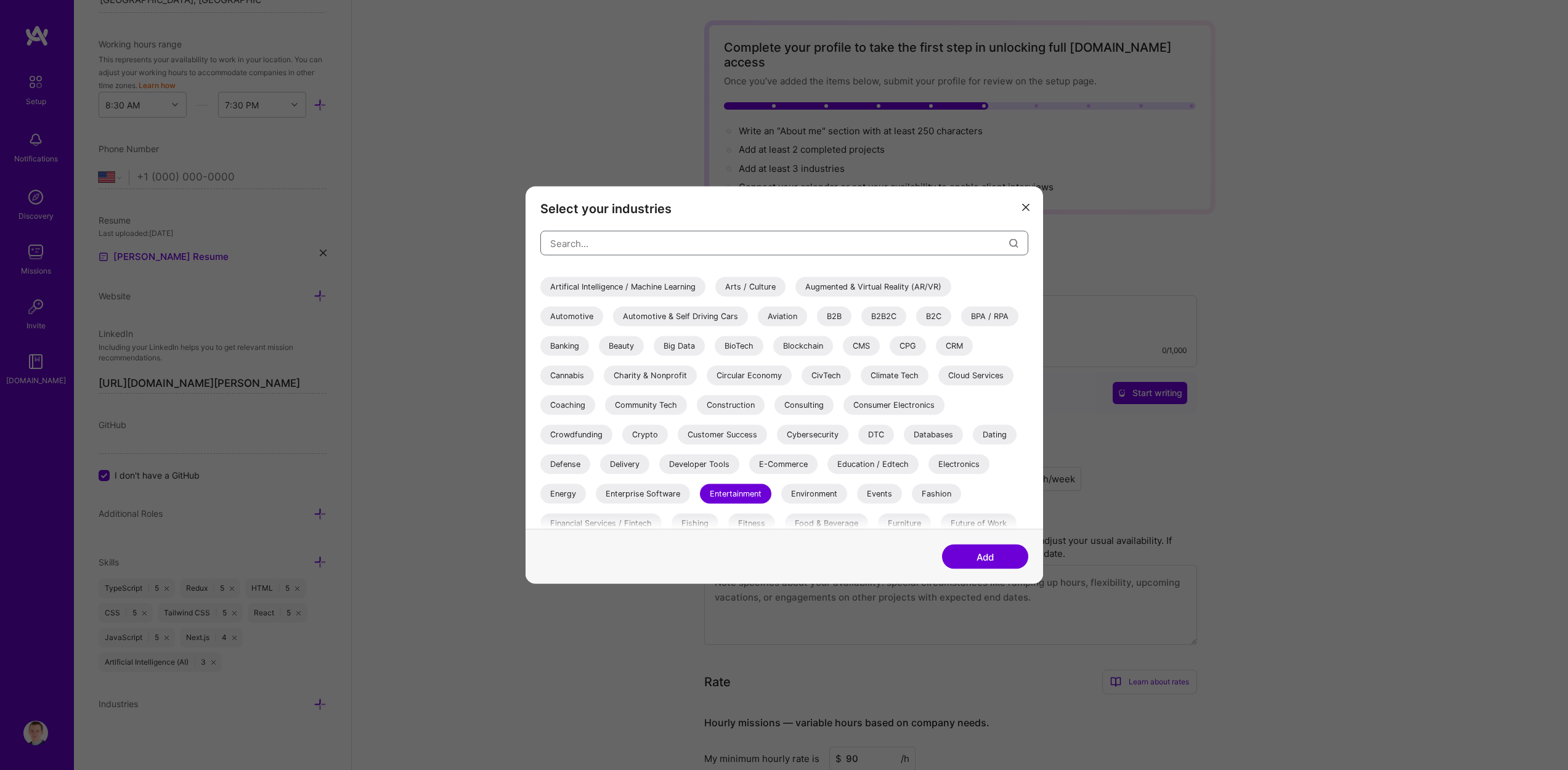
scroll to position [57, 0]
click at [787, 455] on div "E-Commerce" at bounding box center [783, 459] width 68 height 20
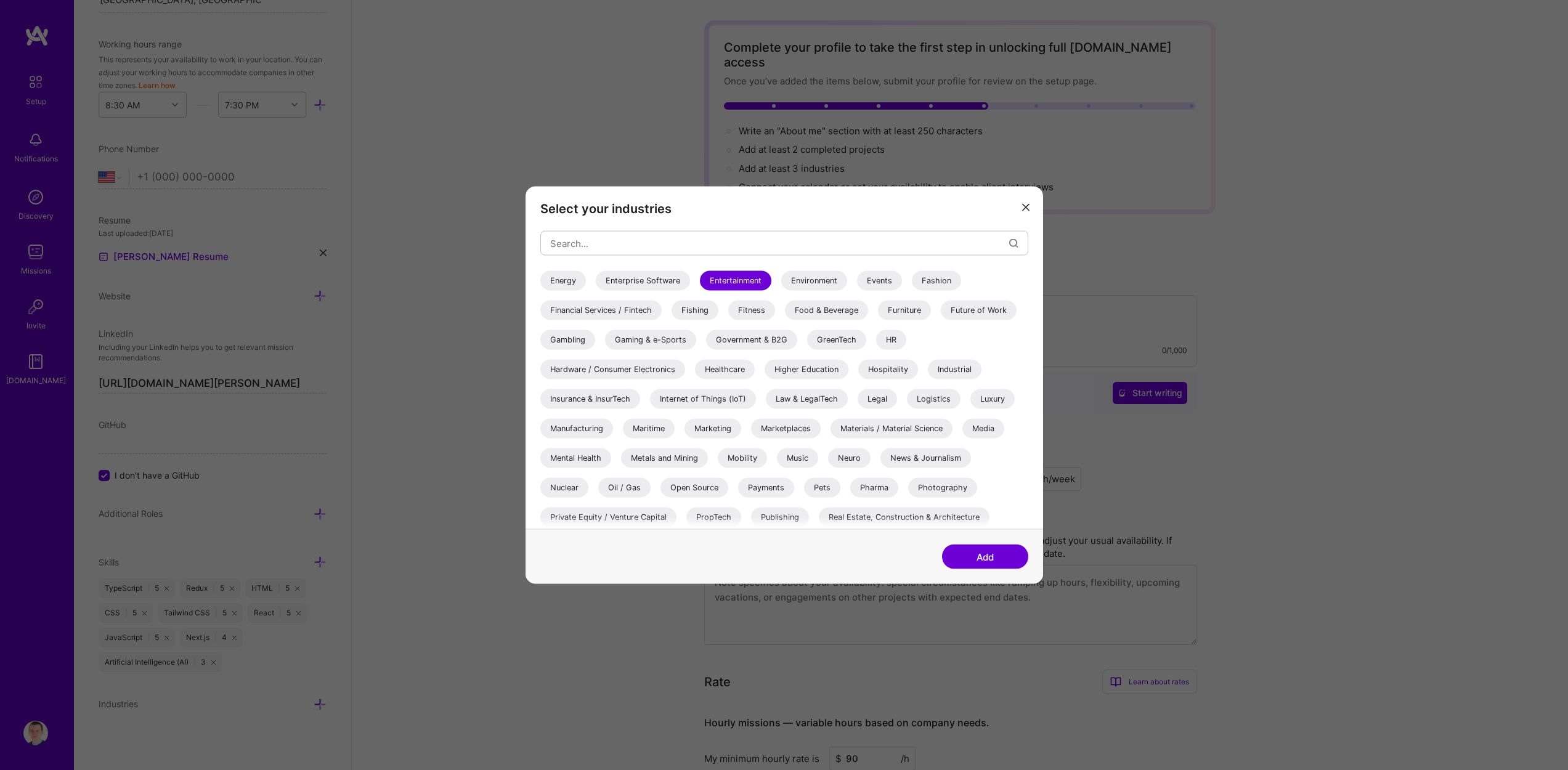
scroll to position [266, 0]
click at [996, 400] on div "Luxury" at bounding box center [992, 398] width 44 height 20
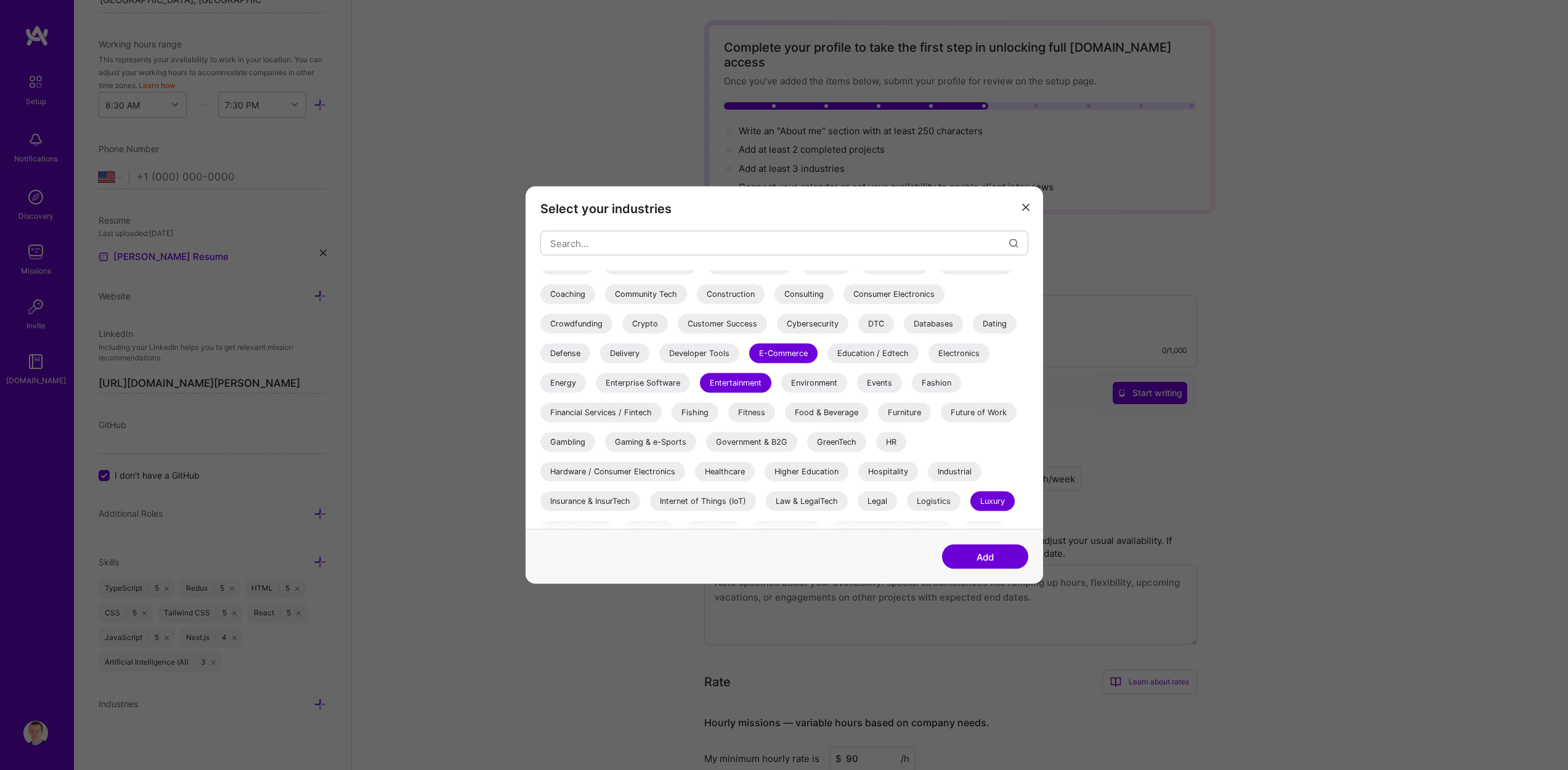
scroll to position [0, 0]
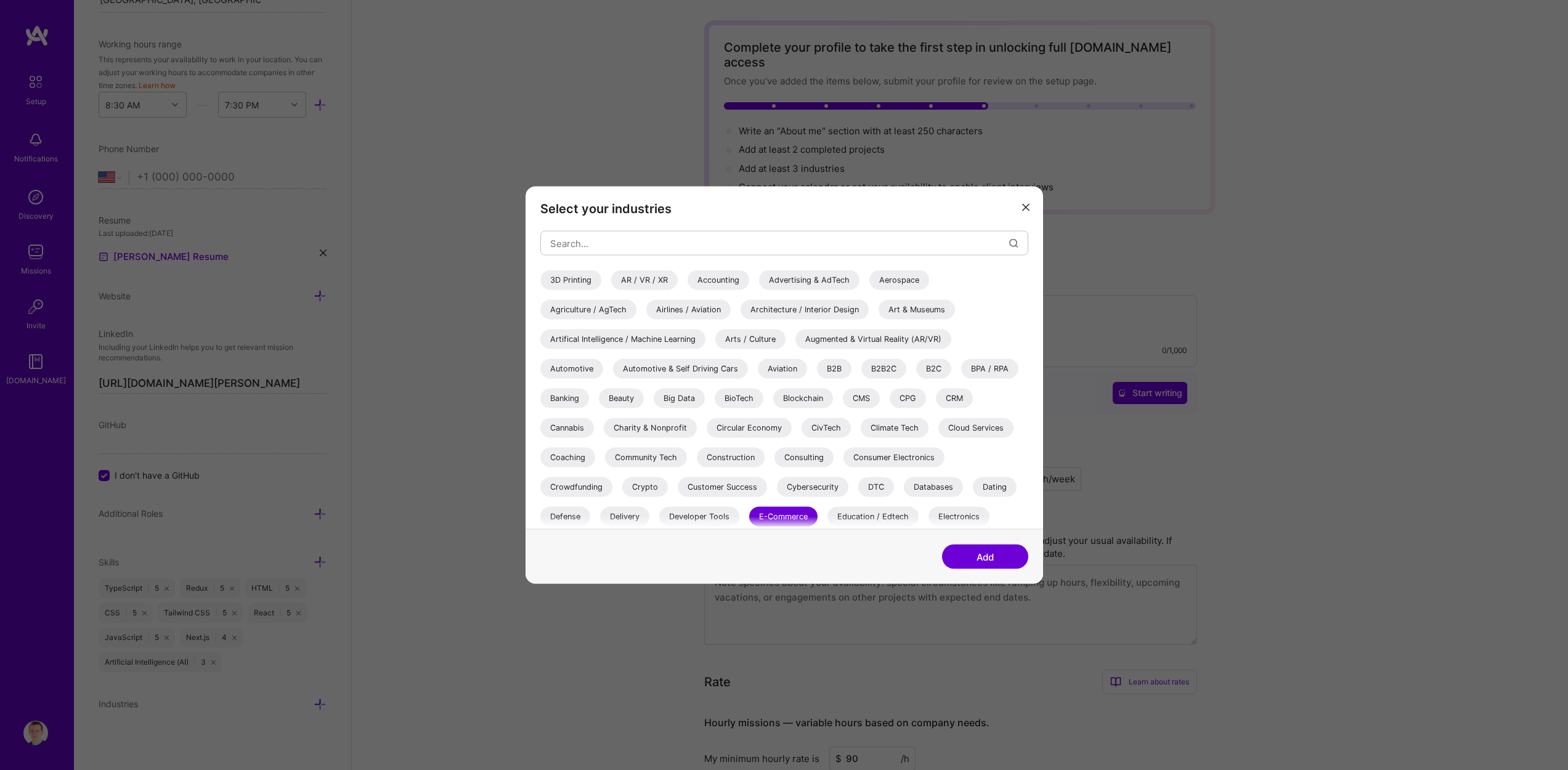
click at [985, 551] on button "Add" at bounding box center [985, 557] width 86 height 25
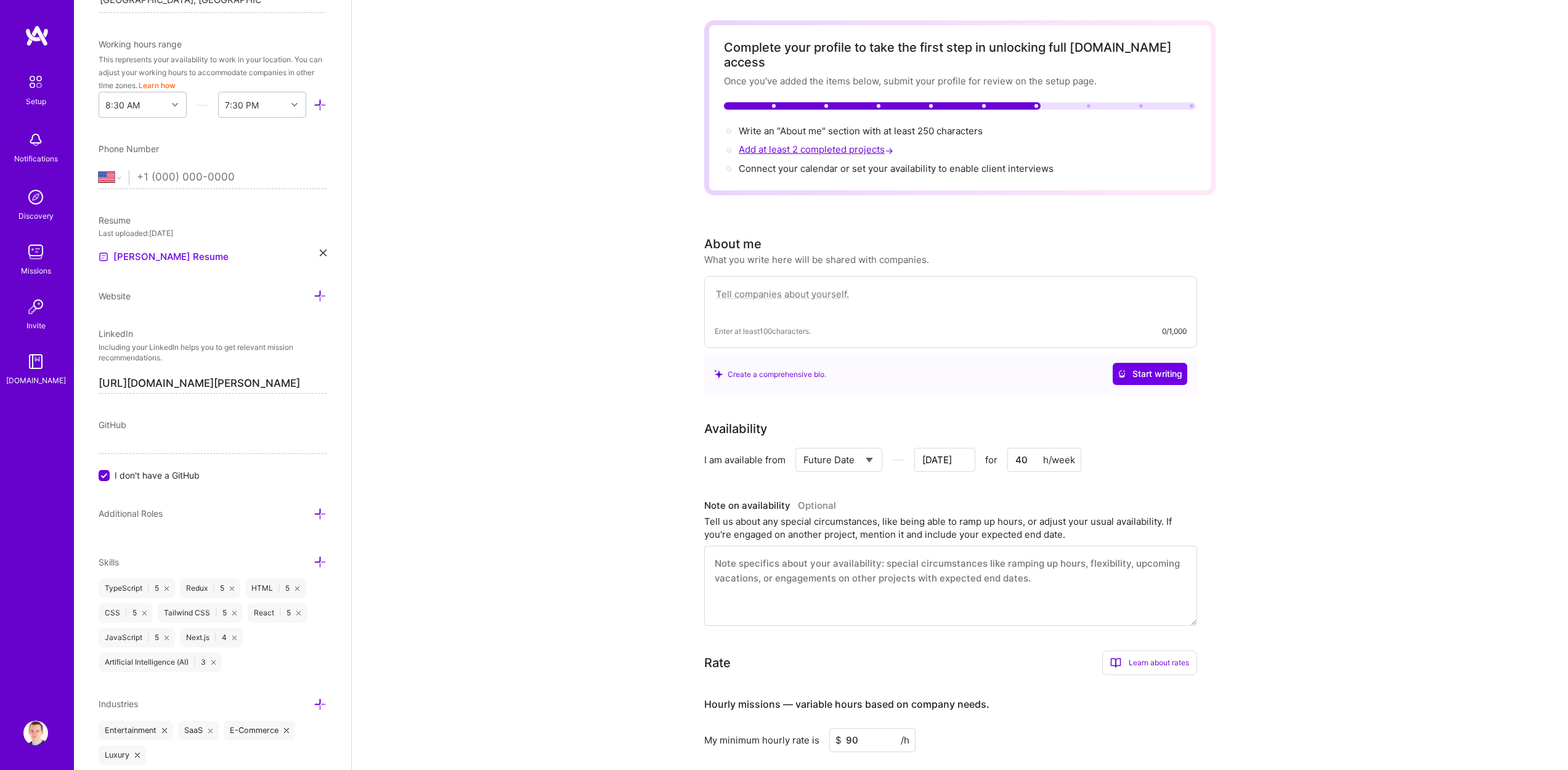
click at [793, 144] on span "Add at least 2 completed projects →" at bounding box center [817, 149] width 157 height 11
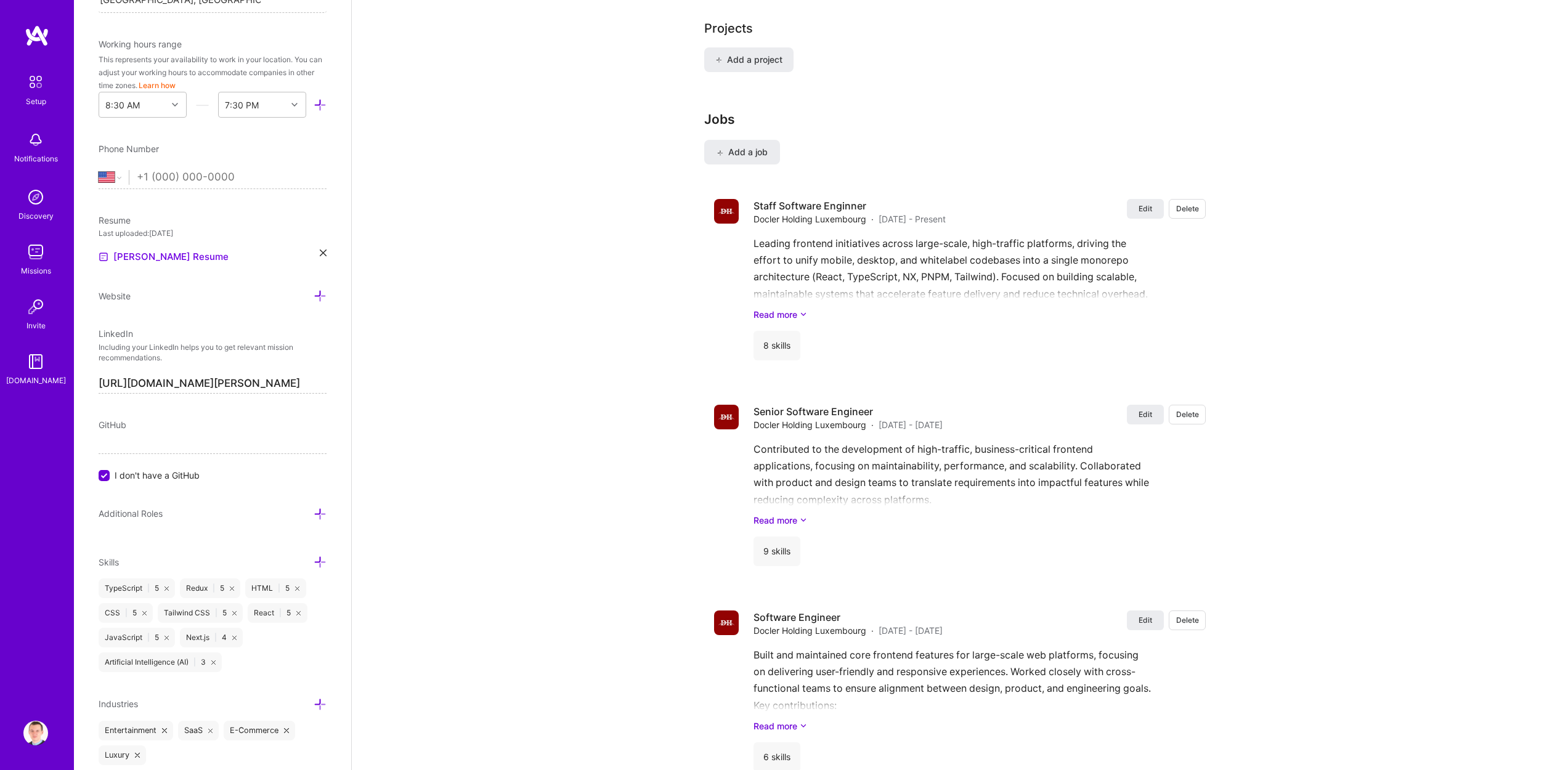
scroll to position [902, 0]
click at [728, 49] on span "Add a project" at bounding box center [749, 55] width 67 height 12
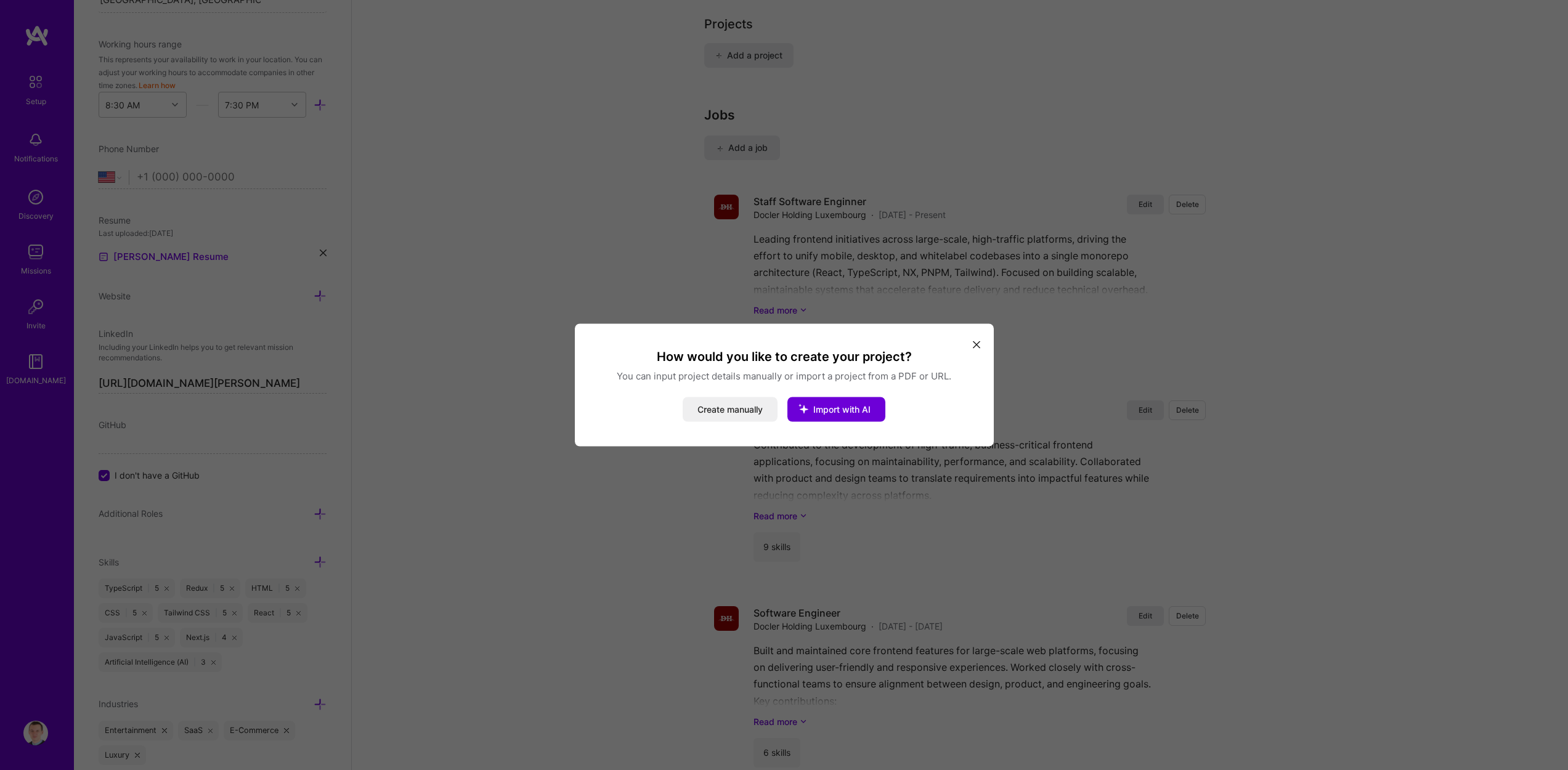
click at [976, 346] on icon "modal" at bounding box center [977, 344] width 8 height 8
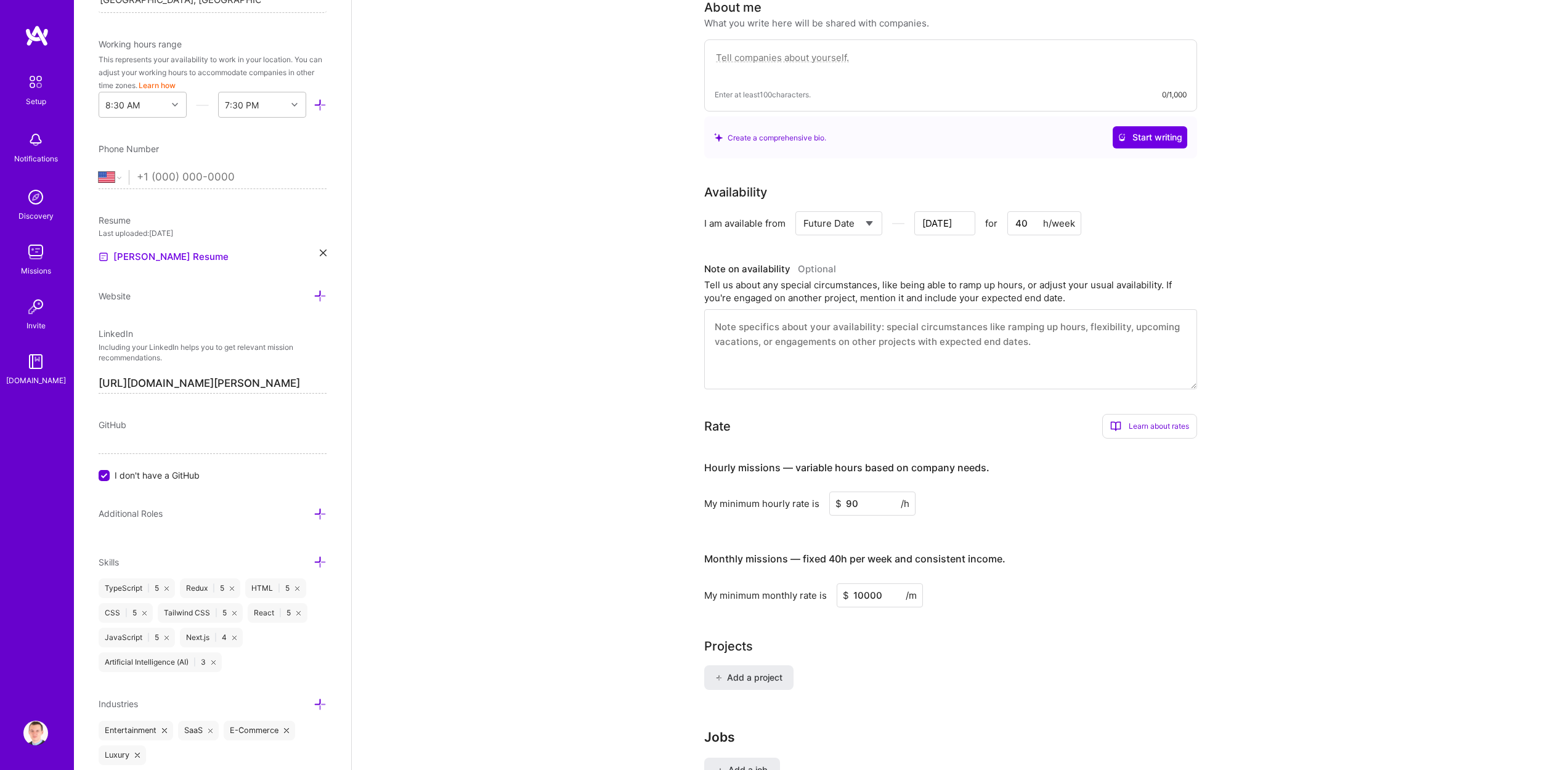
scroll to position [0, 0]
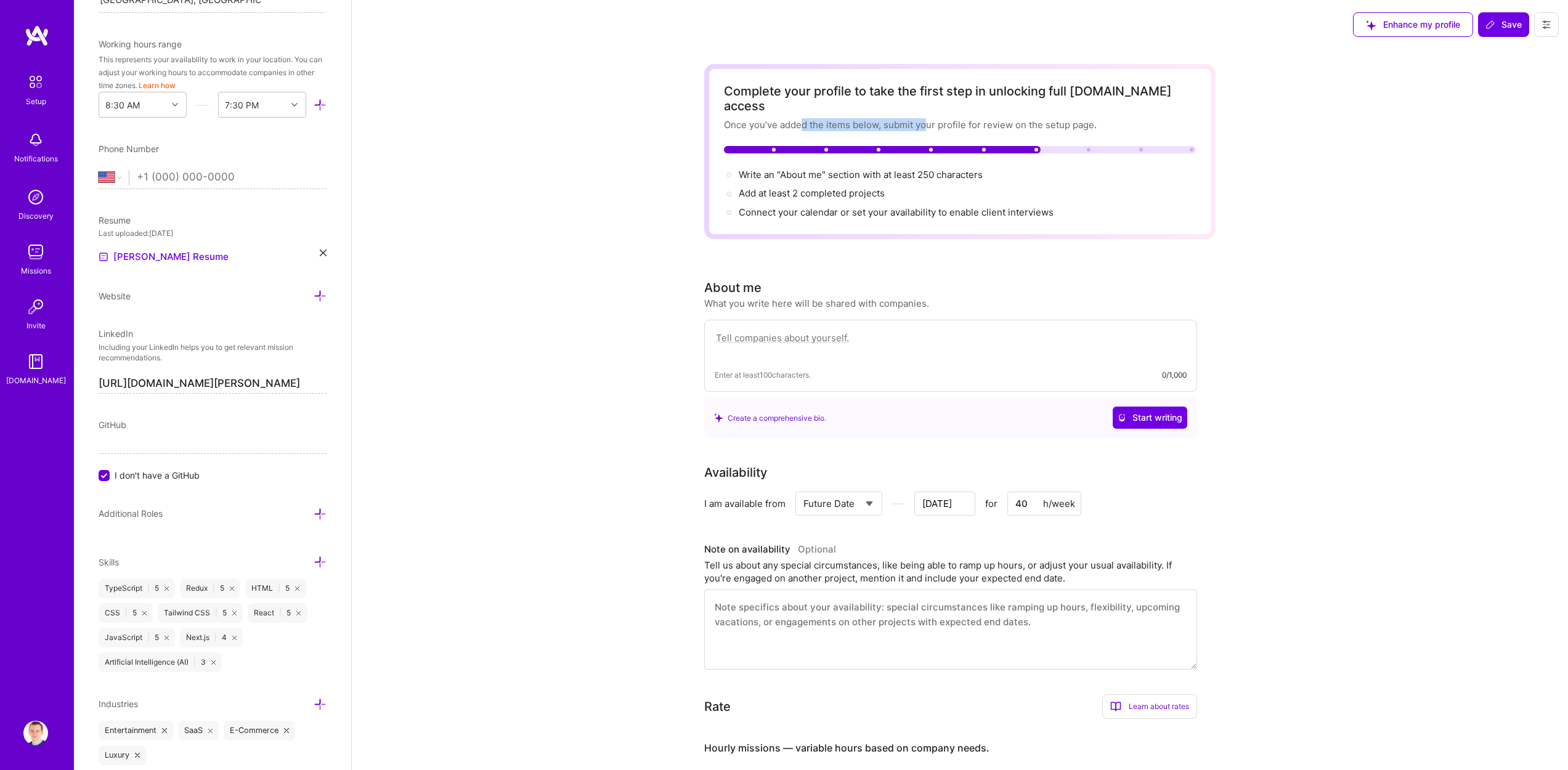
drag, startPoint x: 806, startPoint y: 109, endPoint x: 987, endPoint y: 104, distance: 181.1
click at [970, 118] on div "Once you’ve added the items below, submit your profile for review on the setup …" at bounding box center [959, 125] width 472 height 13
click at [1009, 102] on div "Complete your profile to take the first step in unlocking full [DOMAIN_NAME] ac…" at bounding box center [959, 151] width 472 height 136
drag, startPoint x: 980, startPoint y: 104, endPoint x: 1065, endPoint y: 104, distance: 85.0
click at [1044, 118] on div "Once you’ve added the items below, submit your profile for review on the setup …" at bounding box center [959, 125] width 472 height 13
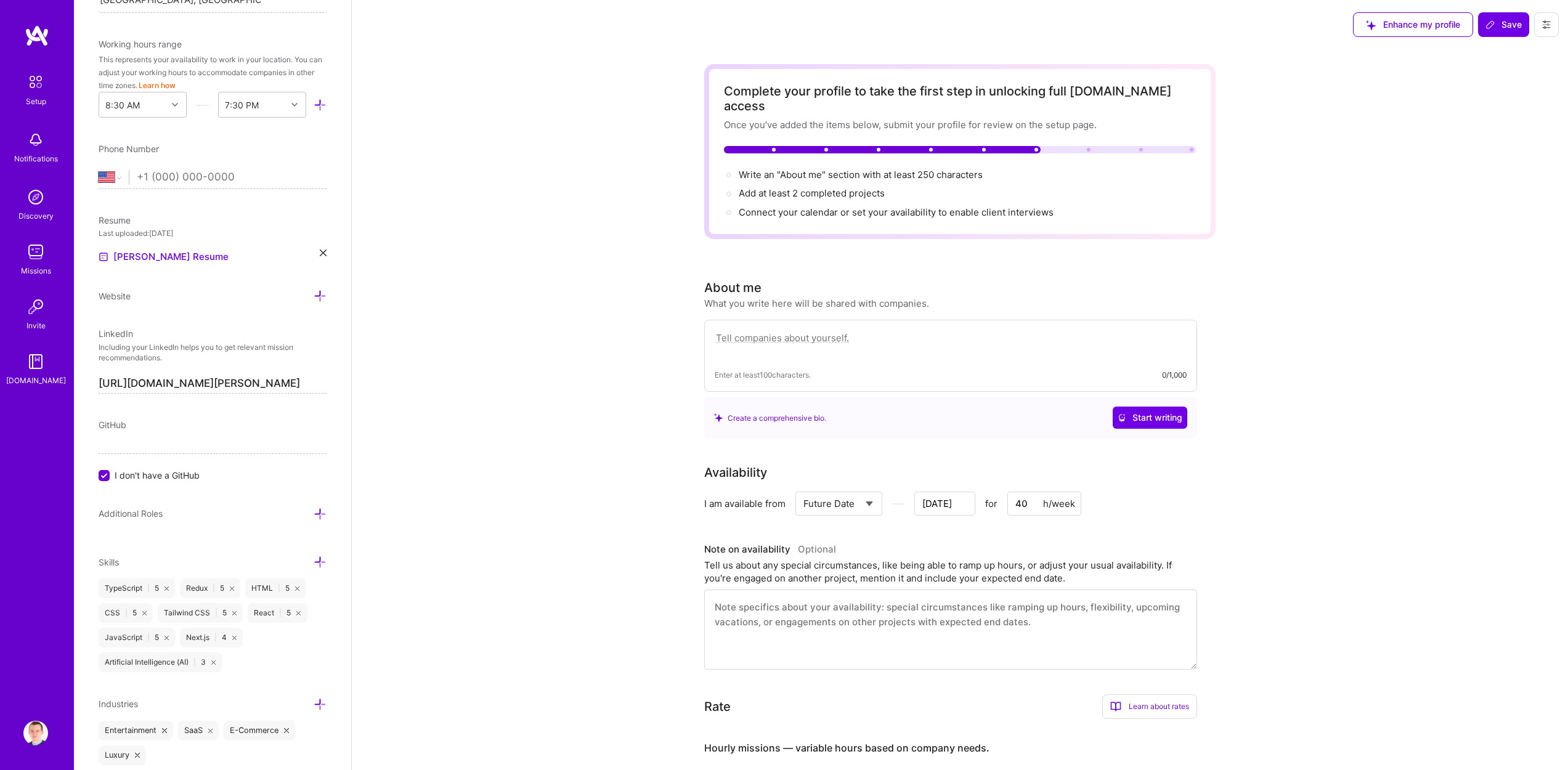
click at [1070, 118] on div "Once you’ve added the items below, submit your profile for review on the setup …" at bounding box center [959, 125] width 472 height 13
click at [838, 169] on span "Write an "About me" section with at least 250 characters →" at bounding box center [867, 175] width 258 height 11
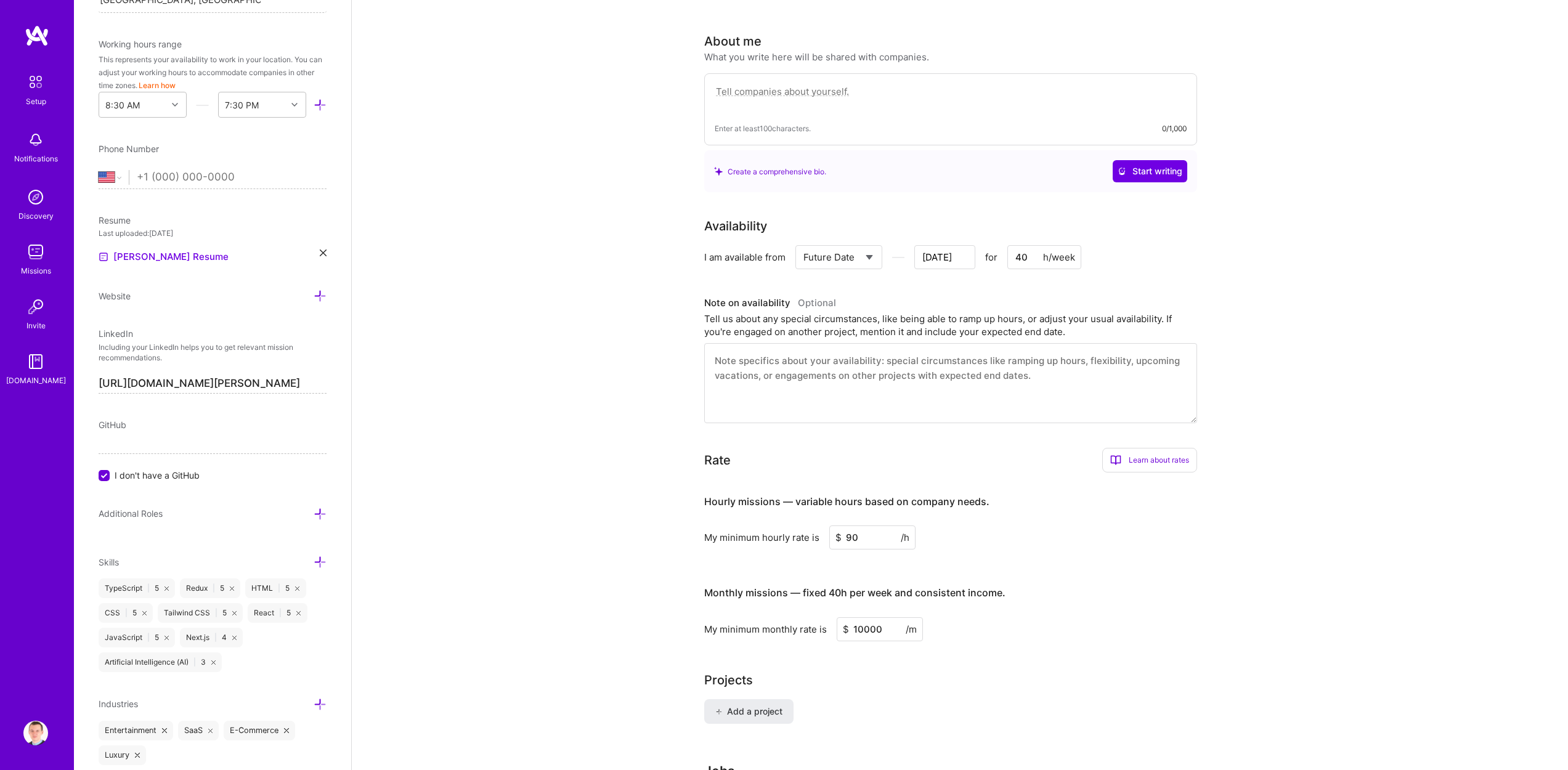
scroll to position [263, 0]
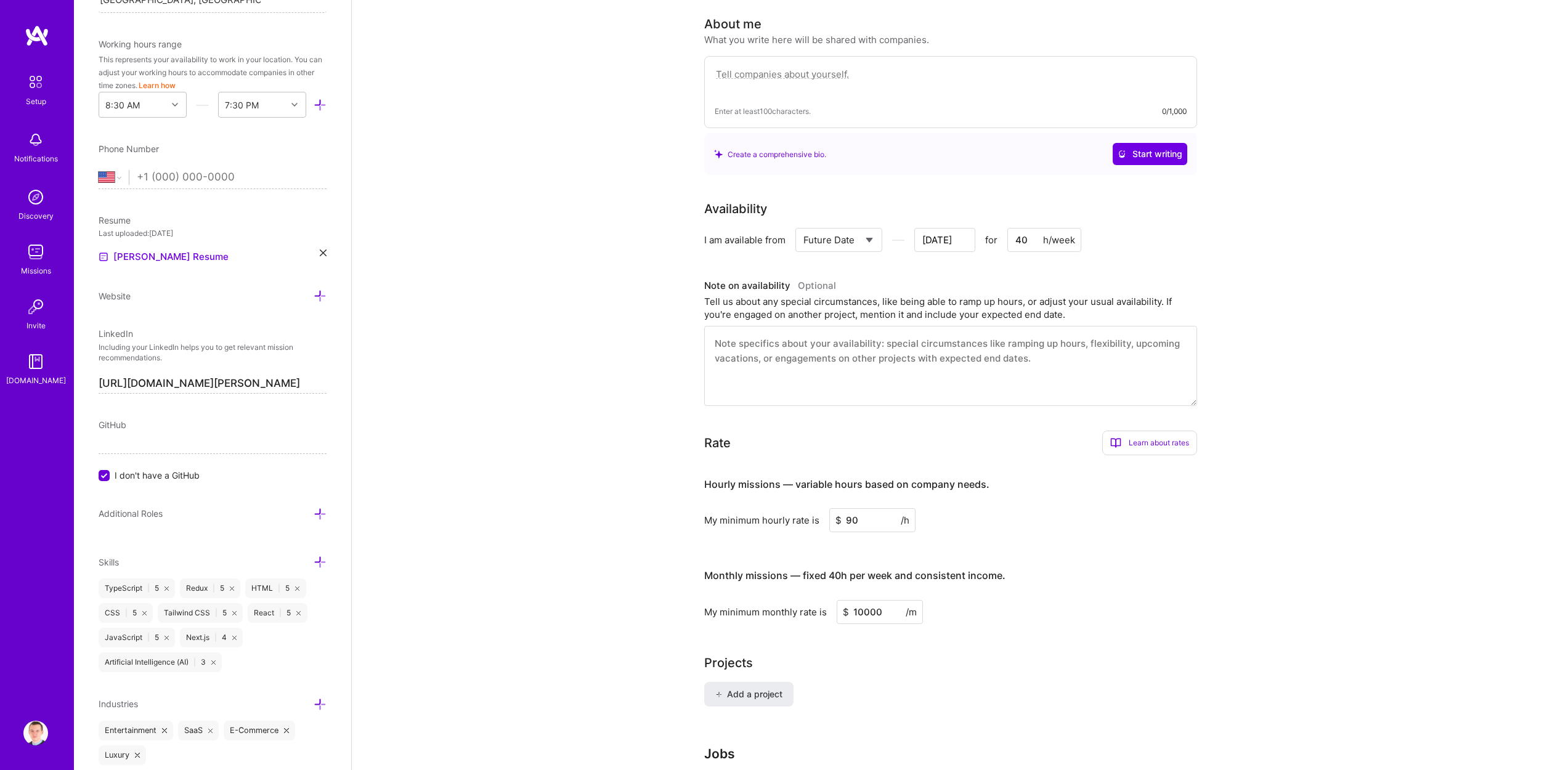
click at [833, 66] on textarea at bounding box center [950, 80] width 472 height 28
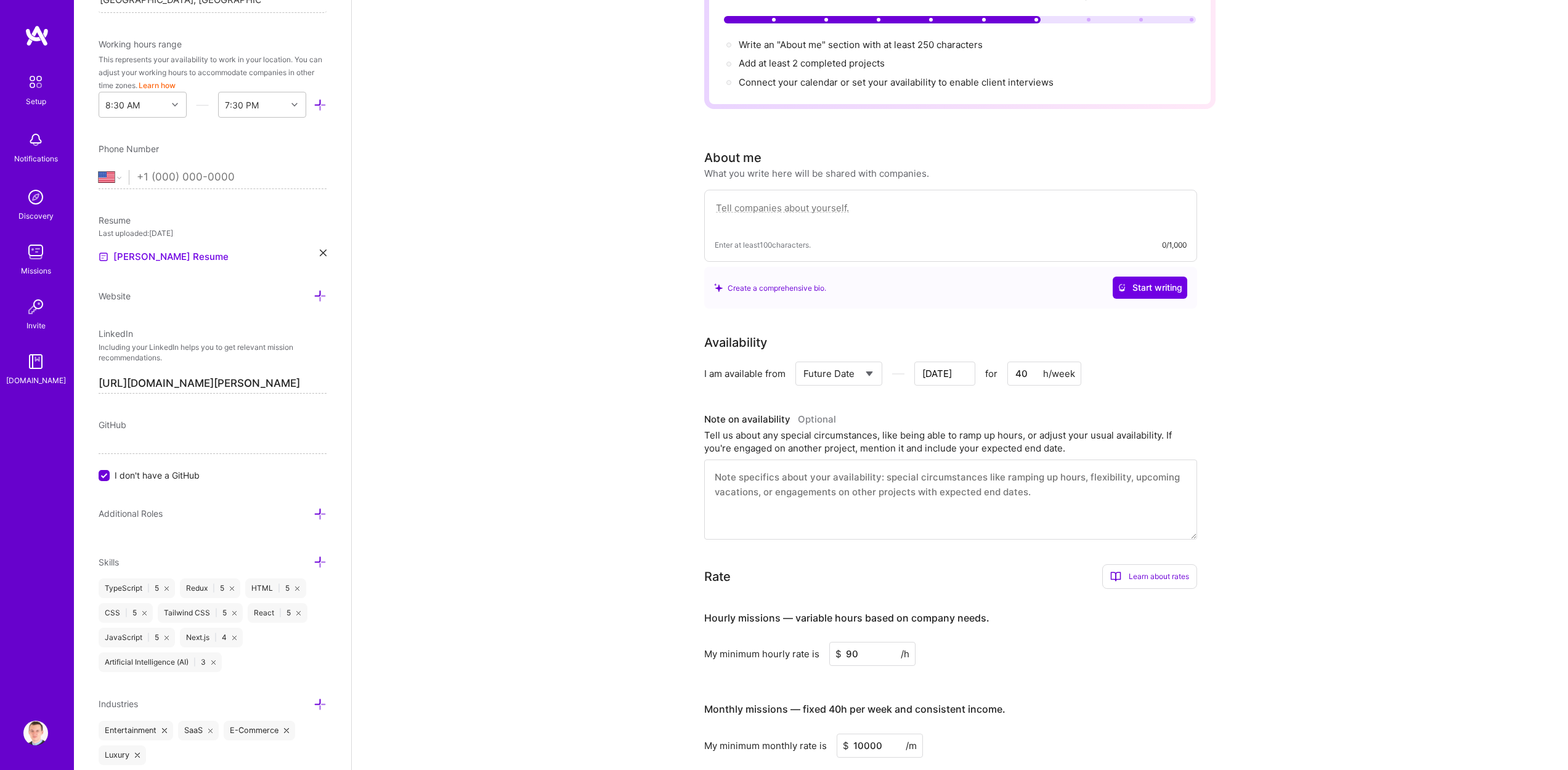
scroll to position [77, 0]
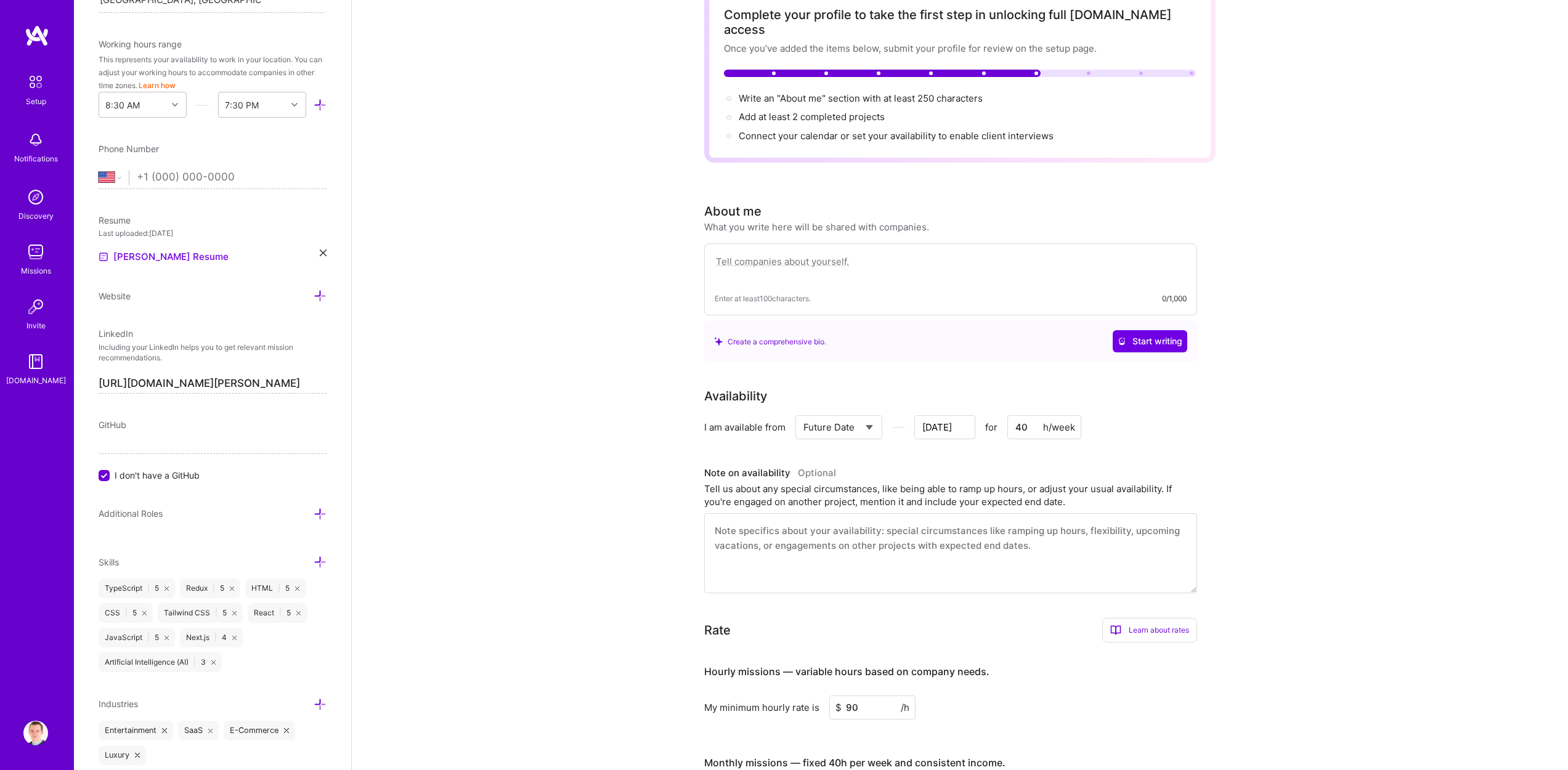
paste textarea "I’m a Staff Frontend Engineer based in [GEOGRAPHIC_DATA], [GEOGRAPHIC_DATA], wi…"
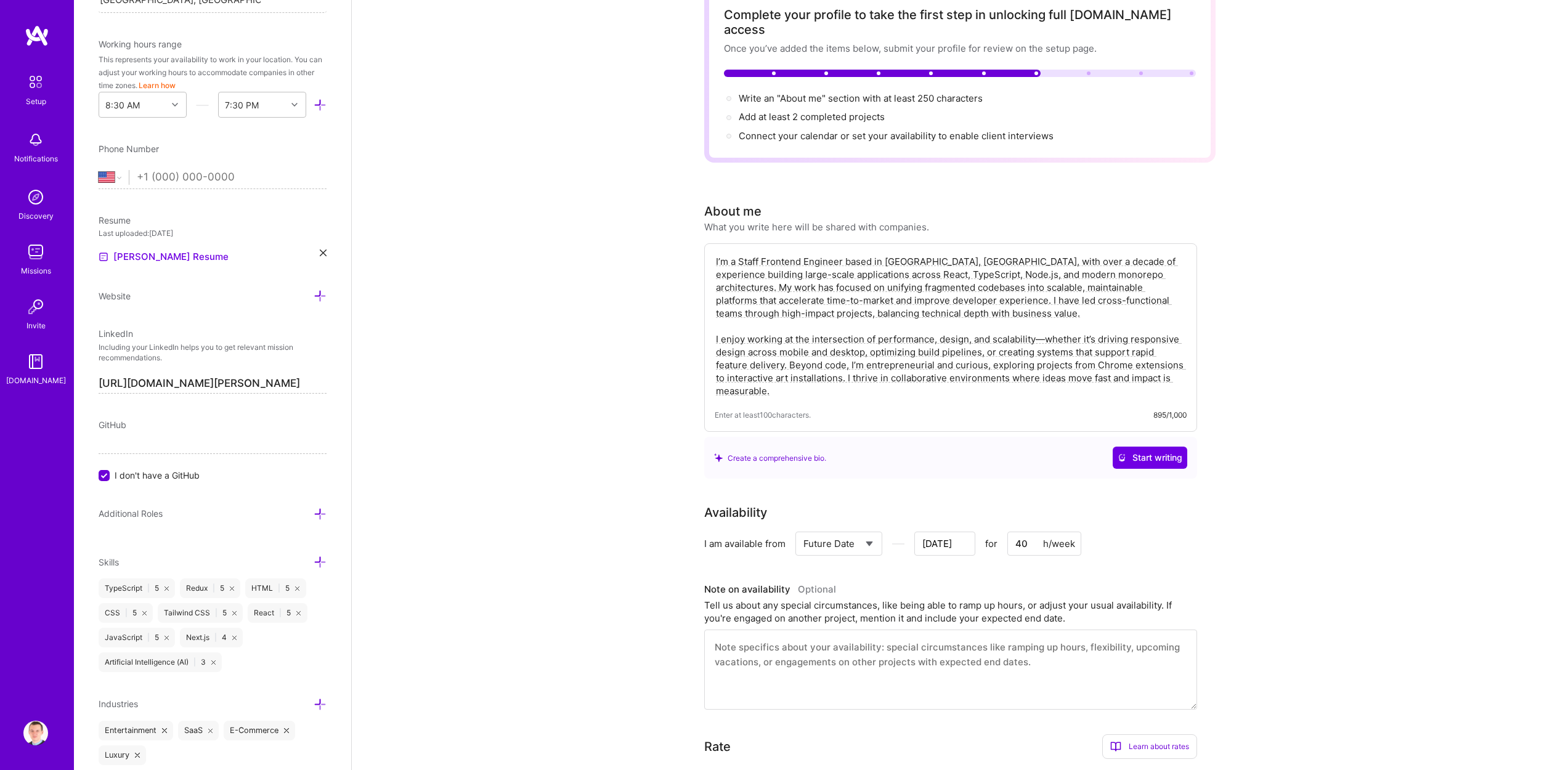
click at [907, 254] on textarea "I’m a Staff Frontend Engineer based in [GEOGRAPHIC_DATA], [GEOGRAPHIC_DATA], wi…" at bounding box center [950, 326] width 472 height 145
click at [902, 254] on textarea "I’m a Staff Frontend Engineer based in [GEOGRAPHIC_DATA], [GEOGRAPHIC_DATA], wi…" at bounding box center [950, 326] width 472 height 145
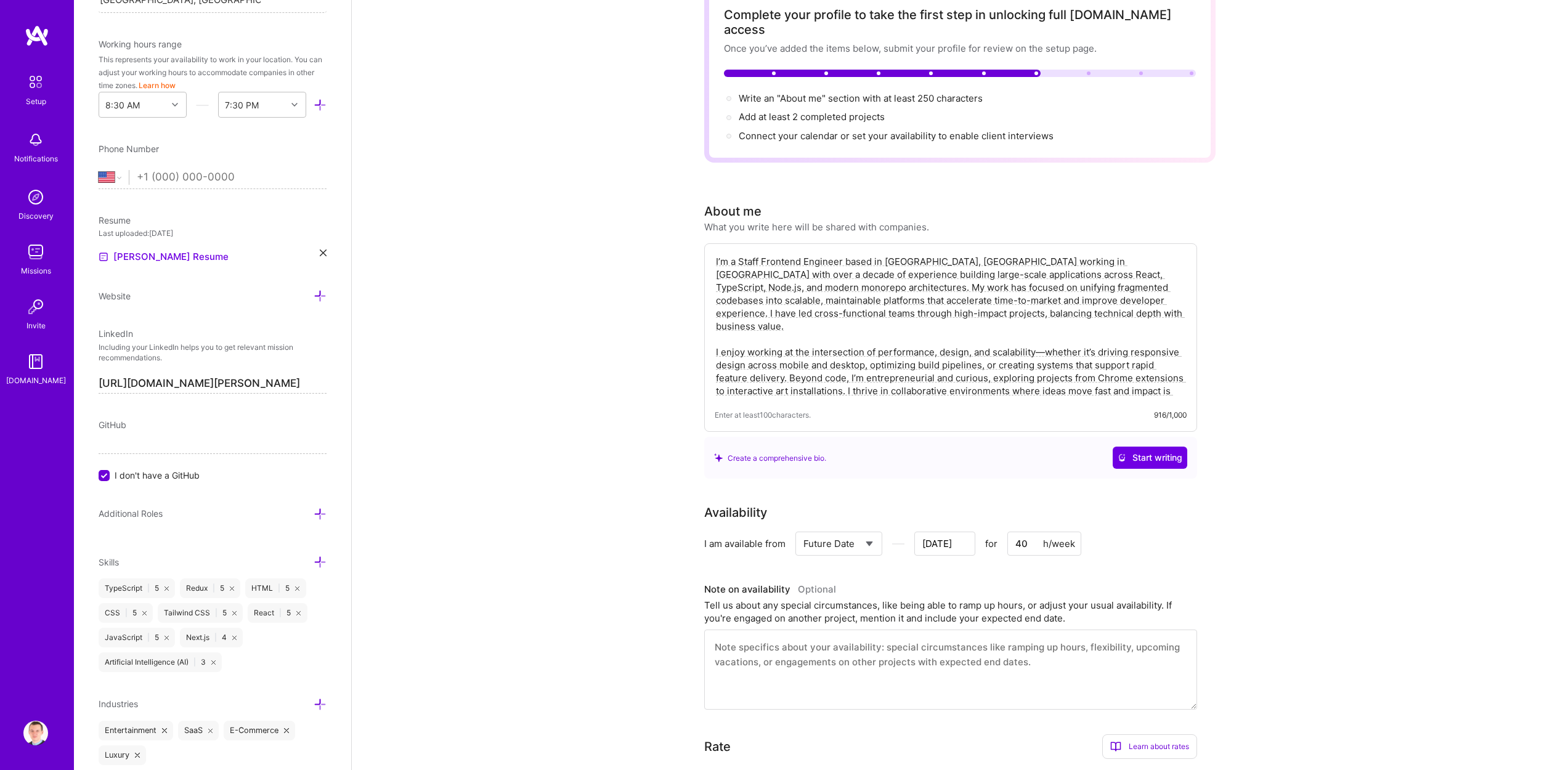
click at [997, 254] on textarea "I’m a Staff Frontend Engineer based in [GEOGRAPHIC_DATA], [GEOGRAPHIC_DATA] wor…" at bounding box center [950, 326] width 472 height 145
click at [959, 254] on textarea "I’m a Staff Frontend Engineer based in [GEOGRAPHIC_DATA], [GEOGRAPHIC_DATA] wor…" at bounding box center [950, 326] width 472 height 145
click at [951, 254] on textarea "I’m a Staff Frontend Engineer based in [GEOGRAPHIC_DATA], [GEOGRAPHIC_DATA] wor…" at bounding box center [950, 326] width 472 height 145
click at [996, 254] on textarea "I’m a Staff Frontend Engineer based in [GEOGRAPHIC_DATA], [GEOGRAPHIC_DATA] wor…" at bounding box center [950, 326] width 472 height 145
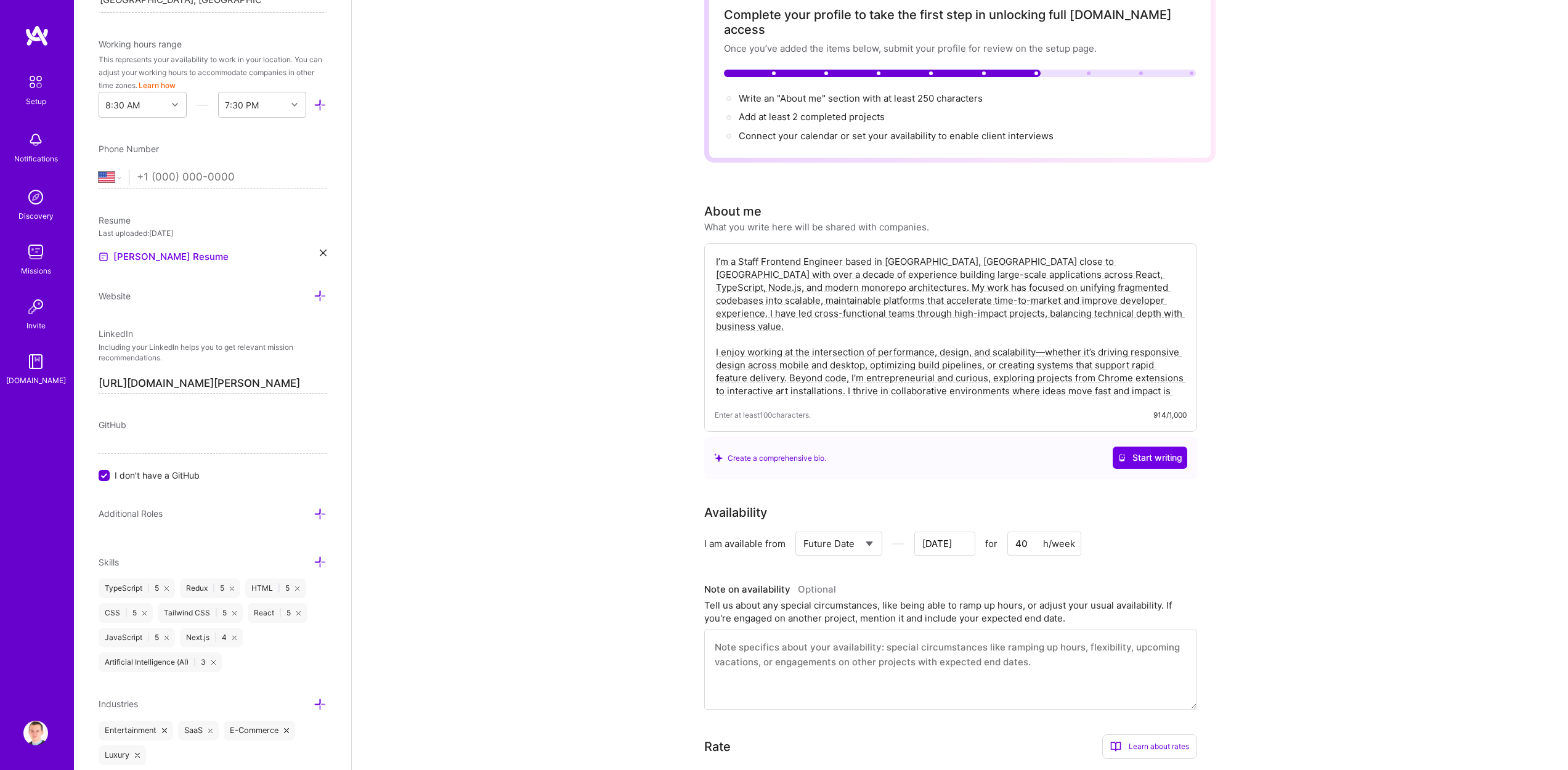
click at [772, 273] on textarea "I’m a Staff Frontend Engineer based in [GEOGRAPHIC_DATA], [GEOGRAPHIC_DATA] clo…" at bounding box center [950, 326] width 472 height 145
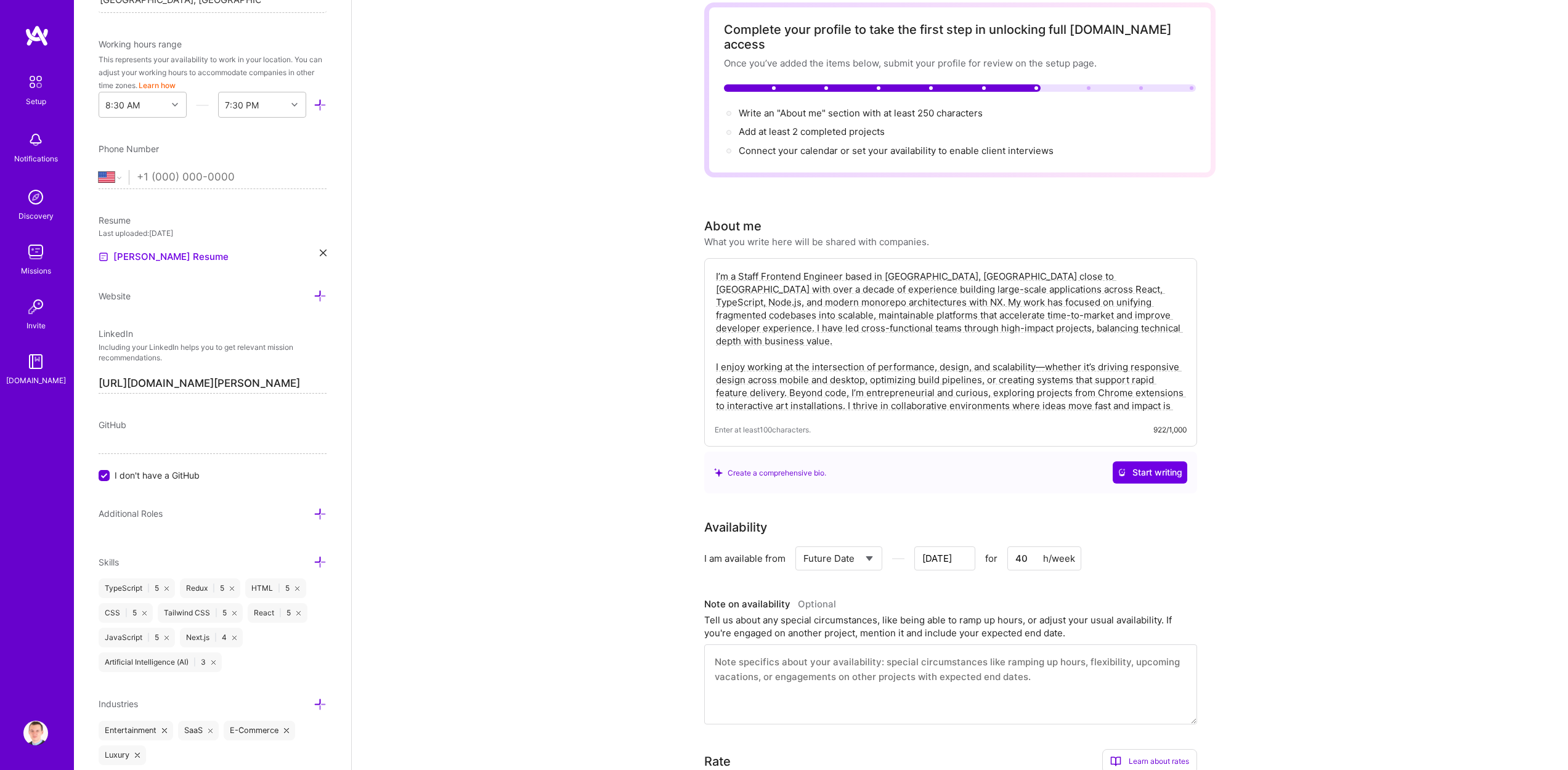
scroll to position [0, 0]
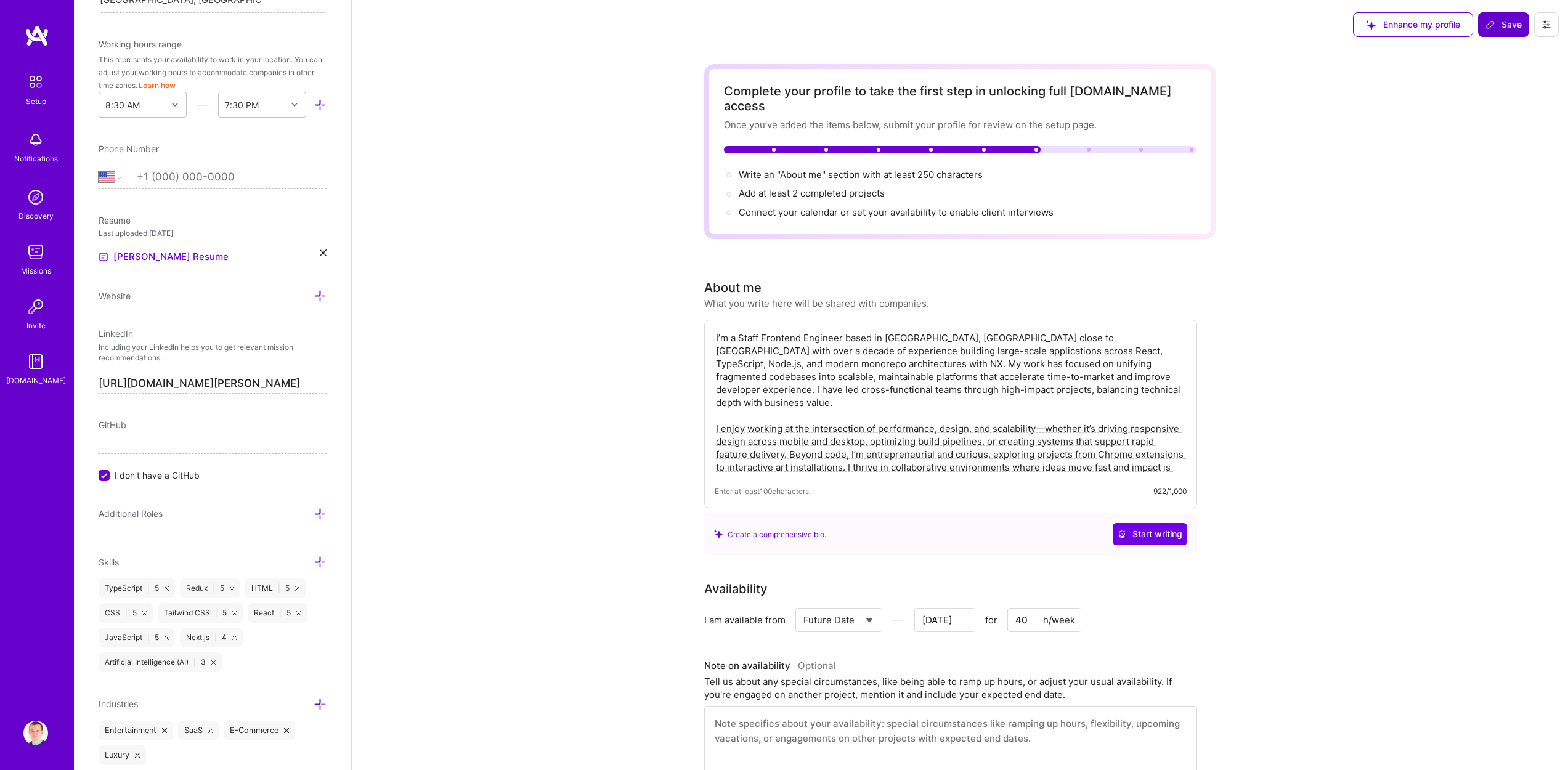
type textarea "I’m a Staff Frontend Engineer based in [GEOGRAPHIC_DATA], [GEOGRAPHIC_DATA] clo…"
click at [1506, 12] on button "Save" at bounding box center [1503, 24] width 51 height 25
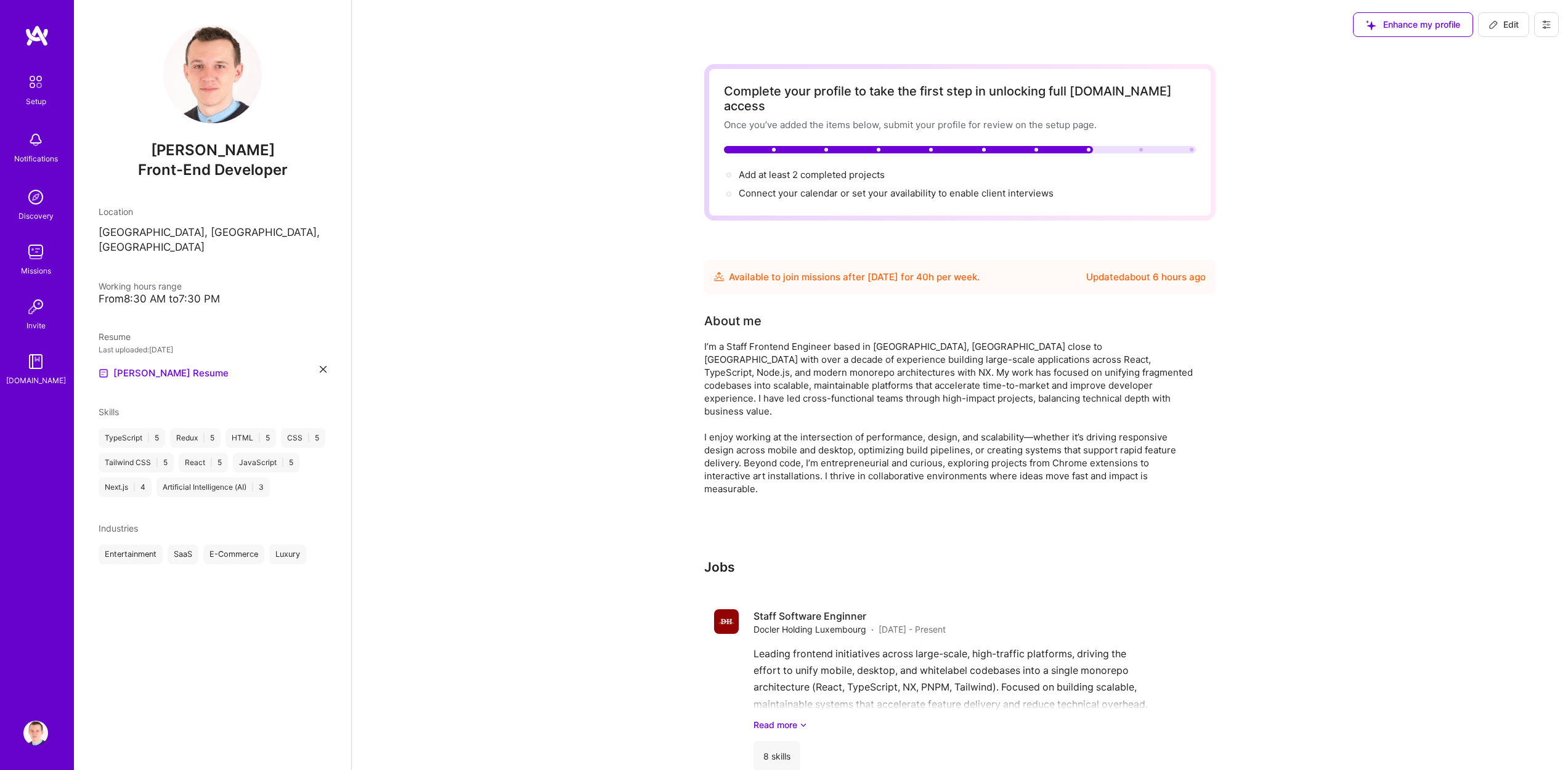
drag, startPoint x: 765, startPoint y: 257, endPoint x: 923, endPoint y: 260, distance: 158.0
click at [866, 270] on div "Available to join missions after [DATE] for 40 h per week ." at bounding box center [854, 277] width 251 height 15
click at [923, 270] on div "Available to join missions after [DATE] for 40 h per week ." at bounding box center [854, 277] width 251 height 15
drag, startPoint x: 799, startPoint y: 265, endPoint x: 894, endPoint y: 261, distance: 95.1
click at [873, 270] on div "Available to join missions after [DATE] for 40 h per week ." at bounding box center [854, 277] width 251 height 15
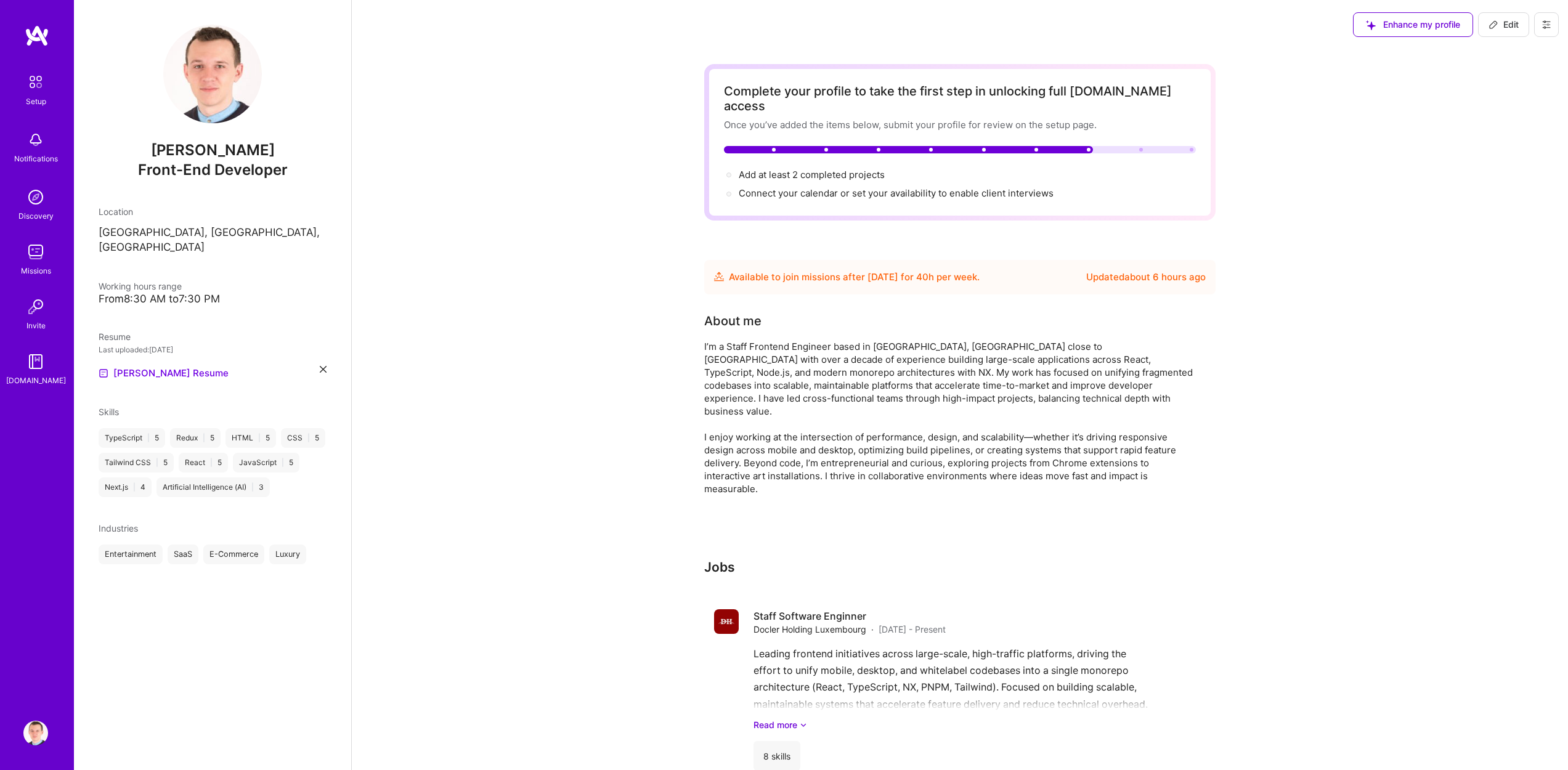
click at [910, 270] on div "Available to join missions after [DATE] for 40 h per week ." at bounding box center [854, 277] width 251 height 15
drag, startPoint x: 870, startPoint y: 262, endPoint x: 970, endPoint y: 265, distance: 100.0
click at [963, 270] on div "Available to join missions after [DATE] for 40 h per week ." at bounding box center [854, 277] width 251 height 15
click at [1011, 270] on div "Available to join missions after [DATE] for 40 h per week . Updated about 6 hou…" at bounding box center [959, 277] width 491 height 15
click at [1123, 270] on div "Updated about 6 hours ago" at bounding box center [1146, 277] width 120 height 15
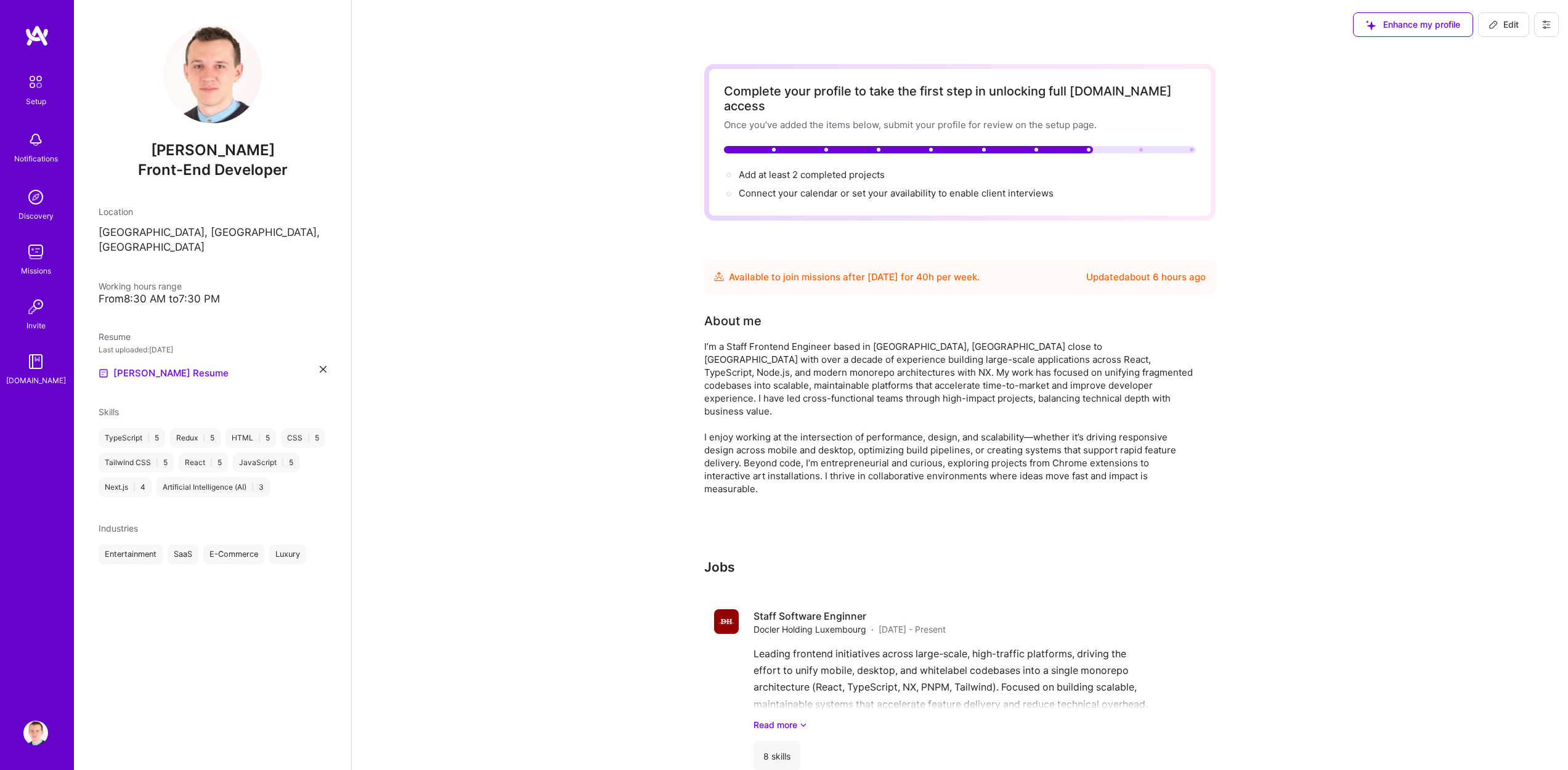
click at [811, 187] on div "Connect your calendar or set your availability to enable client interviews →" at bounding box center [895, 193] width 315 height 13
click at [811, 187] on span "Connect your calendar or set your availability to enable client interviews →" at bounding box center [901, 193] width 326 height 11
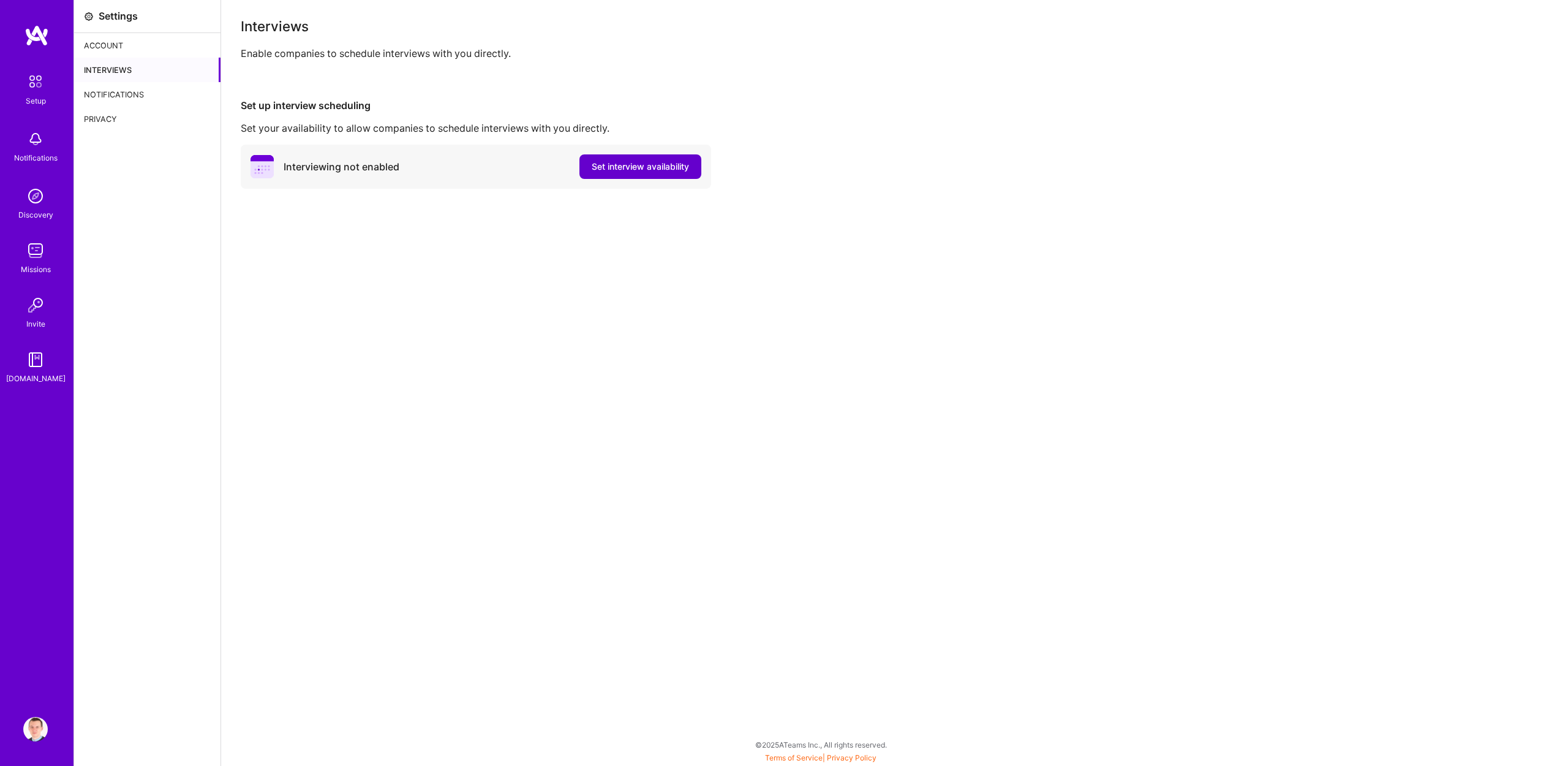
click at [613, 169] on span "Set interview availability" at bounding box center [640, 166] width 98 height 12
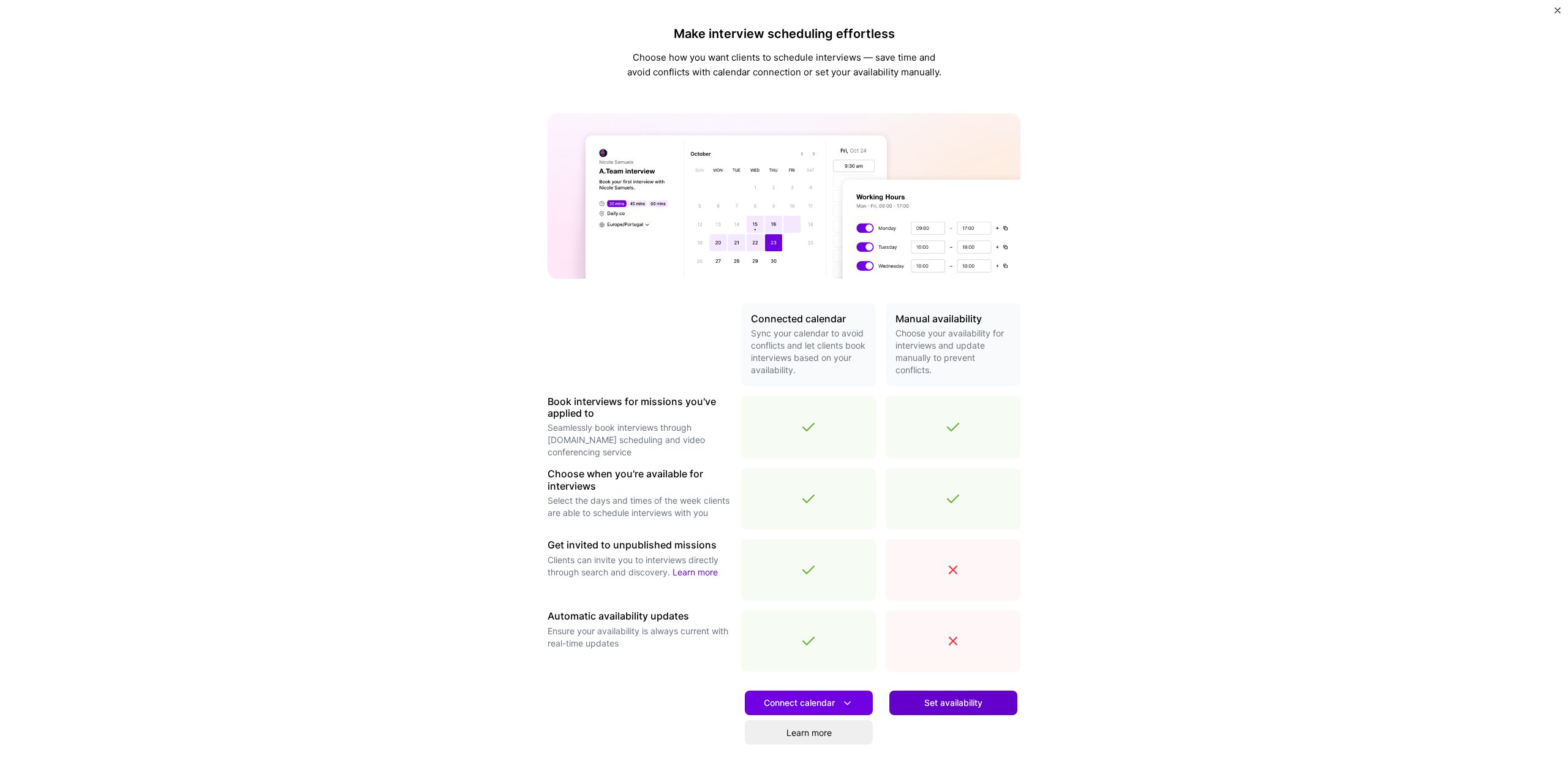
click at [957, 702] on span "Set availability" at bounding box center [953, 702] width 58 height 12
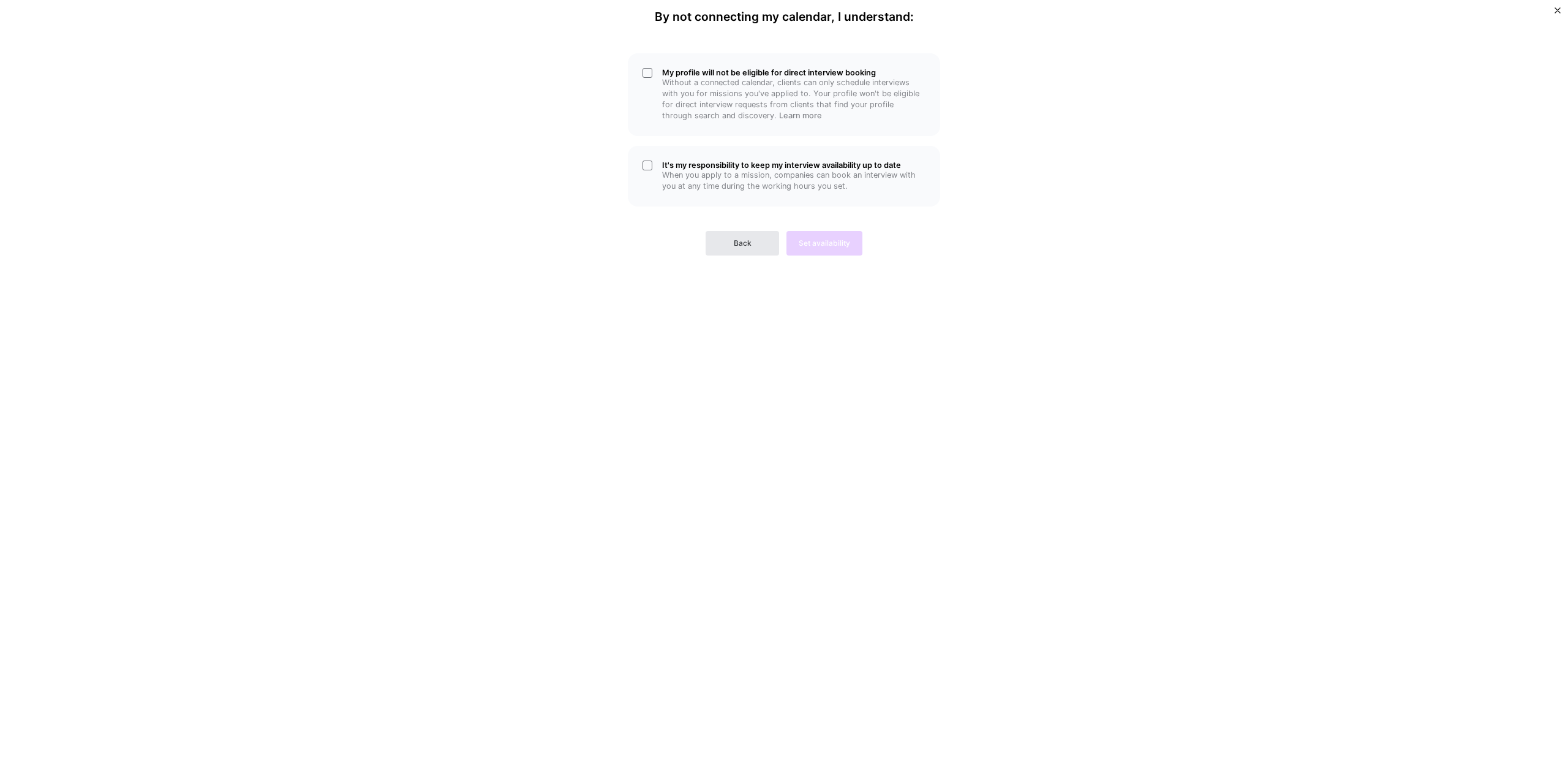
click at [726, 244] on button "Back" at bounding box center [742, 243] width 74 height 25
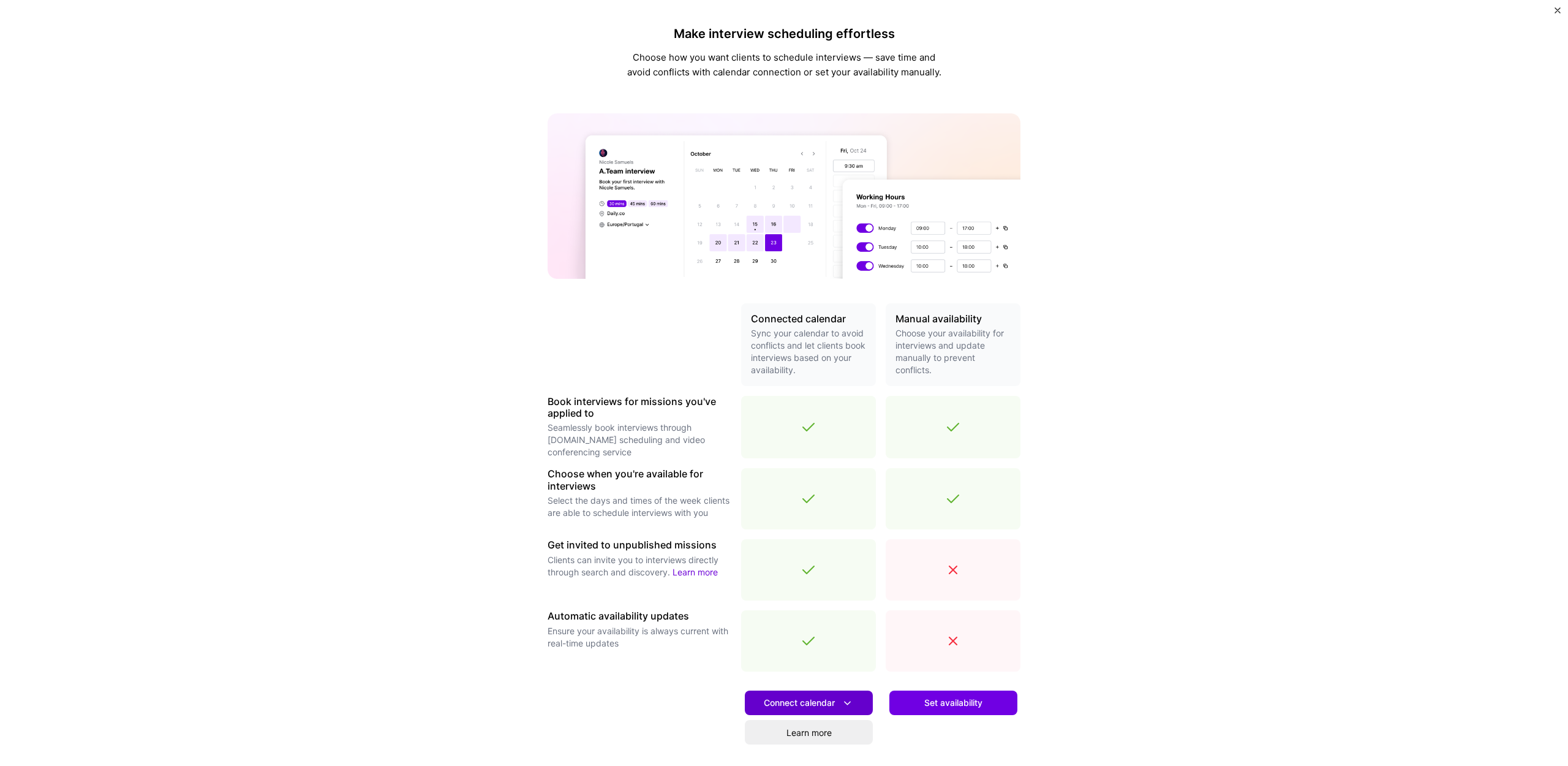
click at [805, 699] on span "Connect calendar" at bounding box center [809, 703] width 90 height 13
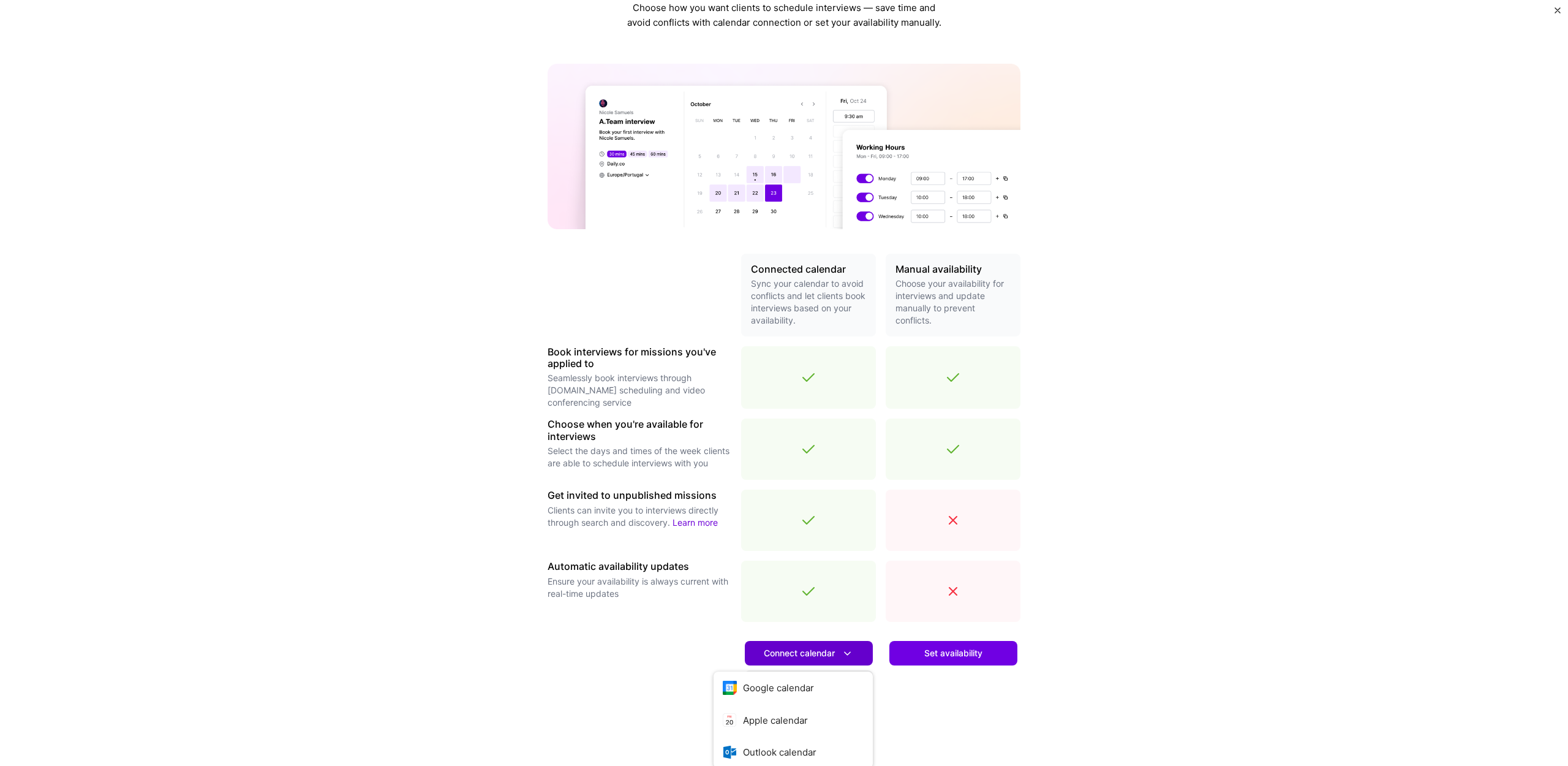
scroll to position [93, 0]
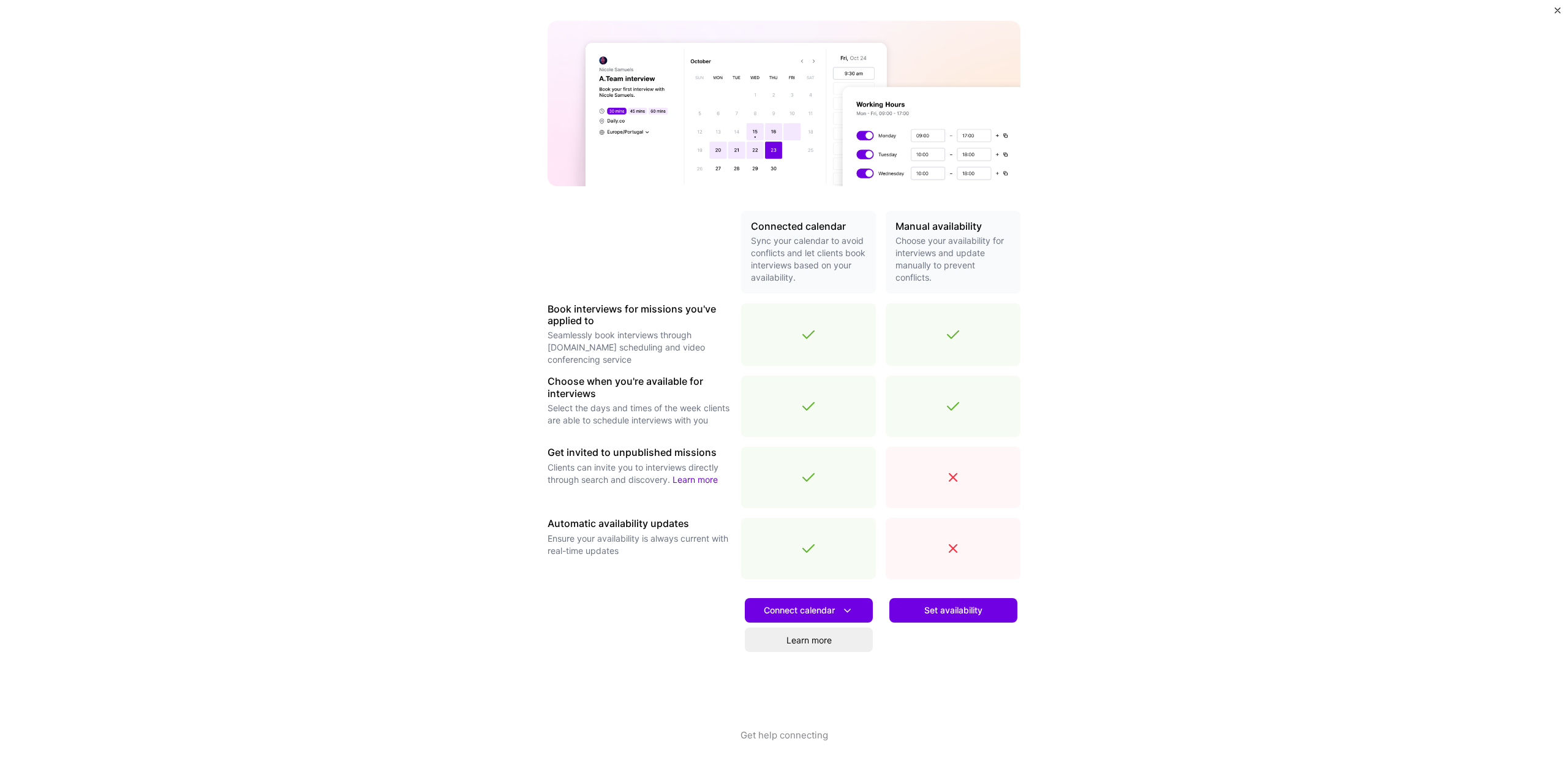
click at [963, 692] on div "Set availability" at bounding box center [953, 659] width 135 height 140
drag, startPoint x: 624, startPoint y: 454, endPoint x: 677, endPoint y: 454, distance: 53.0
click at [670, 454] on h3 "Get invited to unpublished missions" at bounding box center [640, 452] width 184 height 11
click at [681, 454] on h3 "Get invited to unpublished missions" at bounding box center [640, 452] width 184 height 11
drag, startPoint x: 611, startPoint y: 382, endPoint x: 662, endPoint y: 394, distance: 52.4
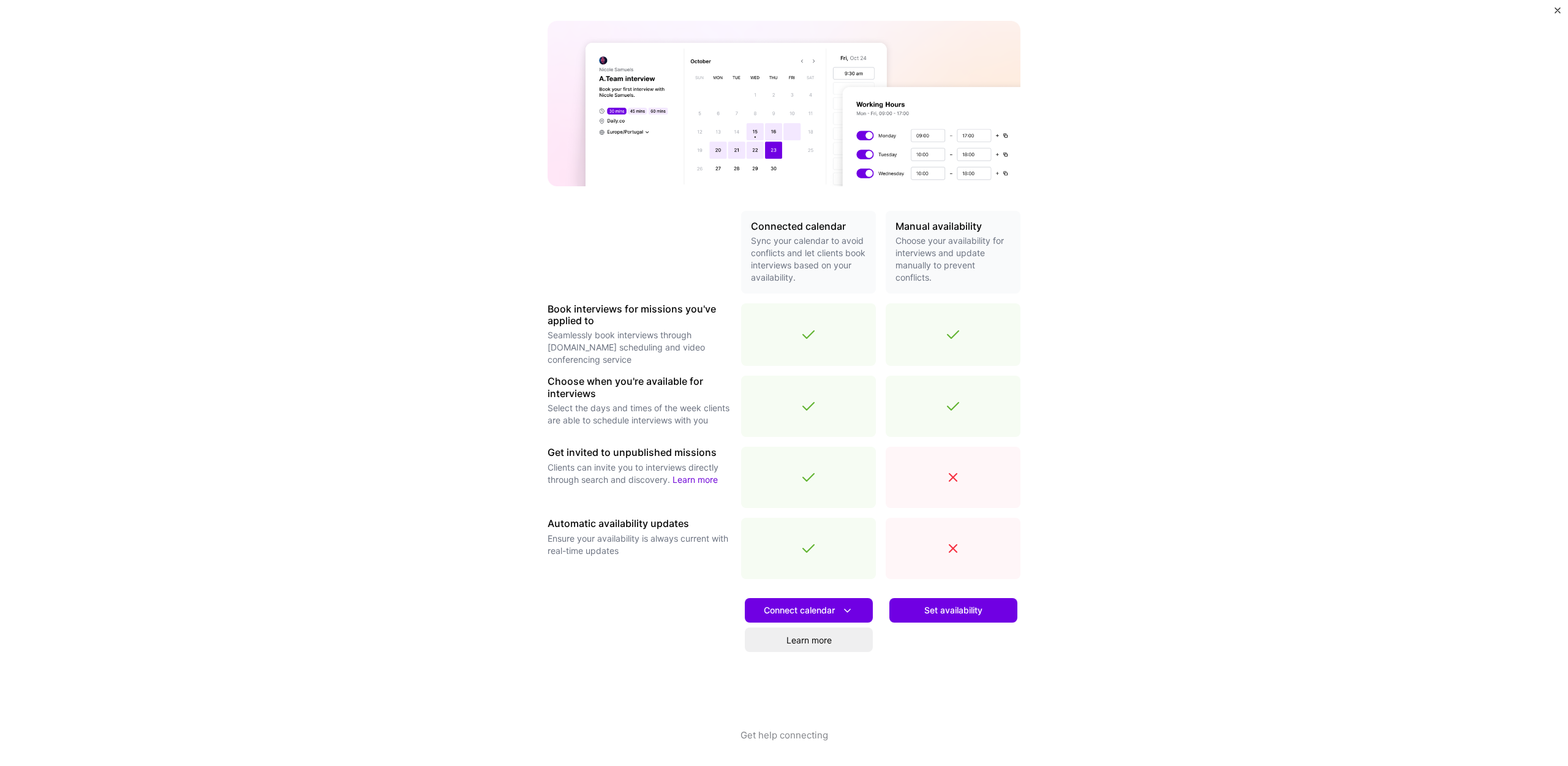
click at [651, 392] on h3 "Choose when you're available for interviews" at bounding box center [640, 387] width 184 height 23
click at [663, 394] on h3 "Choose when you're available for interviews" at bounding box center [640, 387] width 184 height 23
drag, startPoint x: 649, startPoint y: 379, endPoint x: 671, endPoint y: 396, distance: 27.8
click at [668, 394] on h3 "Choose when you're available for interviews" at bounding box center [640, 387] width 184 height 23
drag, startPoint x: 671, startPoint y: 397, endPoint x: 724, endPoint y: 398, distance: 53.0
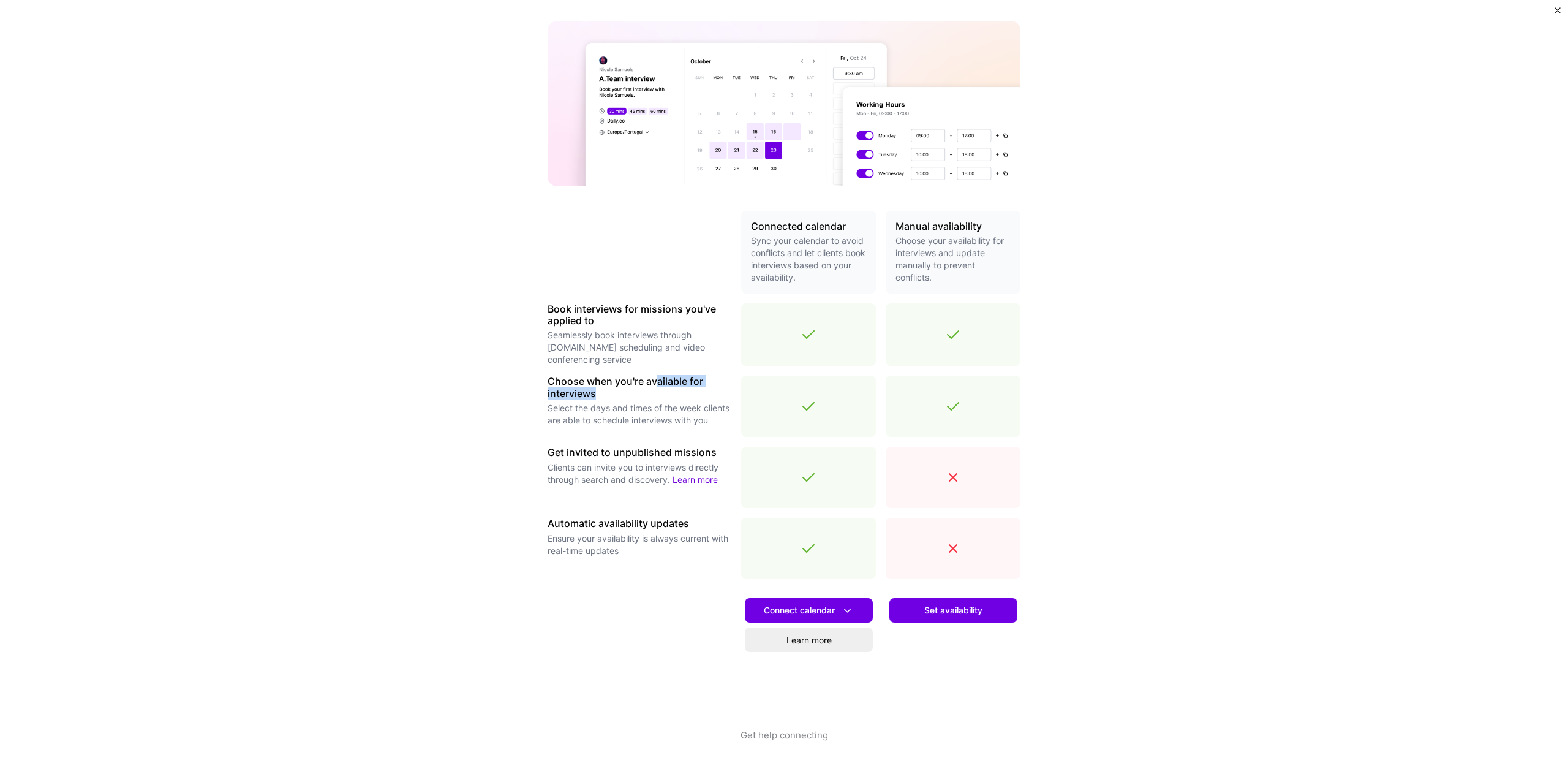
click at [672, 397] on h3 "Choose when you're available for interviews" at bounding box center [640, 387] width 184 height 23
click at [958, 615] on span "Set availability" at bounding box center [953, 610] width 58 height 12
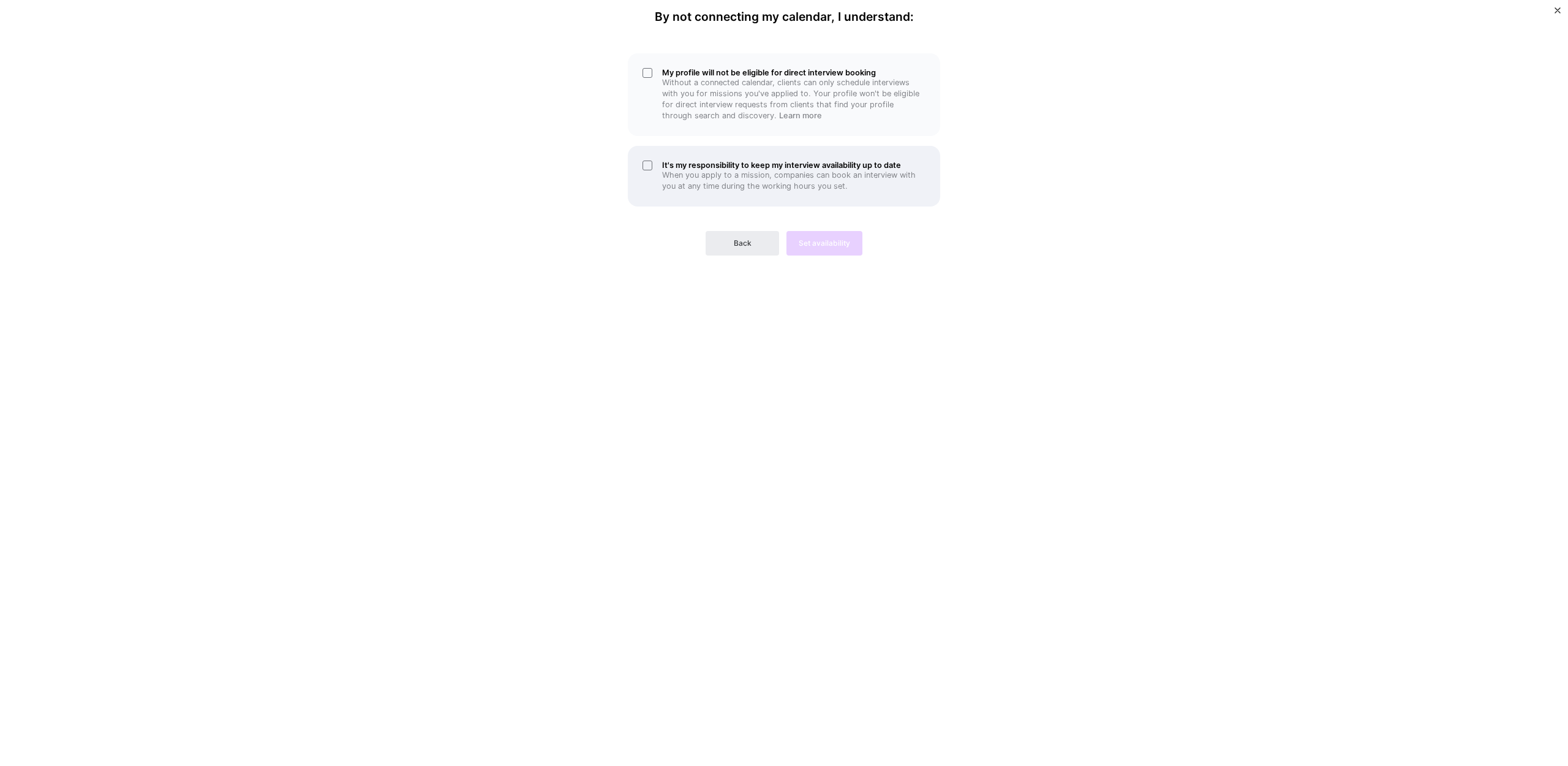
click at [746, 186] on p "When you apply to a mission, companies can book an interview with you at any ti…" at bounding box center [794, 180] width 263 height 22
click at [783, 102] on p "Without a connected calendar, clients can only schedule interviews with you for…" at bounding box center [794, 100] width 263 height 44
click at [832, 246] on span "Set availability" at bounding box center [825, 243] width 52 height 11
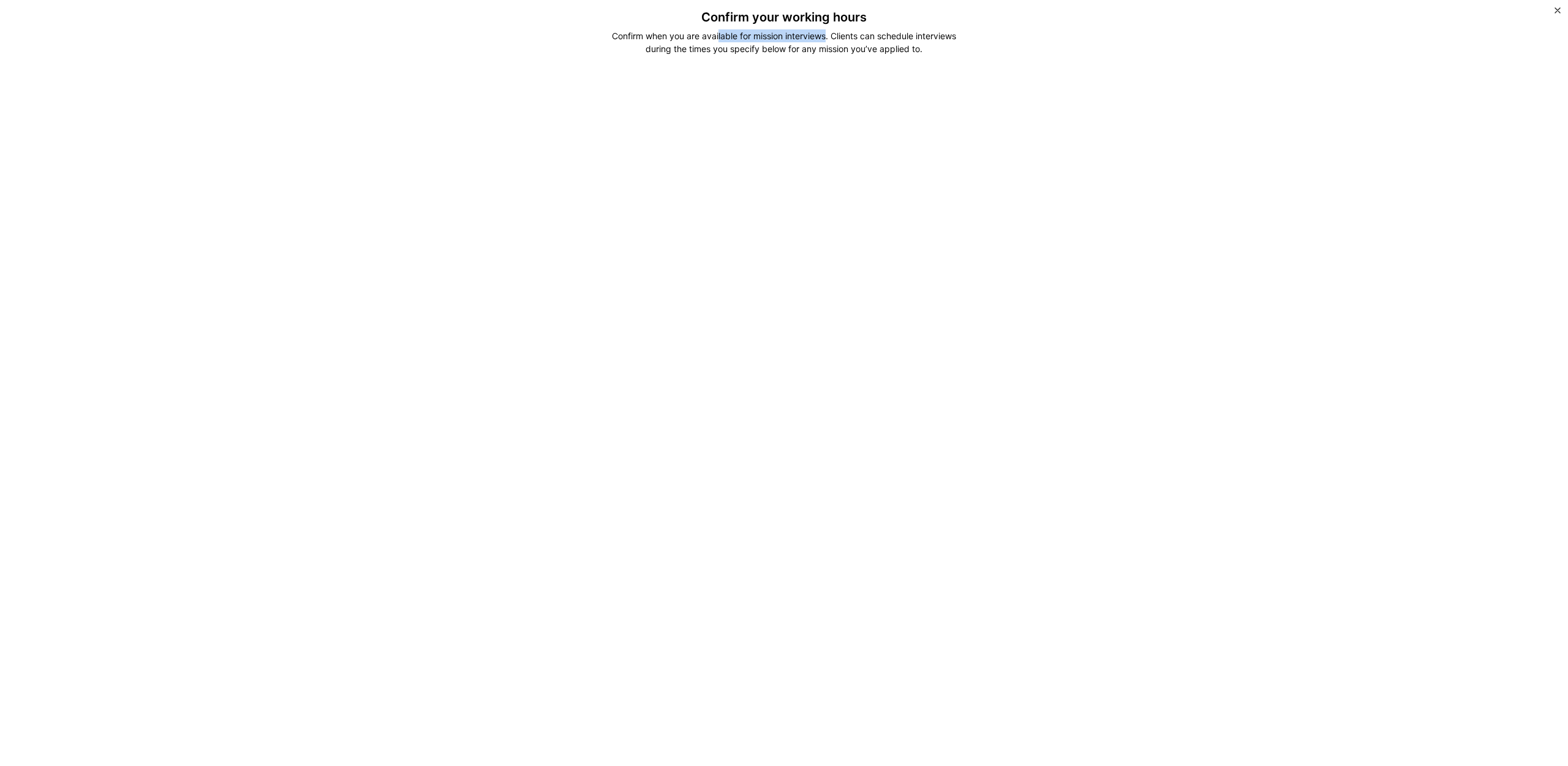
drag, startPoint x: 719, startPoint y: 36, endPoint x: 870, endPoint y: 33, distance: 151.0
click at [835, 33] on div "Confirm when you are available for mission interviews. Clients can schedule int…" at bounding box center [784, 42] width 365 height 26
click at [873, 33] on div "Confirm when you are available for mission interviews. Clients can schedule int…" at bounding box center [784, 42] width 365 height 26
drag, startPoint x: 854, startPoint y: 33, endPoint x: 917, endPoint y: 43, distance: 63.8
click at [912, 43] on div "Confirm when you are available for mission interviews. Clients can schedule int…" at bounding box center [784, 42] width 365 height 26
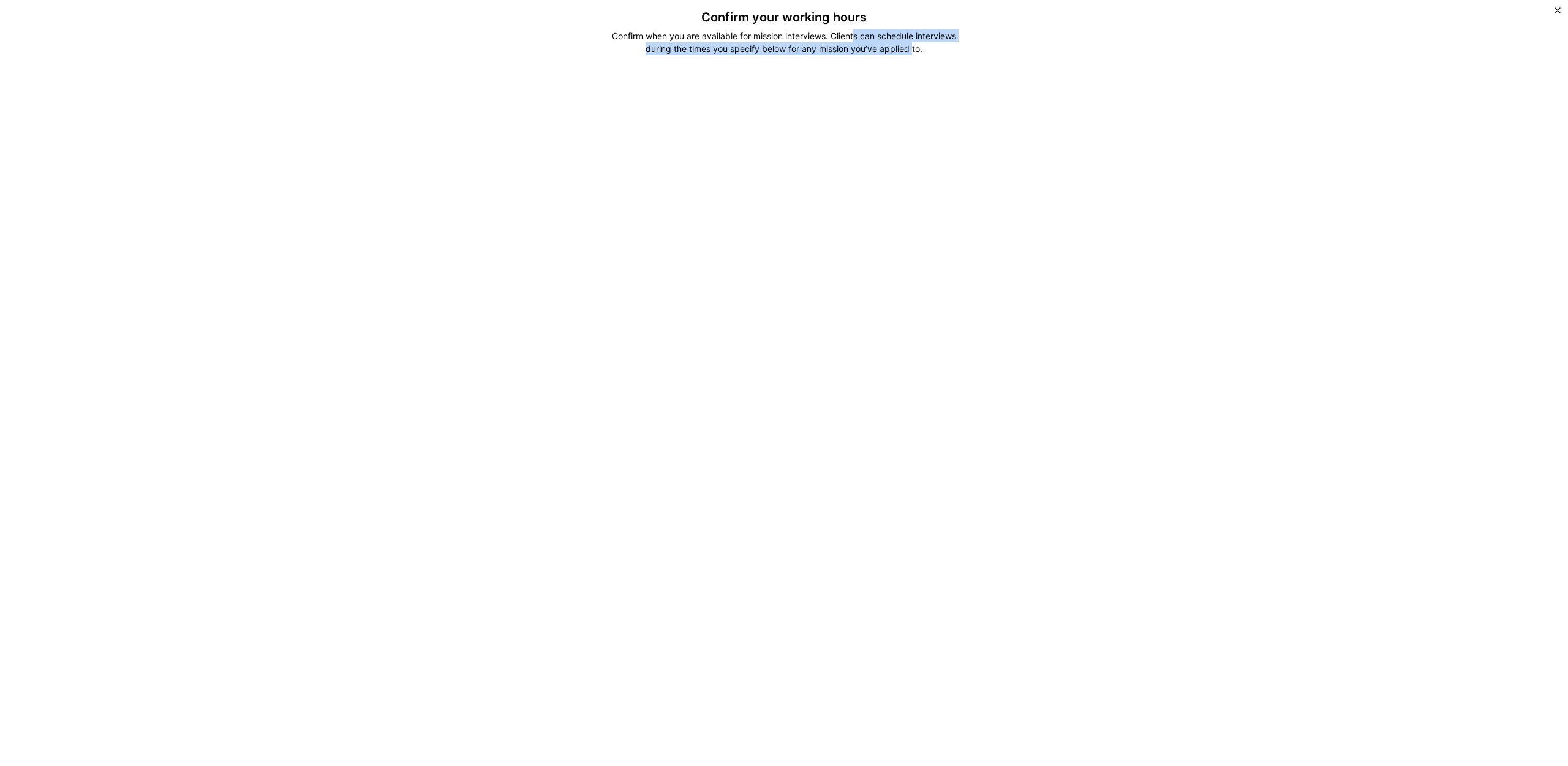
click at [940, 42] on div "Confirm when you are available for mission interviews. Clients can schedule int…" at bounding box center [784, 42] width 365 height 26
drag, startPoint x: 895, startPoint y: 35, endPoint x: 935, endPoint y: 49, distance: 42.4
click at [924, 47] on div "Confirm when you are available for mission interviews. Clients can schedule int…" at bounding box center [784, 42] width 365 height 26
click at [935, 49] on div "Confirm when you are available for mission interviews. Clients can schedule int…" at bounding box center [784, 42] width 365 height 26
drag, startPoint x: 691, startPoint y: 54, endPoint x: 842, endPoint y: 47, distance: 151.2
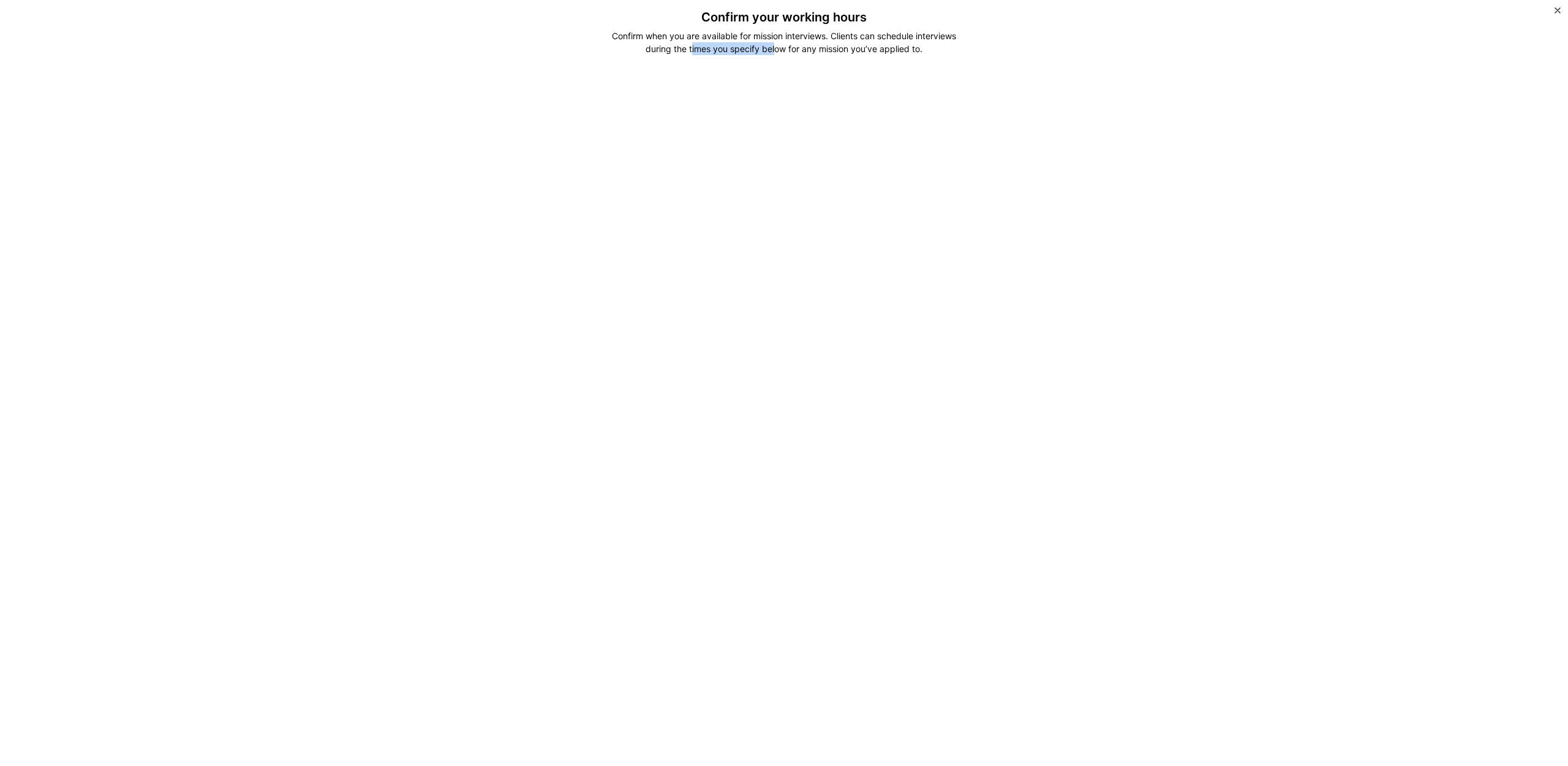
click at [809, 50] on div "Confirm when you are available for mission interviews. Clients can schedule int…" at bounding box center [784, 42] width 365 height 26
click at [842, 47] on div "Confirm when you are available for mission interviews. Clients can schedule int…" at bounding box center [784, 42] width 365 height 26
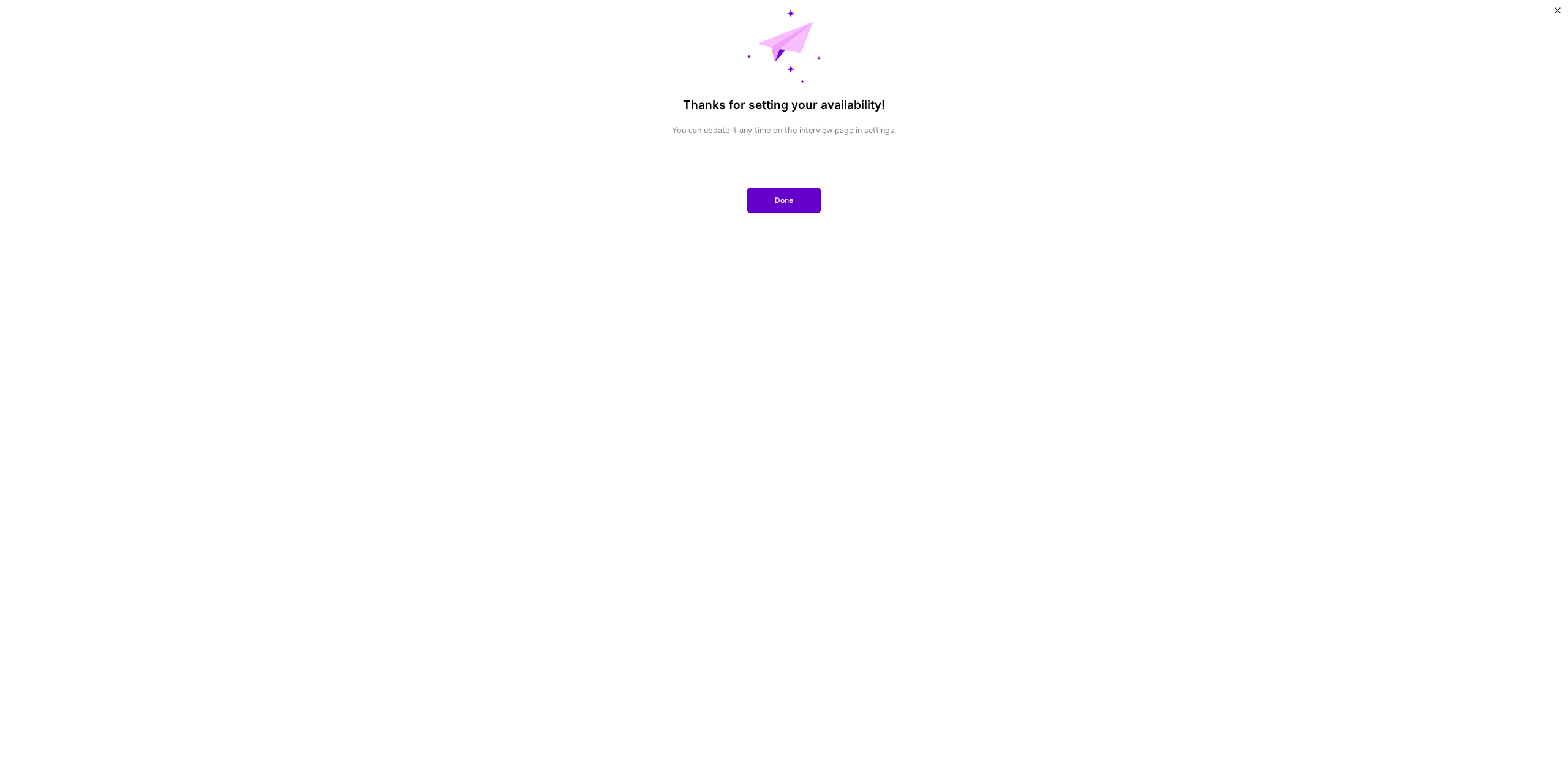
click at [761, 197] on button "Done" at bounding box center [784, 200] width 74 height 25
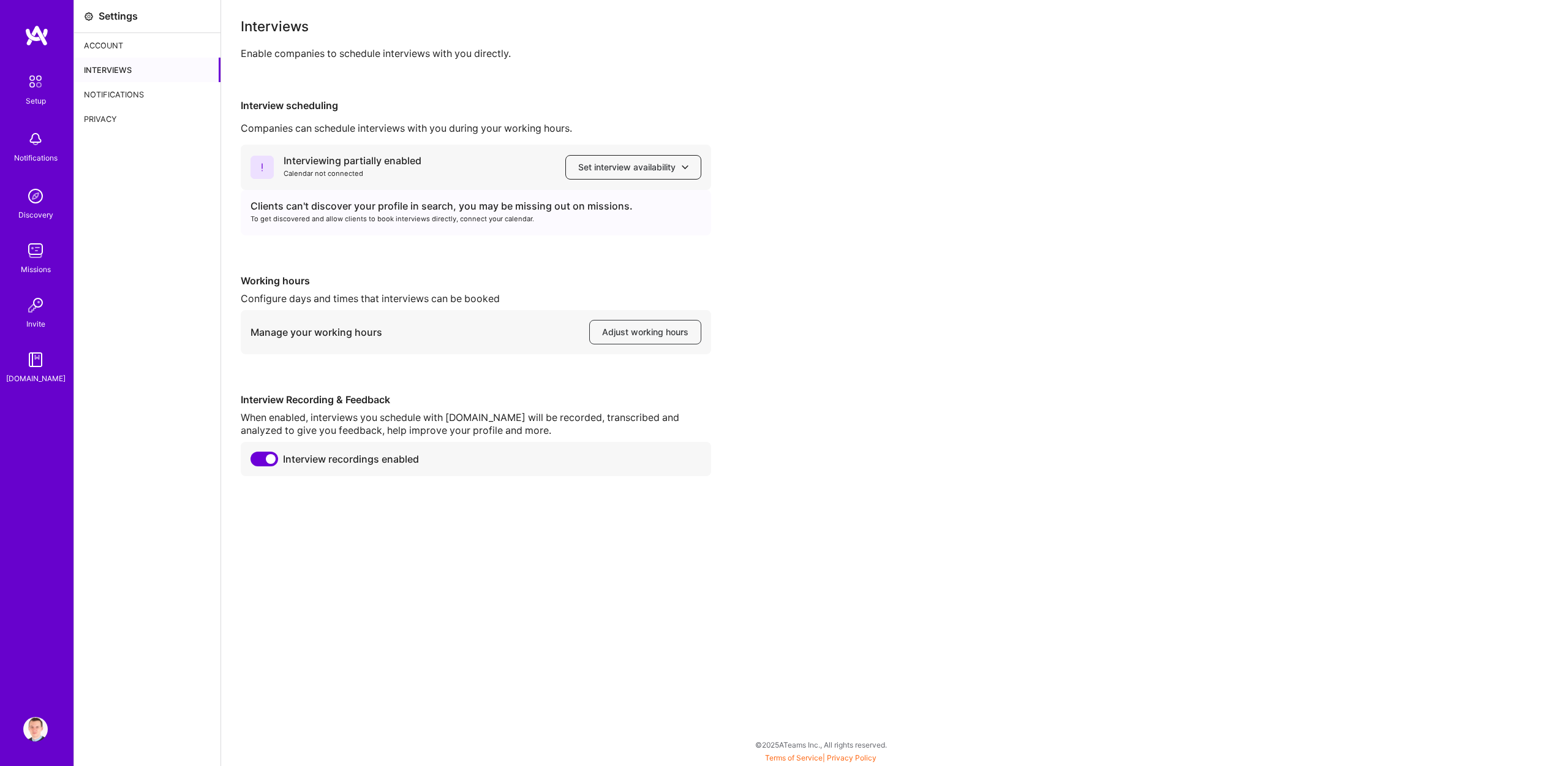
click at [637, 169] on span "Set interview availability" at bounding box center [633, 167] width 110 height 12
click at [636, 169] on span "Set interview availability" at bounding box center [633, 167] width 110 height 12
click at [437, 67] on div "Interviews Enable companies to schedule interviews with you directly. Interview…" at bounding box center [894, 248] width 1308 height 457
click at [643, 334] on span "Adjust working hours" at bounding box center [645, 332] width 86 height 12
click at [44, 83] on img at bounding box center [35, 81] width 26 height 26
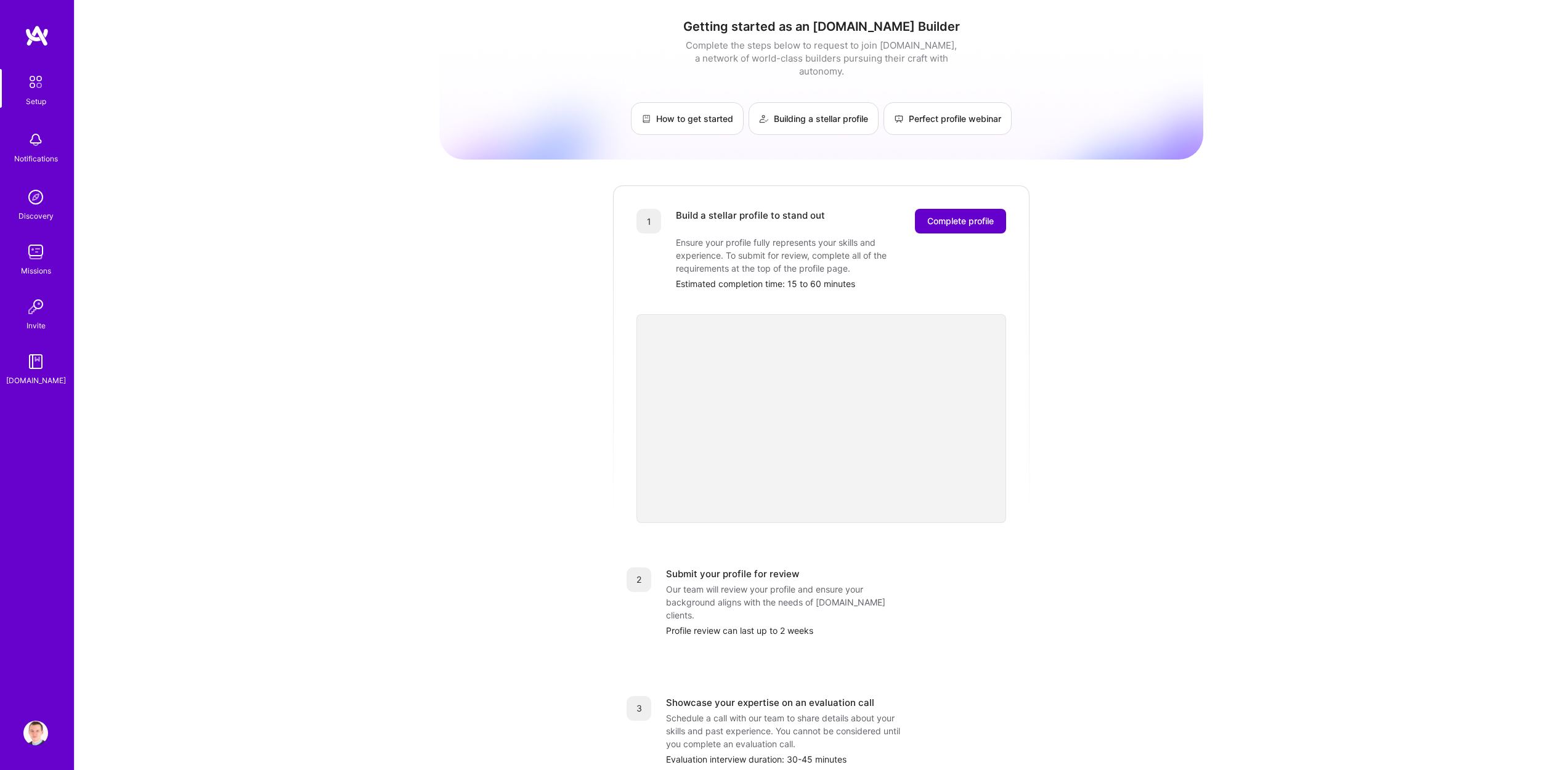
click at [954, 215] on span "Complete profile" at bounding box center [960, 221] width 66 height 12
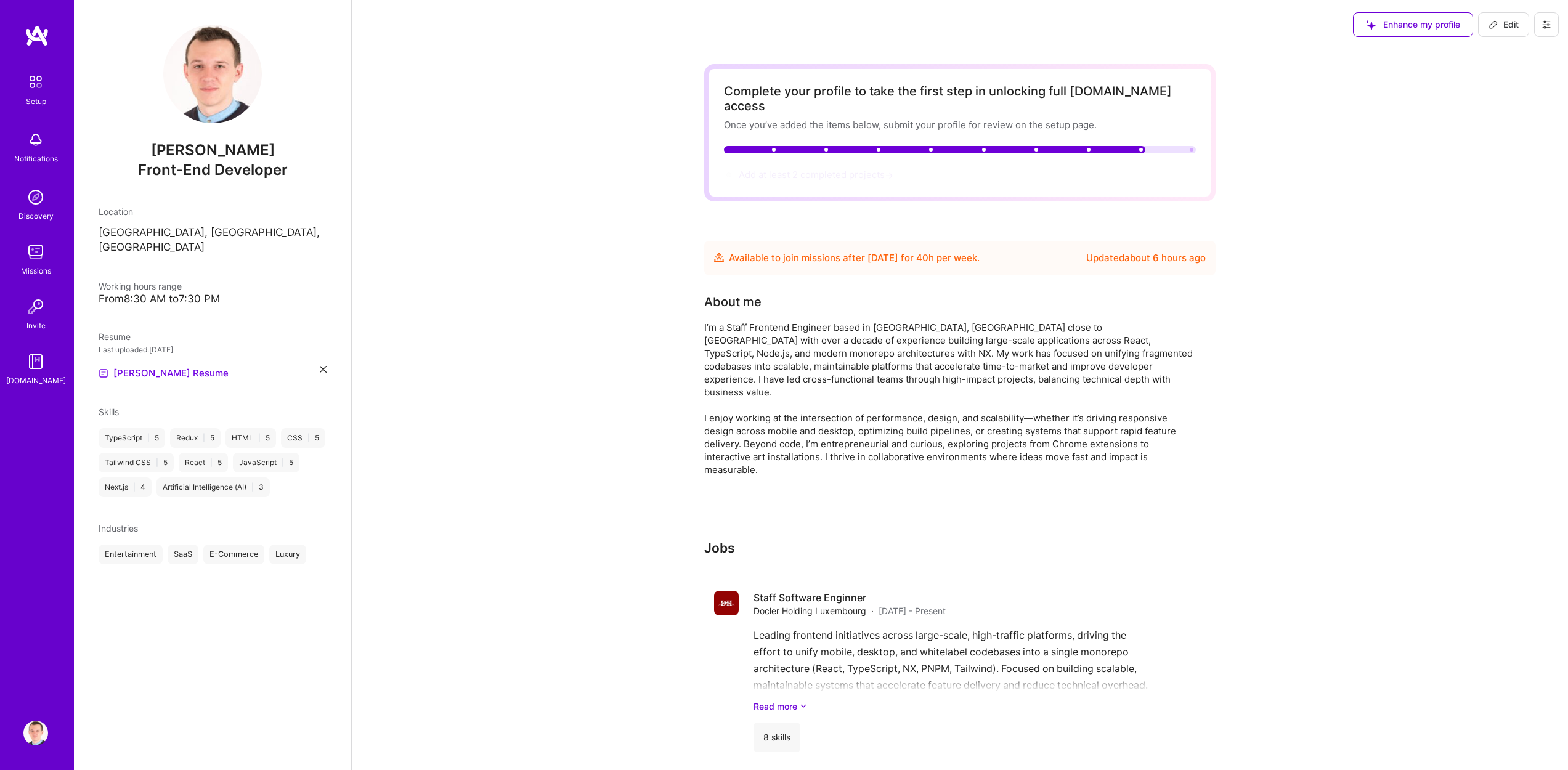
click at [809, 169] on span "Add at least 2 completed projects →" at bounding box center [817, 175] width 157 height 11
select select "US"
select select "Future Date"
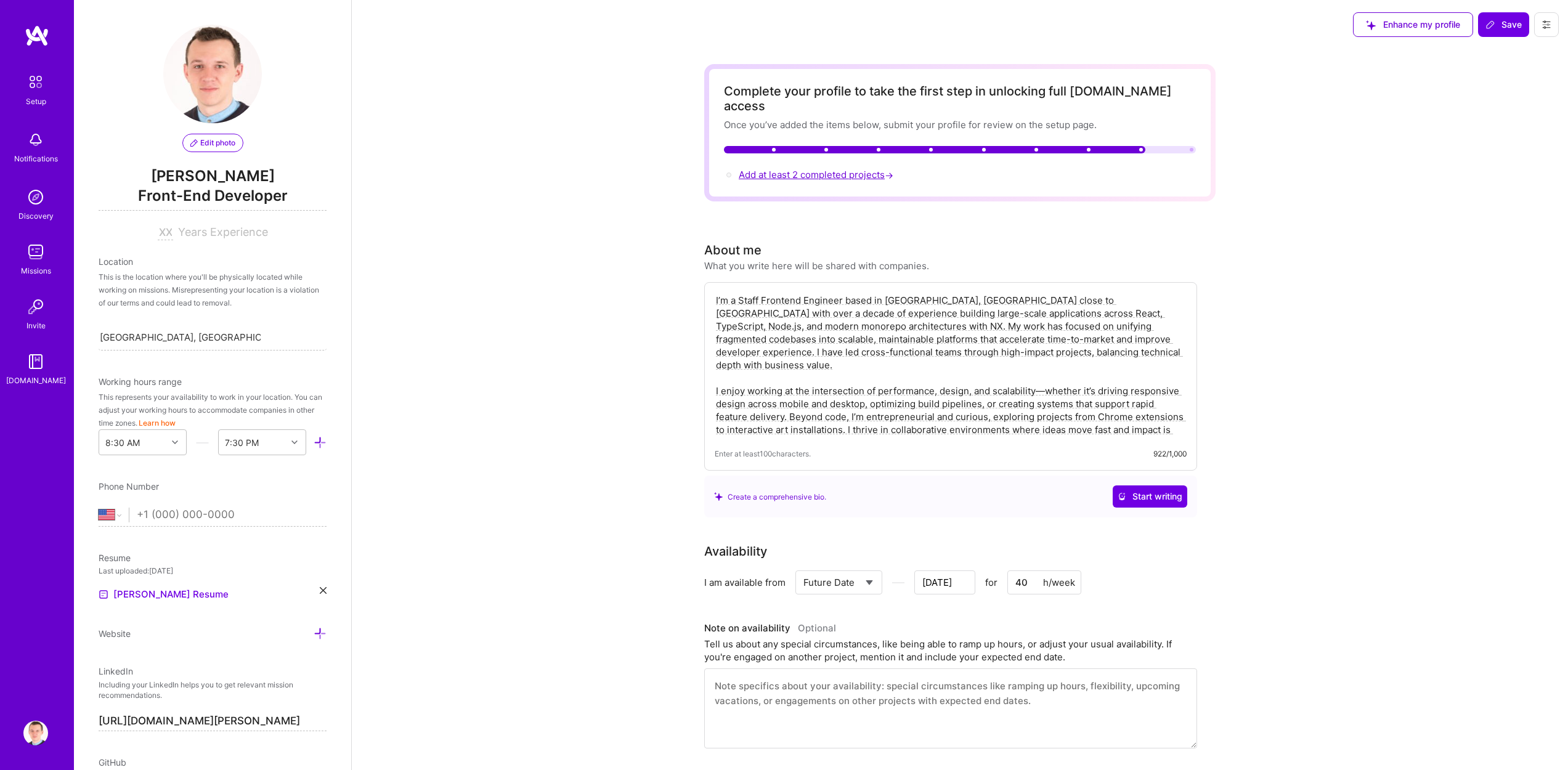
click at [811, 169] on span "Add at least 2 completed projects →" at bounding box center [817, 175] width 157 height 11
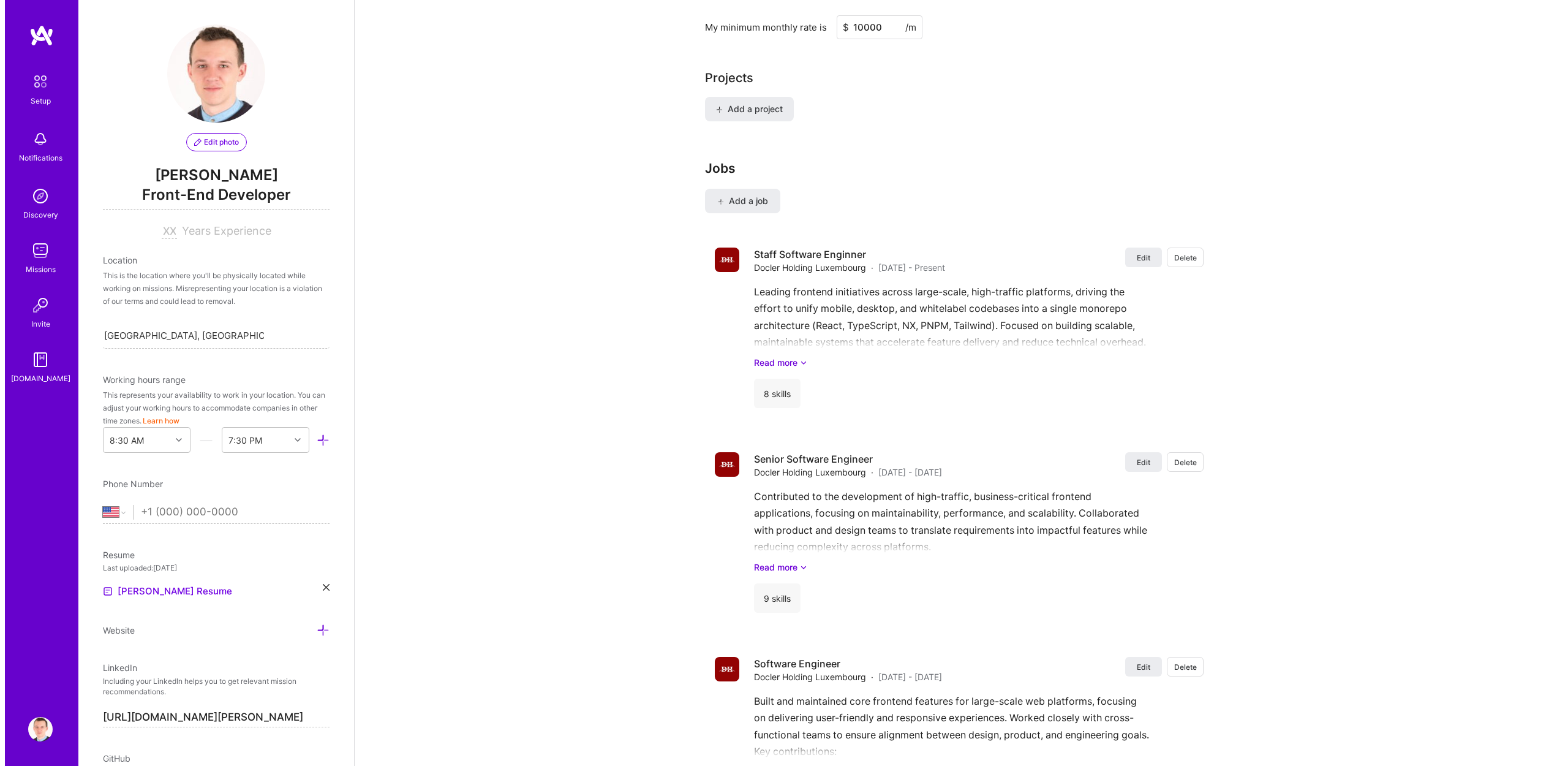
scroll to position [976, 0]
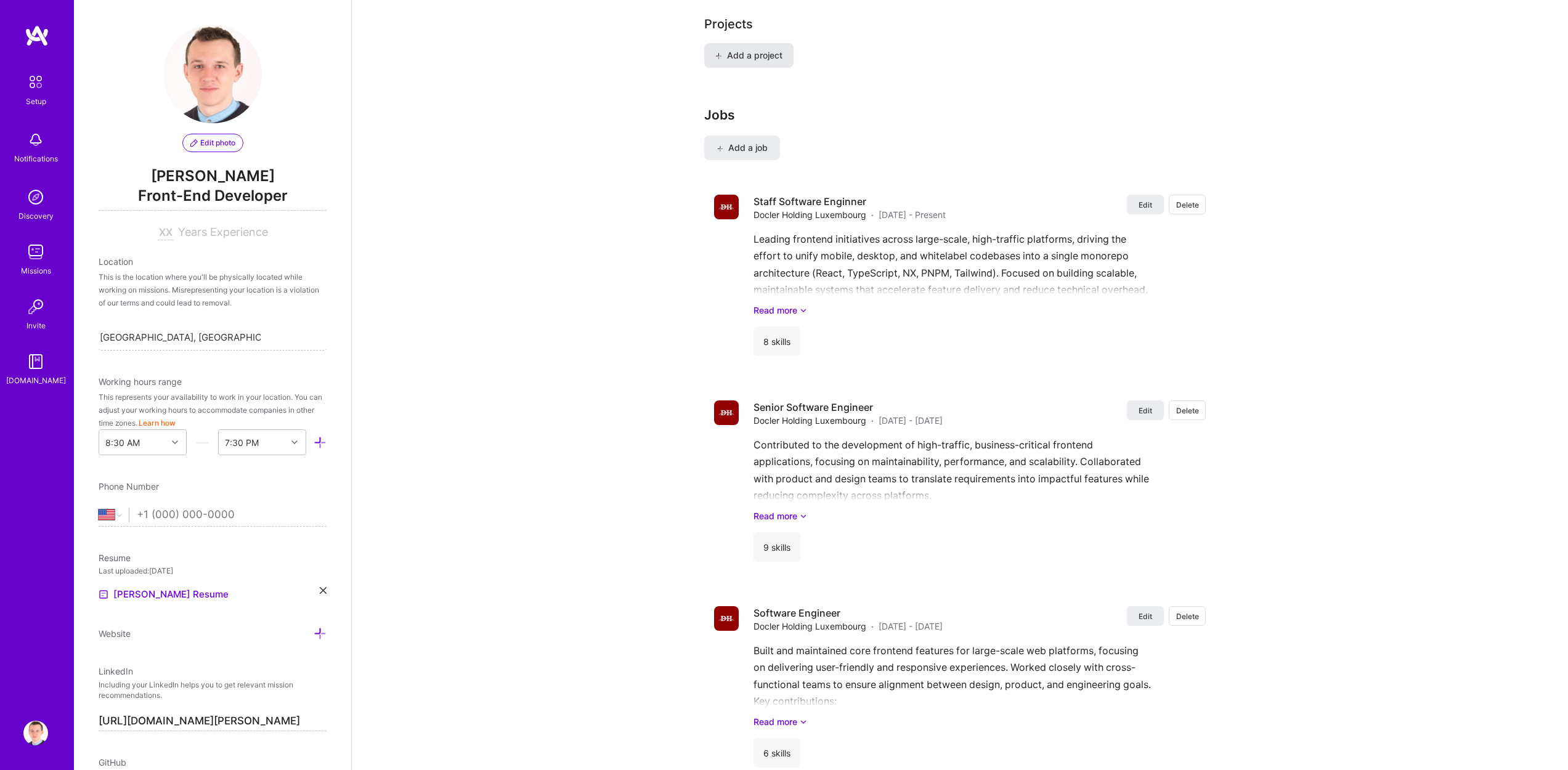
click at [756, 49] on span "Add a project" at bounding box center [749, 55] width 67 height 12
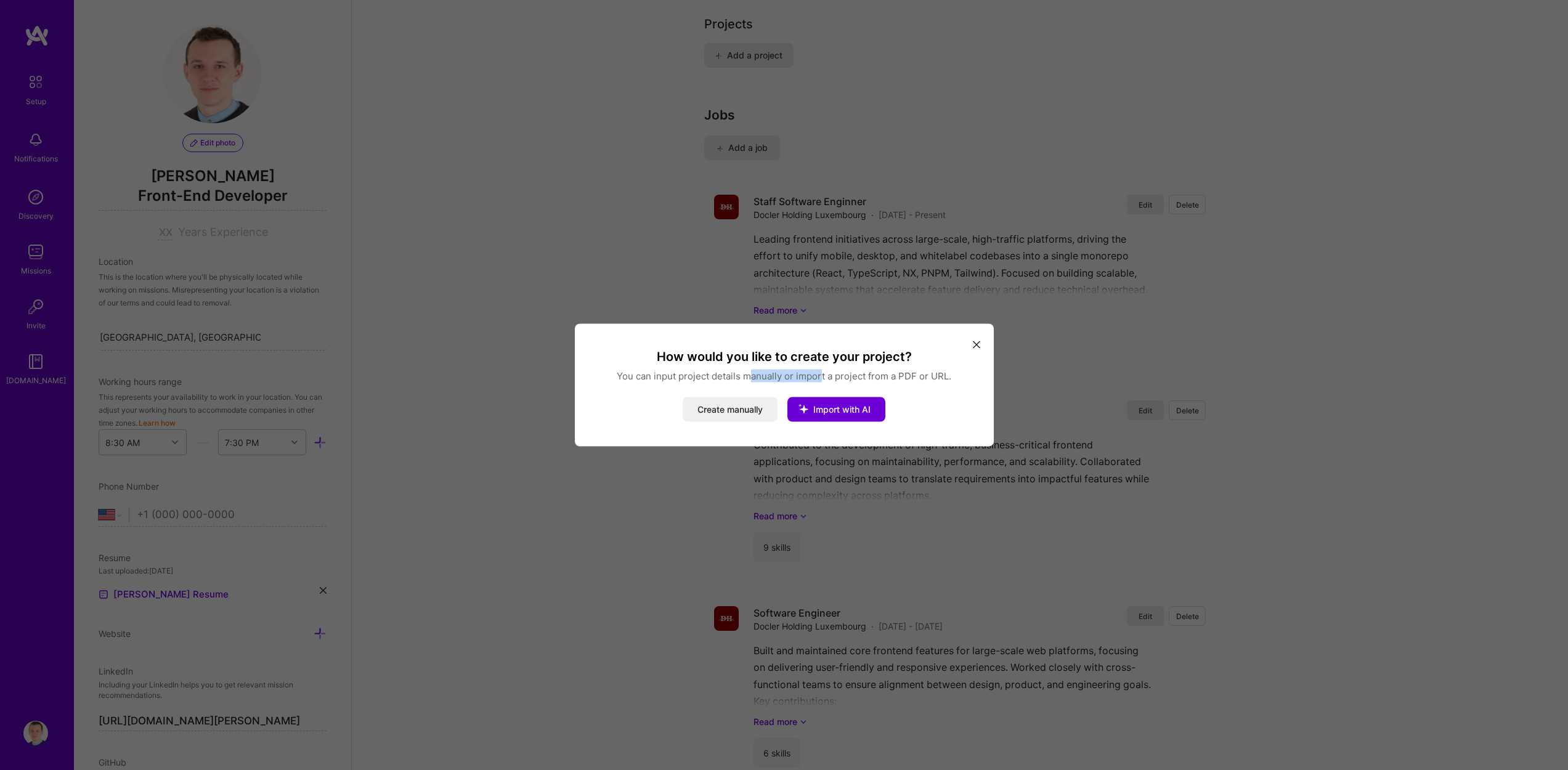
drag, startPoint x: 772, startPoint y: 372, endPoint x: 864, endPoint y: 372, distance: 92.0
click at [840, 372] on p "You can input project details manually or import a project from a PDF or URL." at bounding box center [784, 376] width 389 height 13
click at [866, 372] on p "You can input project details manually or import a project from a PDF or URL." at bounding box center [784, 376] width 389 height 13
click at [711, 415] on button "Create manually" at bounding box center [730, 409] width 95 height 25
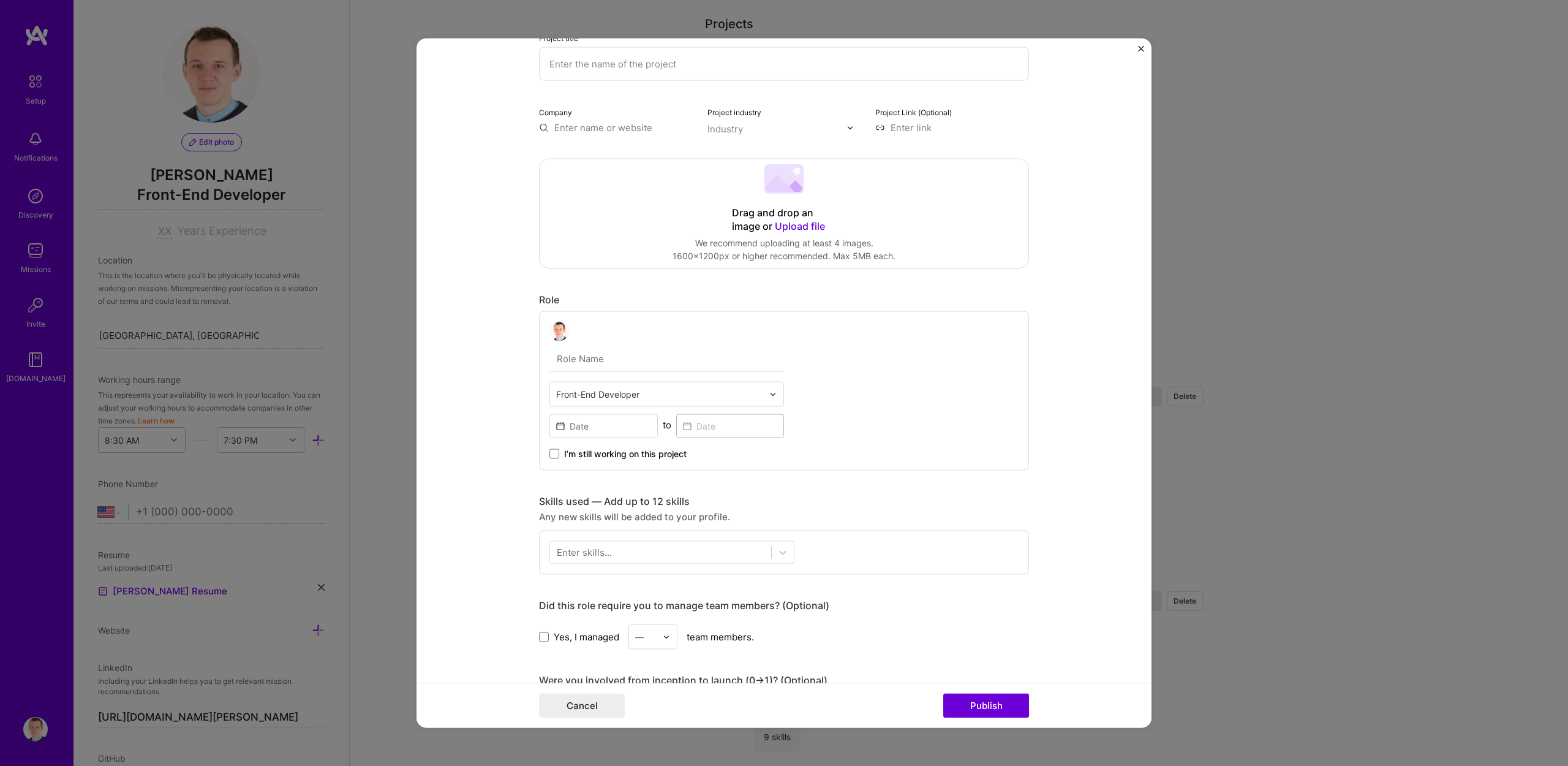
scroll to position [0, 0]
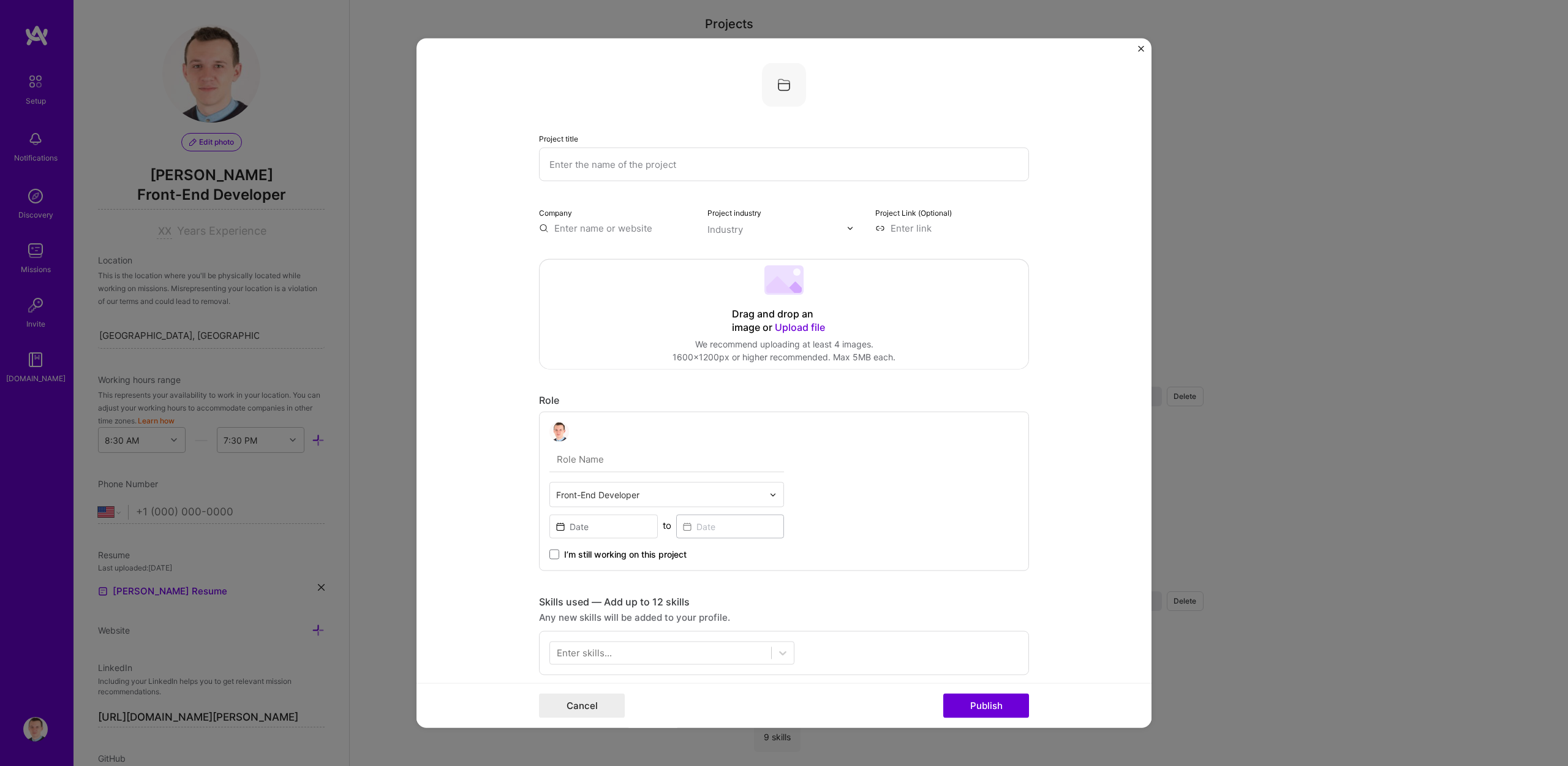
click at [625, 163] on input "text" at bounding box center [784, 164] width 490 height 34
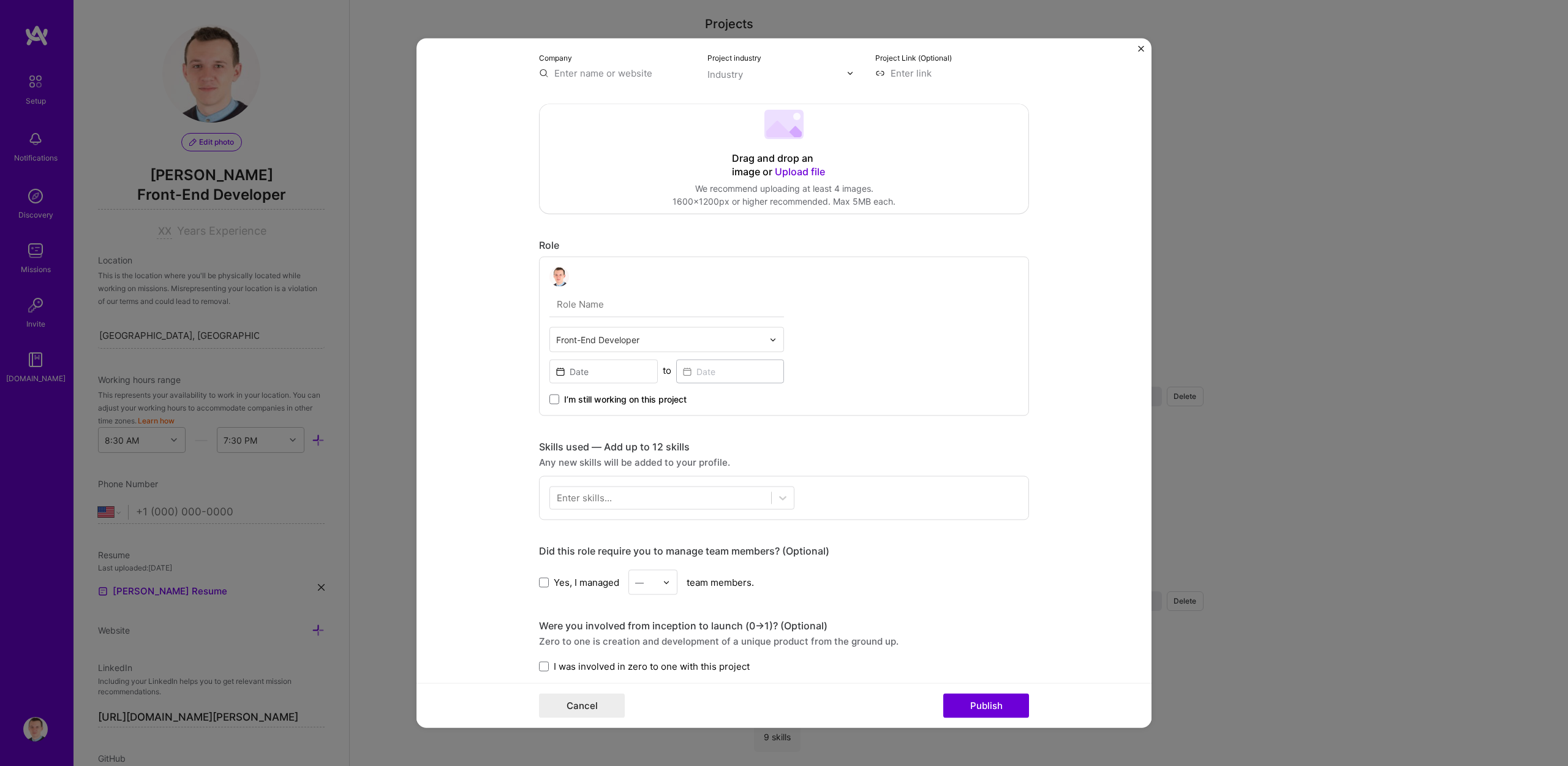
scroll to position [193, 0]
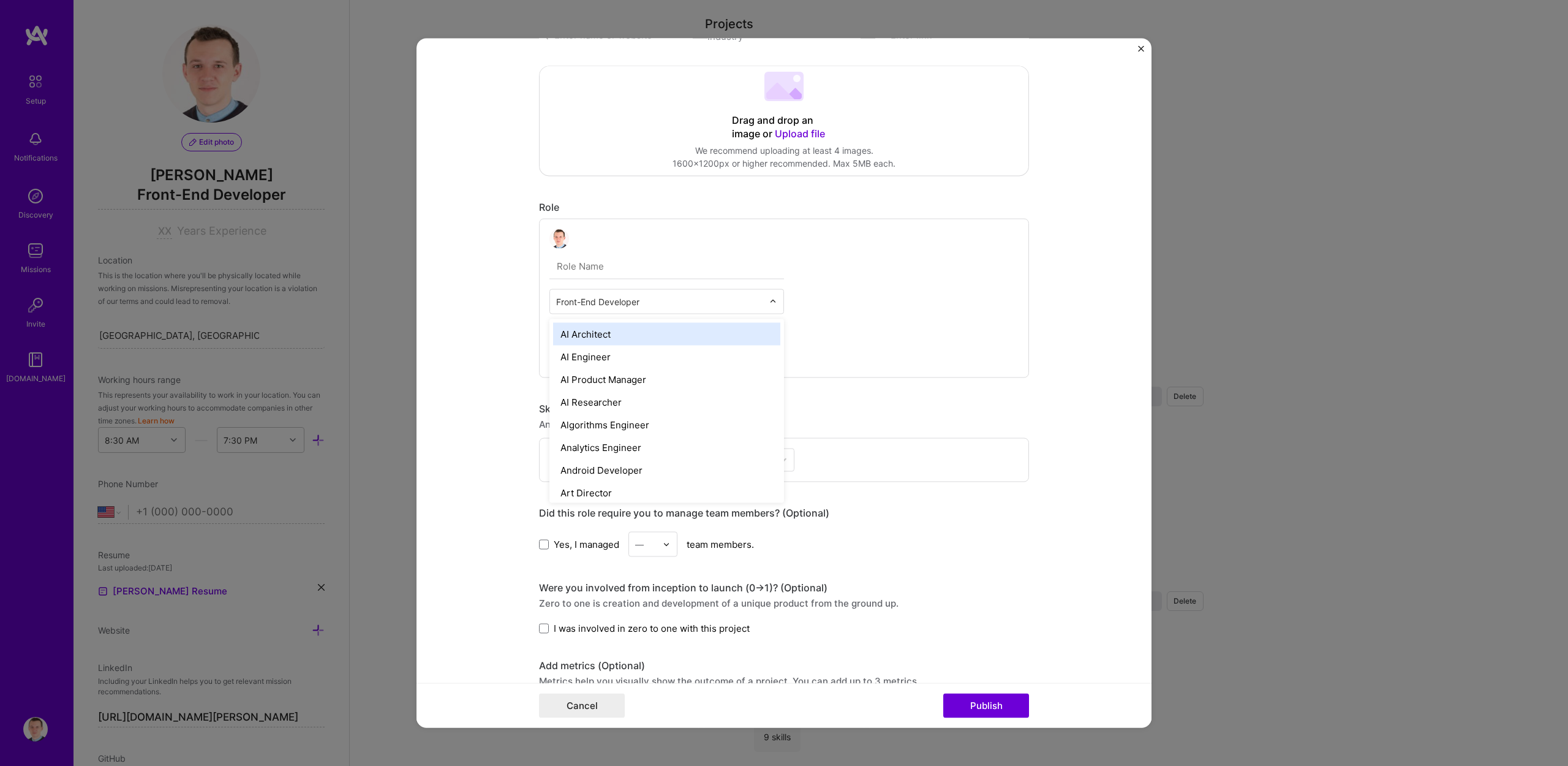
click at [581, 306] on input "text" at bounding box center [659, 302] width 207 height 13
click at [492, 291] on form "Project title Company Project industry Industry Project Link (Optional) Drag an…" at bounding box center [784, 383] width 735 height 689
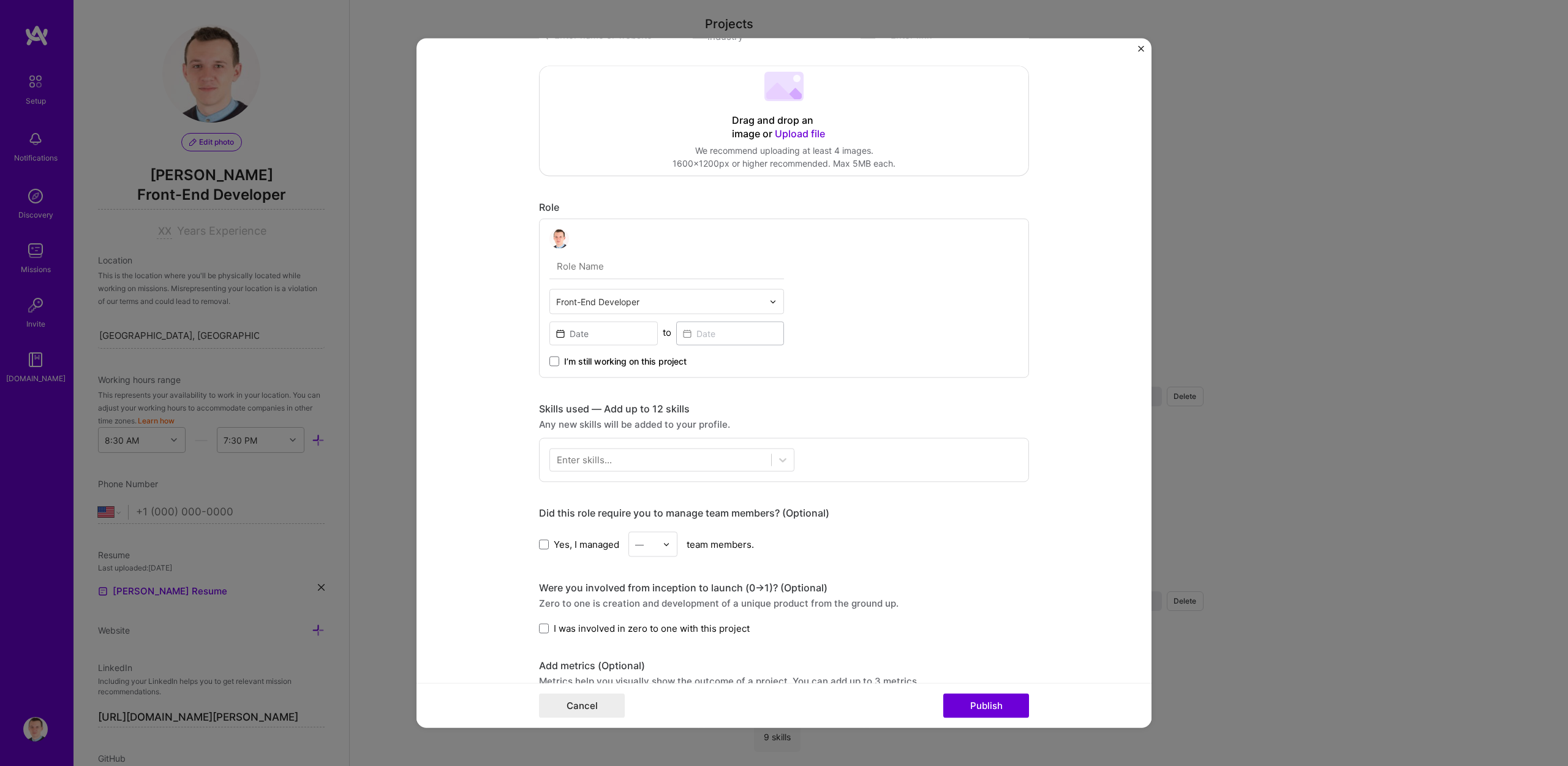
click at [601, 304] on input "text" at bounding box center [659, 302] width 207 height 13
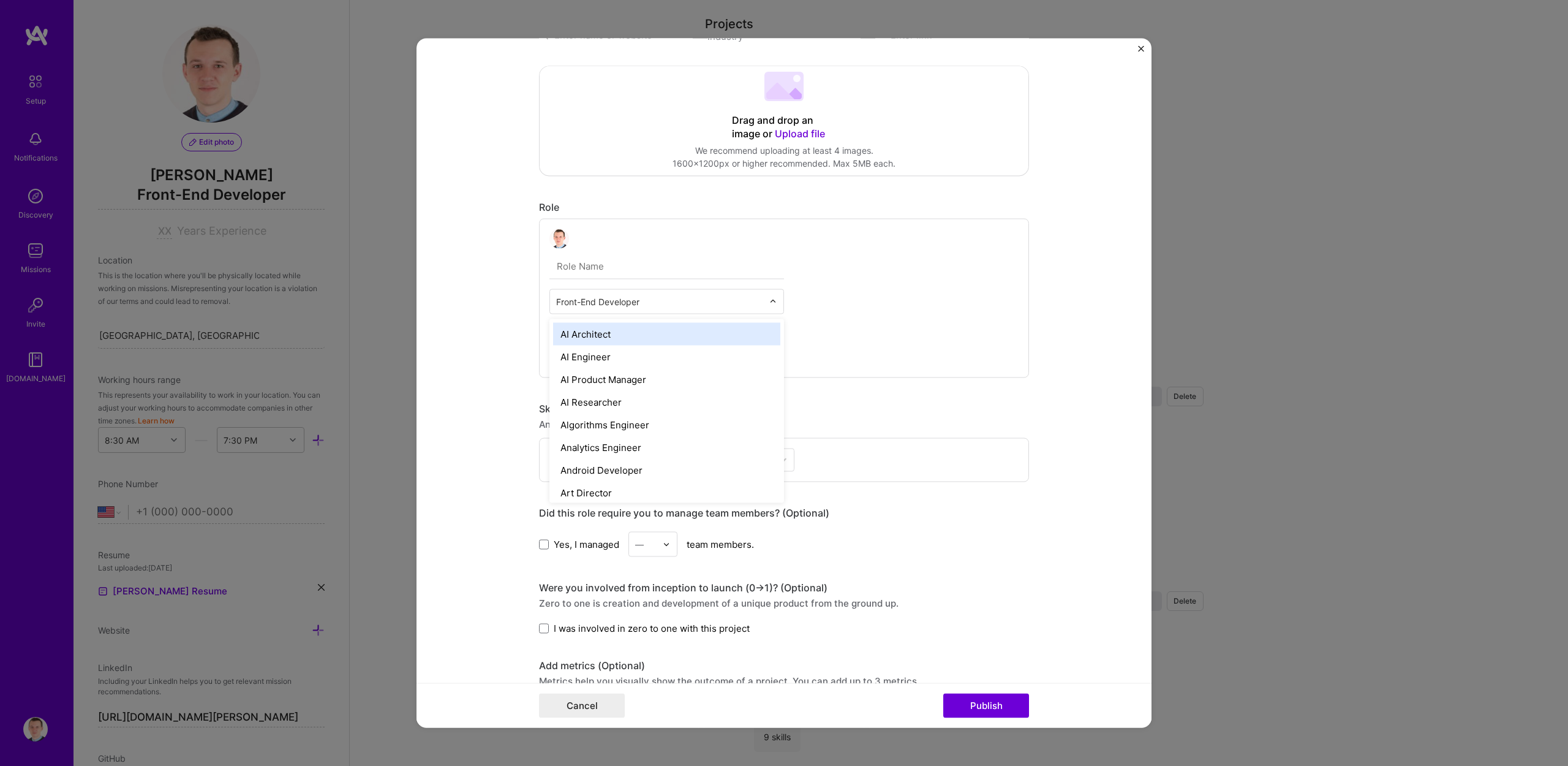
click at [486, 268] on form "Project title Company Project industry Industry Project Link (Optional) Drag an…" at bounding box center [784, 383] width 735 height 689
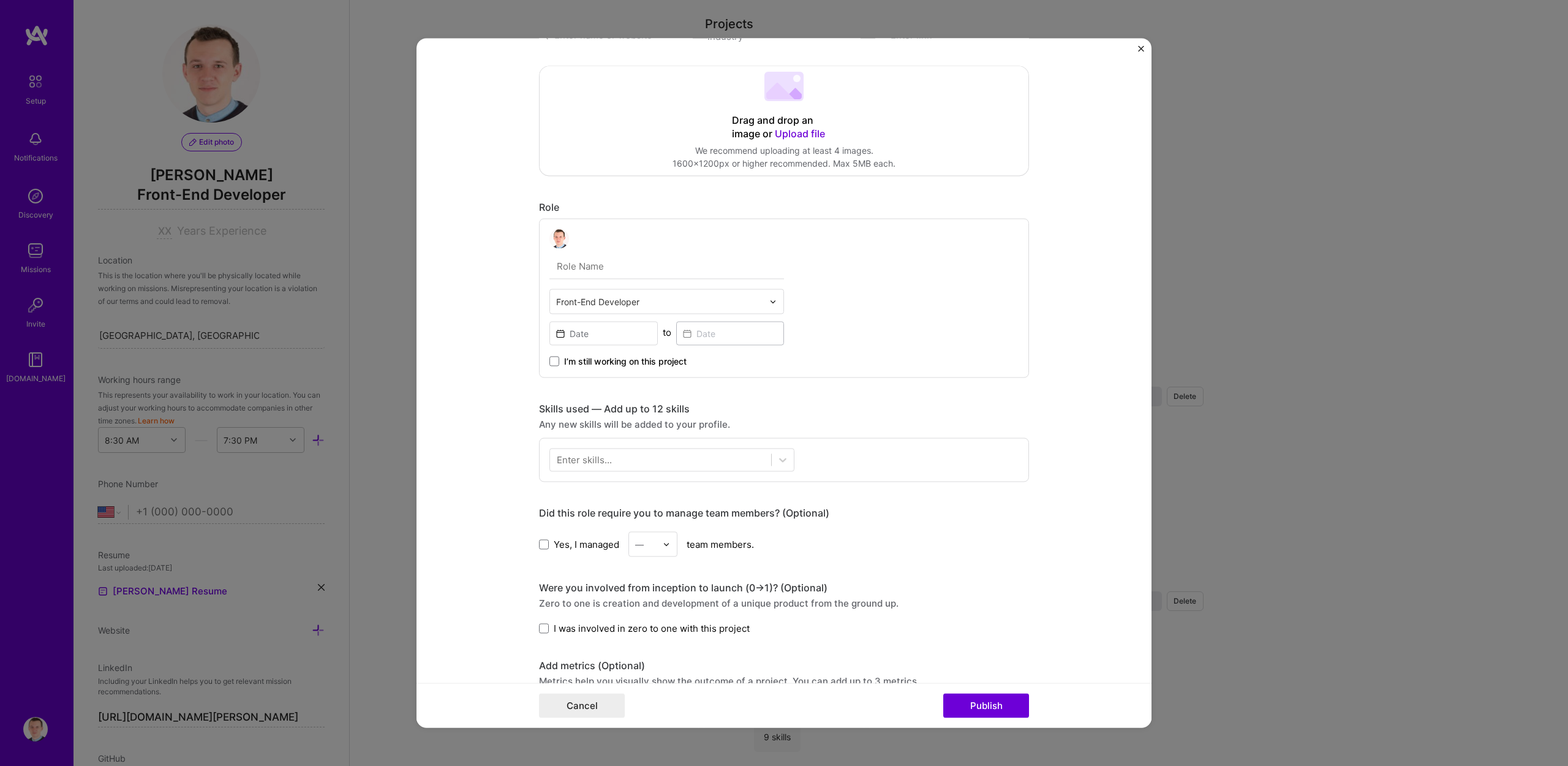
click at [569, 262] on input "text" at bounding box center [667, 266] width 235 height 26
click at [469, 281] on form "Project title Company Project industry Industry Project Link (Optional) Drag an…" at bounding box center [784, 383] width 735 height 689
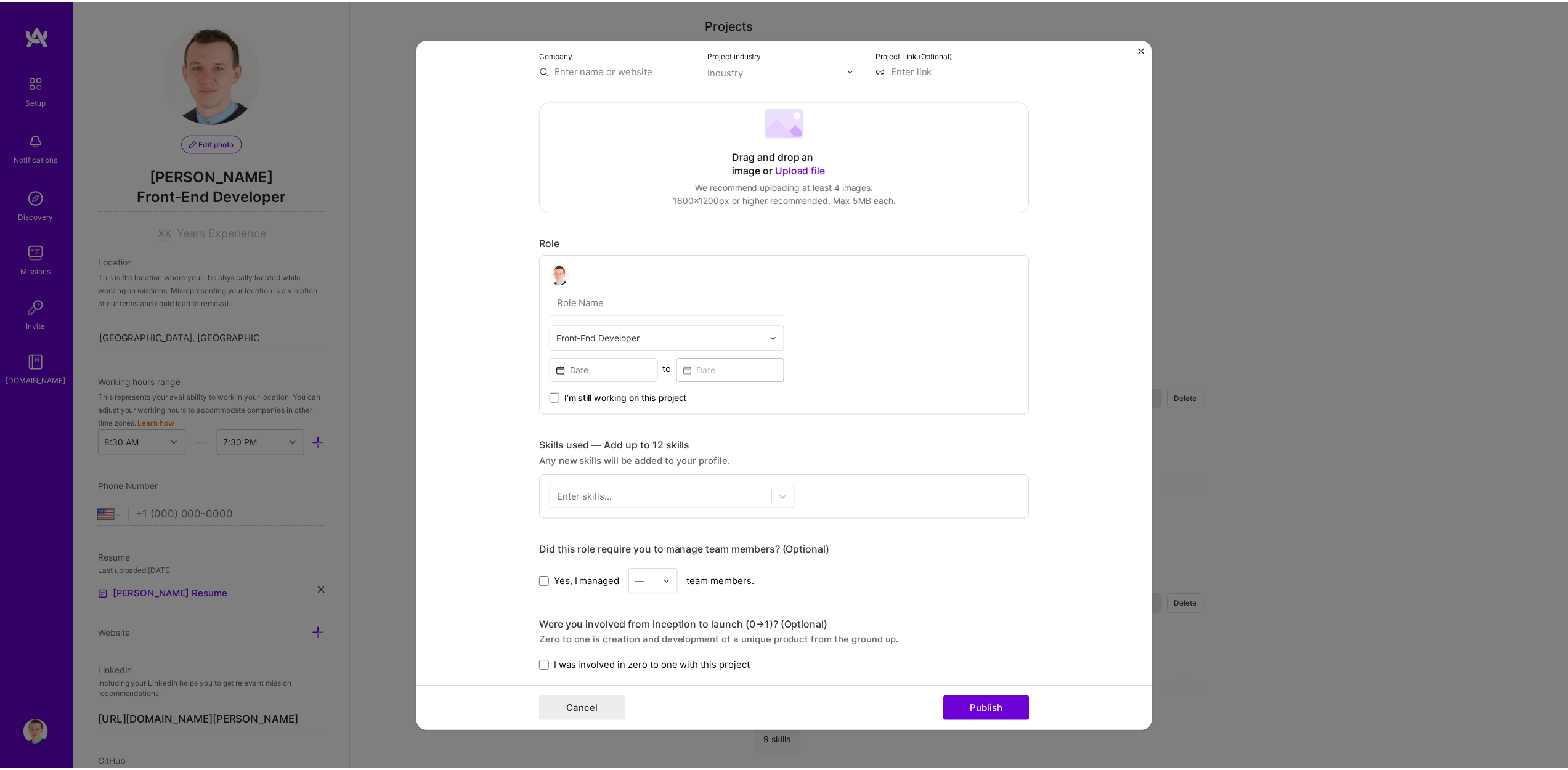
scroll to position [0, 0]
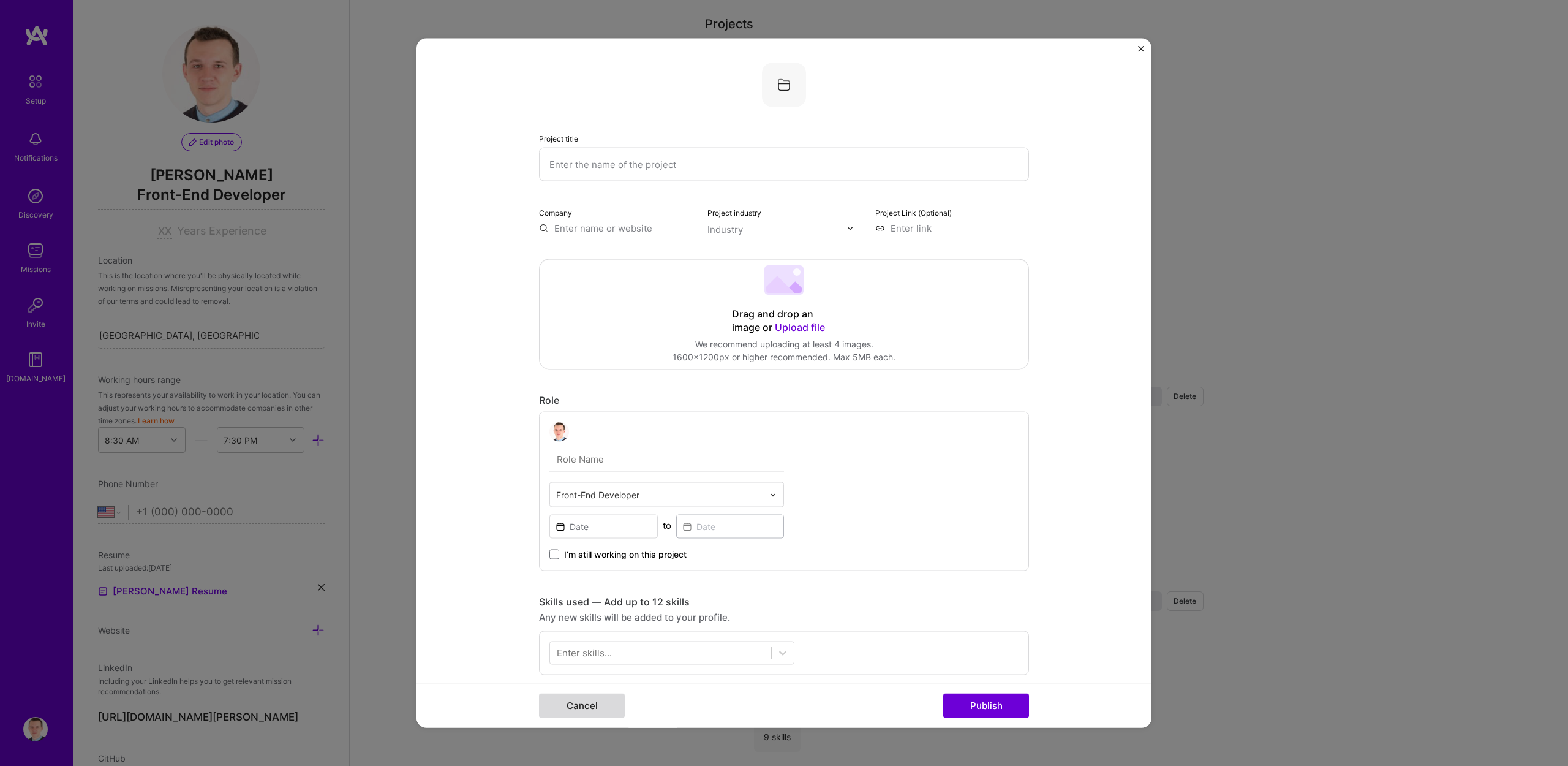
click at [588, 704] on button "Cancel" at bounding box center [582, 706] width 86 height 25
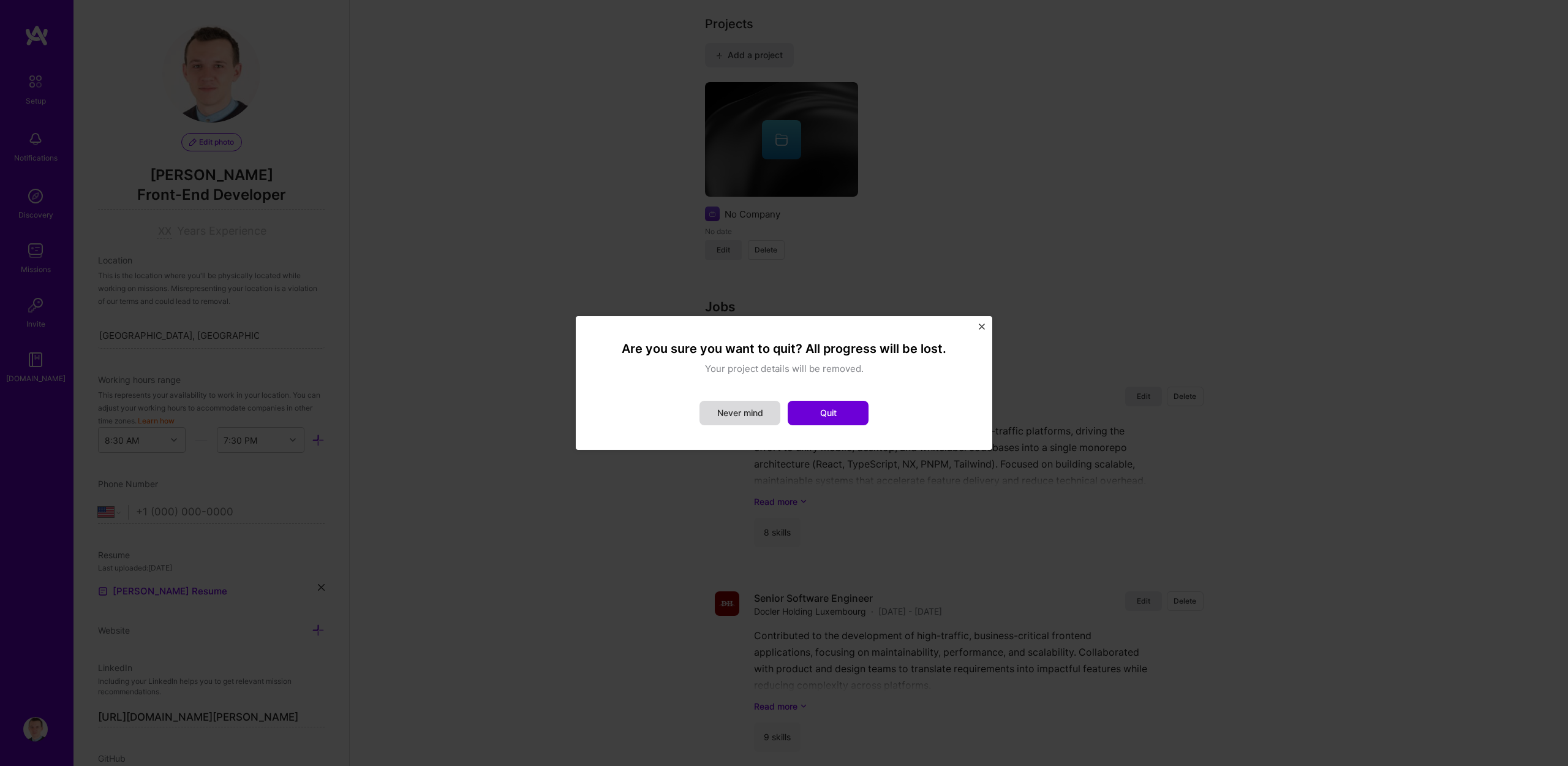
click at [732, 409] on button "Never mind" at bounding box center [740, 413] width 81 height 25
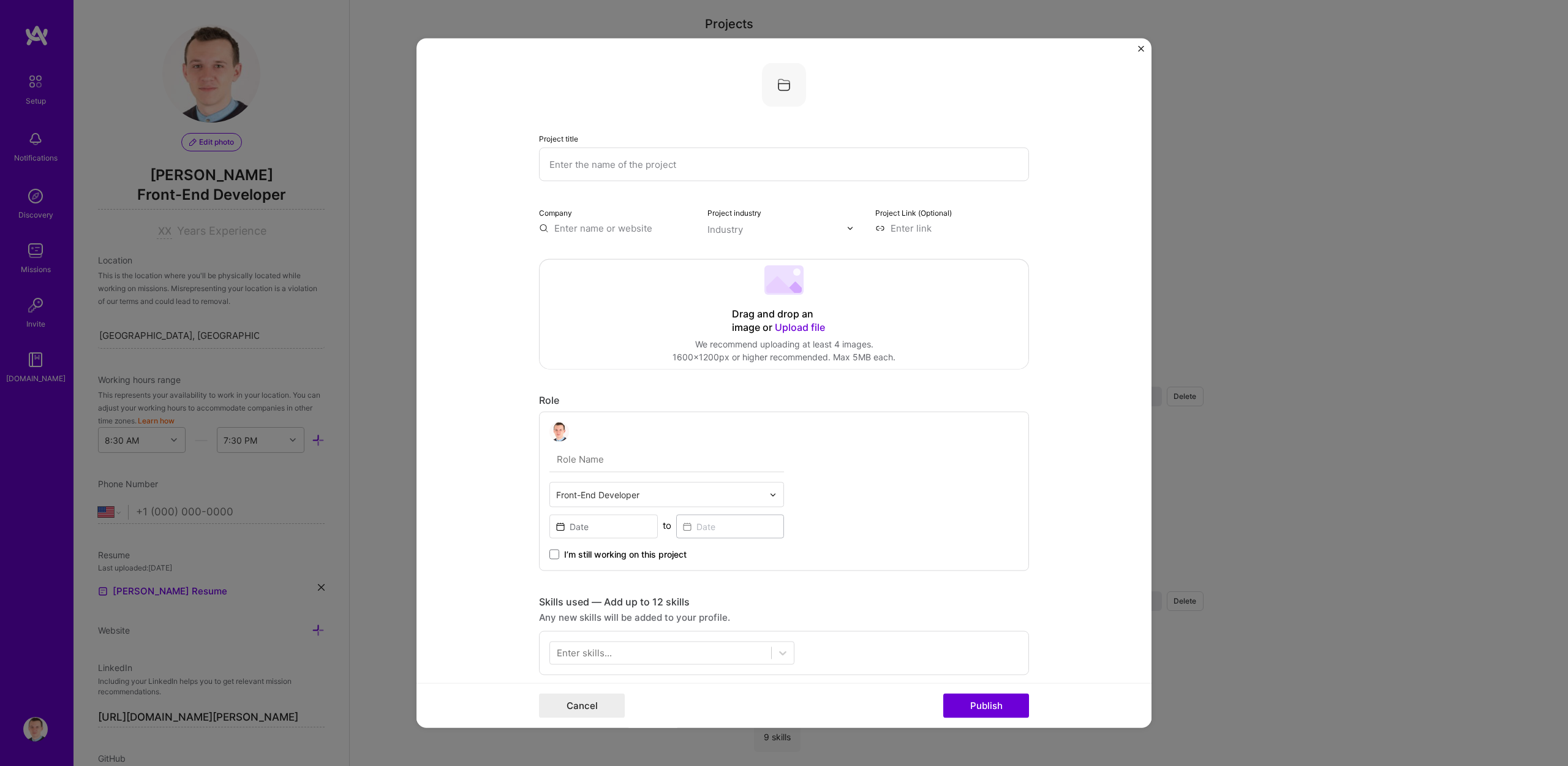
click at [1140, 46] on img "Close" at bounding box center [1141, 49] width 6 height 6
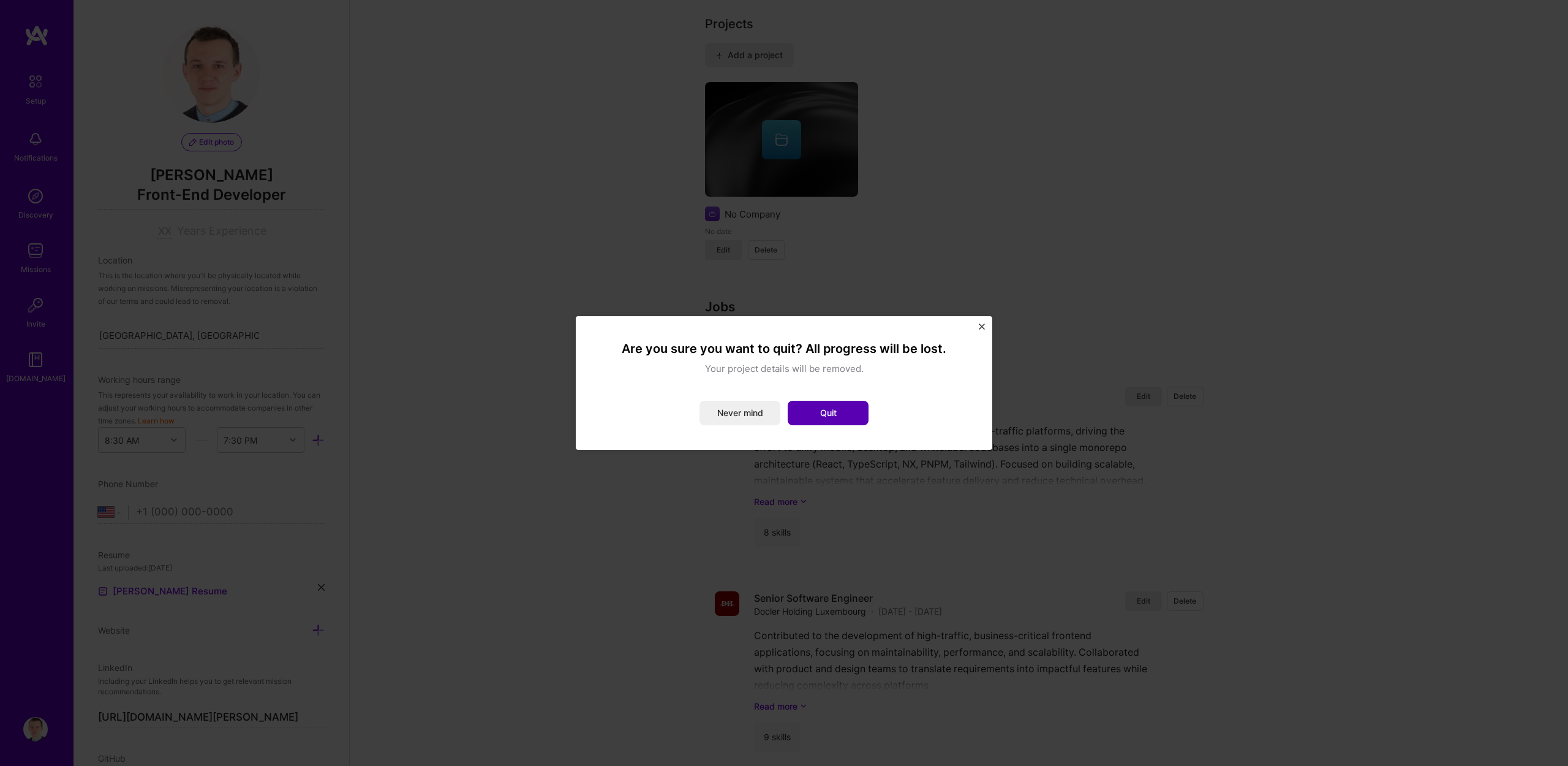
click at [815, 419] on button "Quit" at bounding box center [828, 413] width 81 height 25
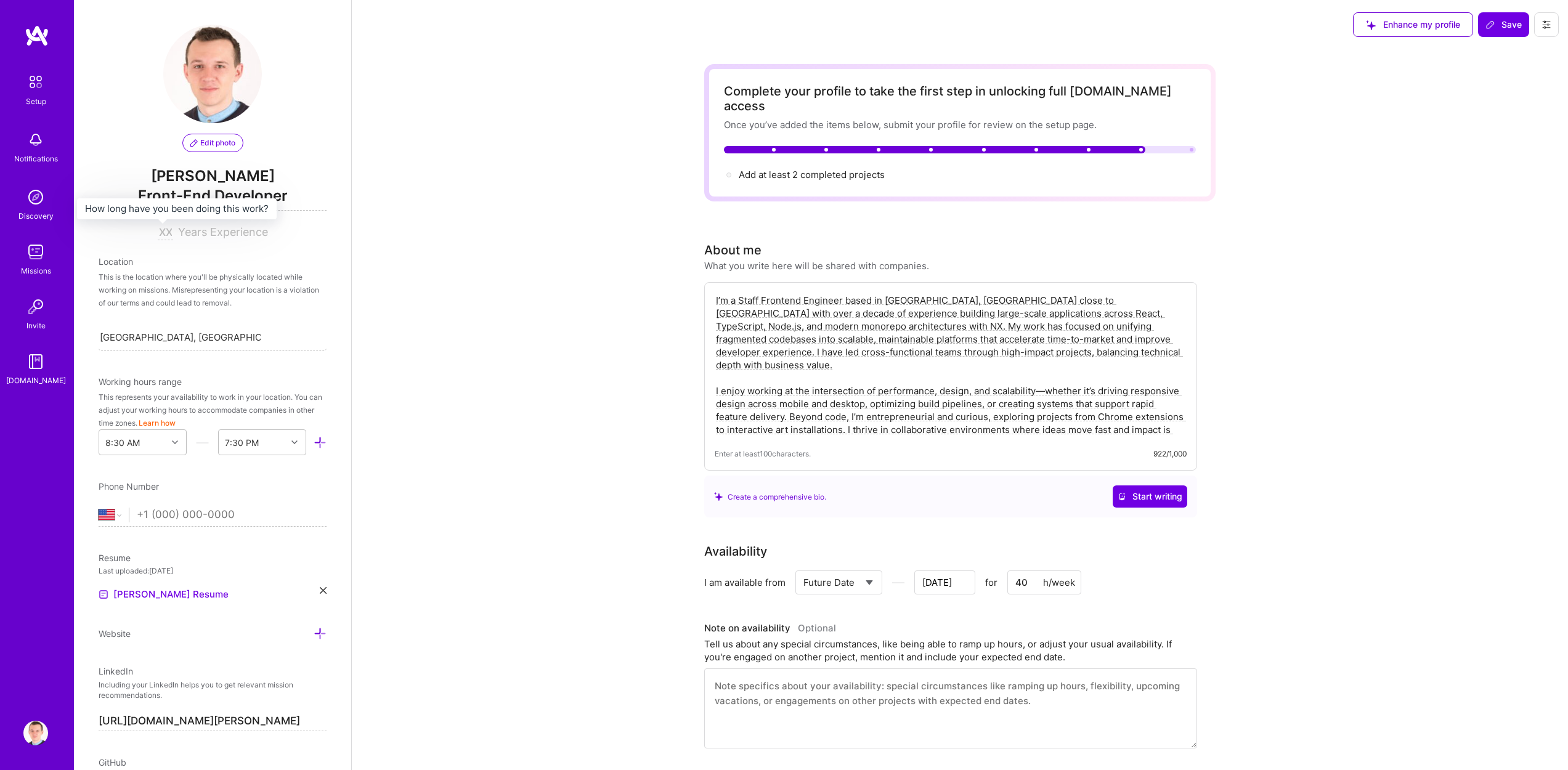
click at [166, 232] on input at bounding box center [165, 232] width 15 height 15
type input "15"
click at [1491, 25] on icon at bounding box center [1490, 25] width 8 height 8
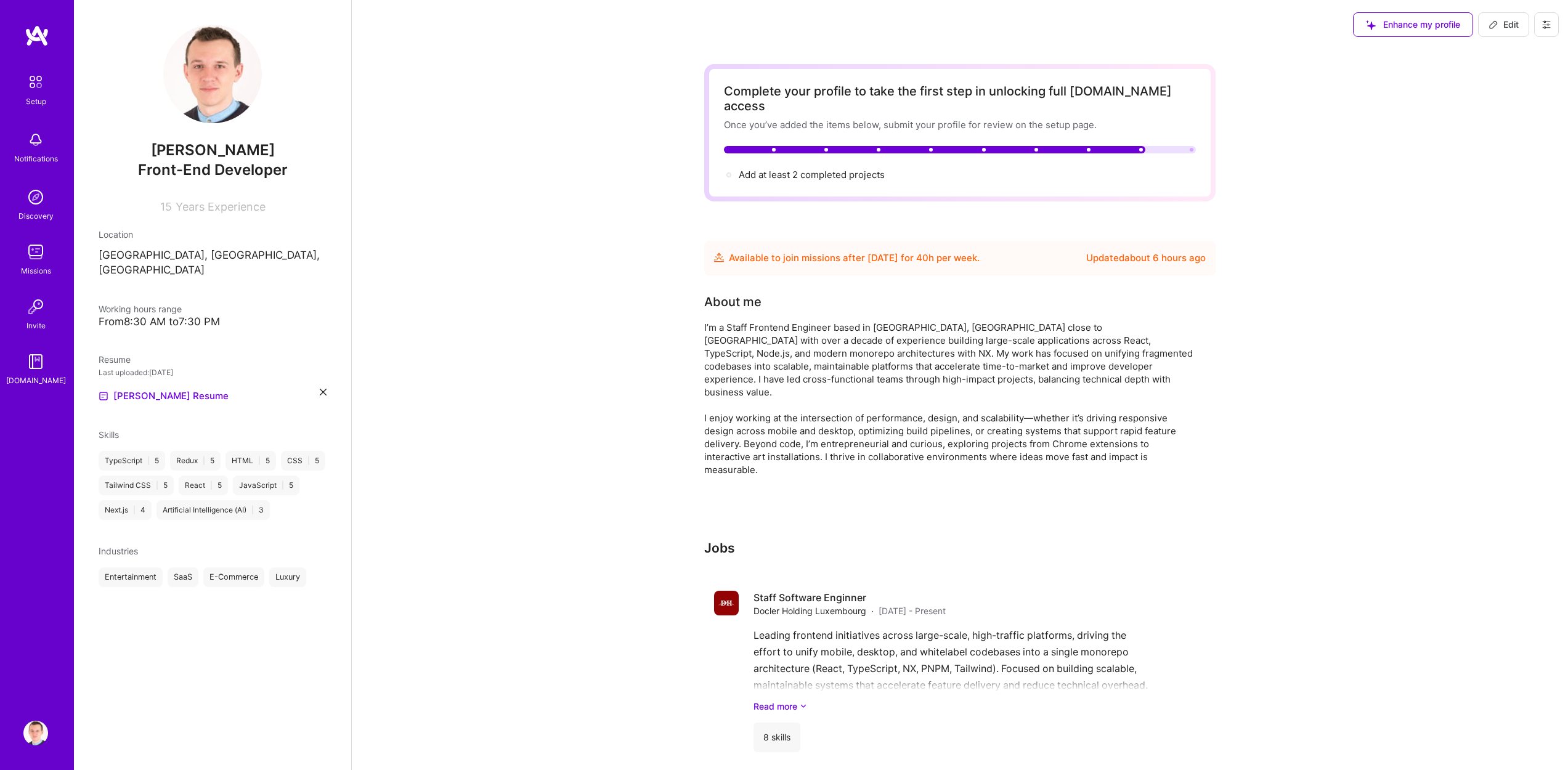
click at [36, 190] on img at bounding box center [35, 197] width 25 height 25
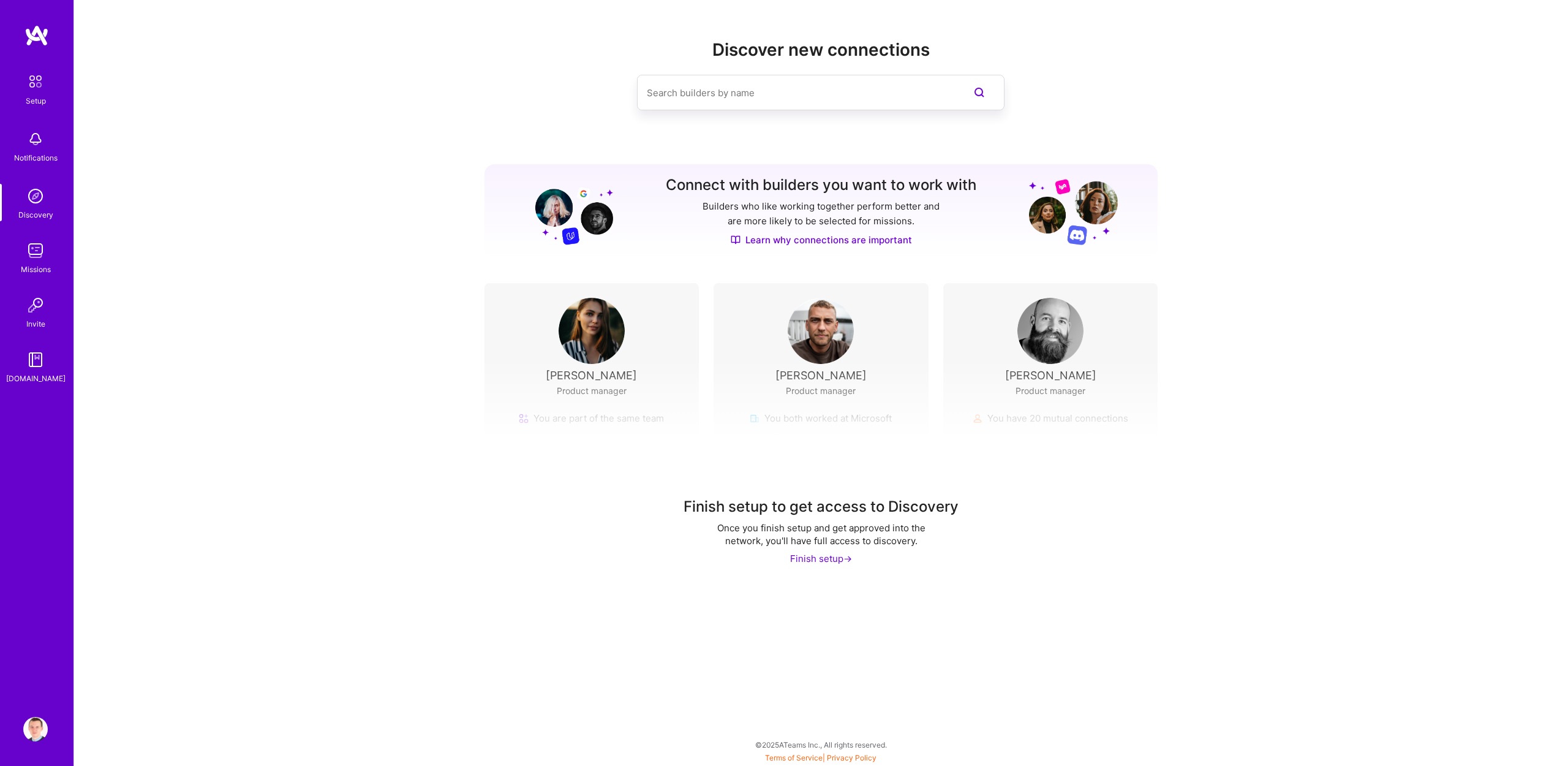
click at [800, 423] on div "Finish setup to get access to Discovery Once you finish setup and get approved …" at bounding box center [821, 471] width 1494 height 229
click at [41, 254] on img at bounding box center [35, 250] width 25 height 25
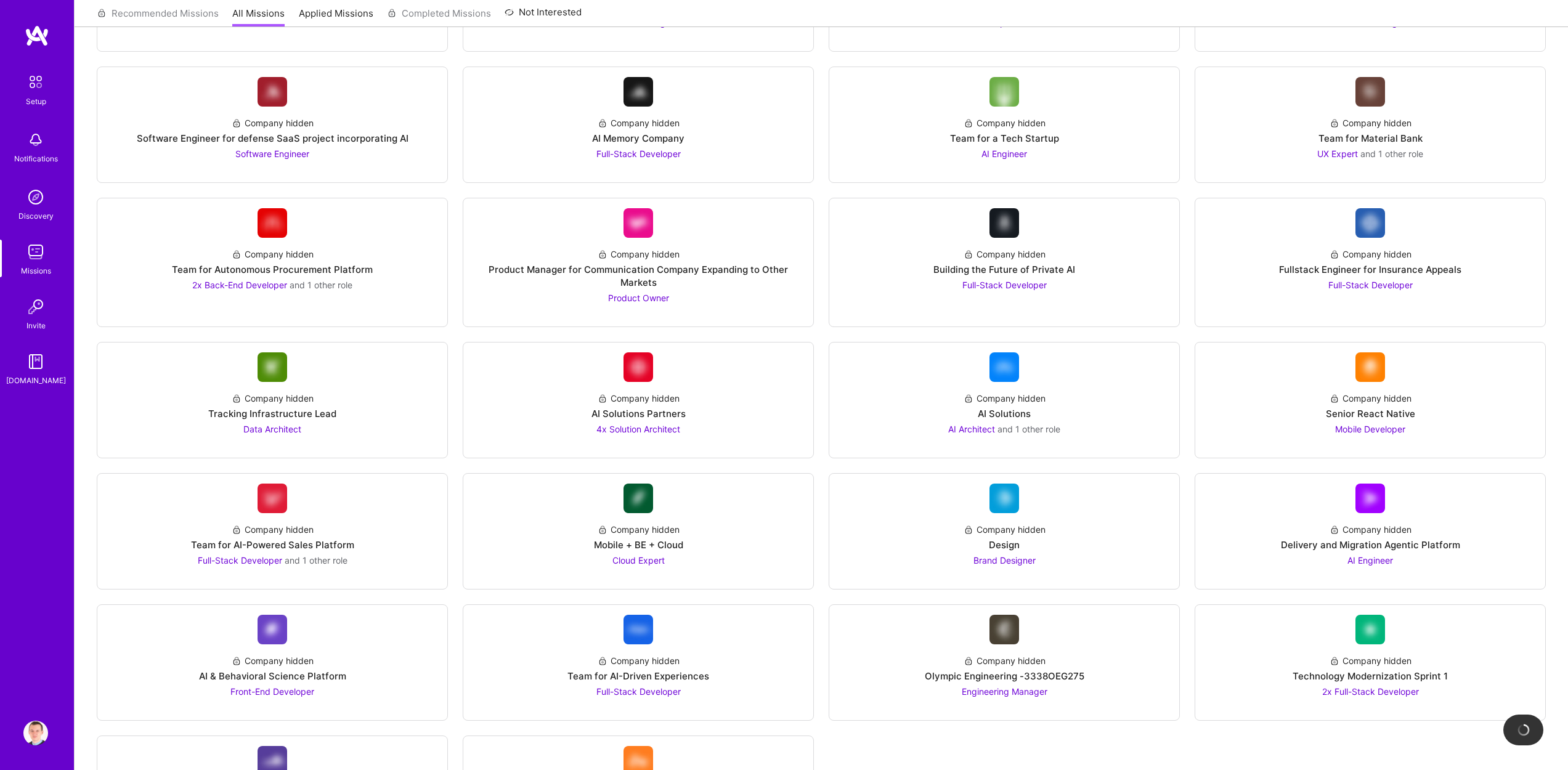
scroll to position [1054, 0]
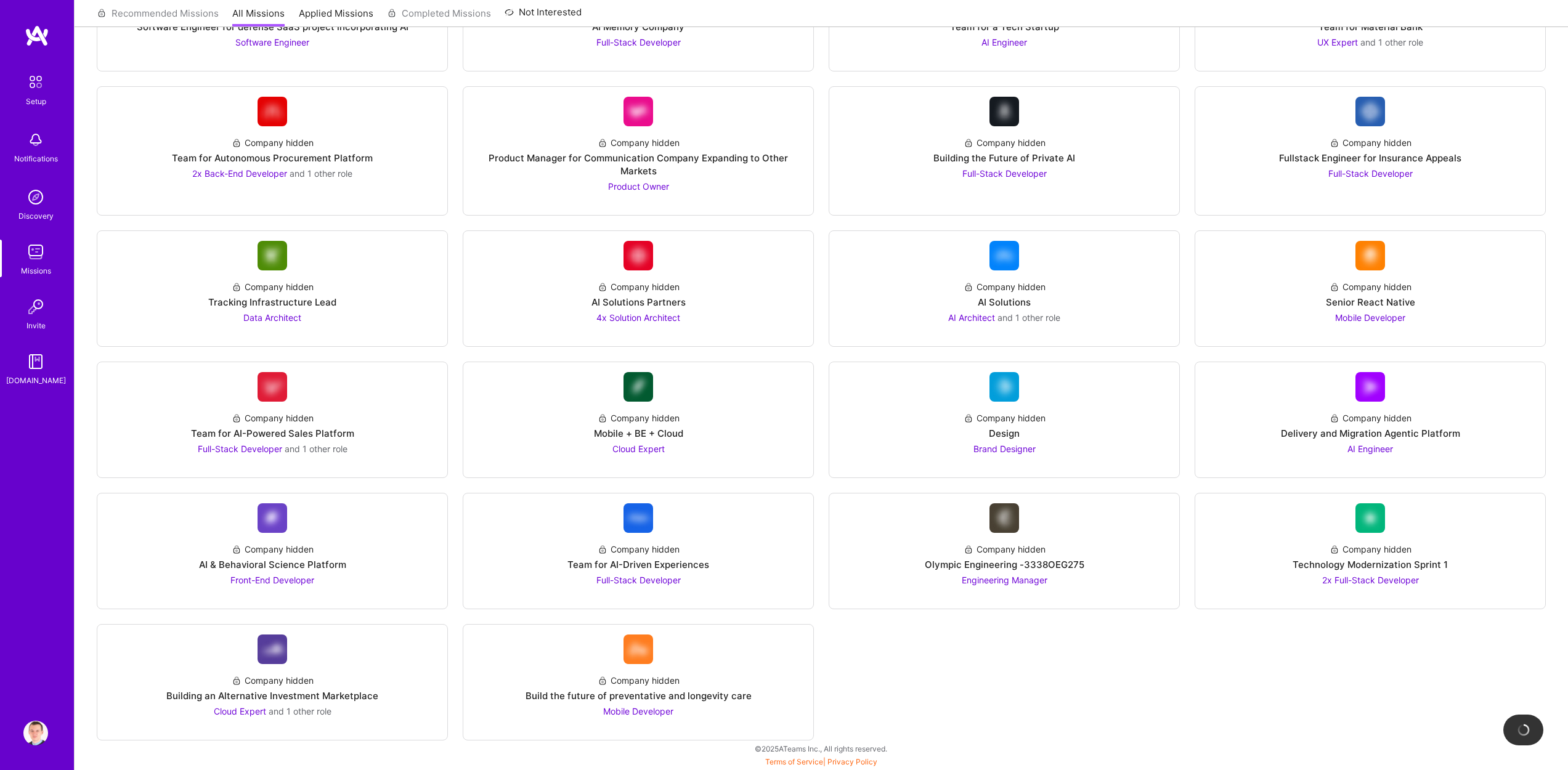
click at [45, 319] on link "Invite" at bounding box center [35, 313] width 77 height 37
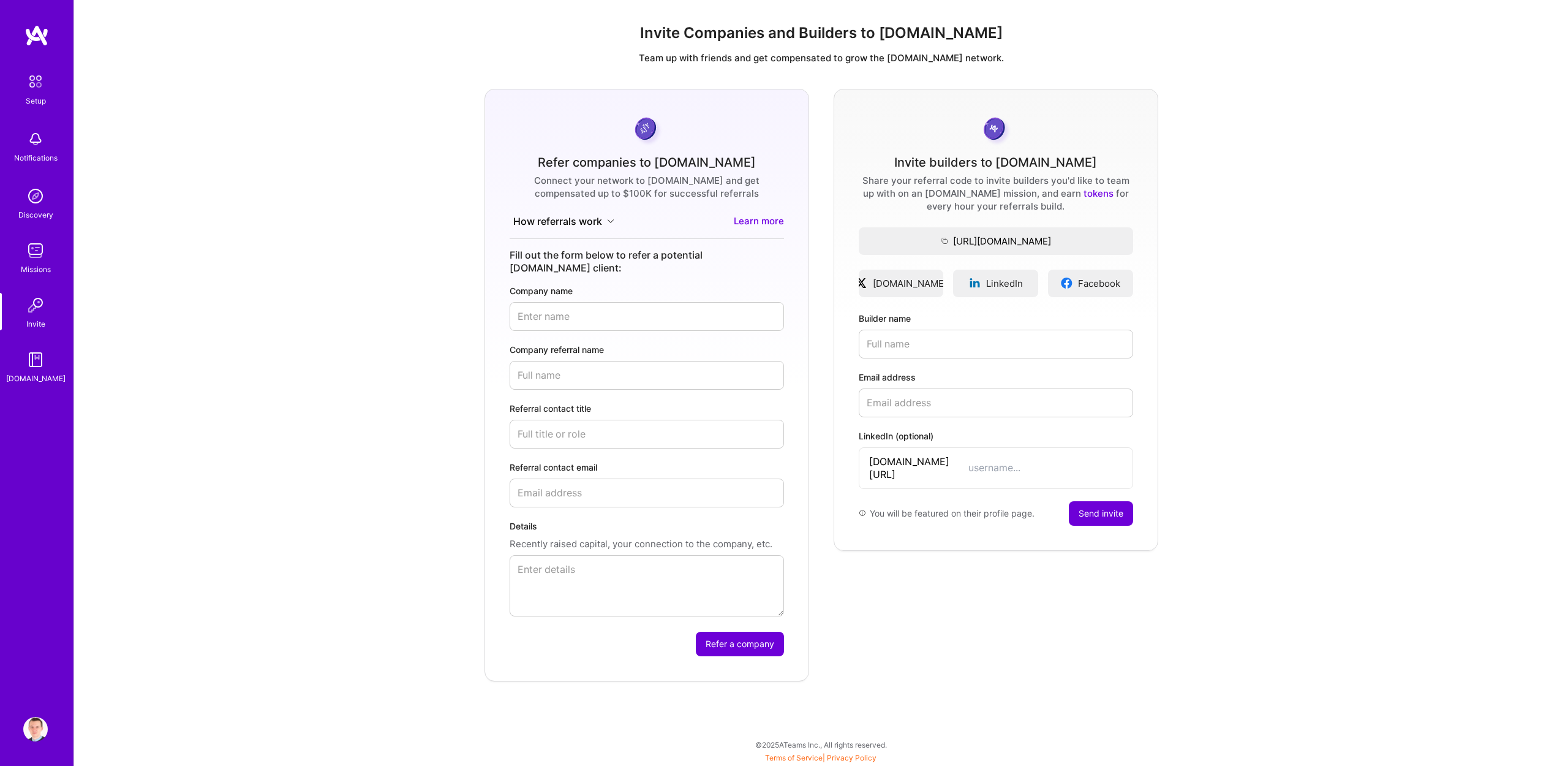
click at [45, 362] on img at bounding box center [35, 360] width 25 height 25
